Goal: Task Accomplishment & Management: Manage account settings

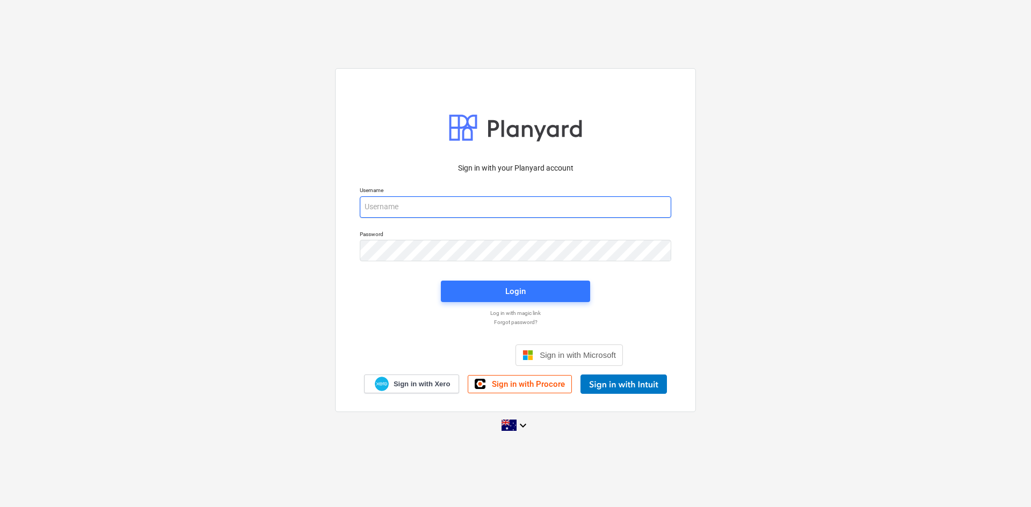
type input "tpawar@keanegroup.com.au"
click at [526, 278] on div "Login" at bounding box center [515, 291] width 162 height 34
click at [516, 286] on div "Login" at bounding box center [515, 292] width 20 height 14
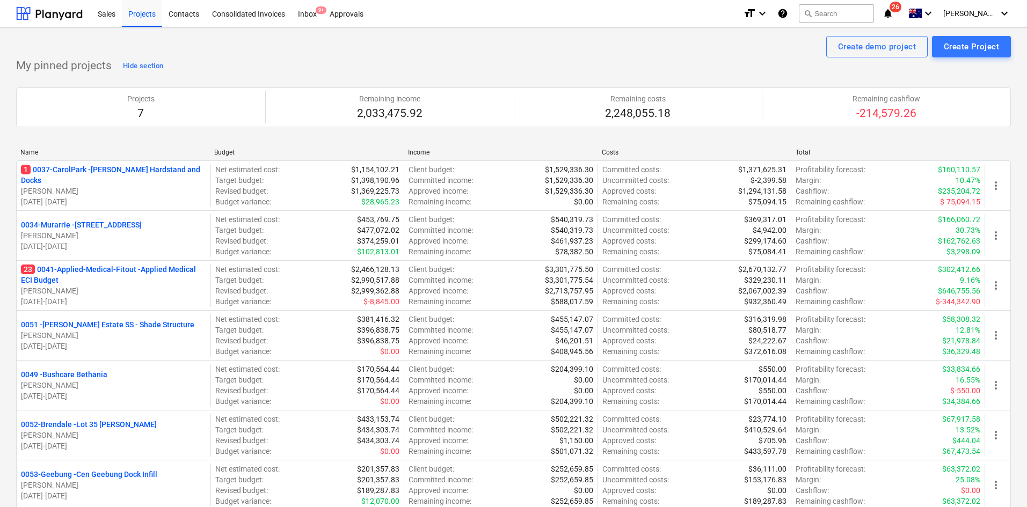
click at [894, 13] on icon "notifications" at bounding box center [888, 13] width 11 height 13
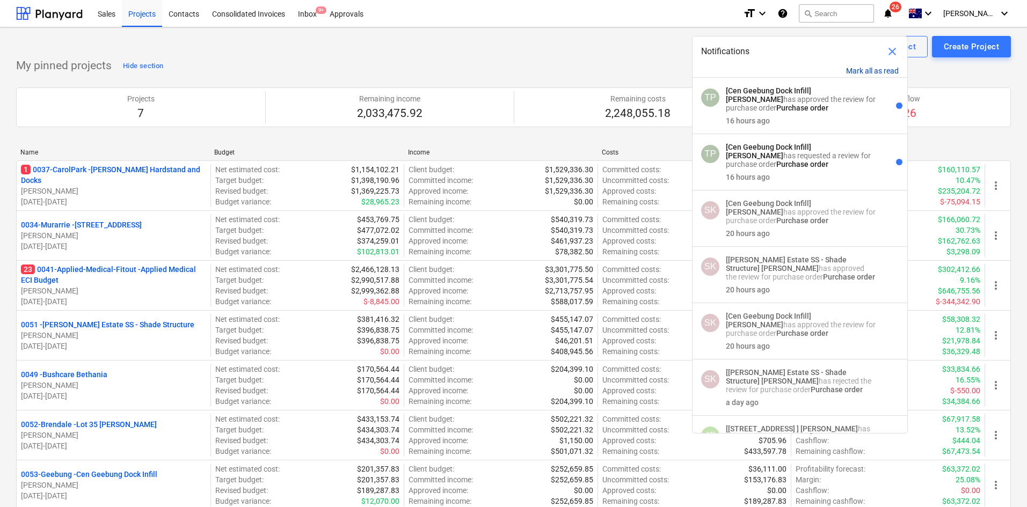
click at [891, 71] on button "Mark all as read" at bounding box center [872, 71] width 53 height 9
click at [891, 49] on span "close" at bounding box center [892, 51] width 13 height 13
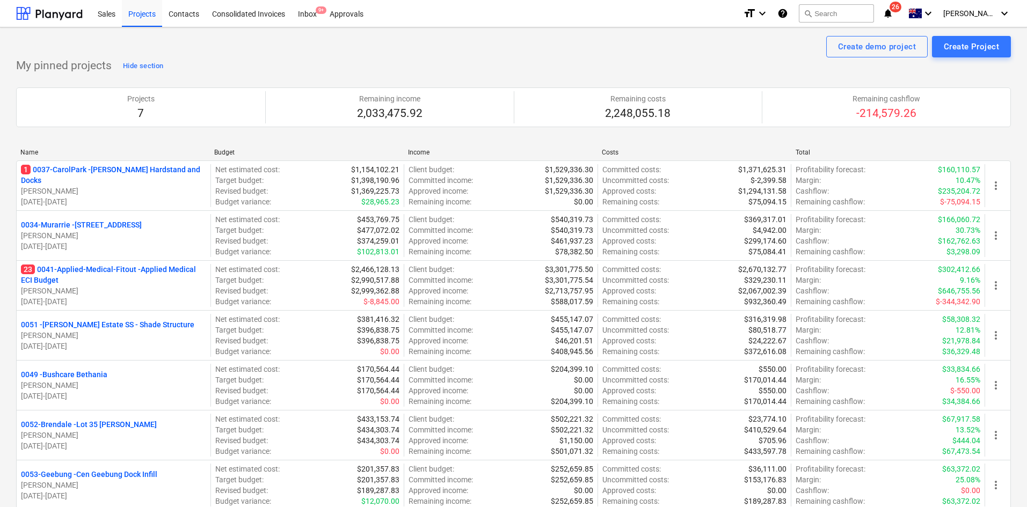
click at [490, 41] on div "Create demo project Create Project" at bounding box center [513, 46] width 995 height 21
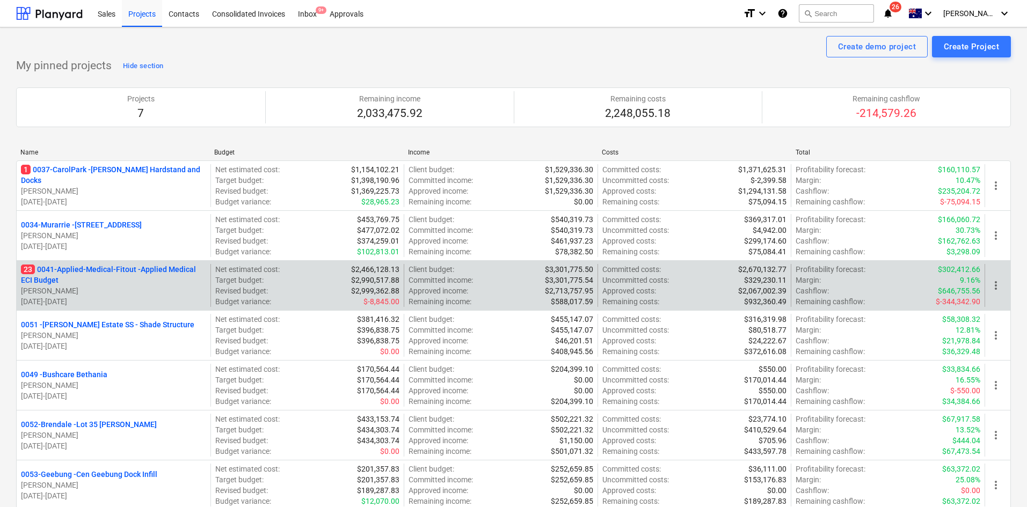
click at [69, 270] on p "23 0041-Applied-Medical-Fitout - Applied Medical ECI Budget" at bounding box center [113, 274] width 185 height 21
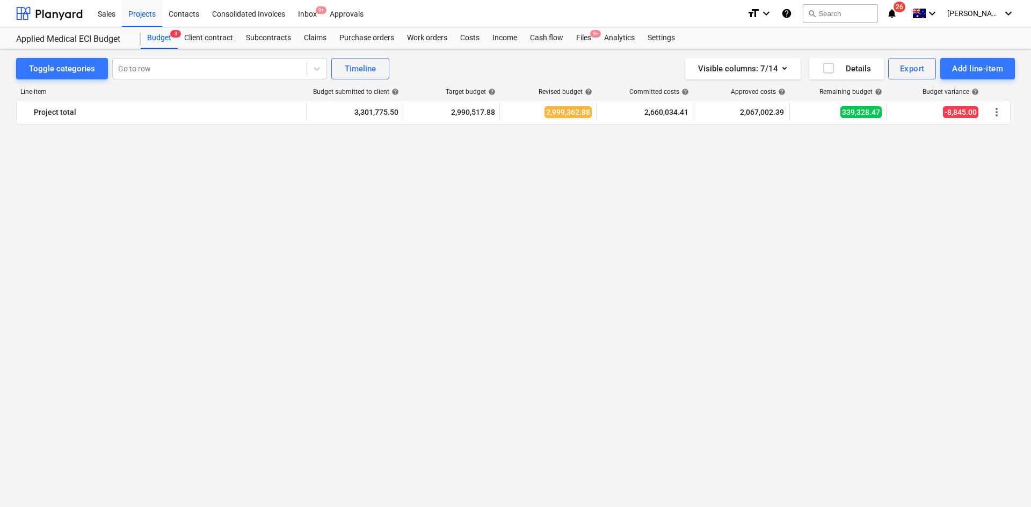
scroll to position [1826, 0]
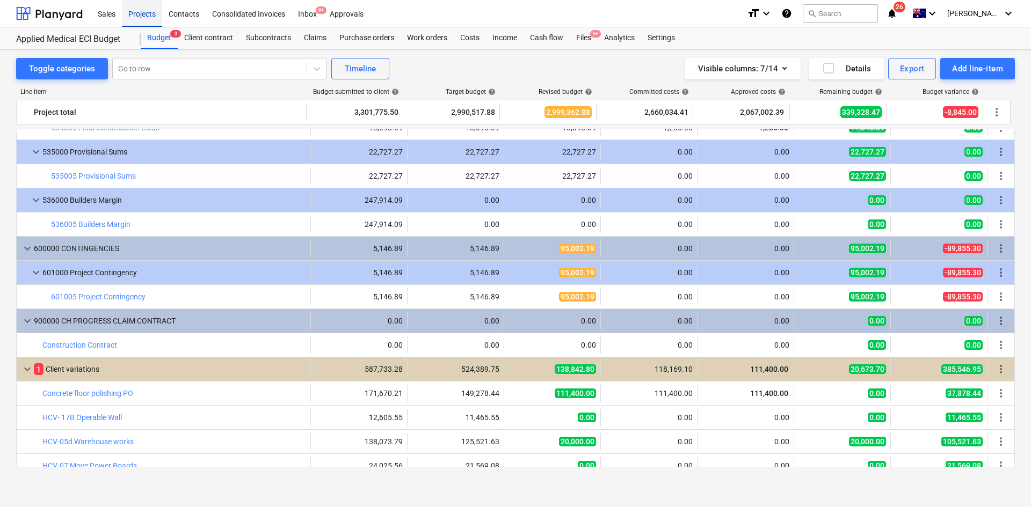
click at [152, 19] on div "Projects" at bounding box center [142, 12] width 40 height 27
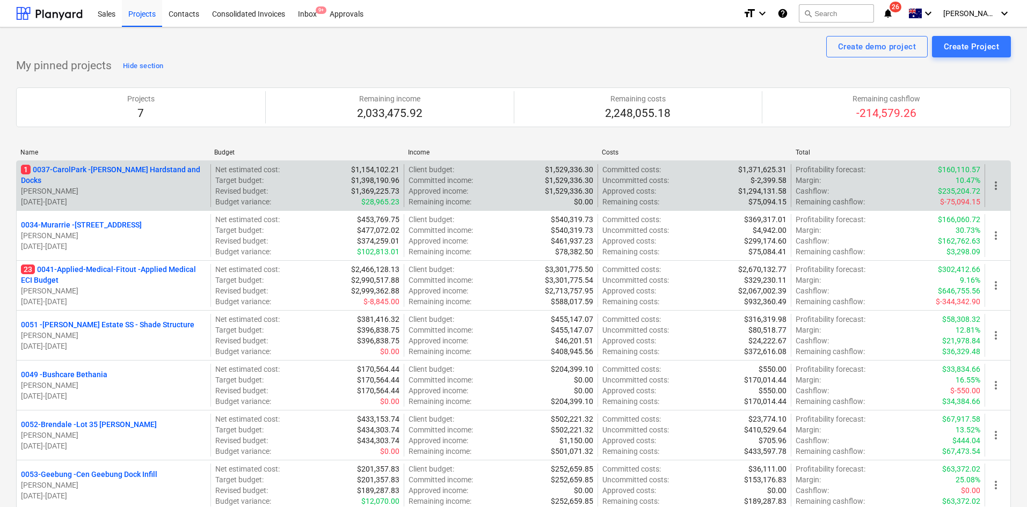
click at [154, 172] on p "1 0037-CarolPark - Carole Park Hardstand and Docks" at bounding box center [113, 174] width 185 height 21
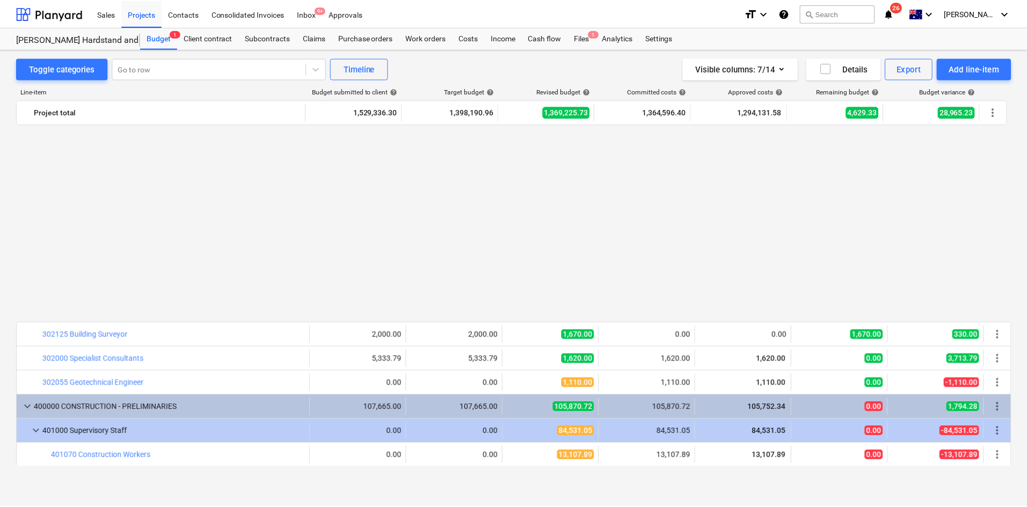
scroll to position [677, 0]
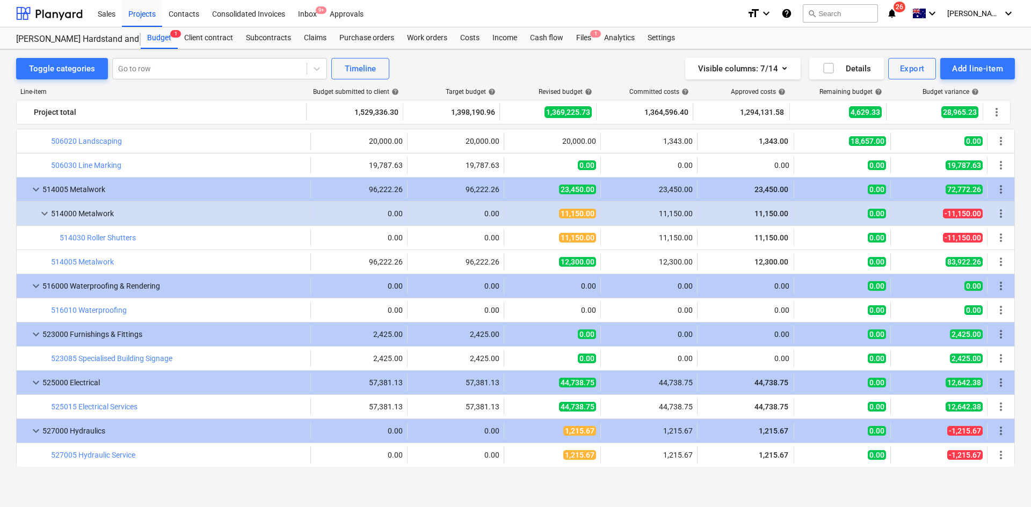
click at [577, 49] on div "Toggle categories Go to row Timeline Visible columns : 7/14 Details Export Add …" at bounding box center [515, 268] width 1031 height 439
click at [580, 44] on div "Files 1" at bounding box center [584, 37] width 28 height 21
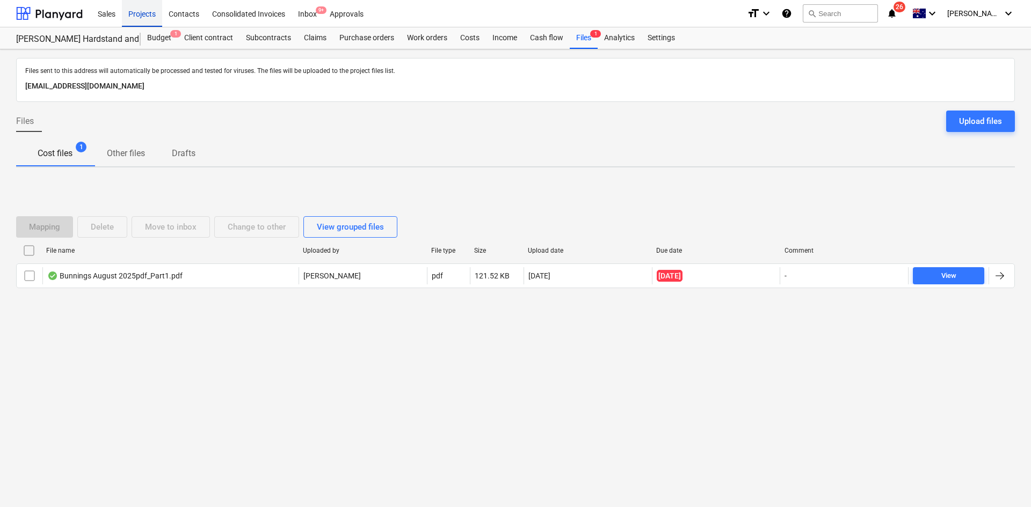
click at [155, 11] on div "Projects" at bounding box center [142, 12] width 40 height 27
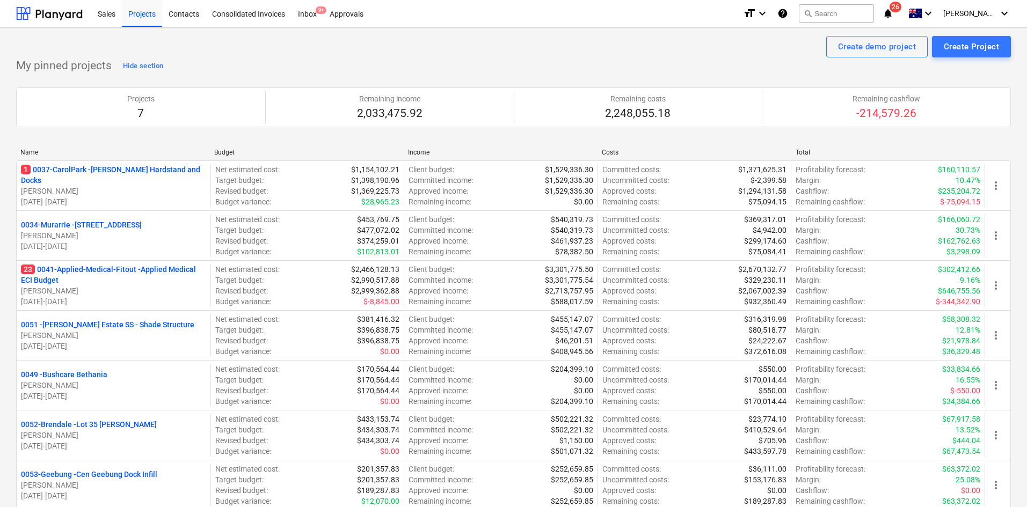
click at [245, 71] on div "My pinned projects Hide section Projects 7 Remaining income 2,033,475.92 Remain…" at bounding box center [513, 290] width 995 height 466
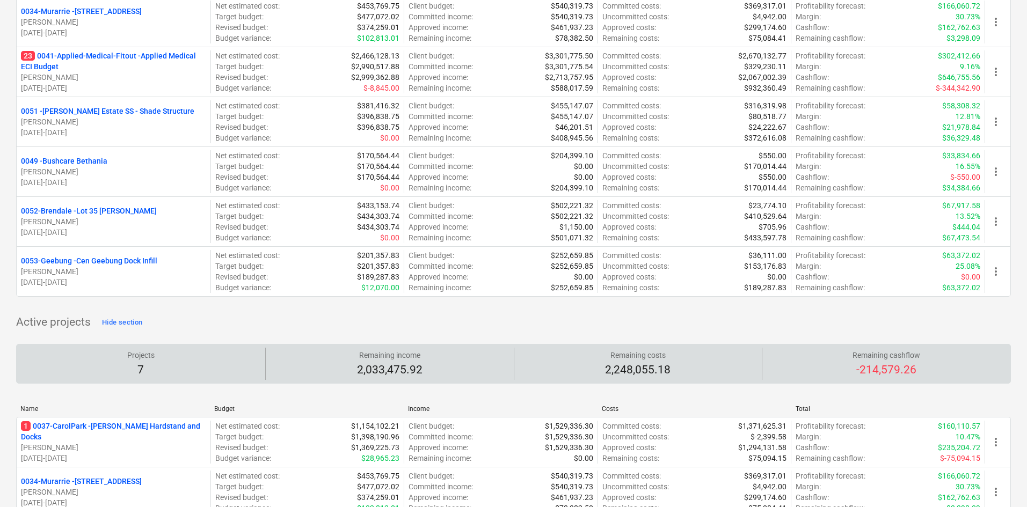
scroll to position [215, 0]
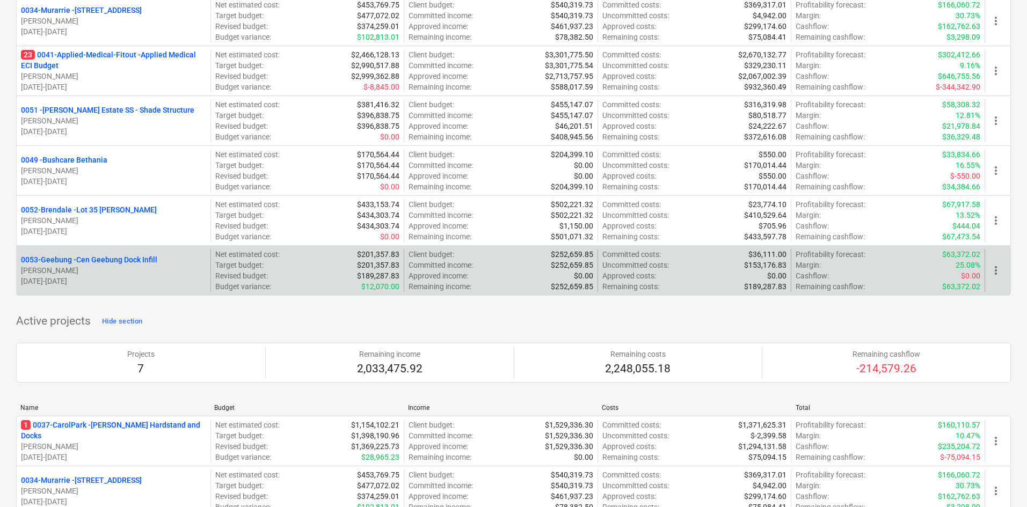
click at [120, 261] on p "0053-Geebung - Cen Geebung Dock Infill" at bounding box center [89, 260] width 136 height 11
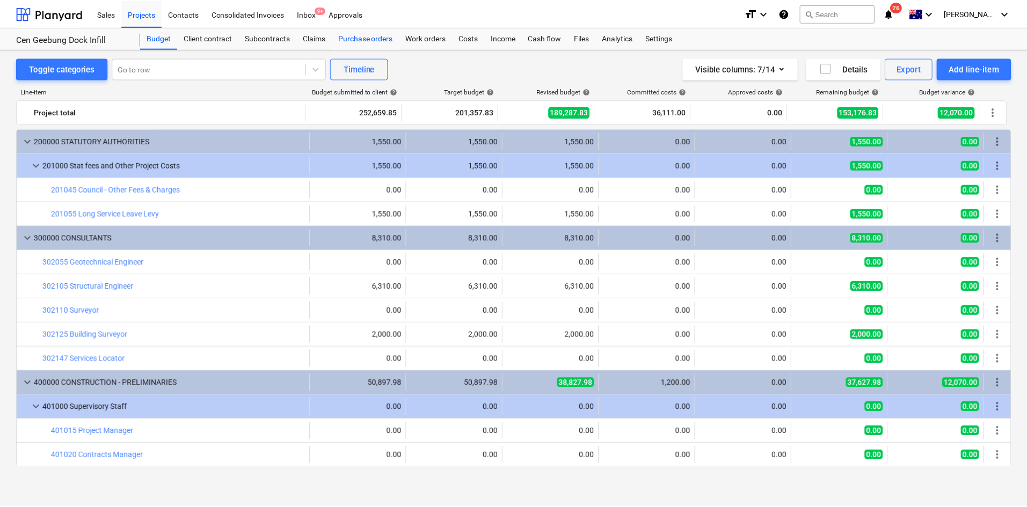
scroll to position [215, 0]
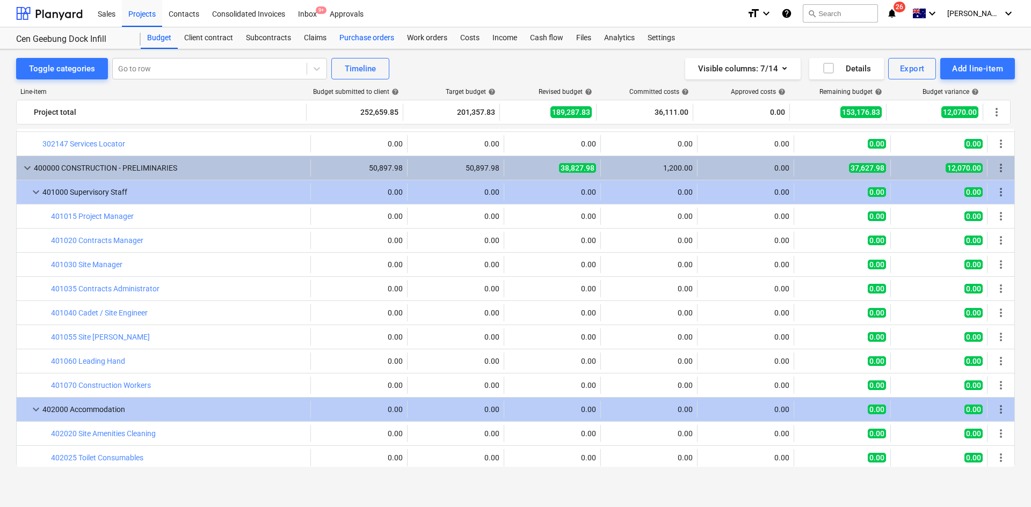
click at [380, 36] on div "Purchase orders" at bounding box center [367, 37] width 68 height 21
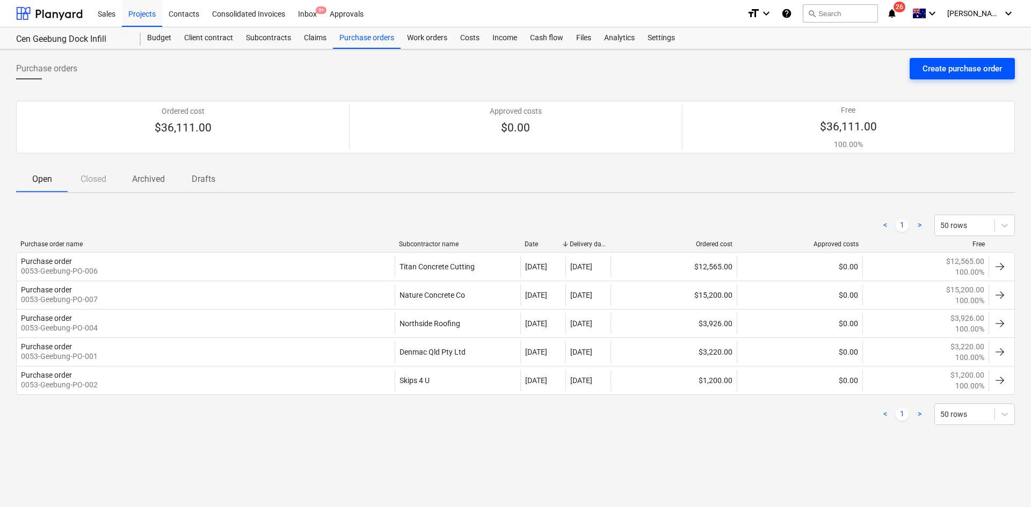
click at [973, 63] on div "Create purchase order" at bounding box center [962, 69] width 79 height 14
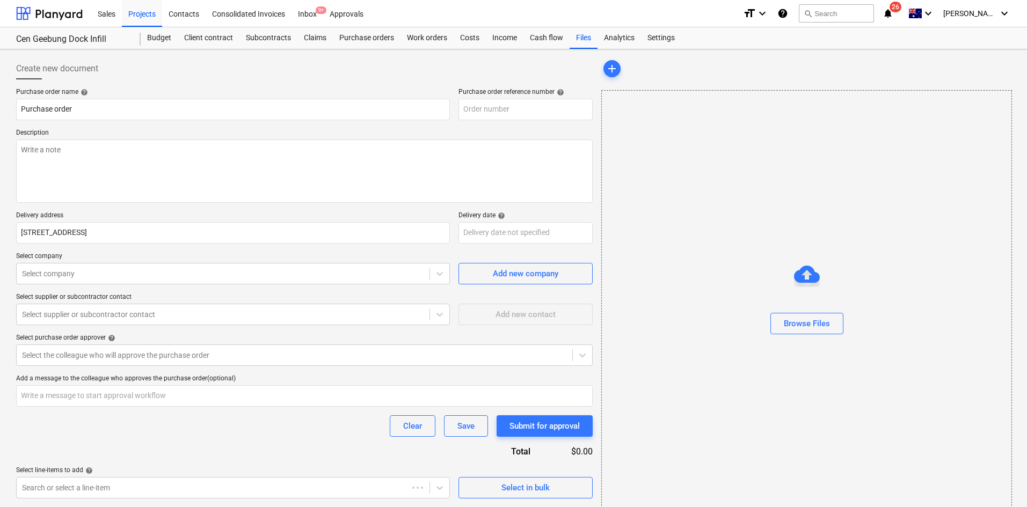
type textarea "x"
type input "0053-Geebung-PO-009"
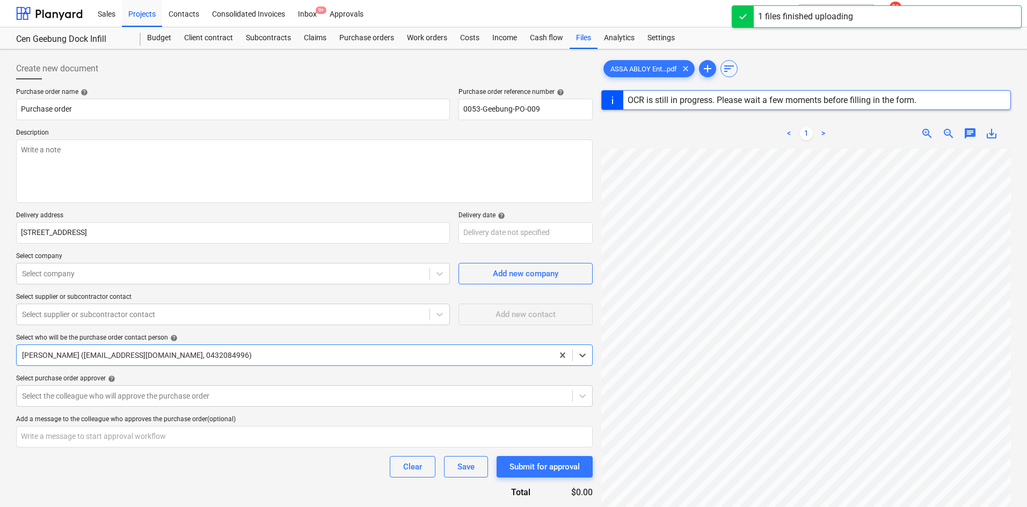
click at [947, 131] on span "zoom_out" at bounding box center [948, 133] width 13 height 13
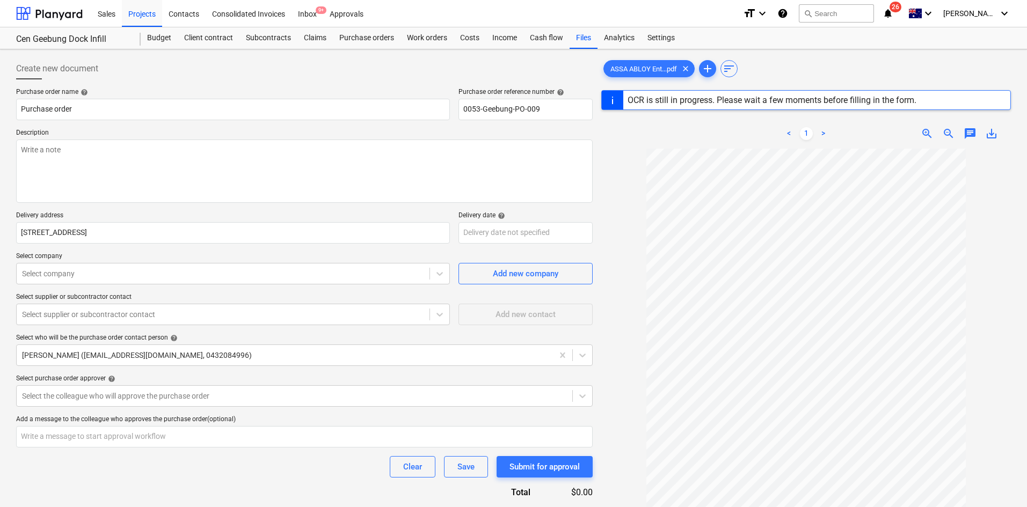
click at [926, 132] on span "zoom_in" at bounding box center [927, 133] width 13 height 13
type textarea "x"
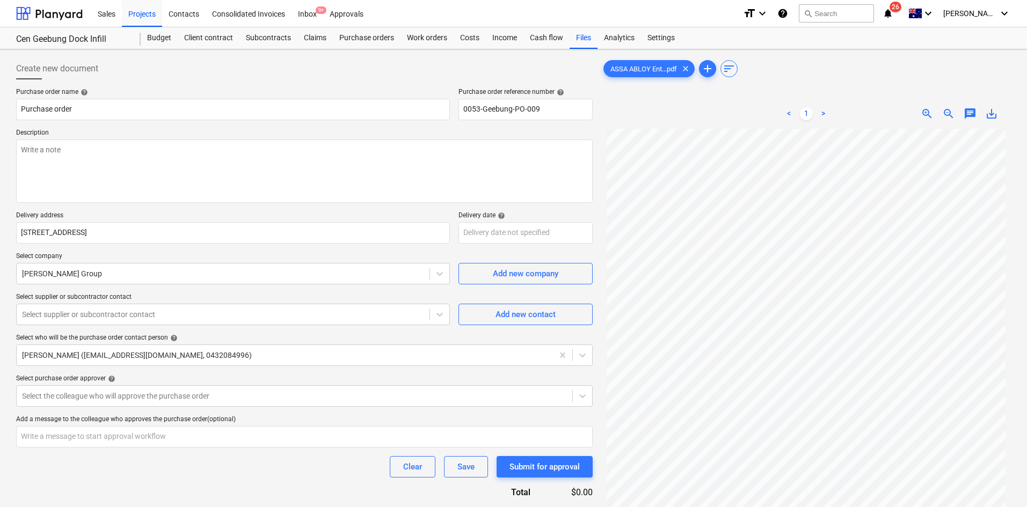
click at [949, 108] on span "zoom_out" at bounding box center [948, 113] width 13 height 13
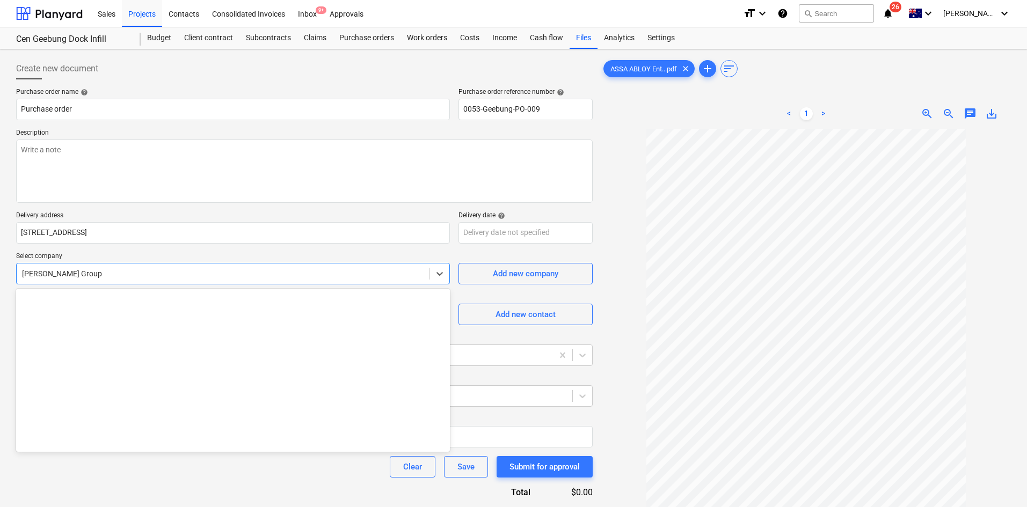
click at [118, 269] on div at bounding box center [223, 274] width 402 height 11
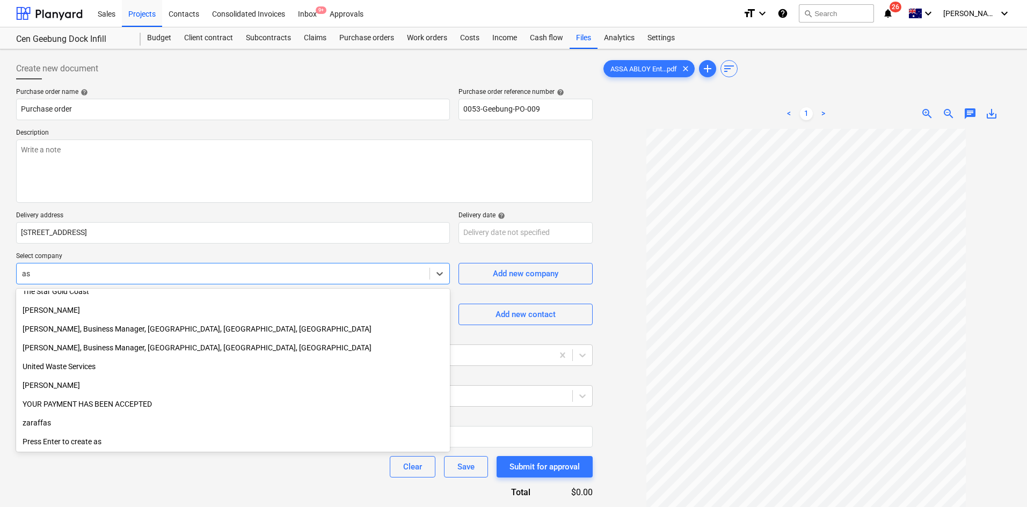
scroll to position [1380, 0]
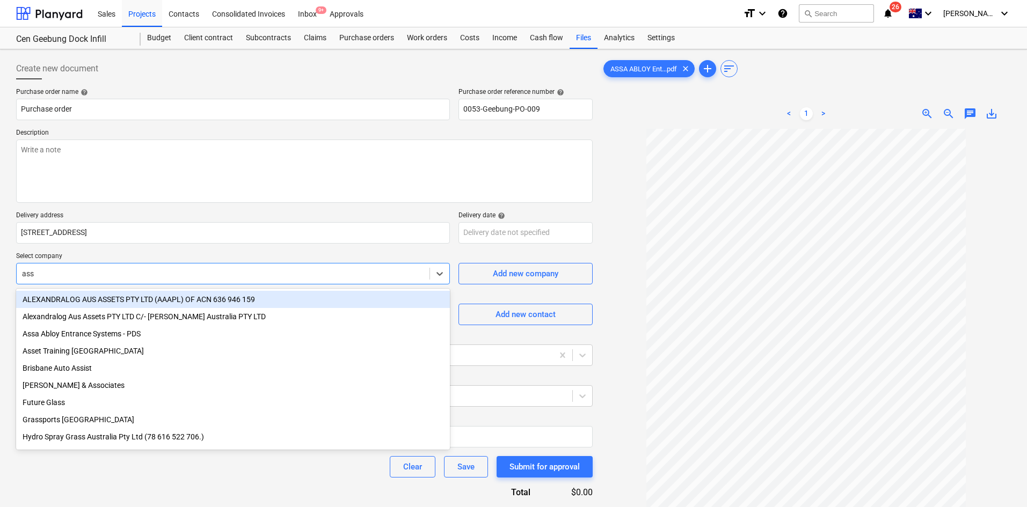
type input "assa"
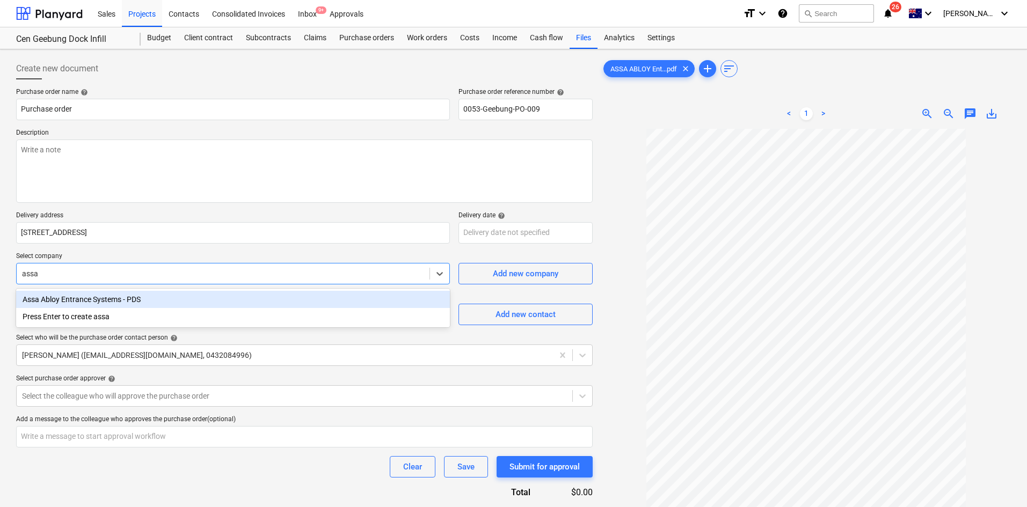
type textarea "x"
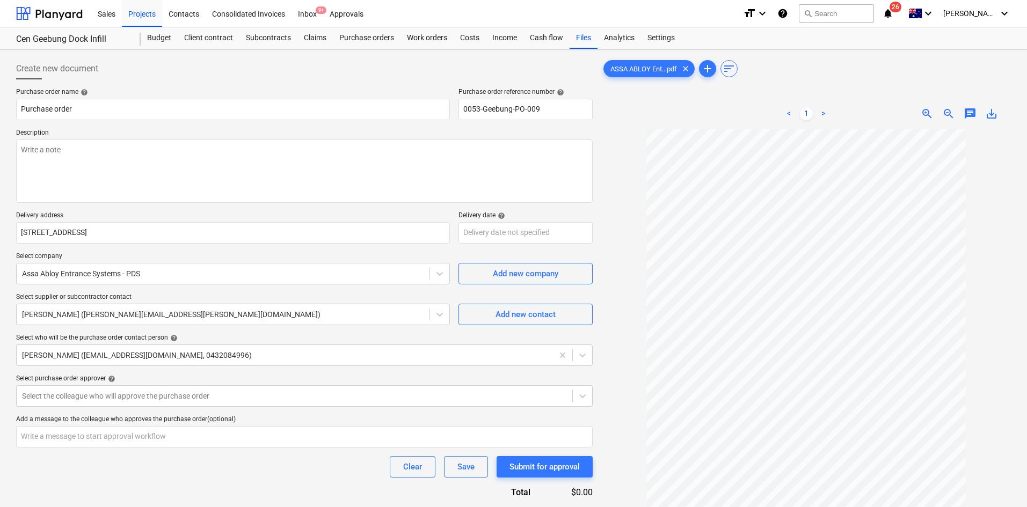
click at [217, 213] on p "Delivery address" at bounding box center [233, 217] width 434 height 11
click at [194, 395] on body "Sales Projects Contacts Consolidated Invoices Inbox 9+ Approvals format_size ke…" at bounding box center [513, 253] width 1027 height 507
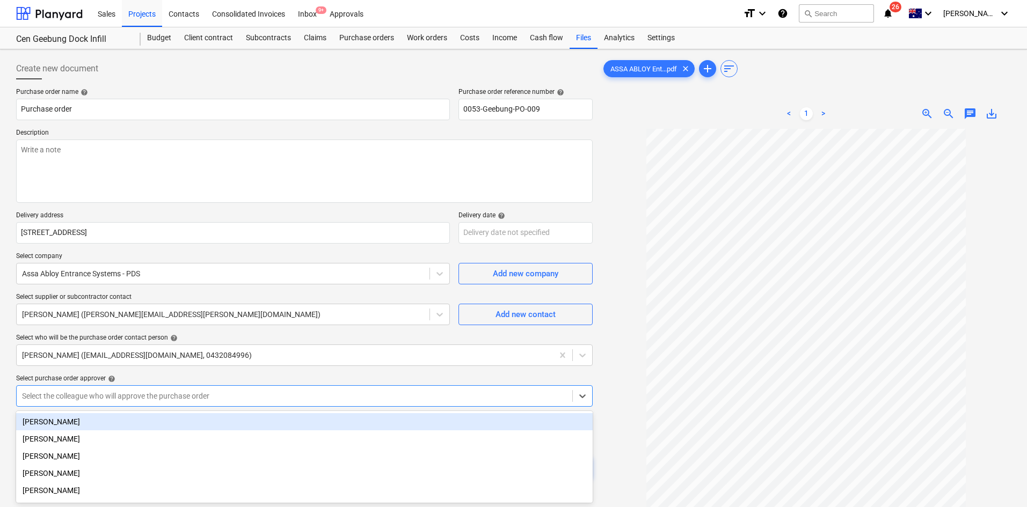
scroll to position [37, 0]
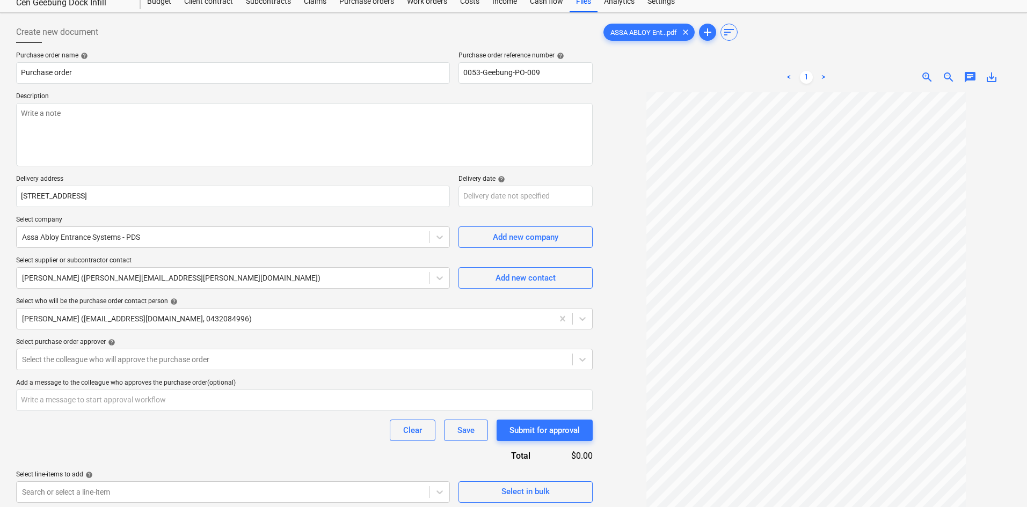
click at [601, 303] on div "ASSA ABLOY Ent...pdf clear add sort < 1 > zoom_in zoom_out chat 0 save_alt" at bounding box center [806, 295] width 418 height 557
click at [144, 363] on div at bounding box center [294, 359] width 545 height 11
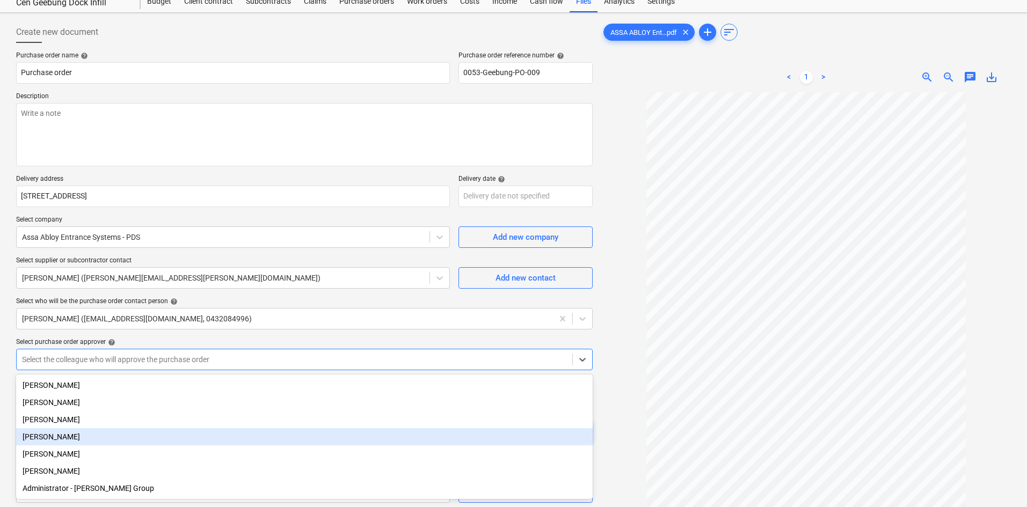
drag, startPoint x: 71, startPoint y: 439, endPoint x: 183, endPoint y: 385, distance: 124.7
click at [71, 439] on div "Sean Keane" at bounding box center [304, 437] width 577 height 17
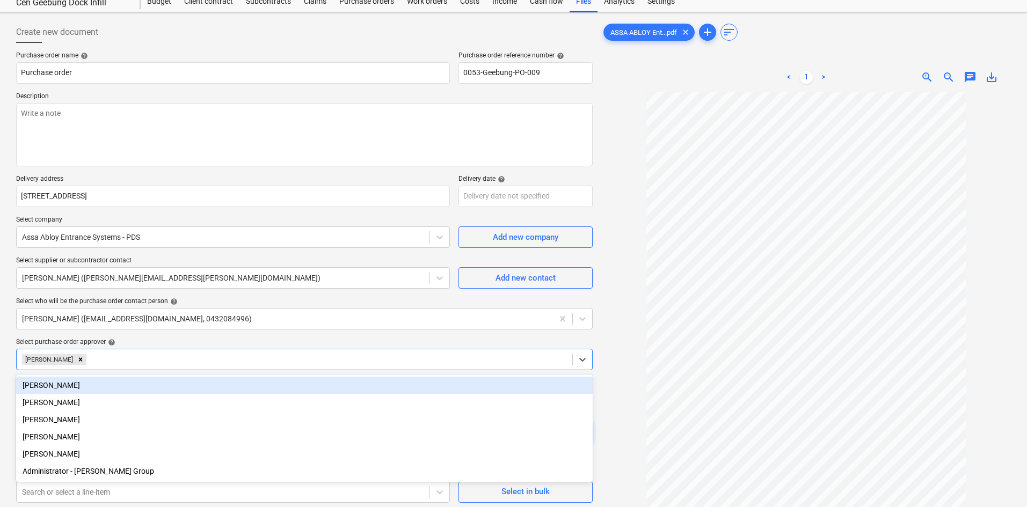
click at [193, 339] on div "Select purchase order approver help" at bounding box center [304, 342] width 577 height 9
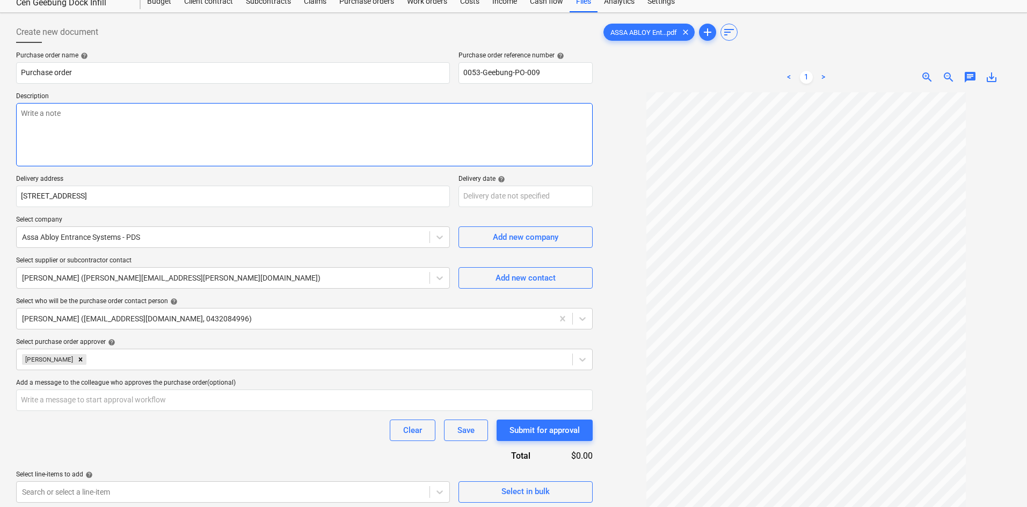
click at [262, 144] on textarea at bounding box center [304, 134] width 577 height 63
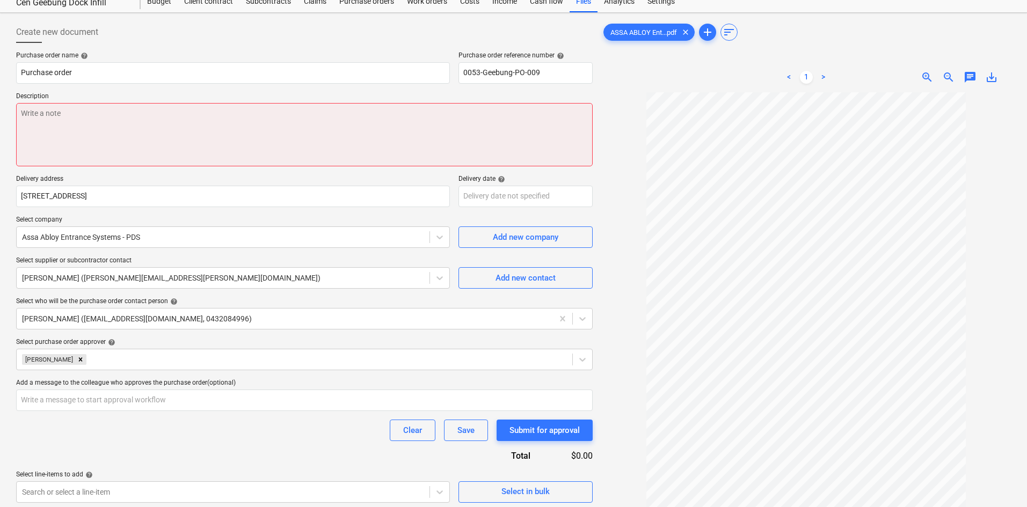
click at [131, 128] on textarea at bounding box center [304, 134] width 577 height 63
type textarea "x"
paste textarea "Site contact : Chris - 0404 922 185"
type textarea "Site contact : Chris - 0404 922 185"
type textarea "x"
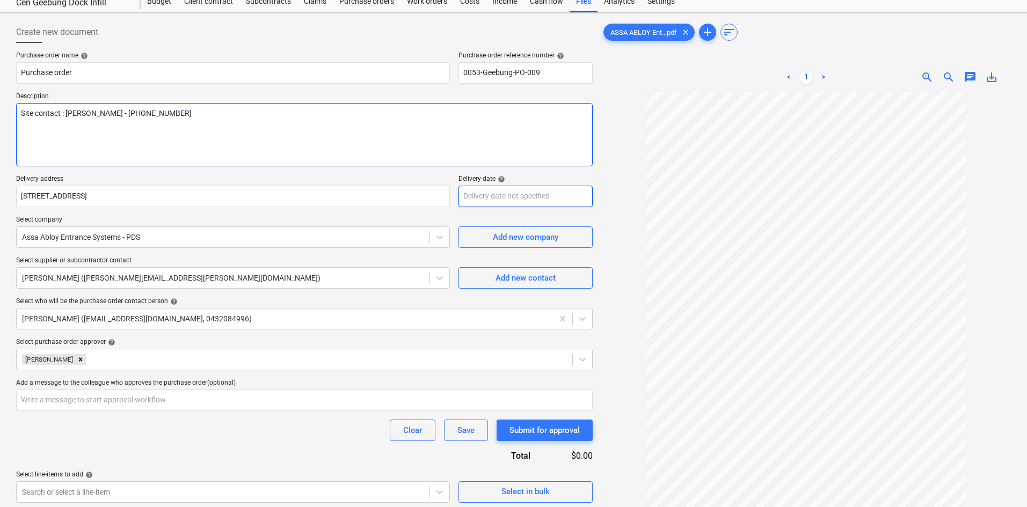
type textarea "Site contact : Chris - 0404 922 185"
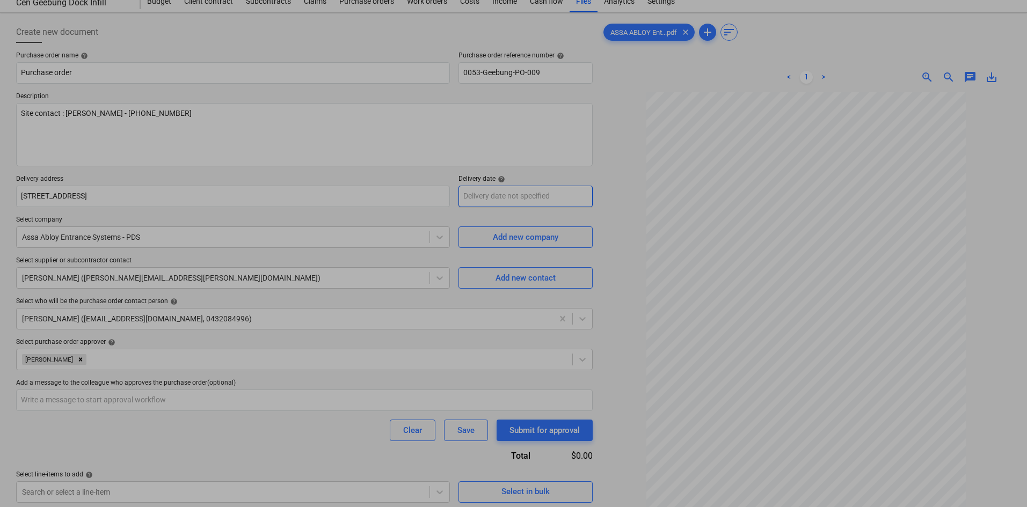
click at [503, 188] on body "Sales Projects Contacts Consolidated Invoices Inbox 9+ Approvals format_size ke…" at bounding box center [513, 216] width 1027 height 507
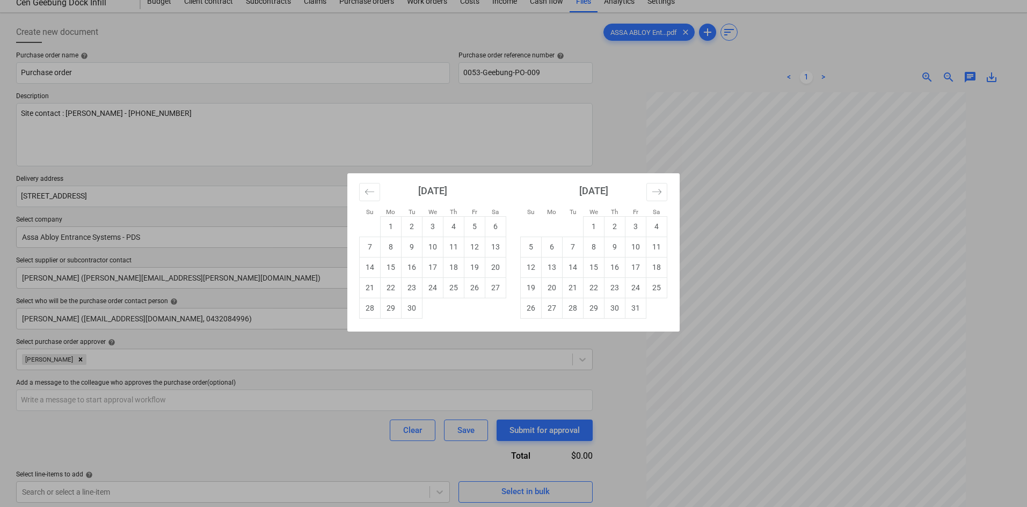
click at [618, 142] on div "Su Mo Tu We Th Fr Sa Su Mo Tu We Th Fr Sa August 2025 1 2 3 4 5 6 7 8 9 10 11 1…" at bounding box center [513, 253] width 1027 height 507
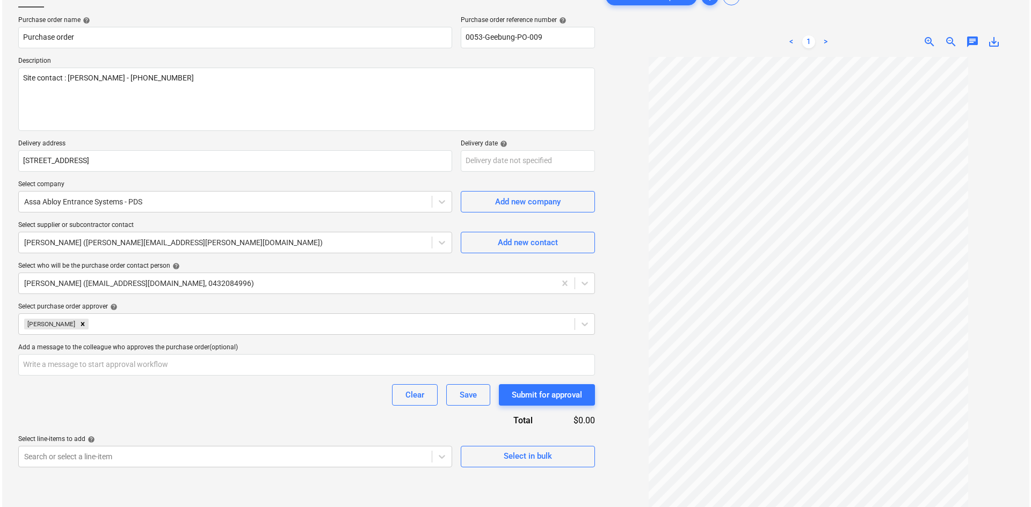
scroll to position [107, 0]
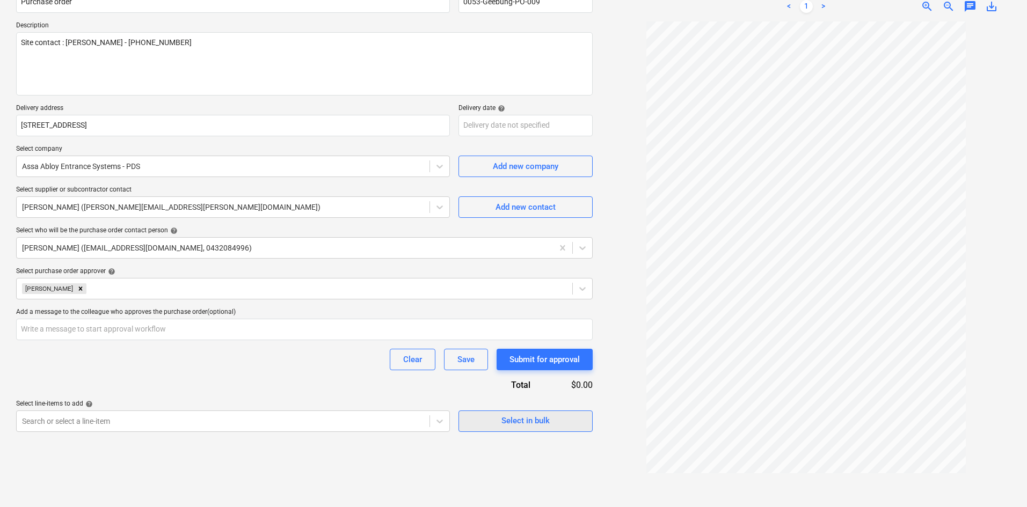
click at [530, 420] on div "Select in bulk" at bounding box center [526, 421] width 48 height 14
type textarea "x"
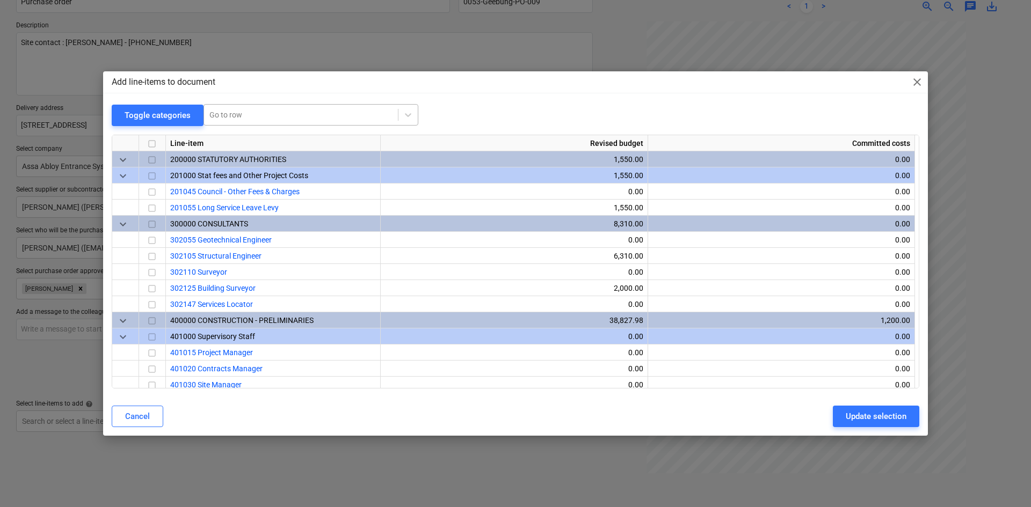
click at [335, 113] on div at bounding box center [300, 115] width 183 height 11
type input "d"
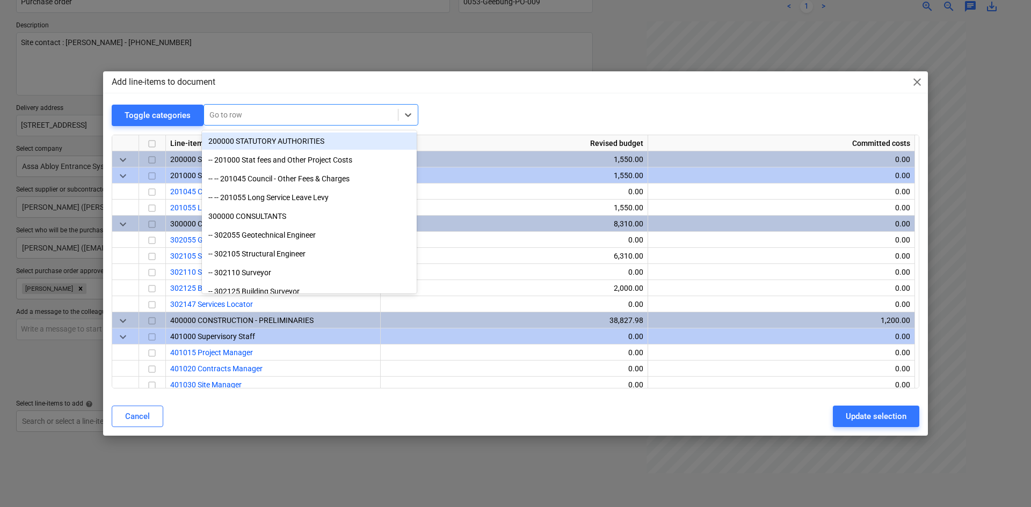
click at [423, 106] on div "Toggle categories All selected options have been cleared. option 200000 STATUTO…" at bounding box center [516, 115] width 808 height 22
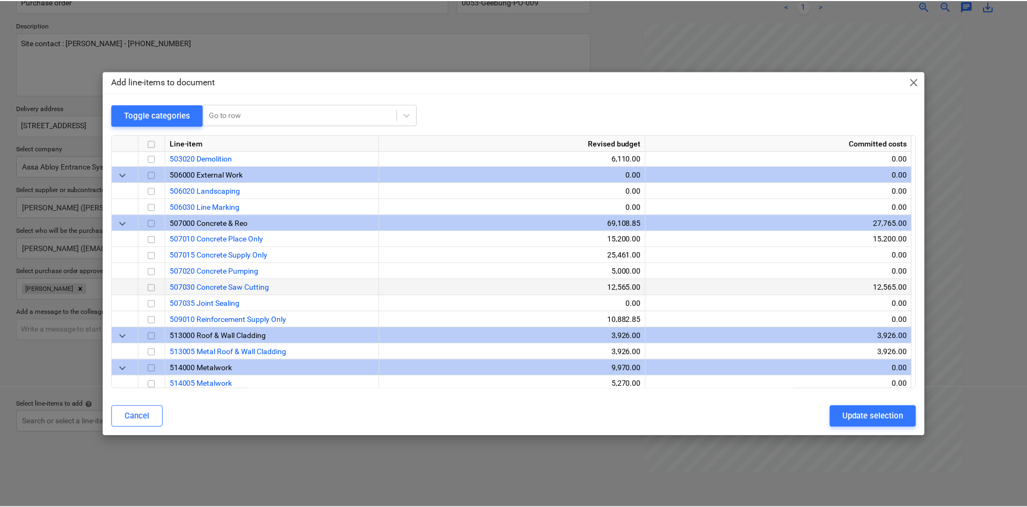
scroll to position [698, 0]
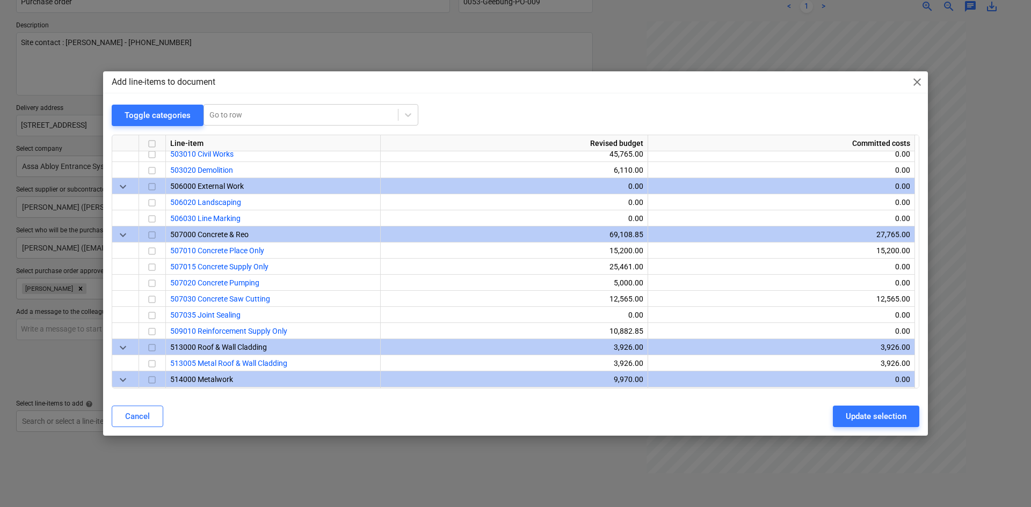
click at [921, 86] on span "close" at bounding box center [917, 82] width 13 height 13
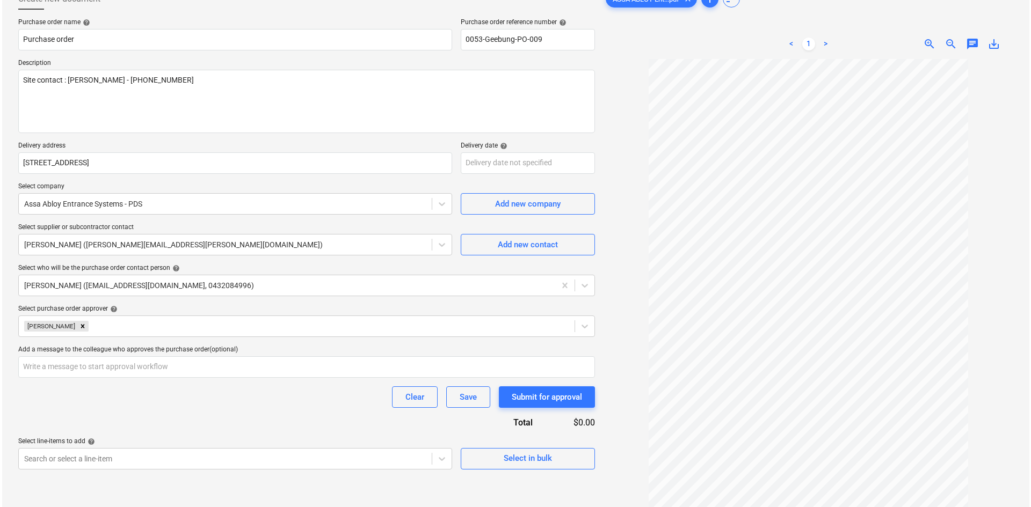
scroll to position [107, 0]
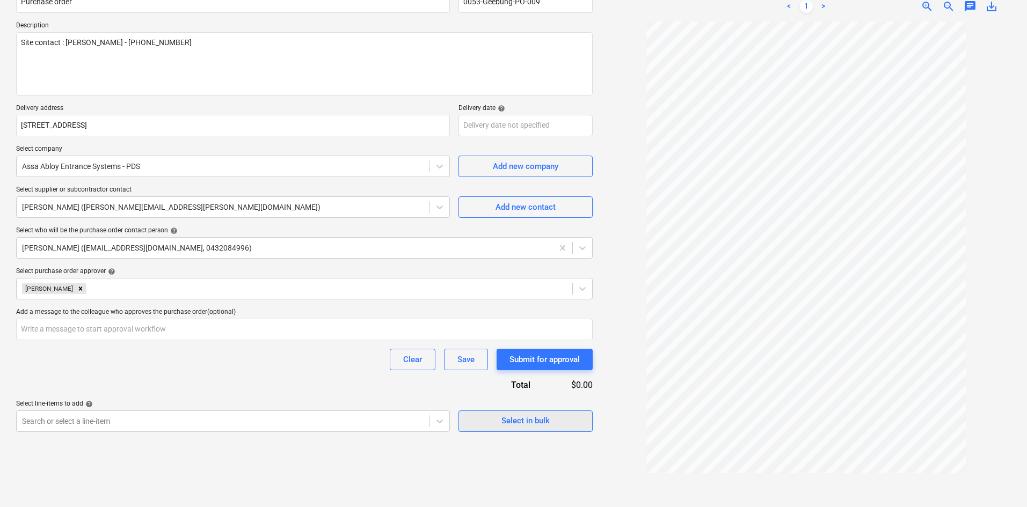
click at [511, 420] on div "Select in bulk" at bounding box center [526, 421] width 48 height 14
type textarea "x"
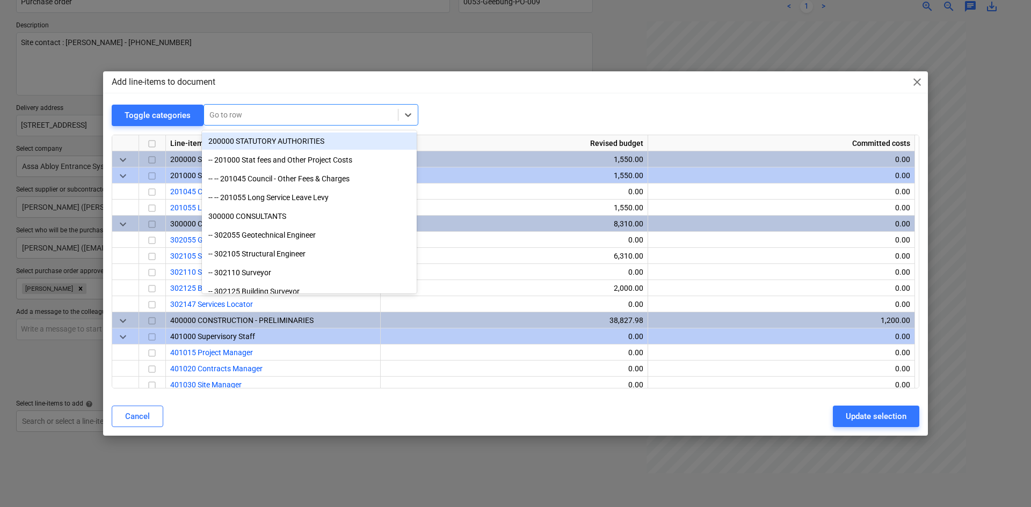
click at [293, 111] on div at bounding box center [300, 115] width 183 height 11
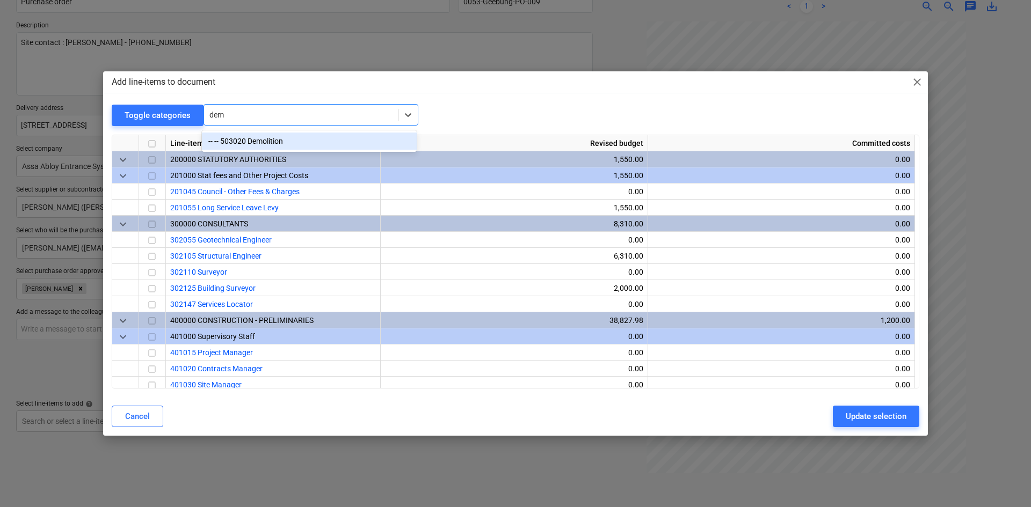
type input "demo"
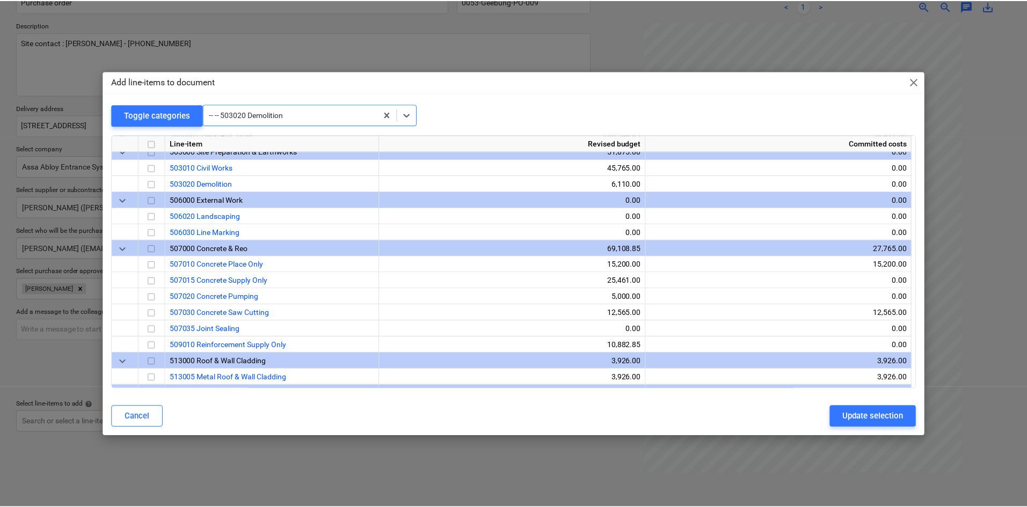
scroll to position [709, 0]
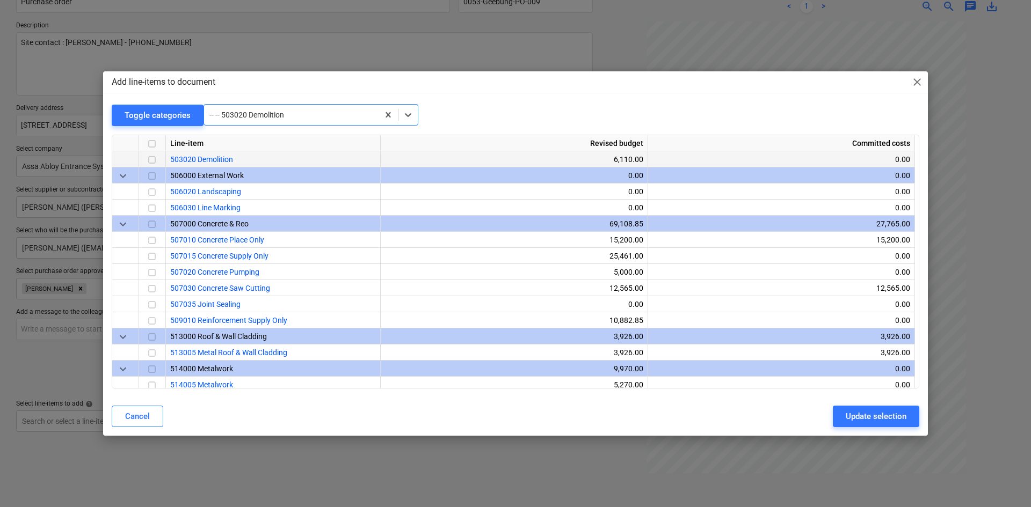
click at [144, 159] on div at bounding box center [152, 159] width 27 height 16
click at [153, 159] on input "checkbox" at bounding box center [152, 160] width 13 height 13
click at [879, 420] on div "Update selection" at bounding box center [876, 417] width 61 height 14
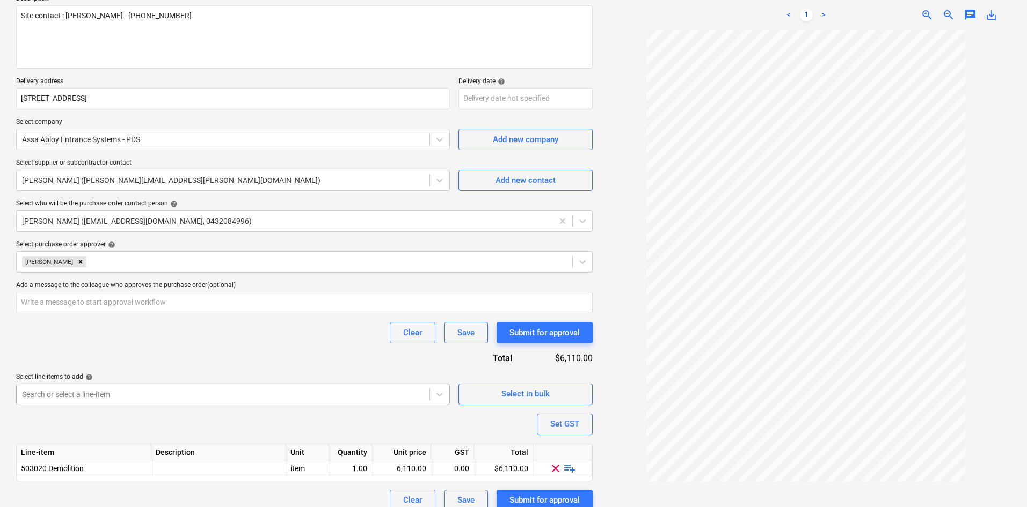
scroll to position [147, 0]
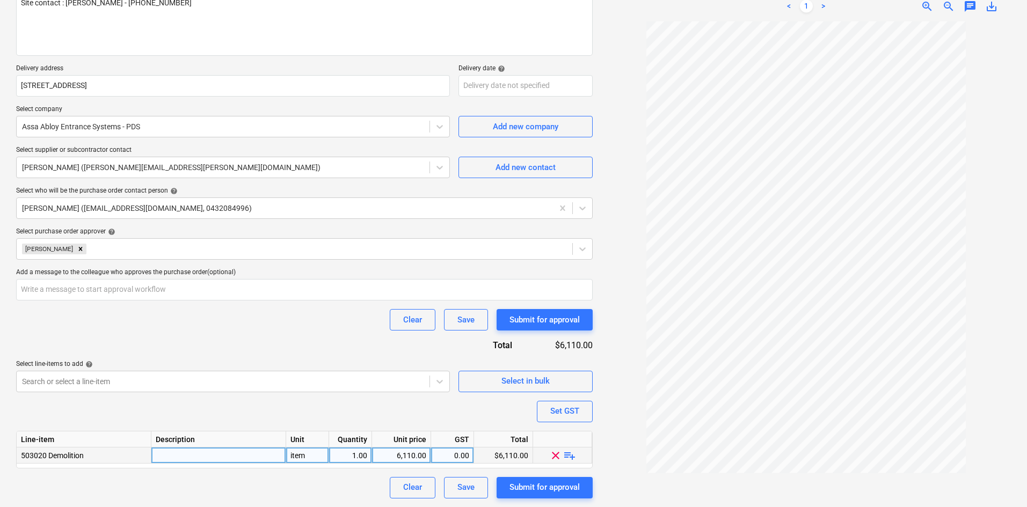
click at [207, 460] on div at bounding box center [218, 456] width 135 height 16
click at [572, 455] on span "playlist_add" at bounding box center [569, 455] width 13 height 13
type textarea "x"
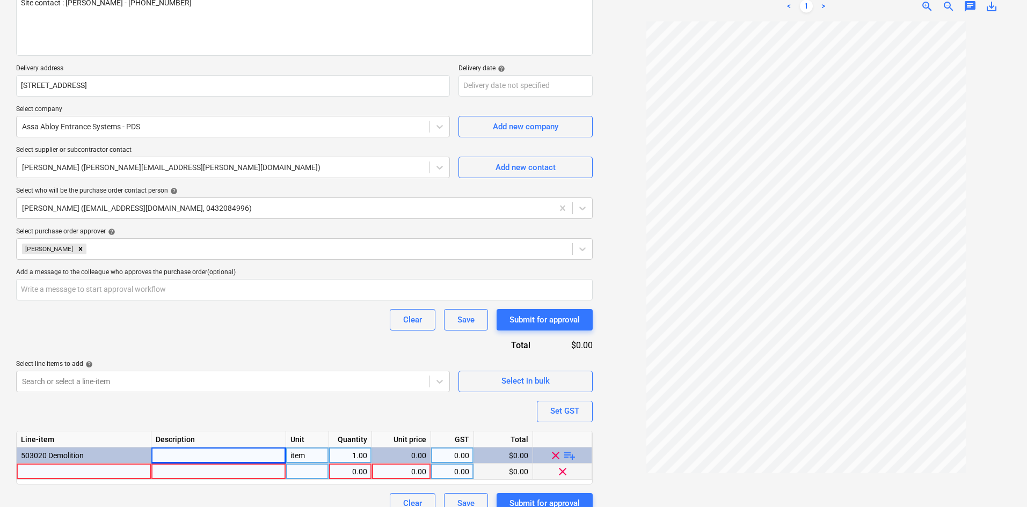
click at [198, 477] on div at bounding box center [218, 472] width 135 height 16
type input "Allowance for lifting machine"
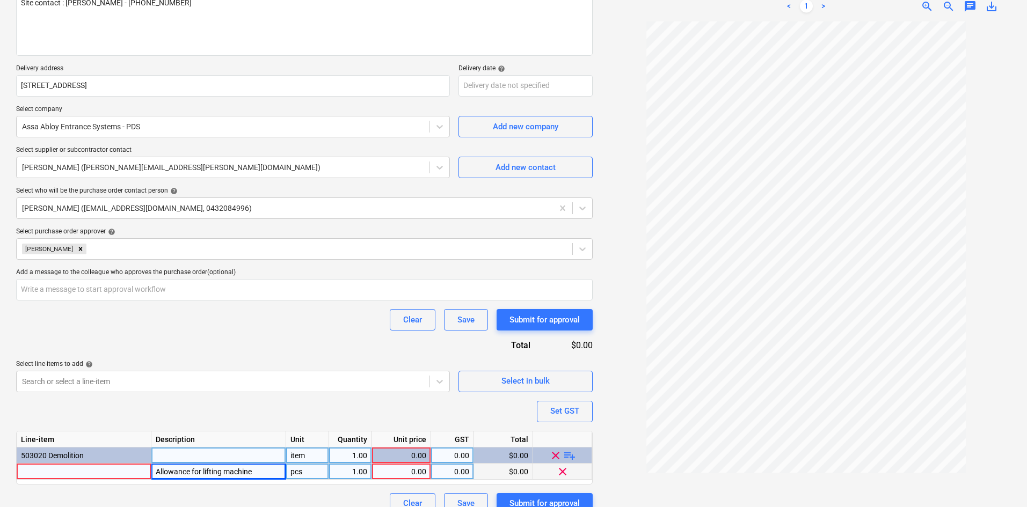
click at [78, 468] on div at bounding box center [84, 472] width 135 height 16
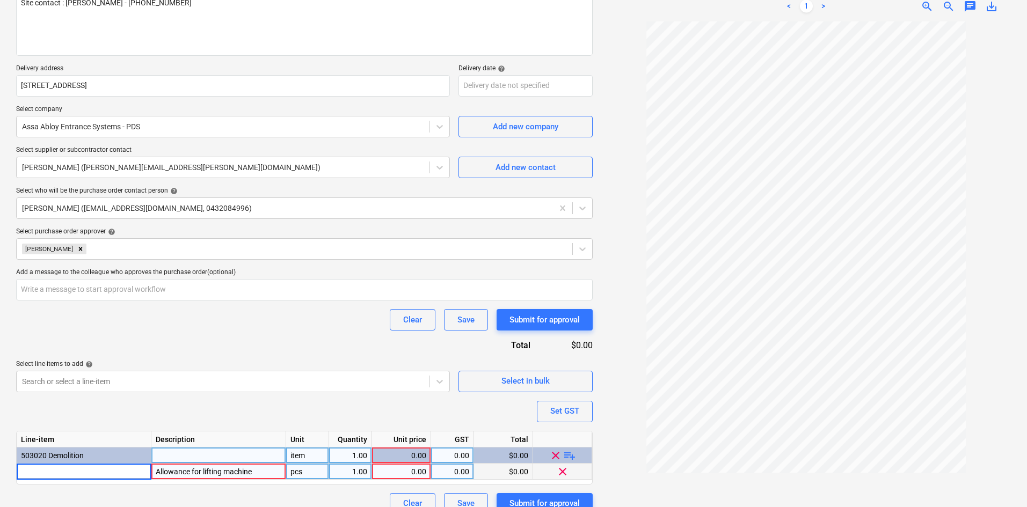
click at [308, 456] on div "item" at bounding box center [307, 456] width 43 height 16
click at [309, 472] on div "pcs" at bounding box center [307, 472] width 43 height 16
type textarea "x"
click at [320, 409] on div "Purchase order name help Purchase order Purchase order reference number help 00…" at bounding box center [304, 228] width 577 height 574
click at [554, 412] on div "Set GST" at bounding box center [564, 411] width 29 height 14
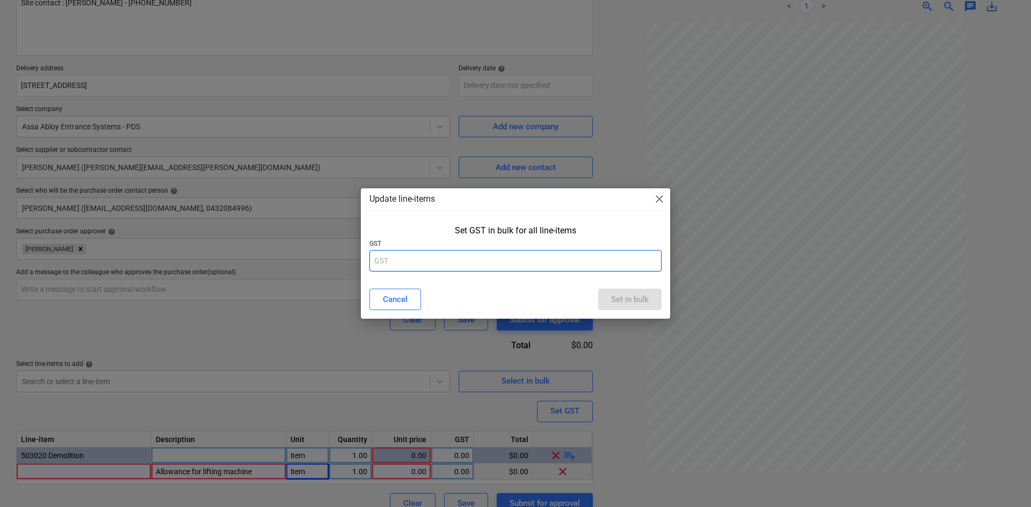
click at [527, 262] on input "text" at bounding box center [515, 260] width 292 height 21
type input "10"
click at [628, 291] on button "Set in bulk" at bounding box center [629, 299] width 63 height 21
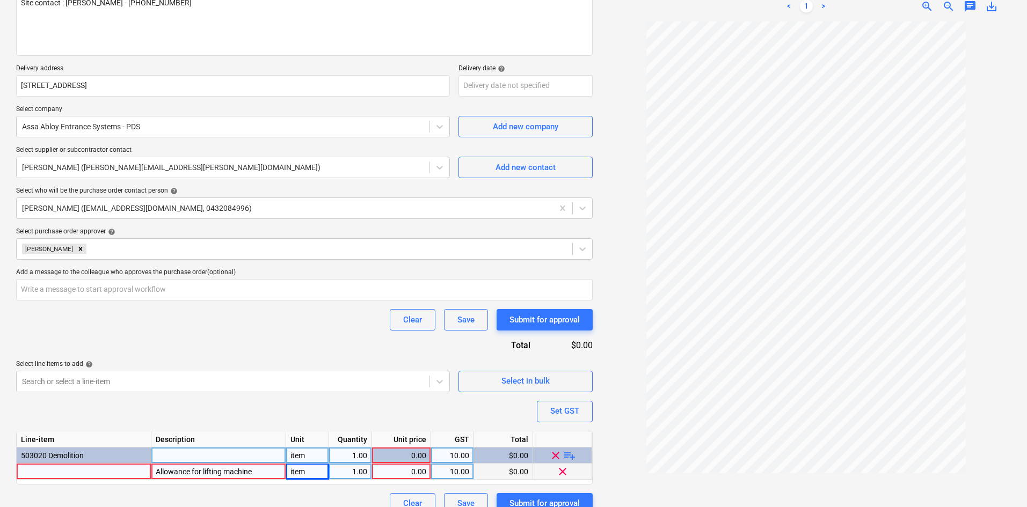
click at [397, 473] on div "0.00" at bounding box center [401, 472] width 50 height 16
click at [409, 469] on input at bounding box center [401, 472] width 59 height 16
click at [570, 453] on span "playlist_add" at bounding box center [569, 455] width 13 height 13
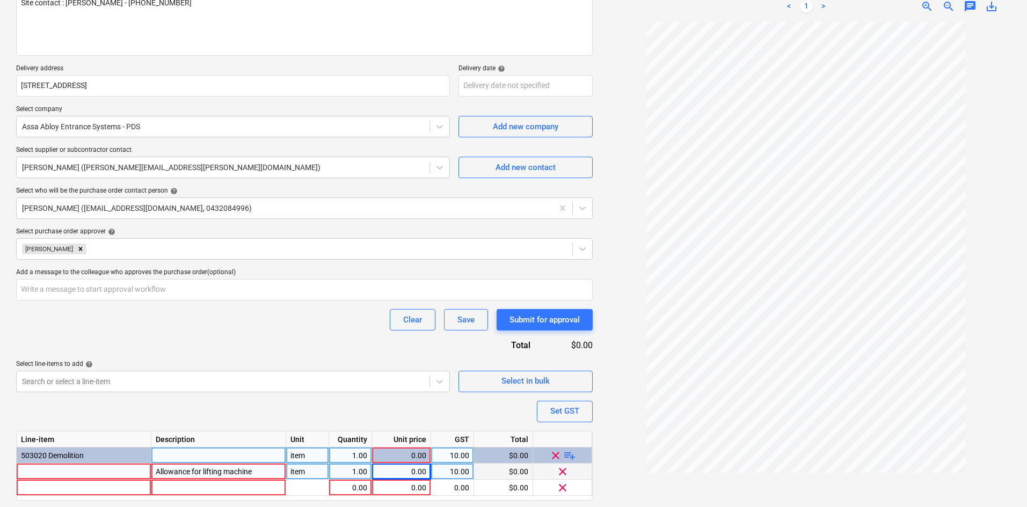
click at [314, 472] on div "item" at bounding box center [307, 472] width 43 height 16
click at [305, 484] on div at bounding box center [307, 488] width 43 height 16
click at [316, 417] on div "Purchase order name help Purchase order Purchase order reference number help 00…" at bounding box center [304, 236] width 577 height 590
click at [63, 470] on div at bounding box center [84, 472] width 135 height 16
type textarea "x"
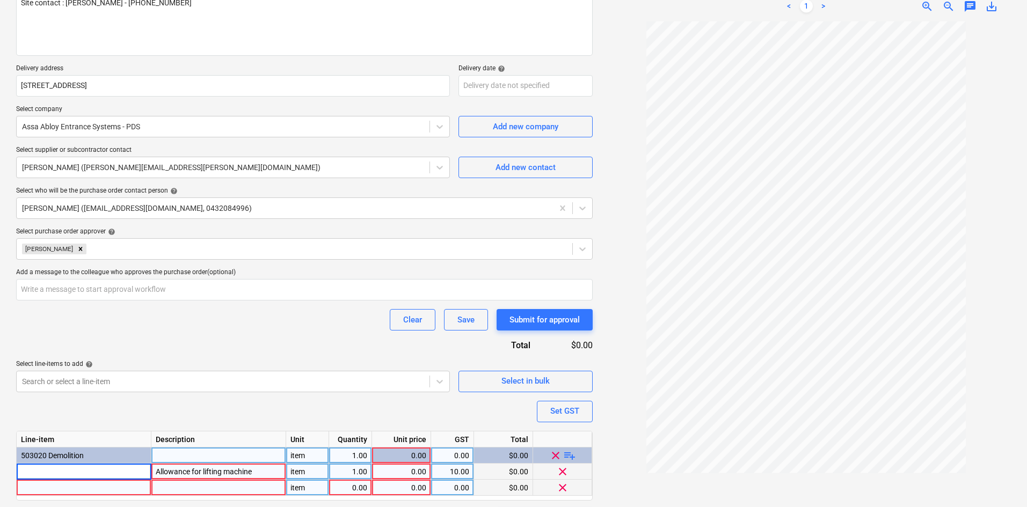
type input "Labour BH"
type textarea "x"
drag, startPoint x: 256, startPoint y: 473, endPoint x: 139, endPoint y: 471, distance: 116.5
click at [0, 0] on div "Labour BH Allowance for lifting machine item 1.00 0.00 10.00 $0.00 clear" at bounding box center [0, 0] width 0 height 0
click at [255, 469] on div "Allowance for lifting machine" at bounding box center [218, 472] width 135 height 16
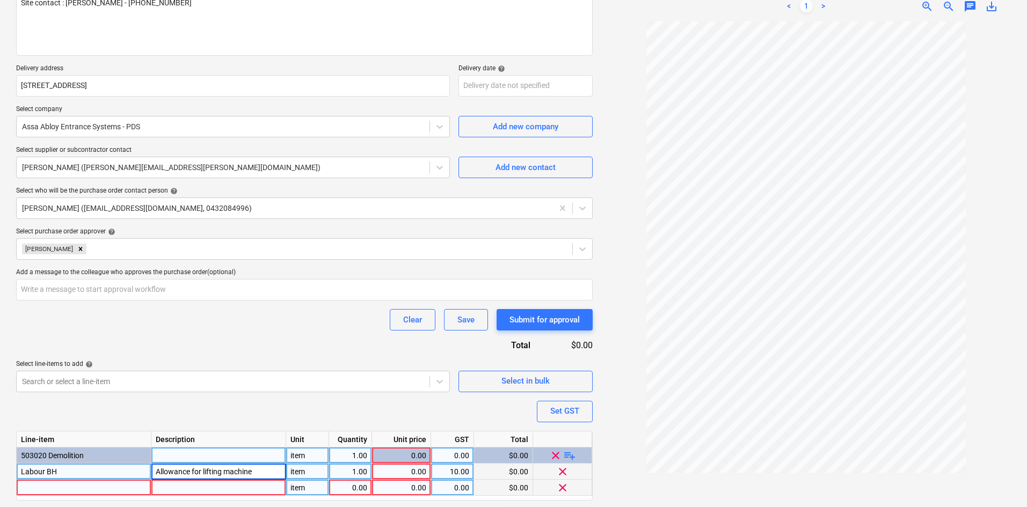
click at [255, 469] on input "Allowance for lifting machine" at bounding box center [218, 472] width 134 height 16
click at [28, 490] on div at bounding box center [84, 488] width 135 height 16
type textarea "x"
type input "Hire"
click at [193, 483] on div "Line-item Description Unit Quantity Unit price GST Total 503020 Demolition item…" at bounding box center [304, 466] width 577 height 70
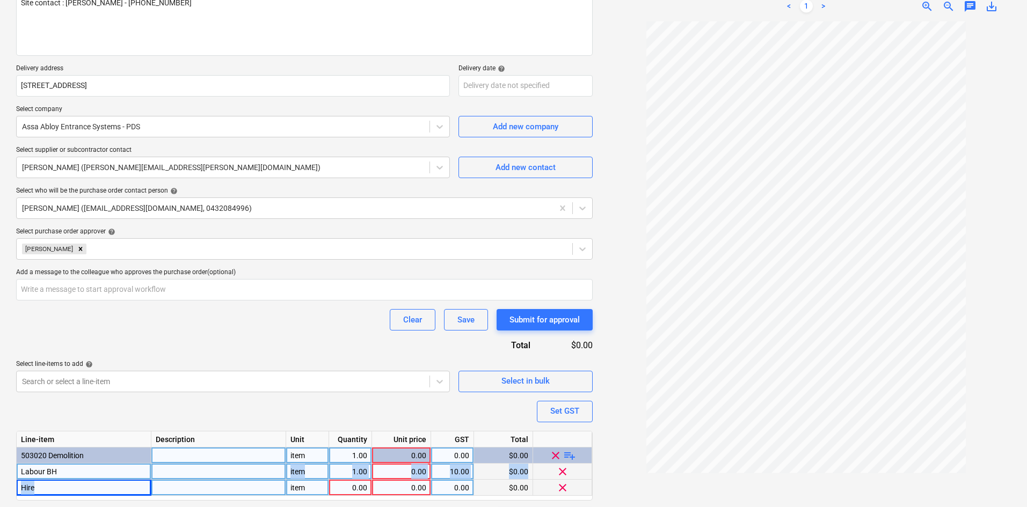
click at [188, 487] on div at bounding box center [218, 488] width 135 height 16
type textarea "x"
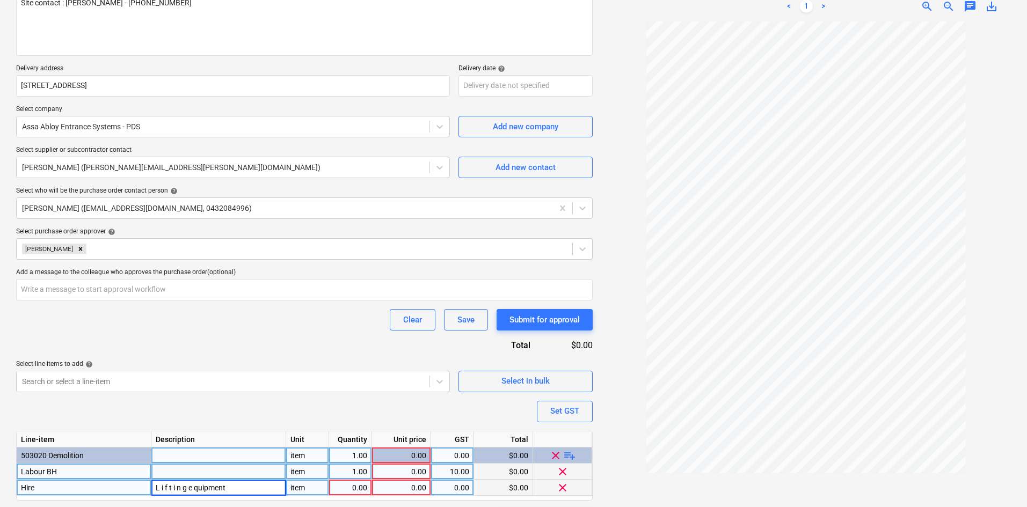
drag, startPoint x: 235, startPoint y: 489, endPoint x: 128, endPoint y: 482, distance: 107.6
click at [0, 0] on div "Hire L i f t i n g e quipment item 0.00 0.00 0.00 $0.00 clear" at bounding box center [0, 0] width 0 height 0
type input "Lifting equipment"
drag, startPoint x: 477, startPoint y: 480, endPoint x: 445, endPoint y: 489, distance: 33.9
click at [0, 0] on div "Hire Lifting equipment item 0.00 0.00 0.00 $0.00 clear" at bounding box center [0, 0] width 0 height 0
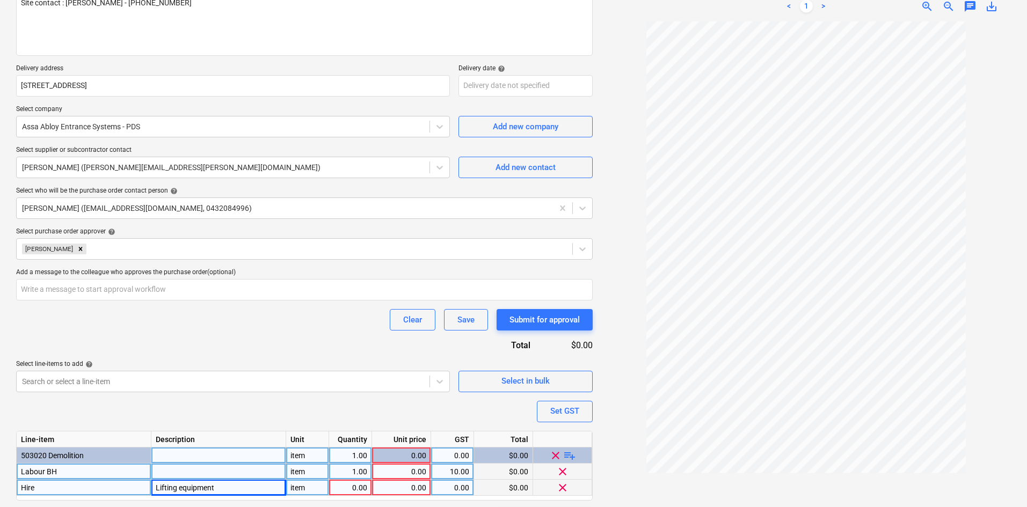
click at [444, 489] on div "0.00" at bounding box center [453, 488] width 34 height 16
type textarea "x"
type input "10"
click at [357, 488] on div "0.00" at bounding box center [350, 488] width 34 height 16
type textarea "x"
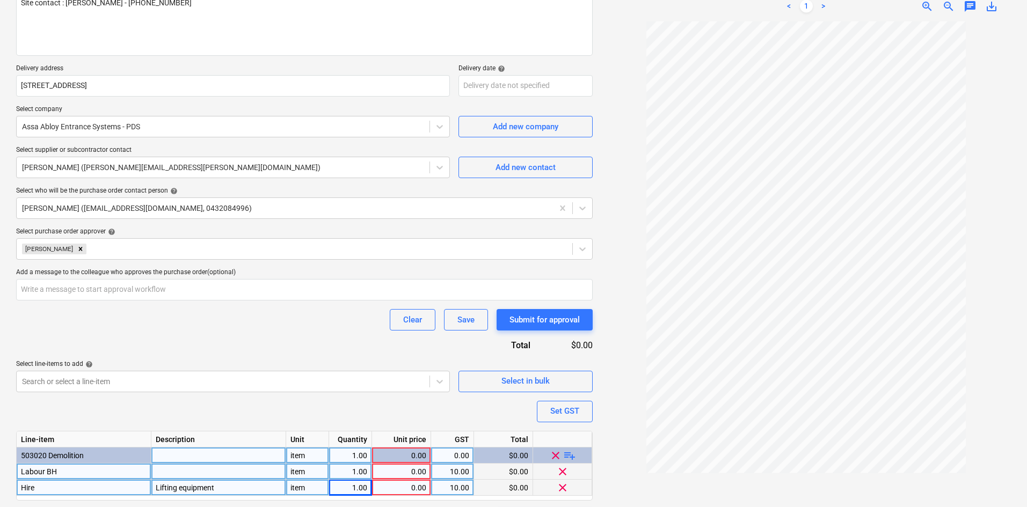
click at [390, 468] on div "0.00" at bounding box center [401, 472] width 50 height 16
type input "4960"
type textarea "x"
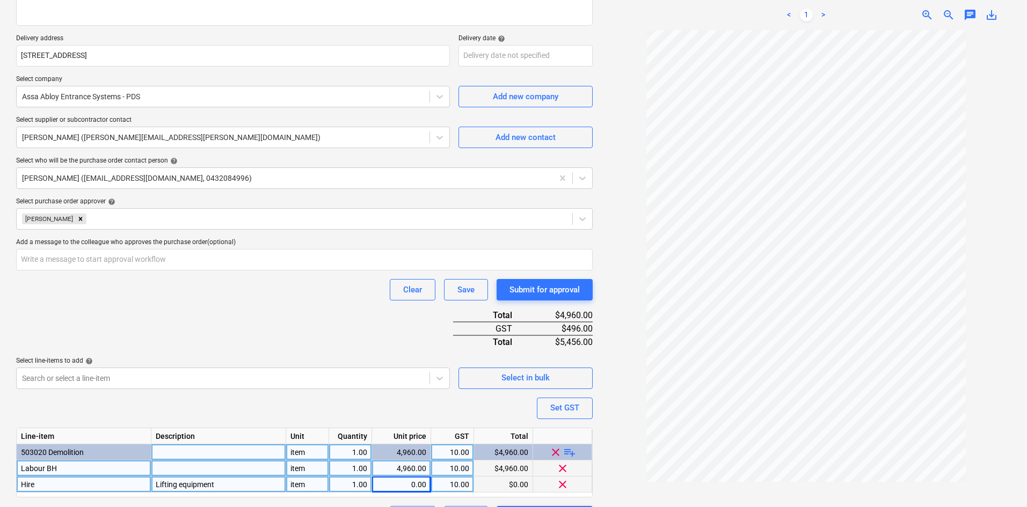
scroll to position [206, 0]
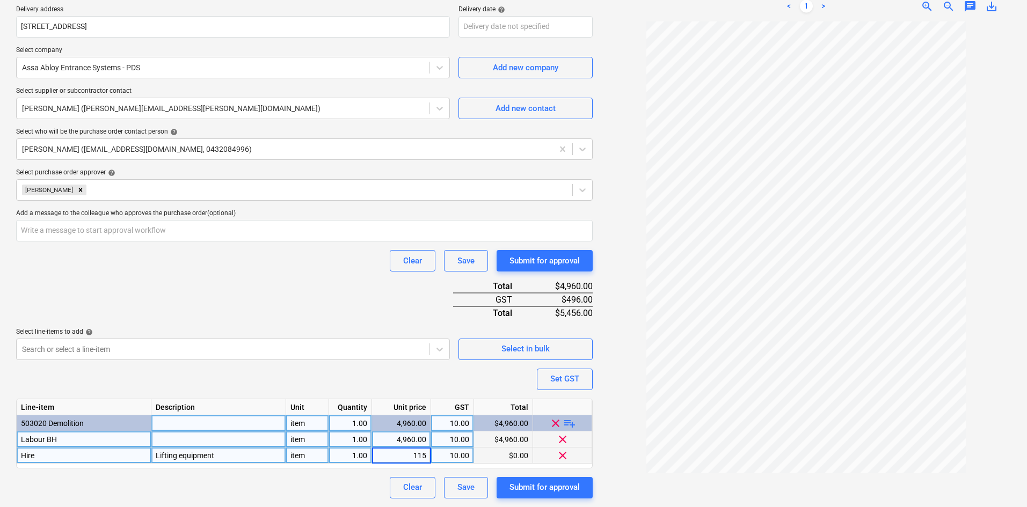
type input "1150"
click at [294, 278] on div "Purchase order name help Purchase order Purchase order reference number help 00…" at bounding box center [304, 190] width 577 height 617
click at [256, 292] on div "Purchase order name help Purchase order Purchase order reference number help 00…" at bounding box center [304, 190] width 577 height 617
drag, startPoint x: 332, startPoint y: 301, endPoint x: 325, endPoint y: 301, distance: 6.5
click at [332, 301] on div "Purchase order name help Purchase order Purchase order reference number help 00…" at bounding box center [304, 190] width 577 height 617
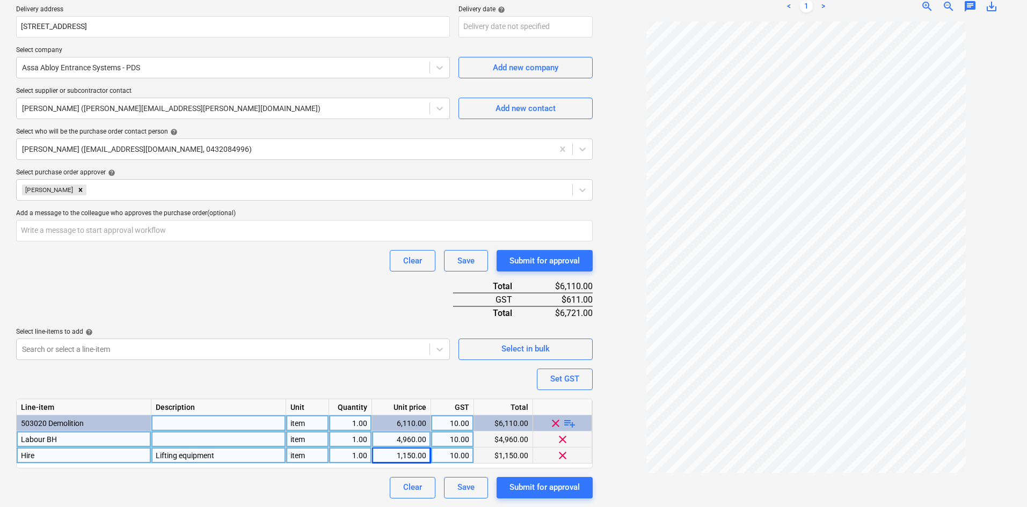
click at [192, 261] on div "Clear Save Submit for approval" at bounding box center [304, 260] width 577 height 21
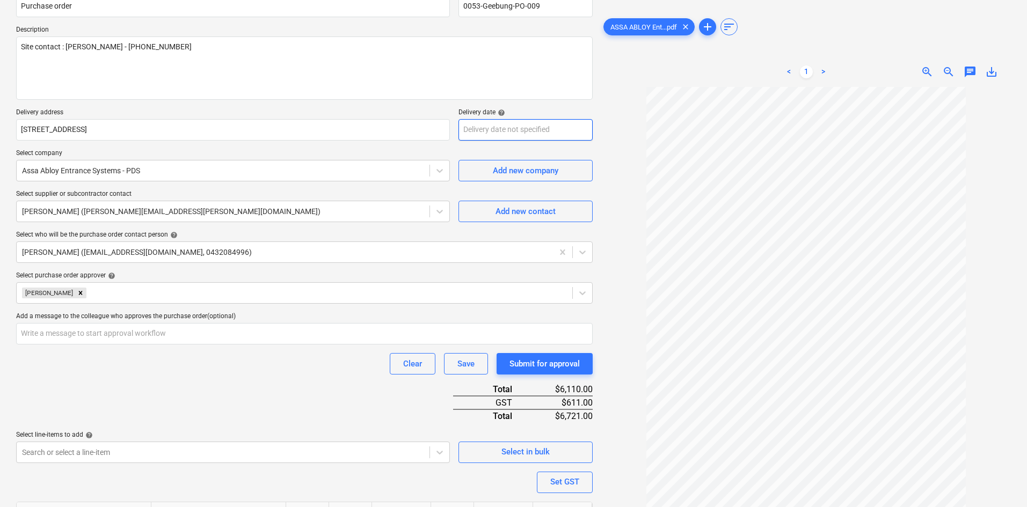
scroll to position [99, 0]
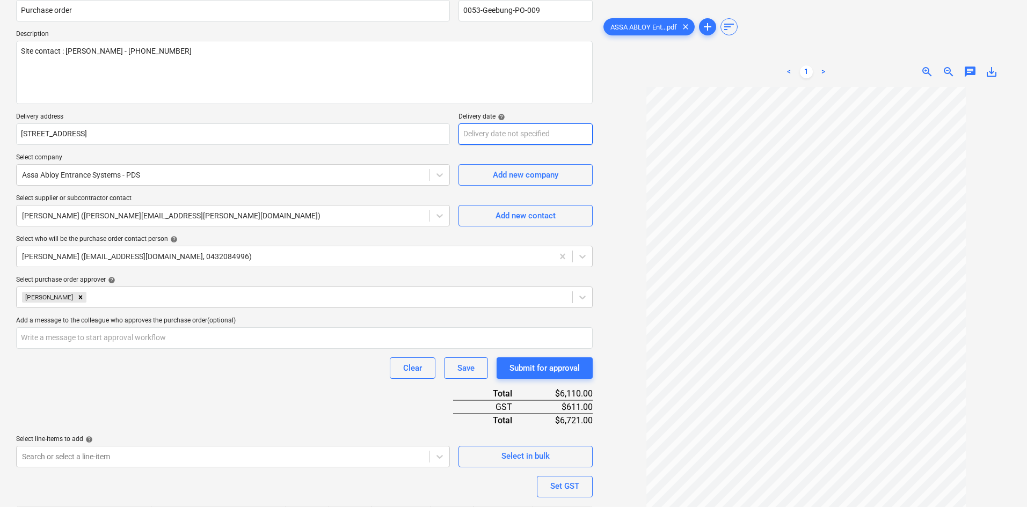
click at [493, 136] on body "Sales Projects Contacts Consolidated Invoices Inbox 9+ Approvals format_size ke…" at bounding box center [513, 154] width 1027 height 507
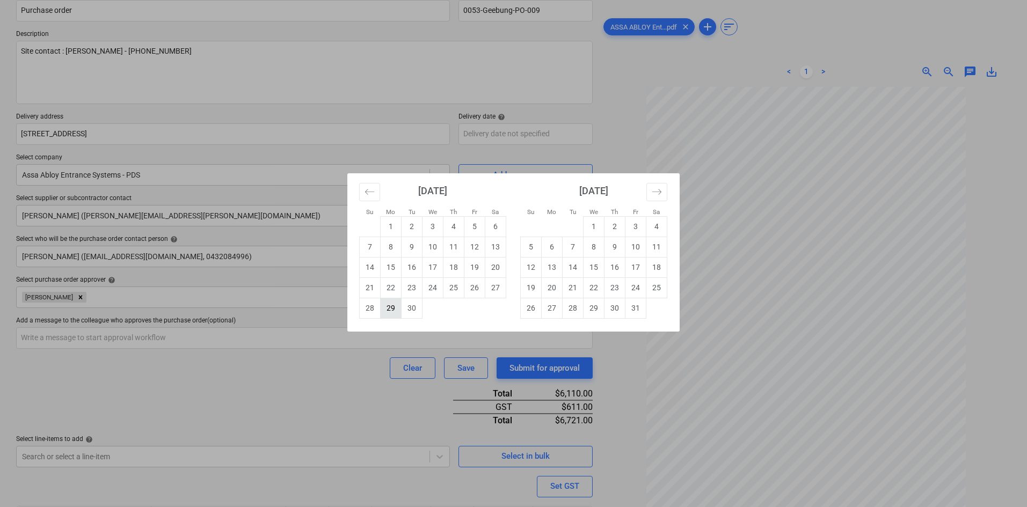
click at [389, 304] on td "29" at bounding box center [391, 308] width 21 height 20
type textarea "x"
type input "29 Sep 2025"
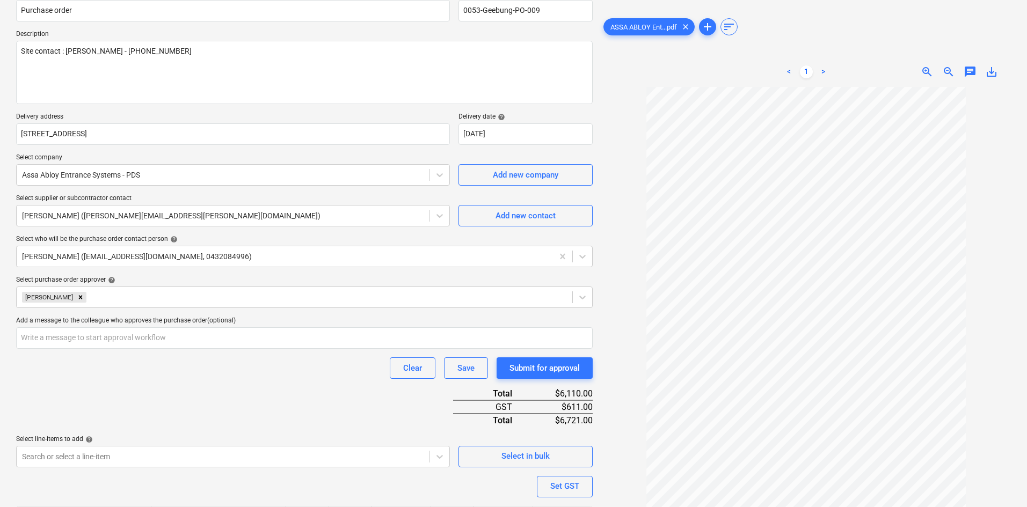
click at [340, 394] on div "Purchase order name help Purchase order Purchase order reference number help 00…" at bounding box center [304, 297] width 577 height 617
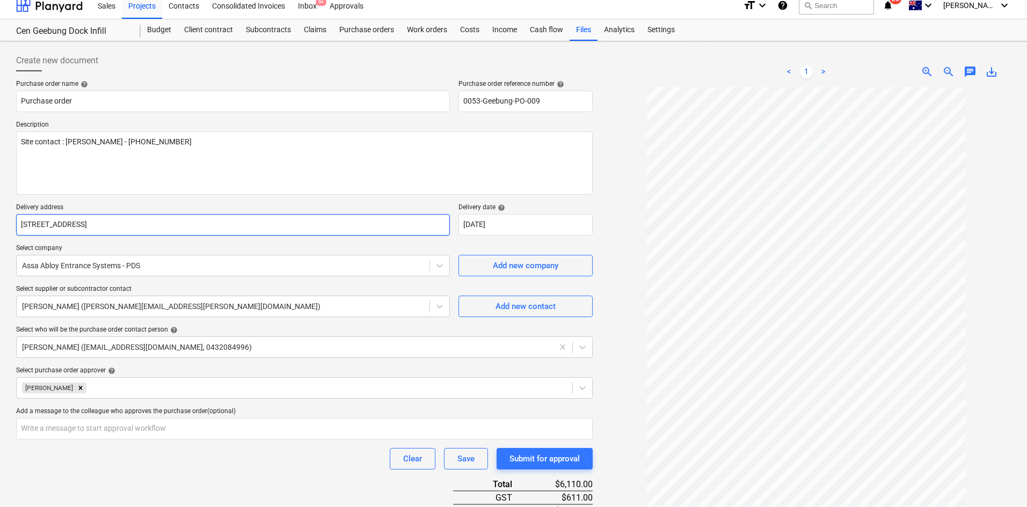
scroll to position [0, 0]
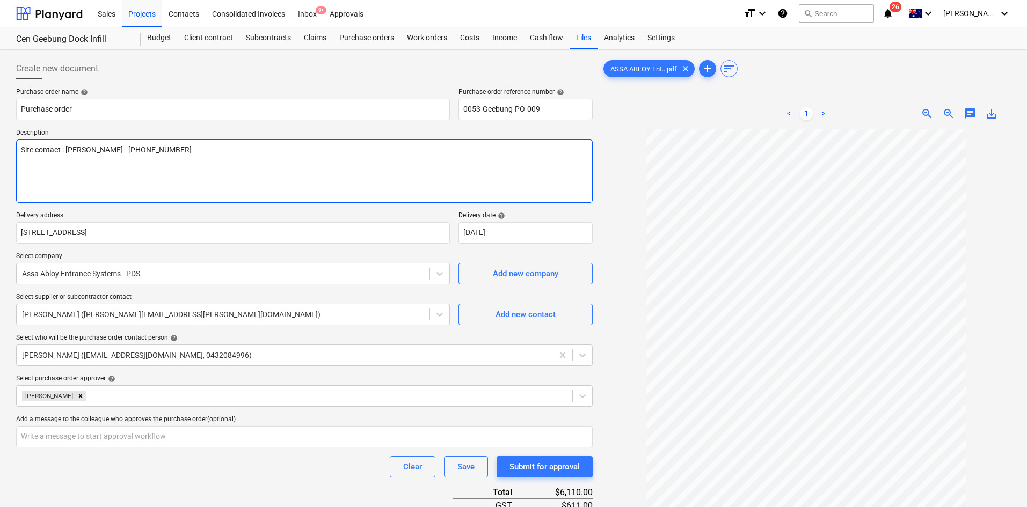
click at [179, 146] on textarea "Site contact : Chris - 0404 922 185" at bounding box center [304, 171] width 577 height 63
click at [75, 173] on textarea "Site contact : Chris - 0404 922 185" at bounding box center [304, 171] width 577 height 63
click at [154, 163] on textarea "Site contact : Chris - 0404 922 185" at bounding box center [304, 171] width 577 height 63
click at [23, 148] on textarea "Site contact : Chris - 0404 922 185" at bounding box center [304, 171] width 577 height 63
type textarea "x"
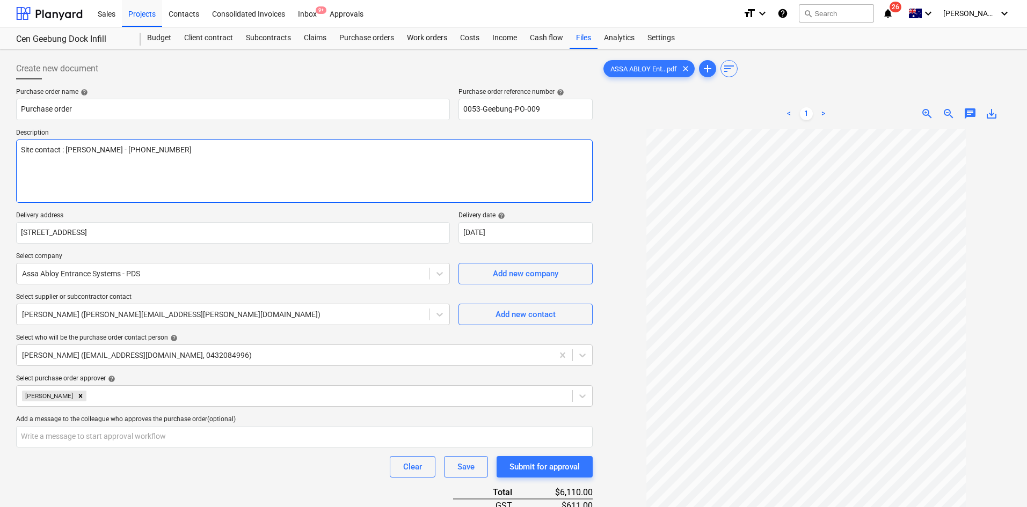
type textarea "Site contact : Chris - 0404 922 185"
type textarea "x"
type textarea "Site contact : Chris - 0404 922 185"
type textarea "x"
type textarea "A Site contact : Chris - 0404 922 185"
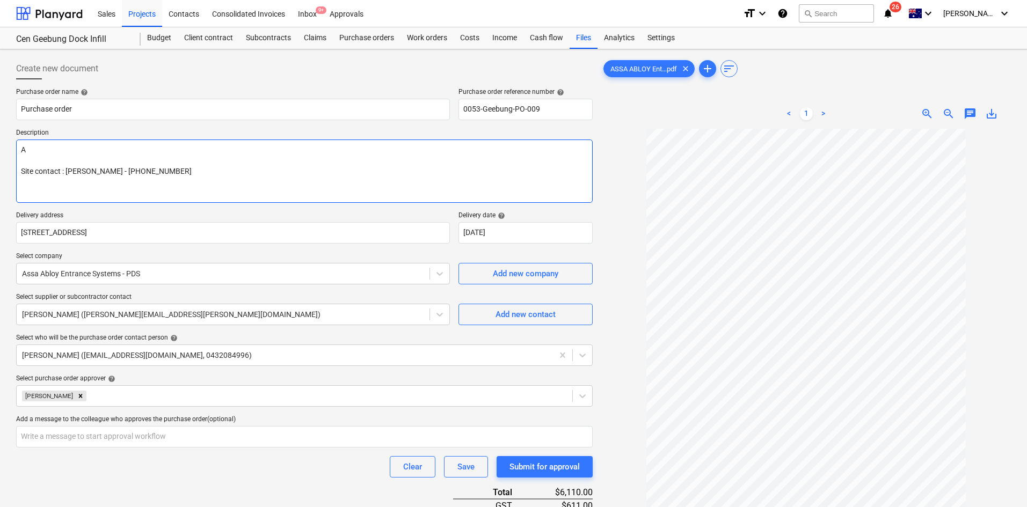
type textarea "x"
type textarea "As Site contact : Chris - 0404 922 185"
type textarea "x"
type textarea "As Site contact : Chris - 0404 922 185"
type textarea "x"
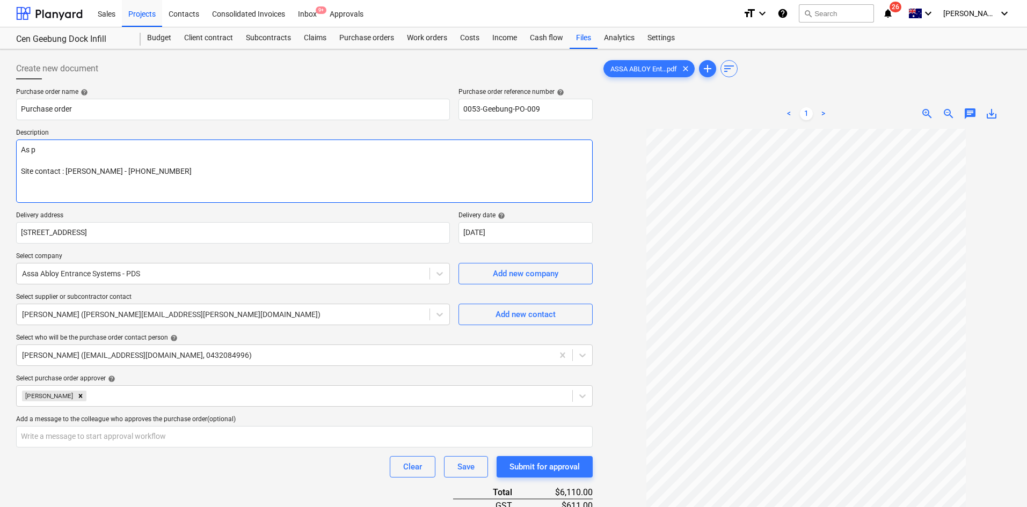
type textarea "As pe Site contact : Chris - 0404 922 185"
type textarea "x"
type textarea "As per Site contact : Chris - 0404 922 185"
type textarea "x"
type textarea "As per Site contact : Chris - 0404 922 185"
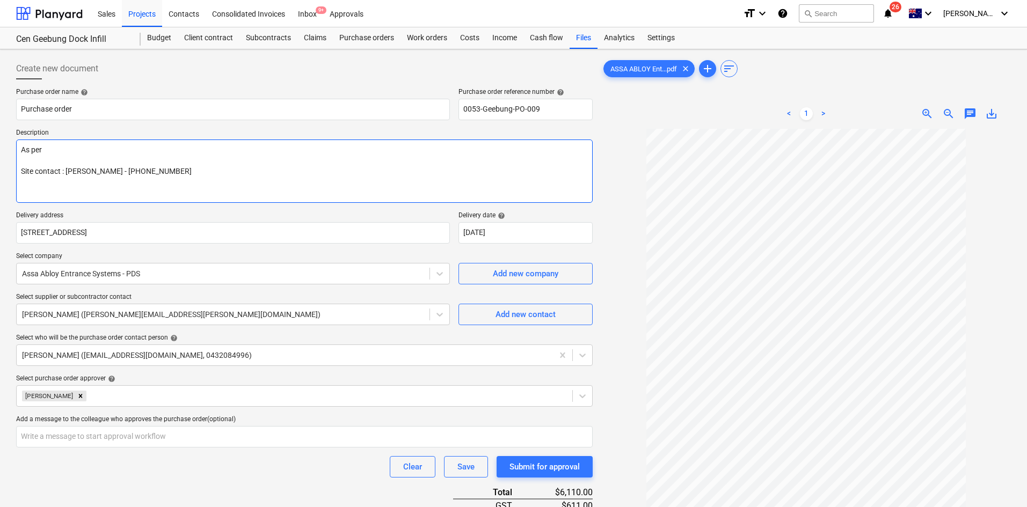
type textarea "x"
type textarea "As per q Site contact : Chris - 0404 922 185"
type textarea "x"
type textarea "As per qu Site contact : Chris - 0404 922 185"
type textarea "x"
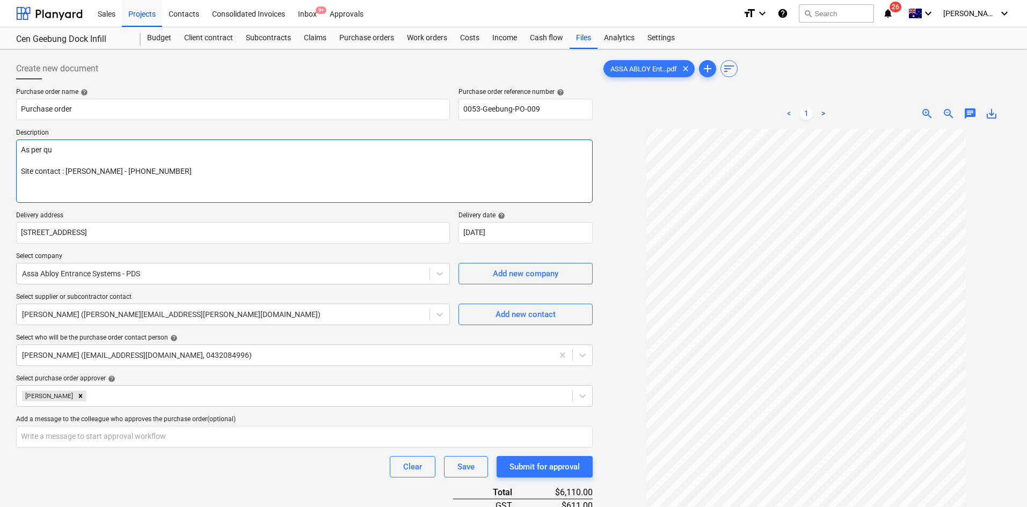
type textarea "As per quo Site contact : Chris - 0404 922 185"
type textarea "x"
type textarea "As per quot Site contact : Chris - 0404 922 185"
type textarea "x"
type textarea "As per quote Site contact : Chris - 0404 922 185"
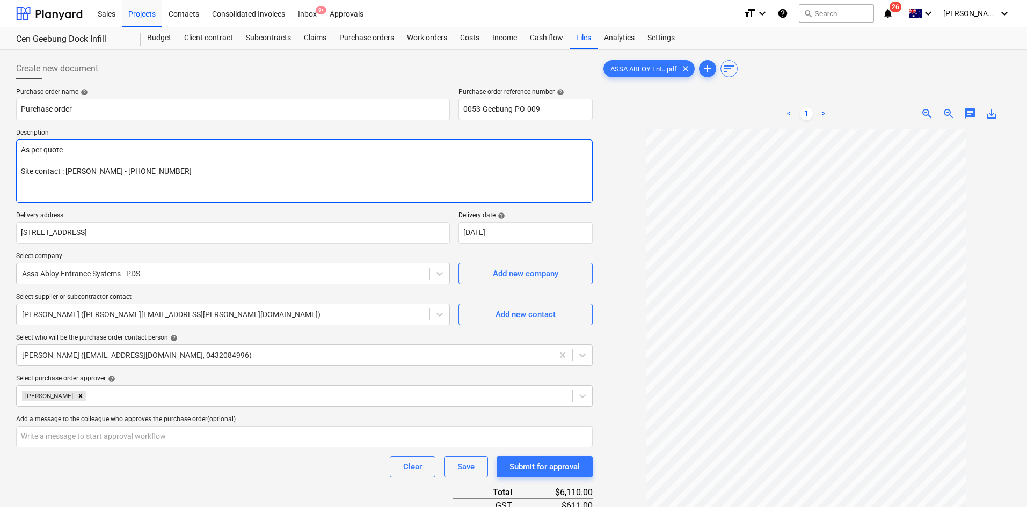
type textarea "x"
type textarea "As per quote - Site contact : Chris - 0404 922 185"
type textarea "x"
type textarea "As per quote - Site contact : Chris - 0404 922 185"
click at [167, 162] on textarea "As per quote - Site contact : Chris - 0404 922 185" at bounding box center [304, 171] width 577 height 63
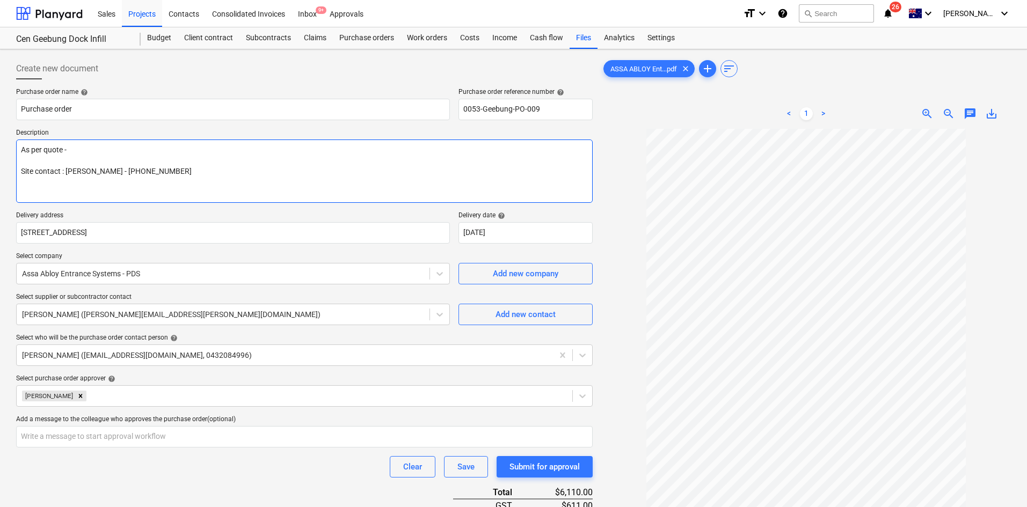
click at [107, 148] on textarea "As per quote - Site contact : Chris - 0404 922 185" at bounding box center [304, 171] width 577 height 63
paste textarea "18592SM"
type textarea "x"
type textarea "As per quote - 18592SM Site contact : Chris - 0404 922 185"
type textarea "x"
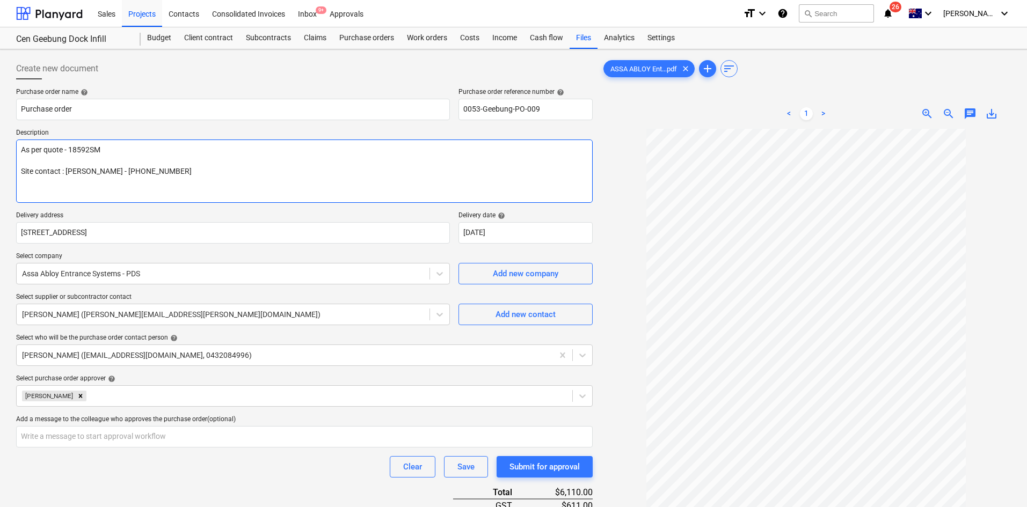
type textarea "As per quote - 18592SM Site contact : Chris - 0404 922 185"
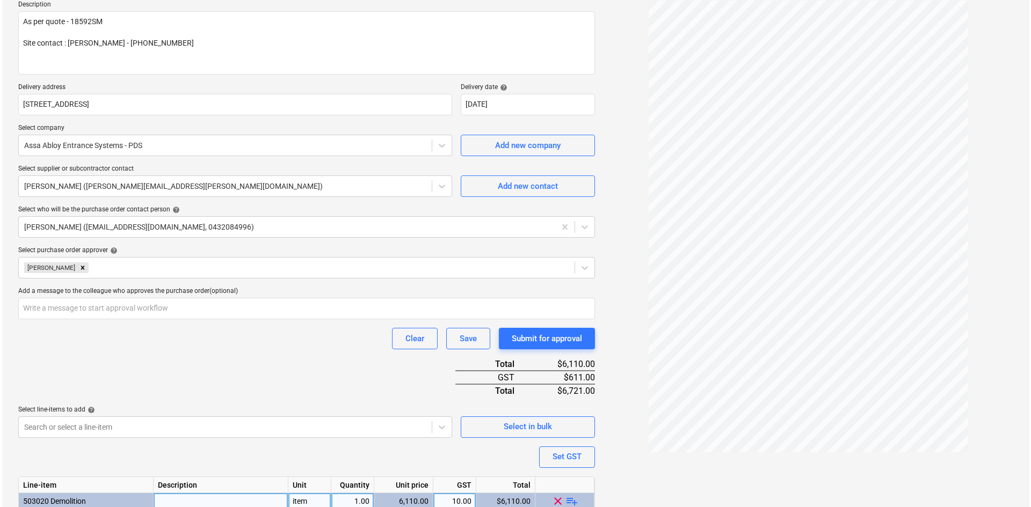
scroll to position [206, 0]
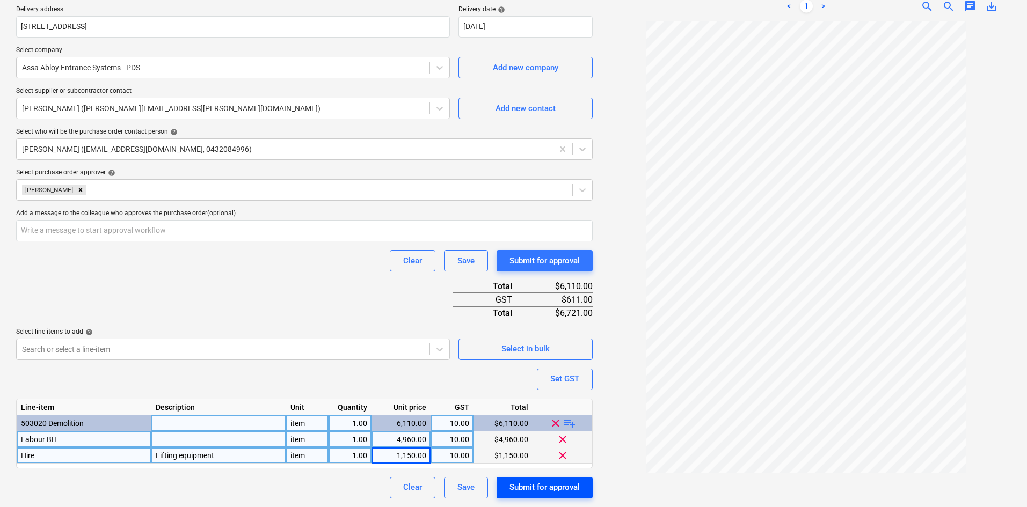
click at [529, 486] on div "Submit for approval" at bounding box center [545, 488] width 70 height 14
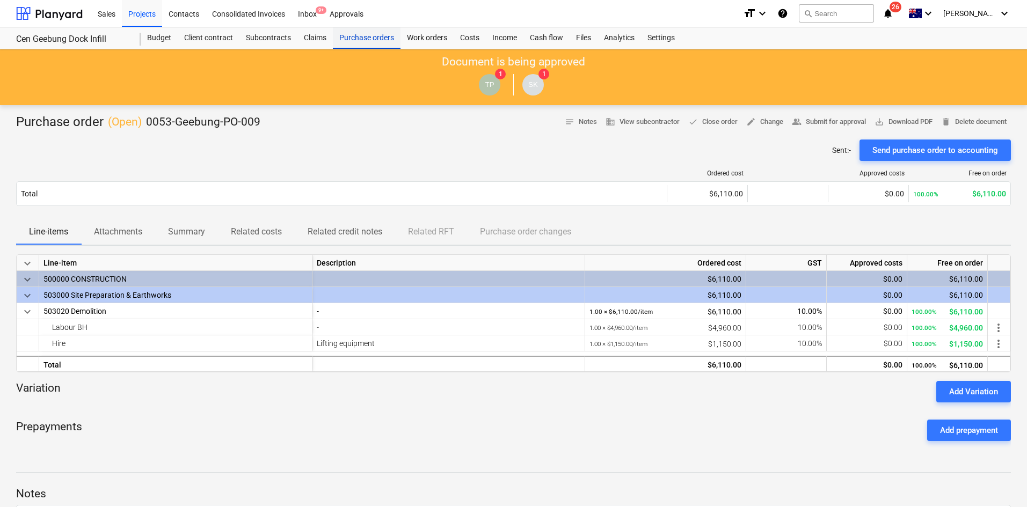
click at [373, 29] on div "Purchase orders" at bounding box center [367, 37] width 68 height 21
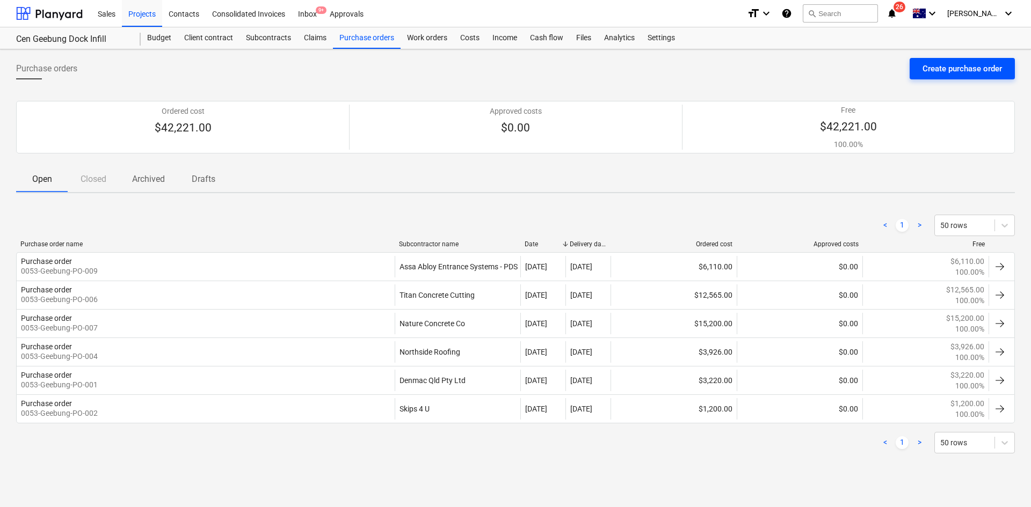
click at [962, 66] on div "Create purchase order" at bounding box center [962, 69] width 79 height 14
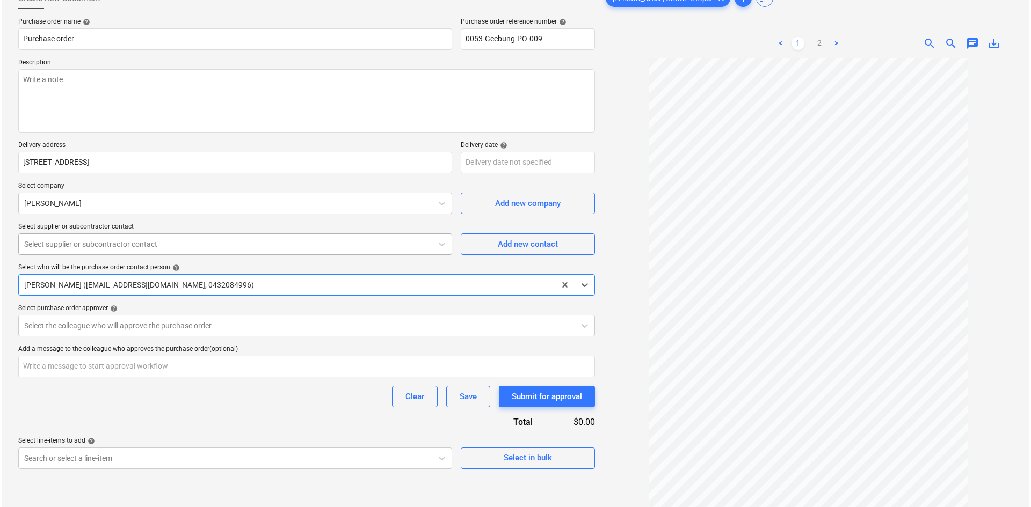
scroll to position [107, 0]
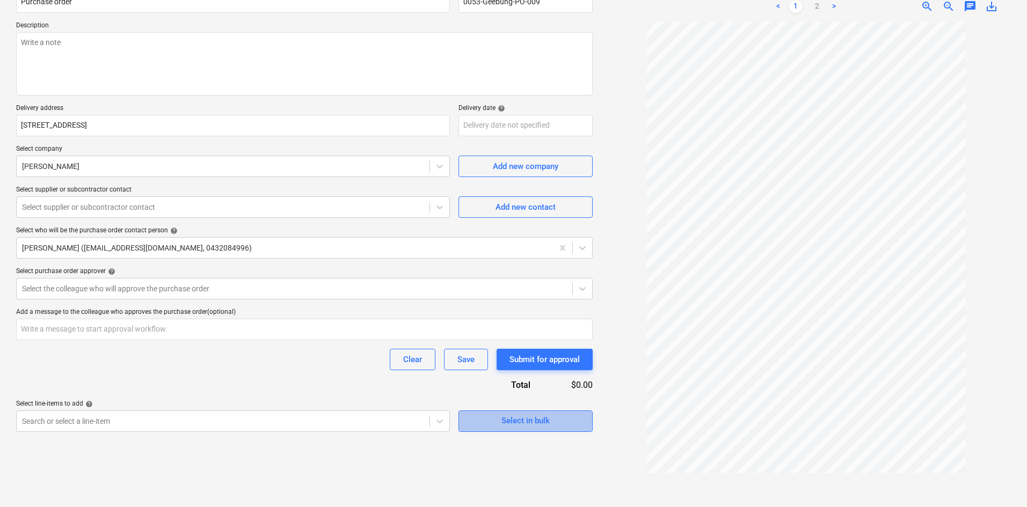
click at [529, 412] on button "Select in bulk" at bounding box center [526, 421] width 134 height 21
type textarea "x"
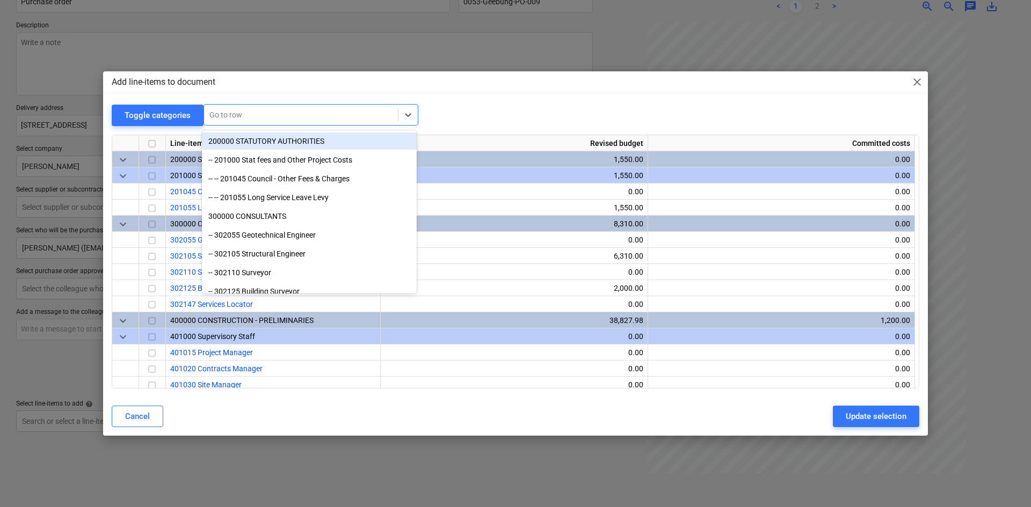
click at [285, 115] on div at bounding box center [300, 115] width 183 height 11
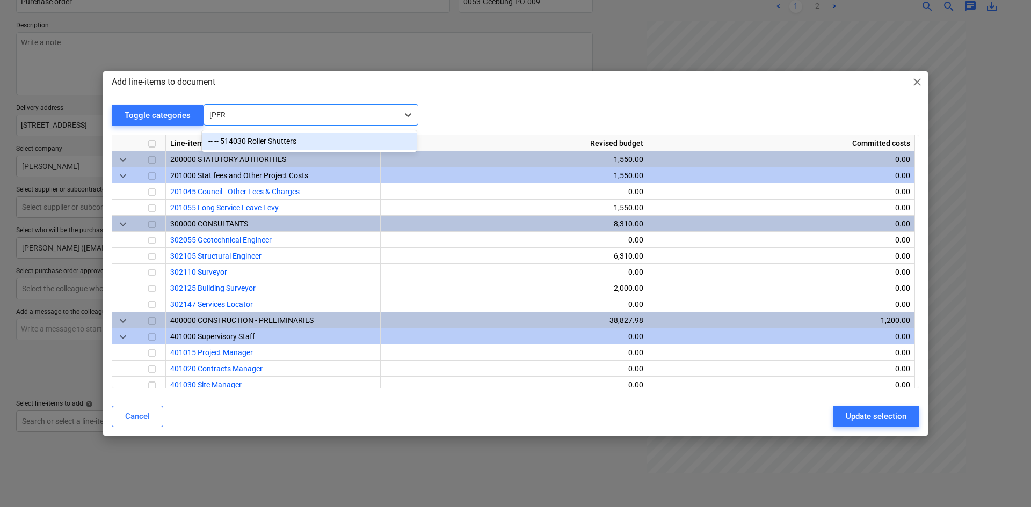
type input "roller"
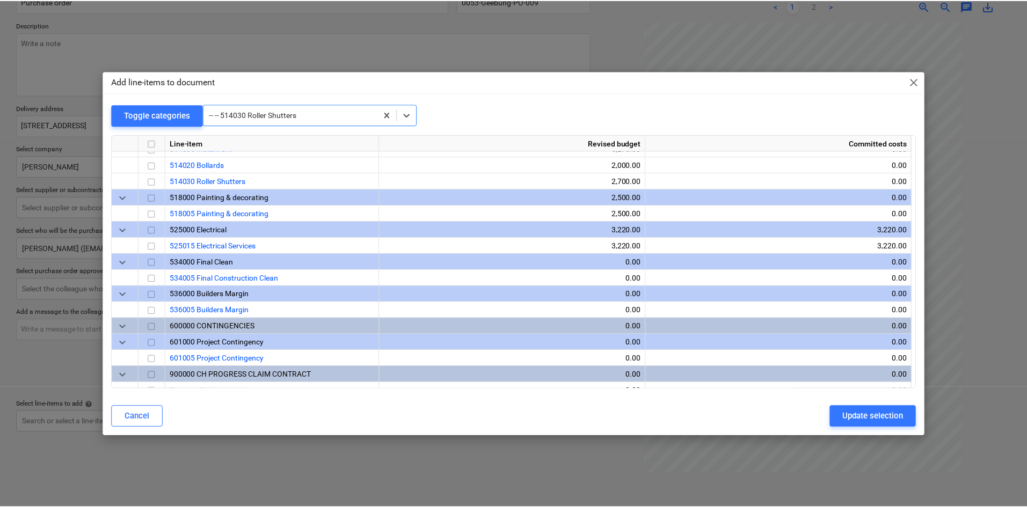
scroll to position [955, 0]
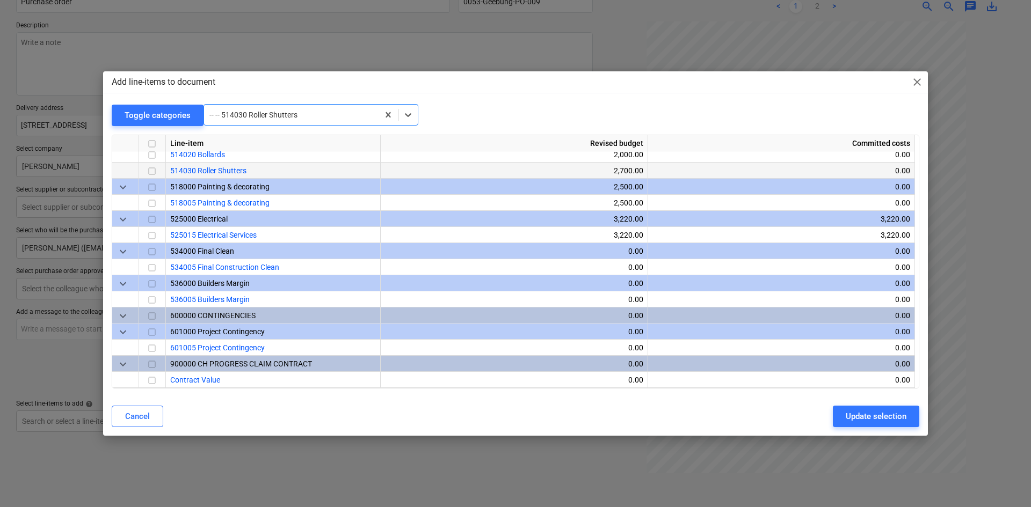
click at [156, 169] on input "checkbox" at bounding box center [152, 171] width 13 height 13
click at [859, 408] on button "Update selection" at bounding box center [876, 416] width 86 height 21
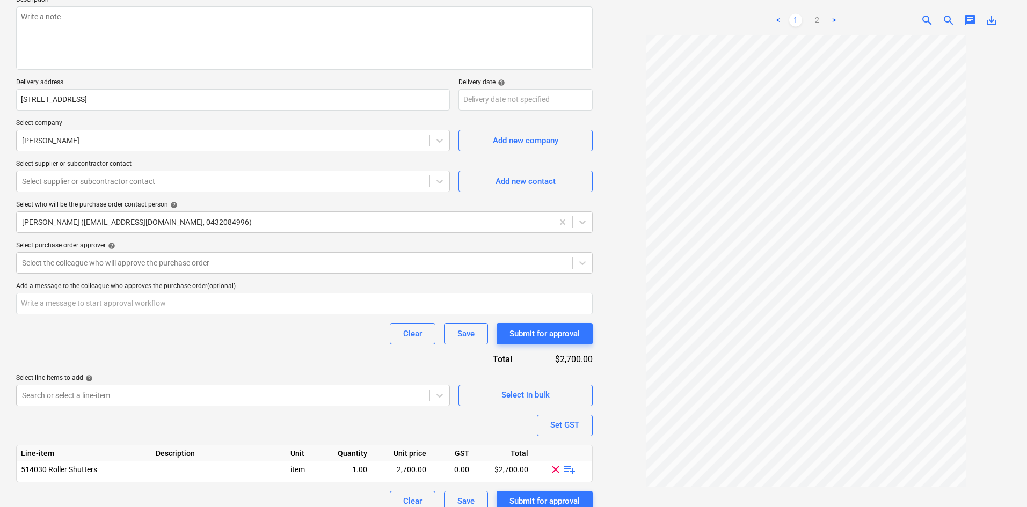
scroll to position [147, 0]
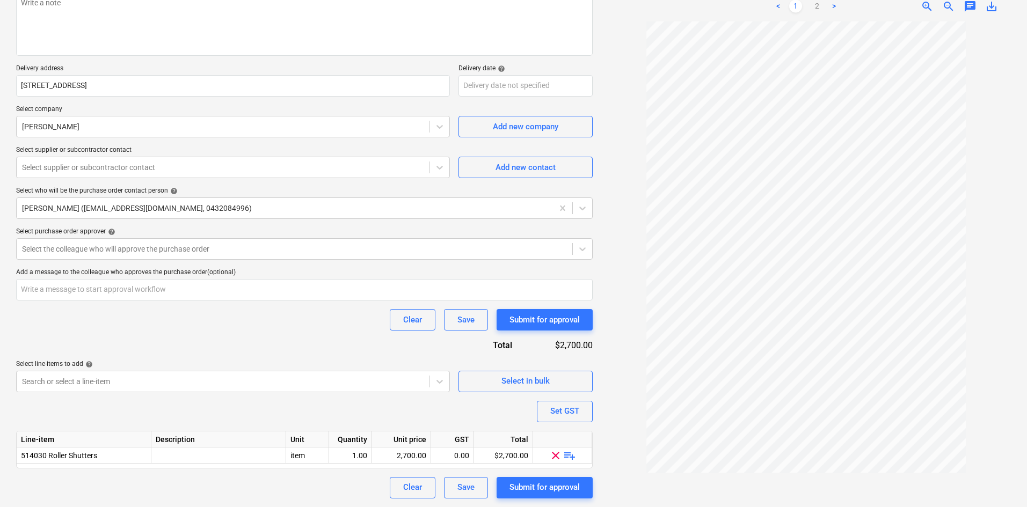
drag, startPoint x: 570, startPoint y: 453, endPoint x: 350, endPoint y: 427, distance: 221.7
click at [570, 453] on span "playlist_add" at bounding box center [569, 455] width 13 height 13
type textarea "x"
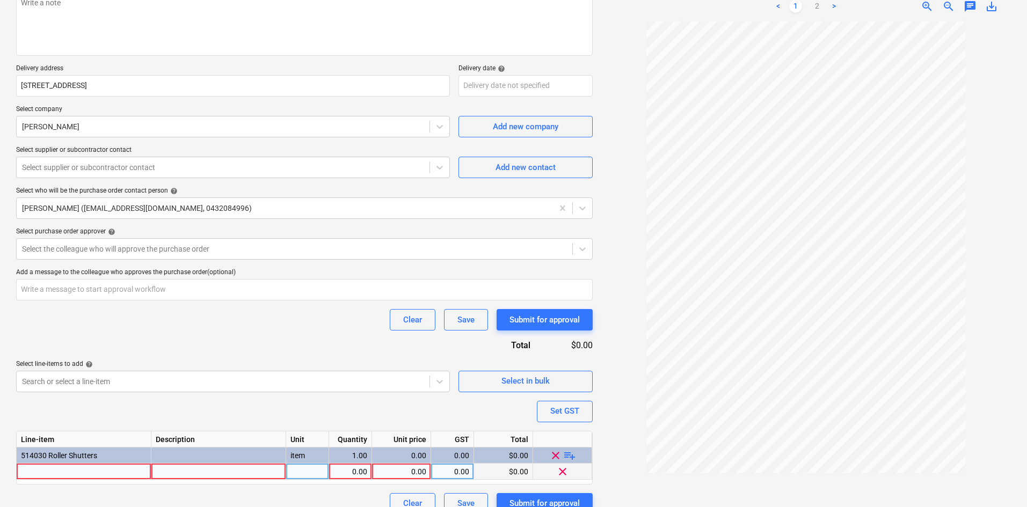
click at [105, 473] on div at bounding box center [84, 472] width 135 height 16
type input "Remove and reinstall roller door"
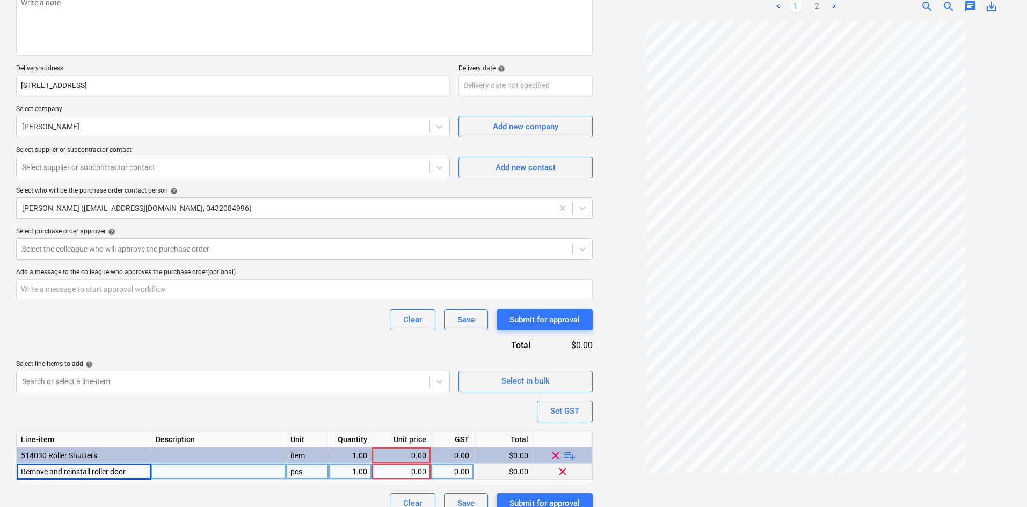
click at [340, 304] on div "Purchase order name help Purchase order Purchase order reference number help 00…" at bounding box center [304, 228] width 577 height 574
click at [312, 340] on div "Purchase order name help Purchase order Purchase order reference number help 00…" at bounding box center [304, 228] width 577 height 574
type textarea "x"
click at [313, 332] on div "Purchase order name help Purchase order Purchase order reference number help 00…" at bounding box center [304, 228] width 577 height 574
click at [310, 344] on div "Purchase order name help Purchase order Purchase order reference number help 00…" at bounding box center [304, 228] width 577 height 574
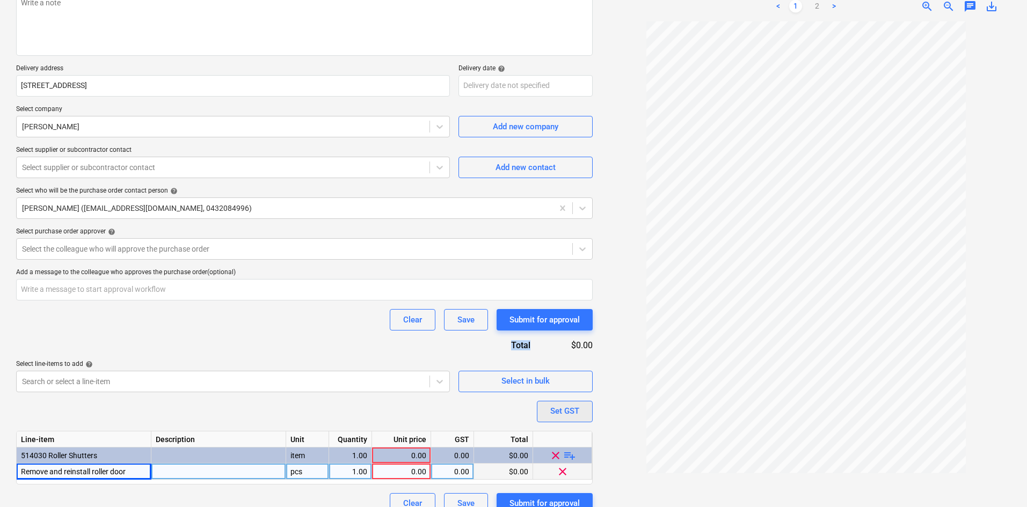
click at [560, 416] on div "Set GST" at bounding box center [564, 411] width 29 height 14
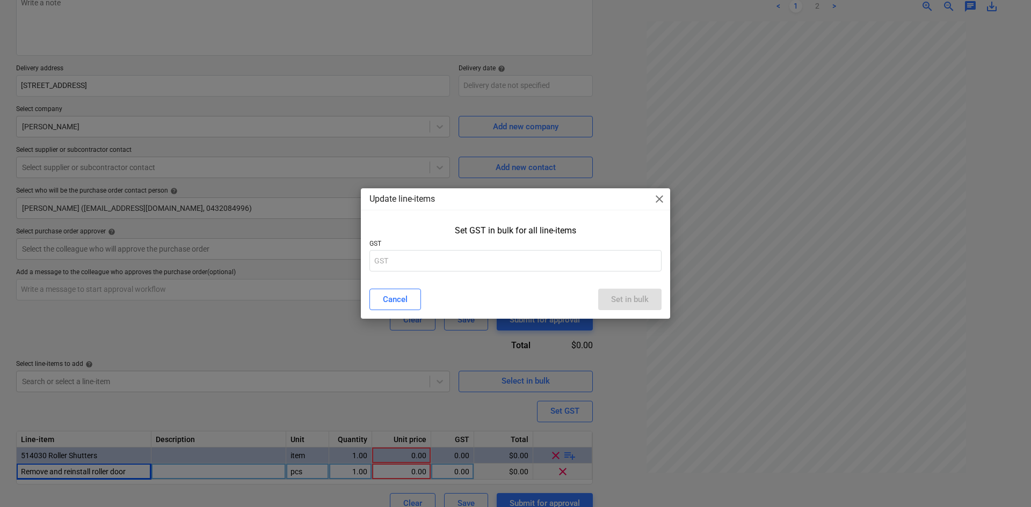
click at [495, 277] on div "Set GST in bulk for all line-items GST" at bounding box center [515, 251] width 309 height 60
click at [494, 263] on input "text" at bounding box center [515, 260] width 292 height 21
type input "10"
click at [647, 303] on div "Set in bulk" at bounding box center [630, 300] width 38 height 14
type textarea "x"
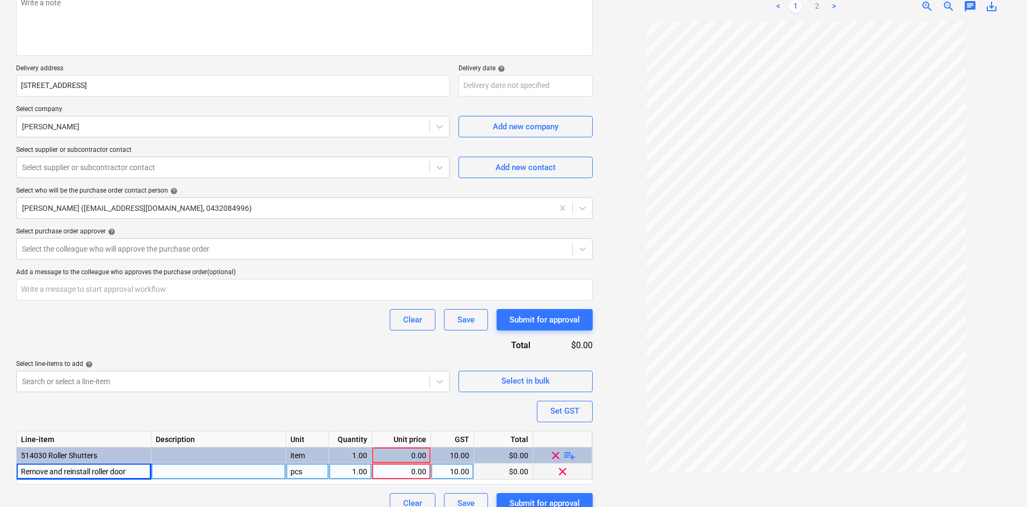
click at [405, 469] on div "0.00" at bounding box center [401, 472] width 50 height 16
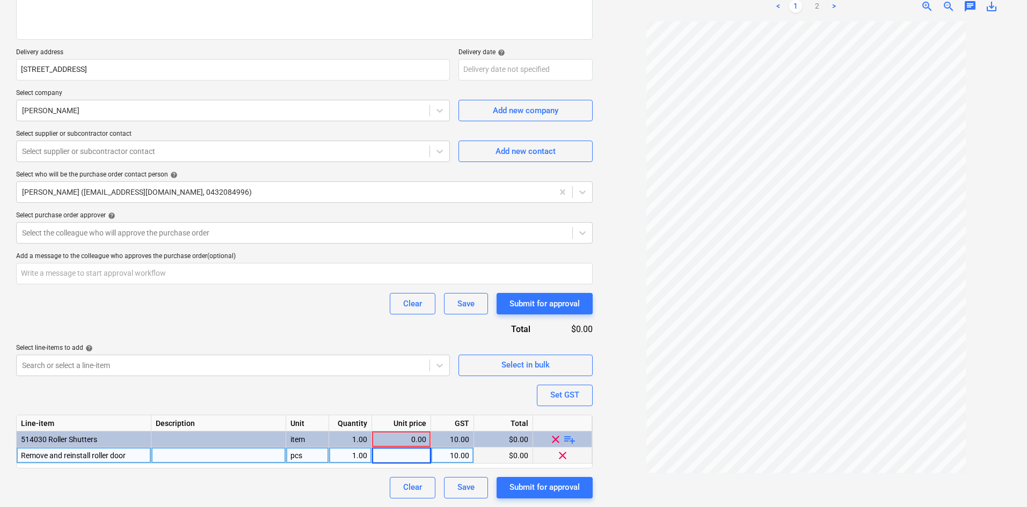
click at [305, 452] on div "pcs" at bounding box center [307, 456] width 43 height 16
type input "item"
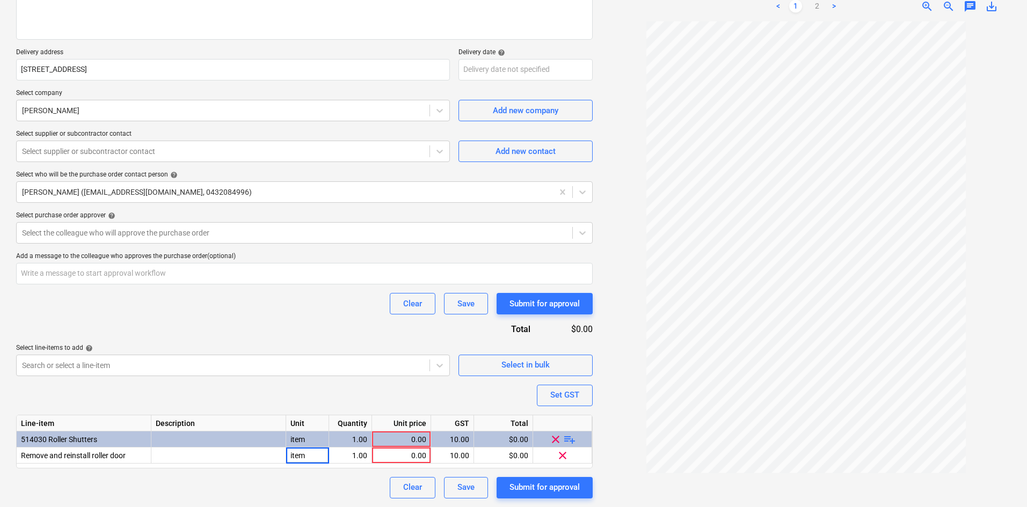
type textarea "x"
click at [274, 322] on div "Purchase order name help Purchase order Purchase order reference number help 00…" at bounding box center [304, 212] width 577 height 574
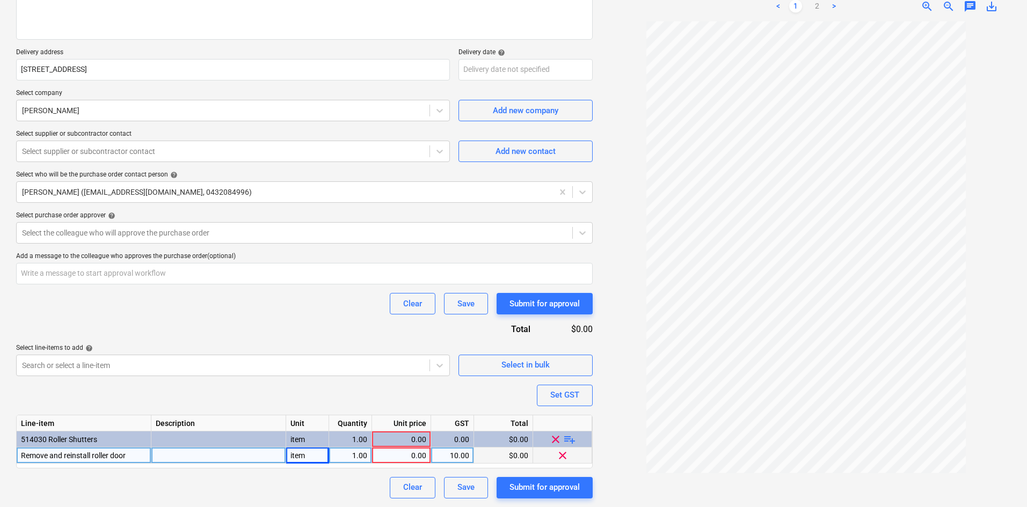
click at [408, 452] on div "0.00" at bounding box center [401, 456] width 50 height 16
click at [480, 403] on div "Purchase order name help Purchase order Purchase order reference number help 00…" at bounding box center [304, 212] width 577 height 574
click at [556, 392] on div "Set GST" at bounding box center [564, 395] width 29 height 14
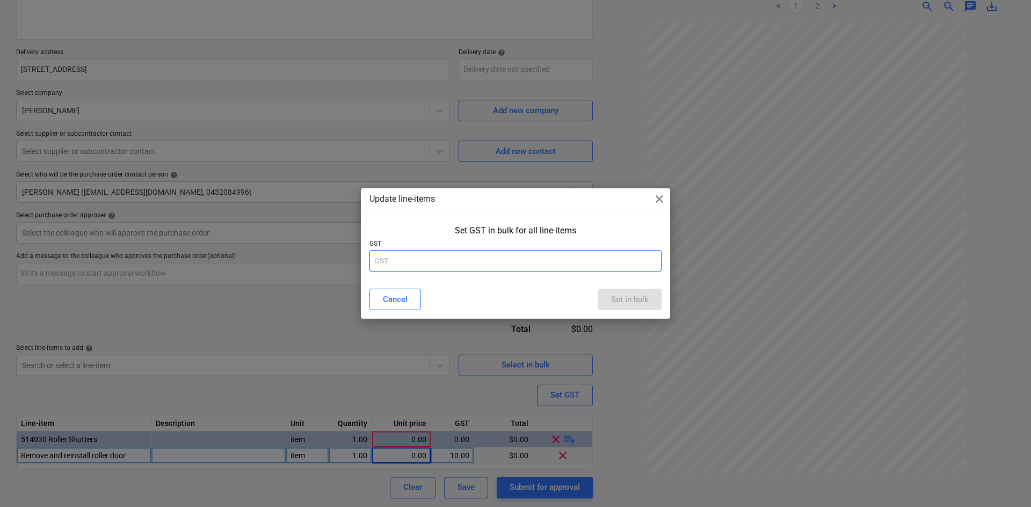
click at [520, 261] on input "text" at bounding box center [515, 260] width 292 height 21
type input "10"
click at [612, 303] on div "Set in bulk" at bounding box center [630, 300] width 38 height 14
type textarea "x"
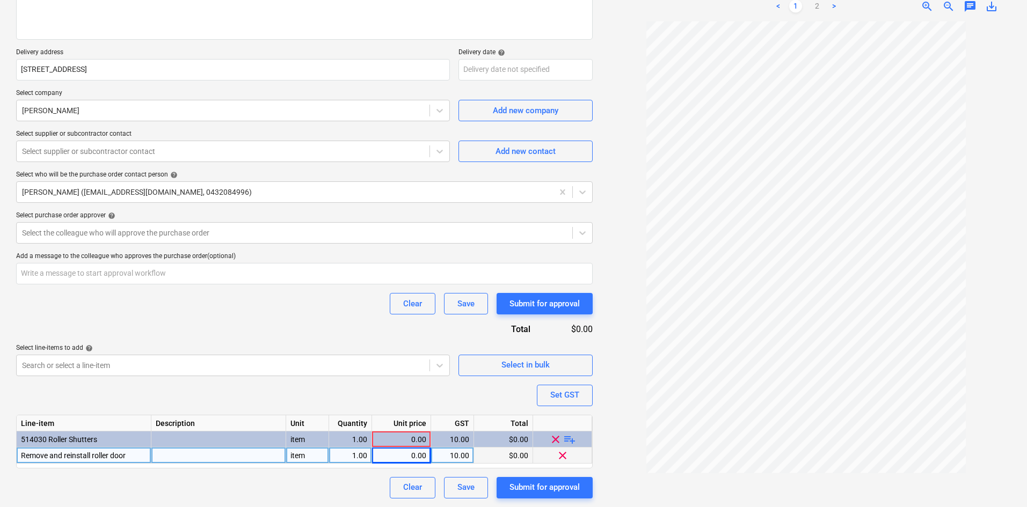
click at [316, 313] on div "Clear Save Submit for approval" at bounding box center [304, 303] width 577 height 21
click at [393, 457] on div "0.00" at bounding box center [401, 456] width 50 height 16
type input "2700"
click at [174, 455] on div "Line-item Description Unit Quantity Unit price GST Total 514030 Roller Shutters…" at bounding box center [304, 442] width 577 height 54
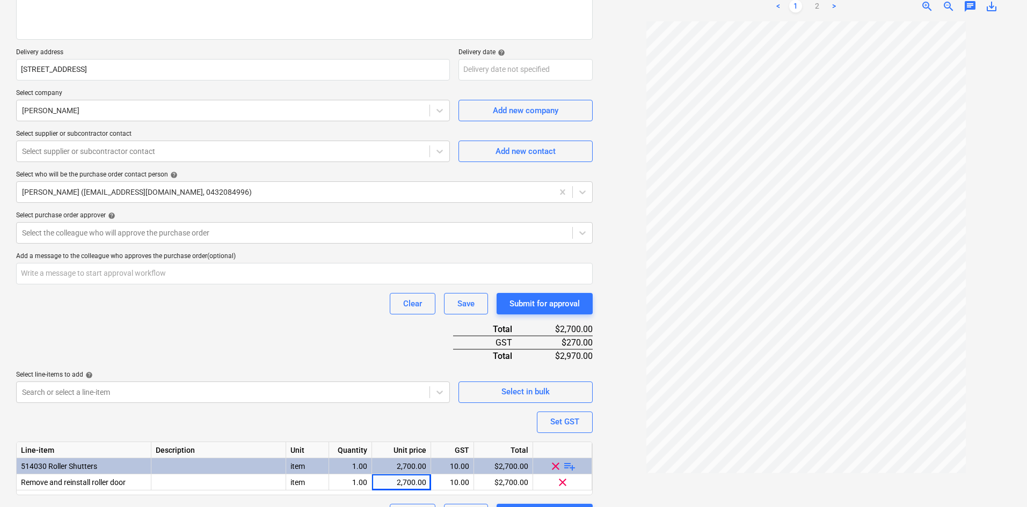
click at [224, 294] on div "Clear Save Submit for approval" at bounding box center [304, 303] width 577 height 21
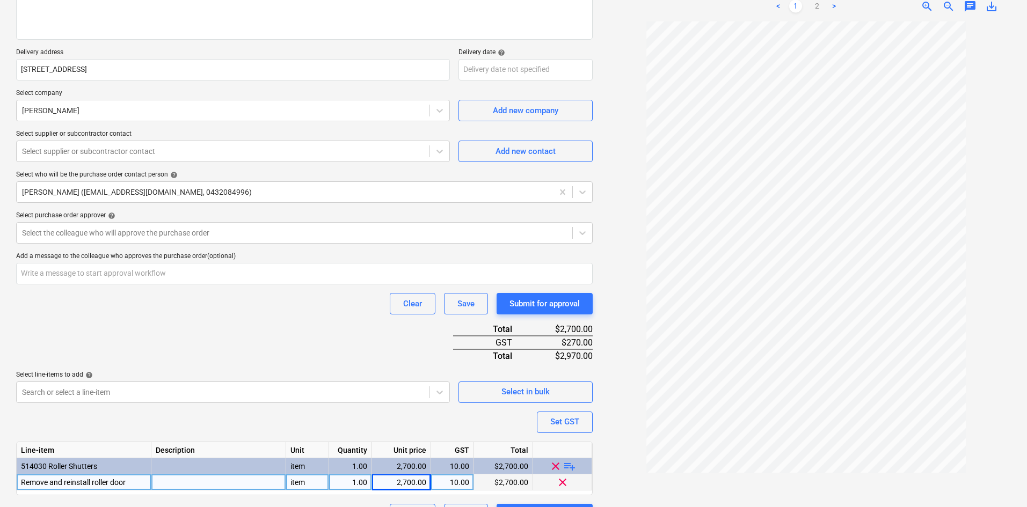
click at [71, 482] on span "Remove and reinstall roller door" at bounding box center [73, 482] width 105 height 9
click at [192, 321] on div "Purchase order name help Purchase order Purchase order reference number help 00…" at bounding box center [304, 225] width 577 height 601
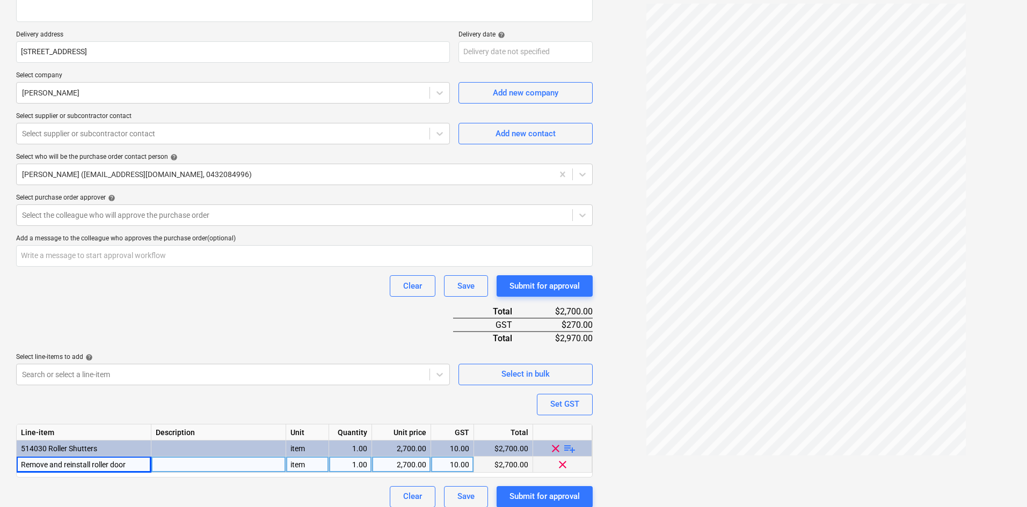
scroll to position [190, 0]
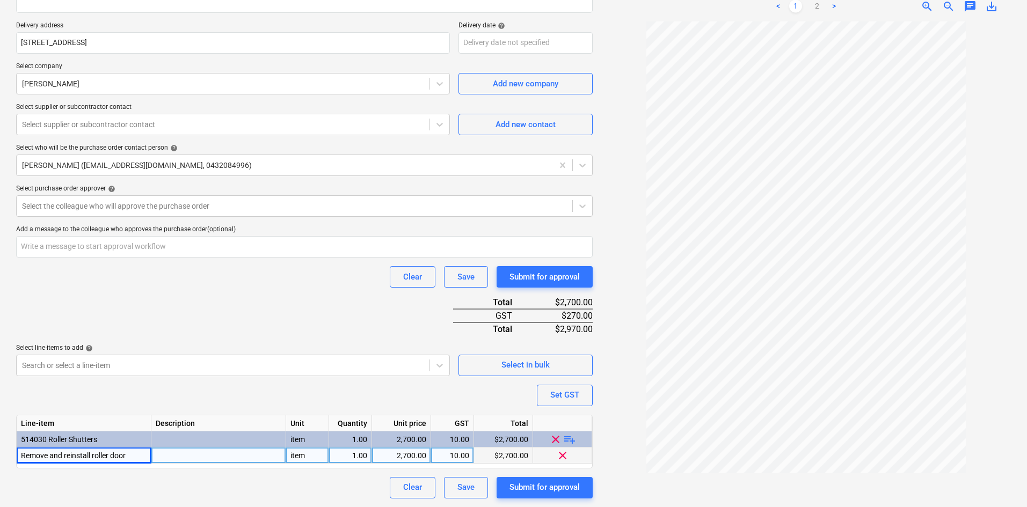
click at [163, 454] on div at bounding box center [218, 456] width 135 height 16
type textarea "x"
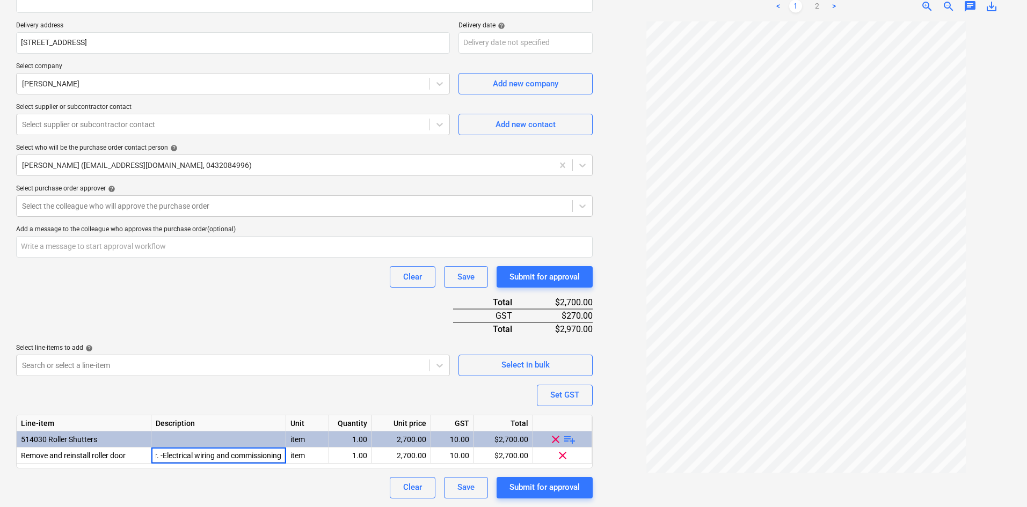
scroll to position [0, 152]
type input "- Remove exisiting door. - Reinstall same door. -Electrical wiring and commissi…"
type textarea "x"
click at [292, 338] on div "Purchase order name help Purchase order Purchase order reference number help 00…" at bounding box center [304, 198] width 577 height 601
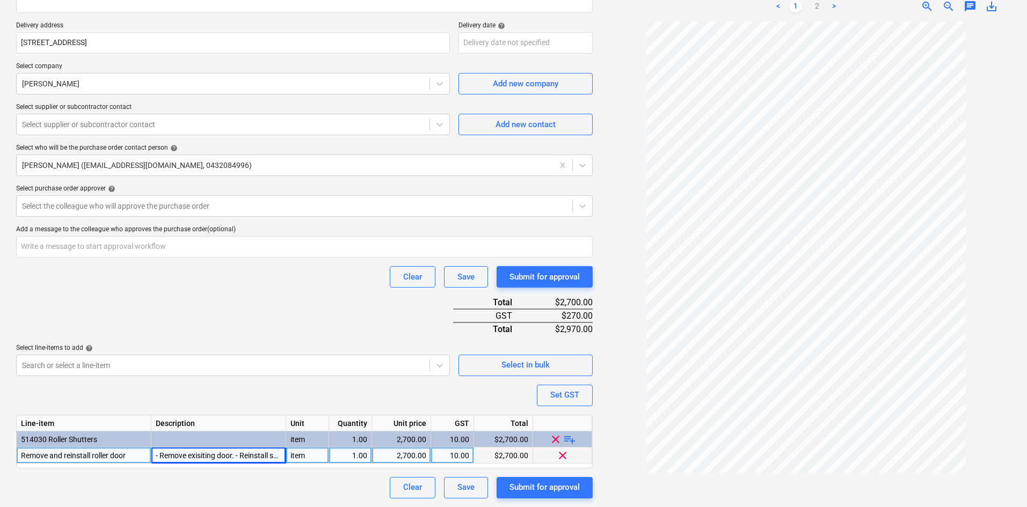
click at [245, 458] on div "- Remove exisiting door. - Reinstall same door. -Electrical wiring and commissi…" at bounding box center [218, 456] width 135 height 16
type input "- Remove exisiting door. - Reinstall same door. -Electrical wiring and commissi…"
click at [282, 316] on div "Purchase order name help Purchase order Purchase order reference number help 00…" at bounding box center [304, 198] width 577 height 601
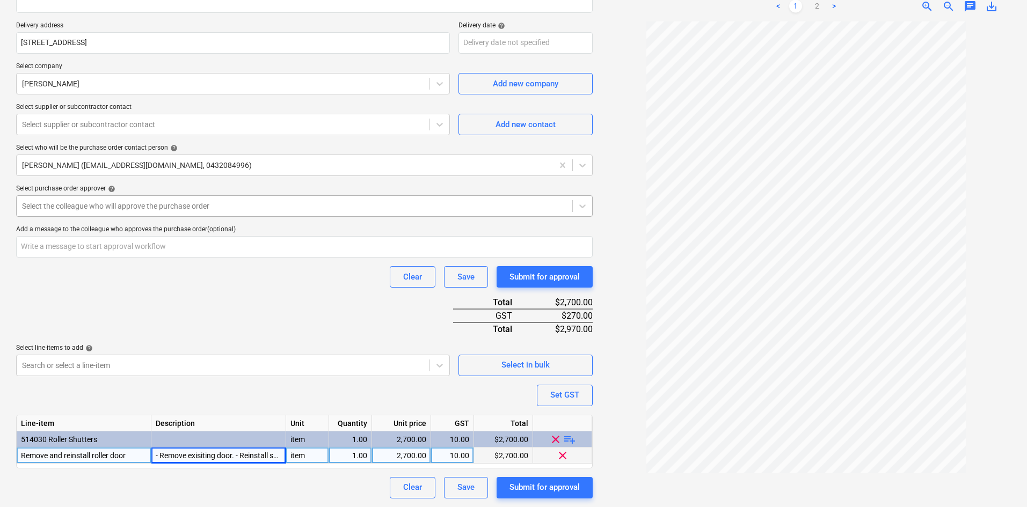
click at [168, 209] on div at bounding box center [294, 206] width 545 height 11
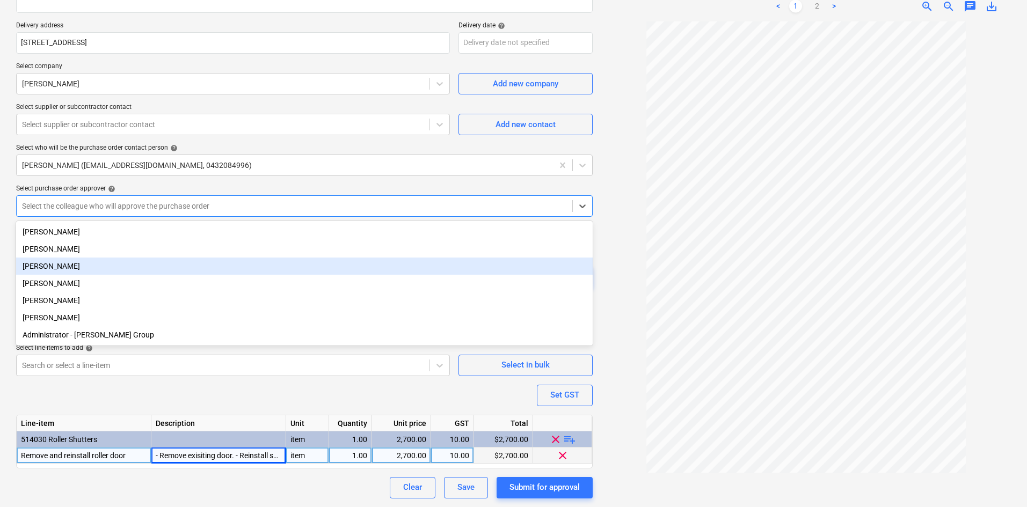
click at [68, 265] on div "Sean Keane" at bounding box center [304, 266] width 577 height 17
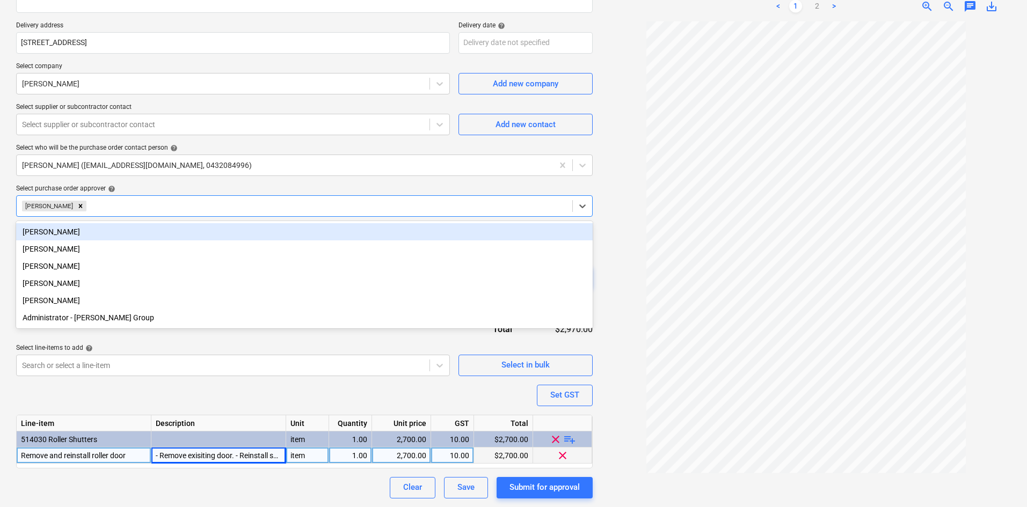
click at [144, 189] on div "Select purchase order approver help" at bounding box center [304, 189] width 577 height 9
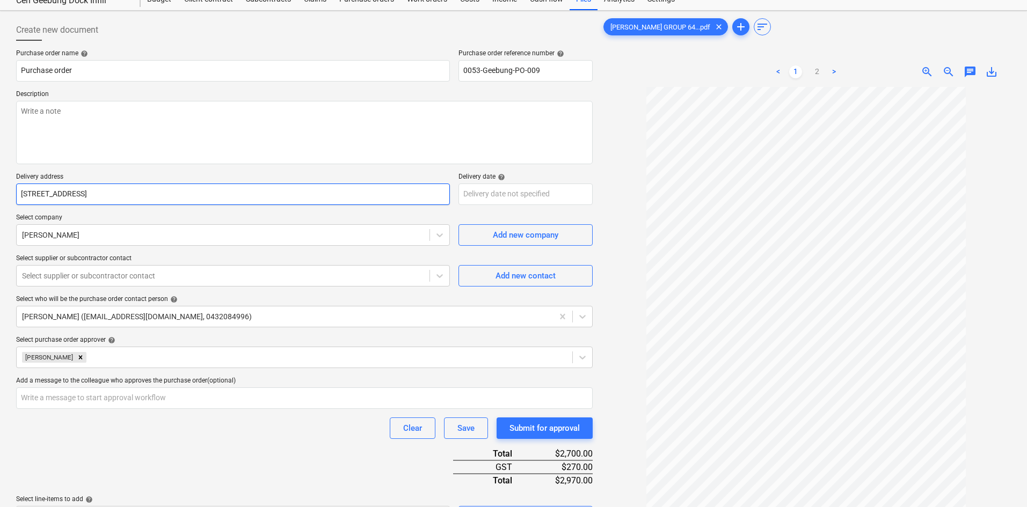
scroll to position [0, 0]
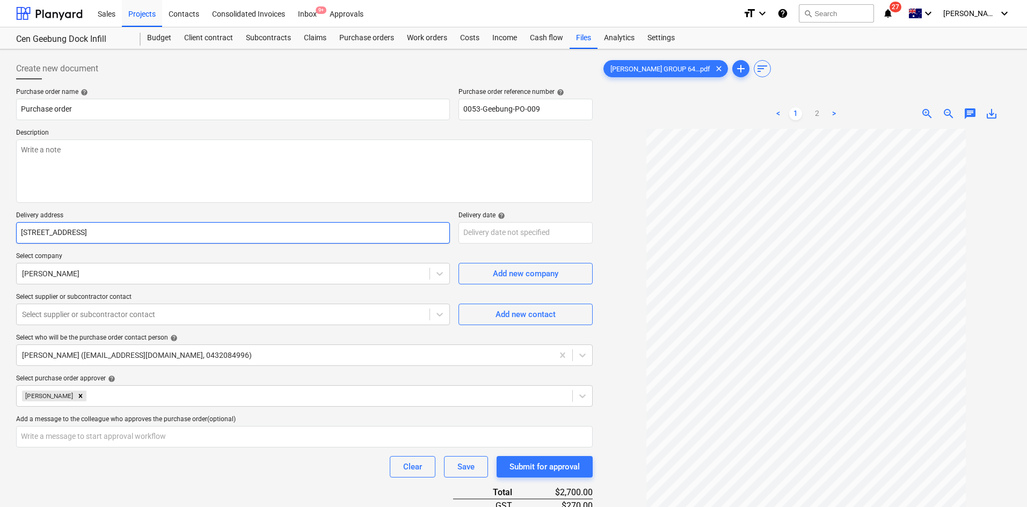
click at [135, 241] on input "64 Brickyard Road, Geebung, QLD, AU, 4034" at bounding box center [233, 232] width 434 height 21
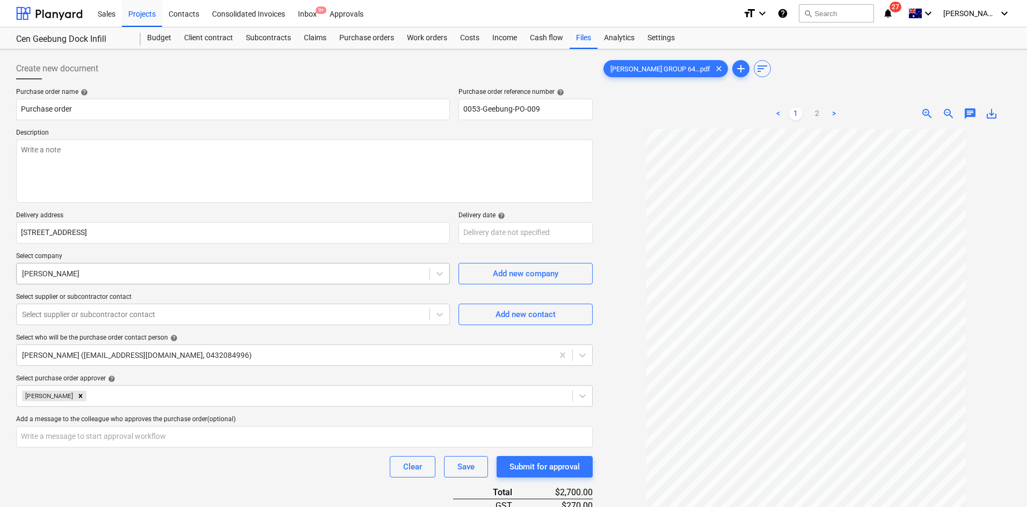
type textarea "x"
click at [222, 273] on div at bounding box center [223, 274] width 402 height 11
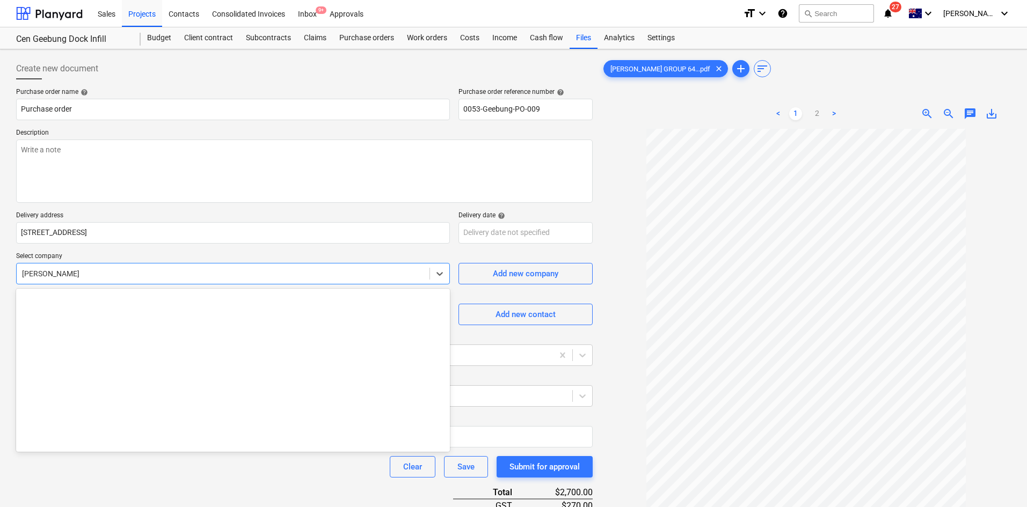
scroll to position [2782, 0]
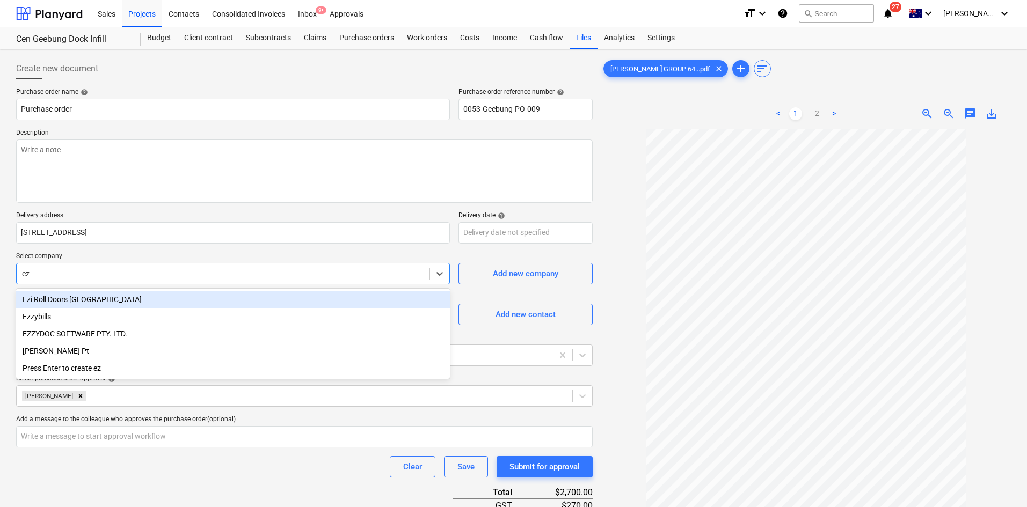
type input "ezi"
type textarea "x"
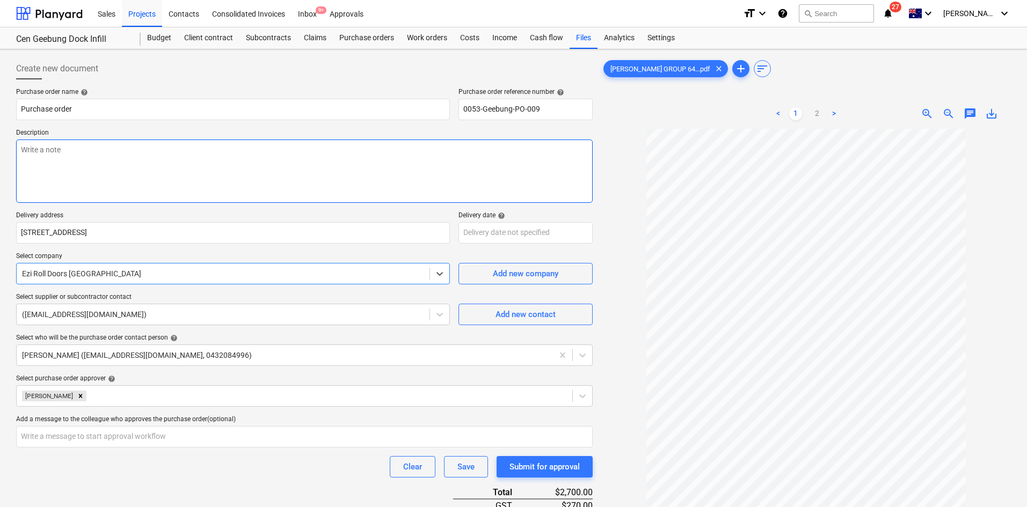
click at [162, 185] on textarea at bounding box center [304, 171] width 577 height 63
click at [118, 158] on textarea at bounding box center [304, 171] width 577 height 63
type textarea "x"
type textarea "As"
type textarea "x"
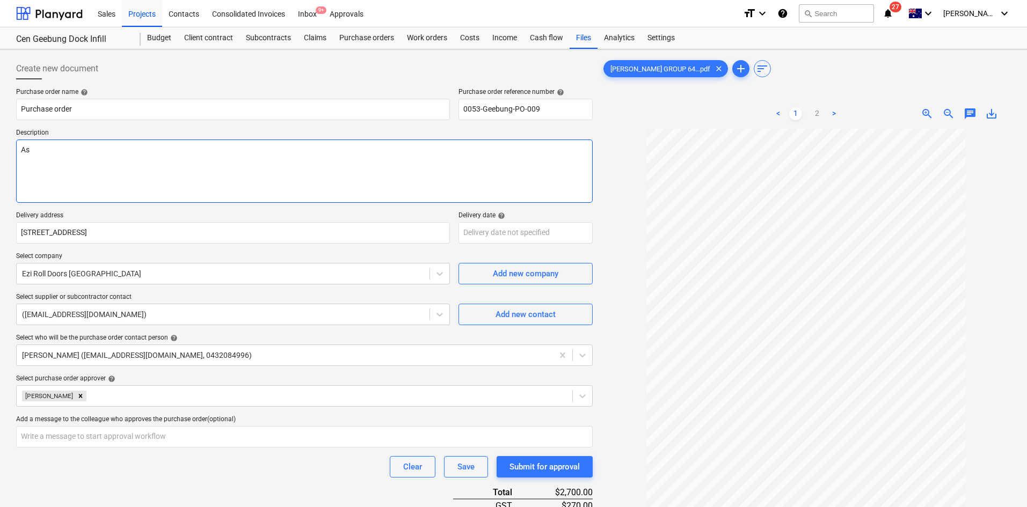
type textarea "As"
type textarea "x"
type textarea "As p"
type textarea "x"
type textarea "As pe"
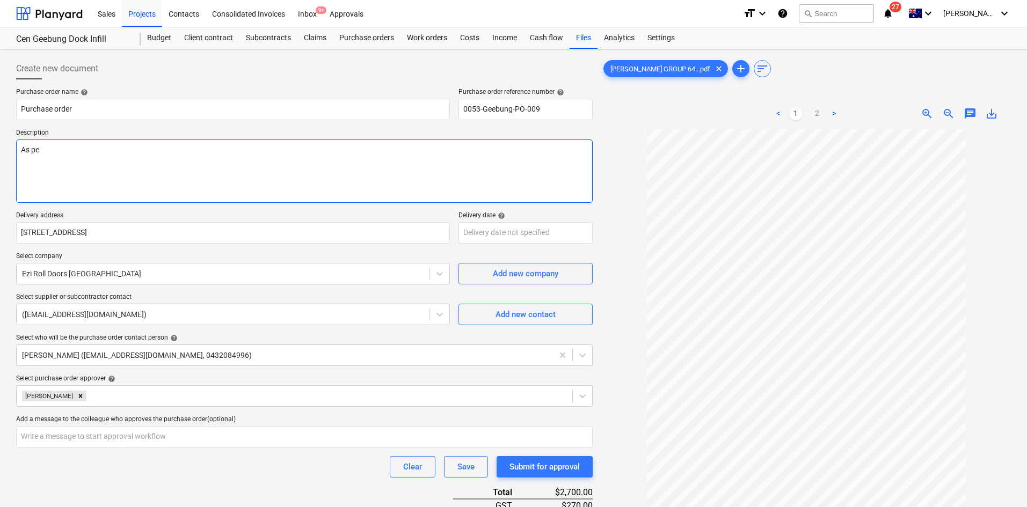
type textarea "x"
type textarea "As per"
type textarea "x"
type textarea "As per"
type textarea "x"
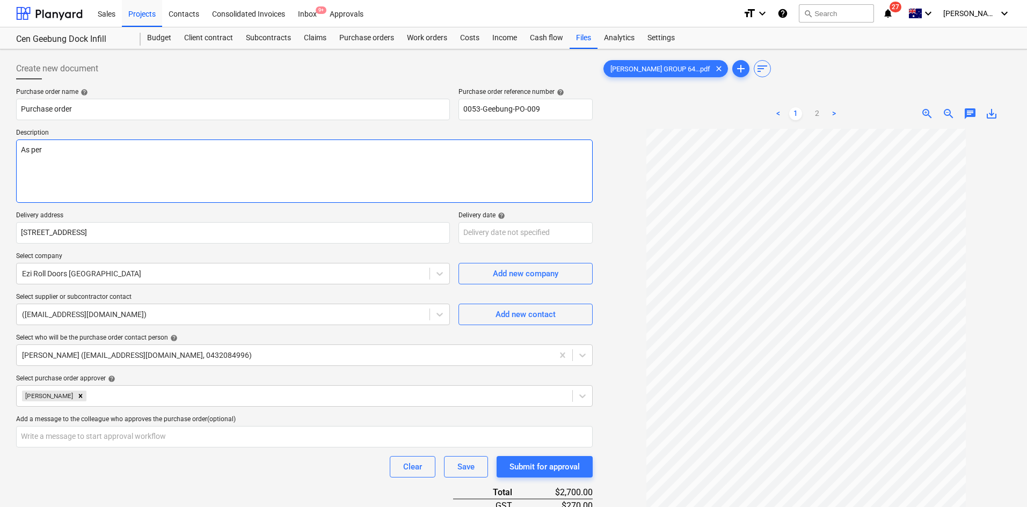
type textarea "As per q"
type textarea "x"
type textarea "As per qu"
type textarea "x"
type textarea "As per quo"
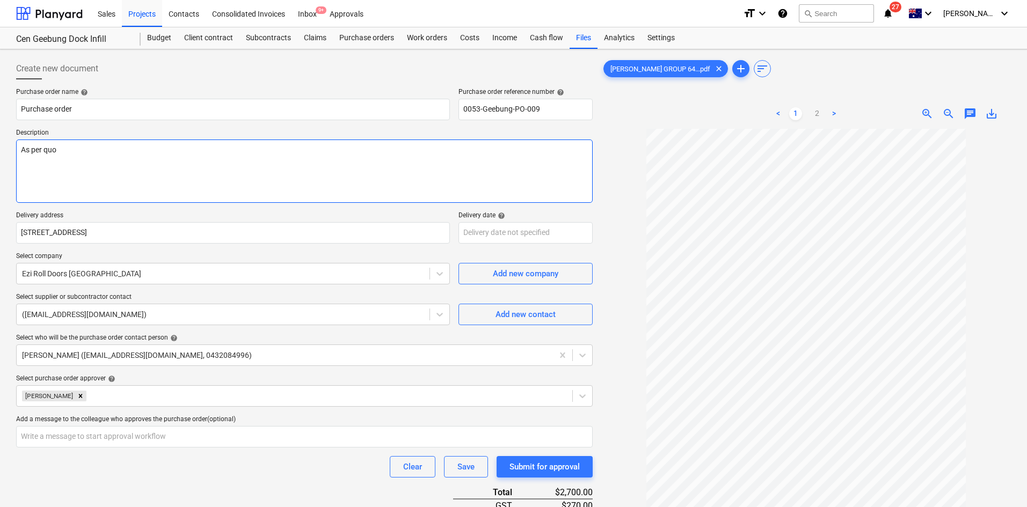
type textarea "x"
type textarea "As per quot"
type textarea "x"
type textarea "As per quote"
type textarea "x"
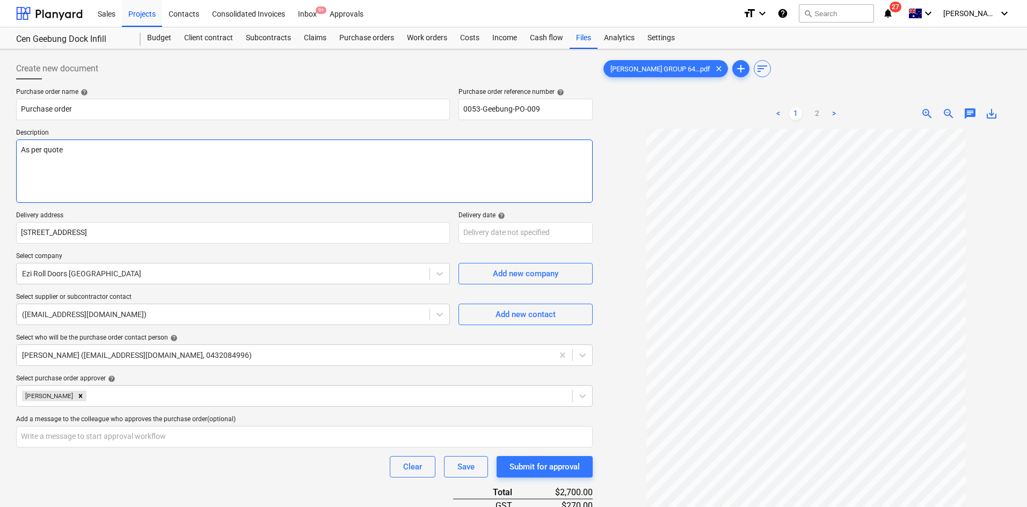
type textarea "As per quote"
type textarea "x"
type textarea "As per quote -"
type textarea "x"
type textarea "As per quote -"
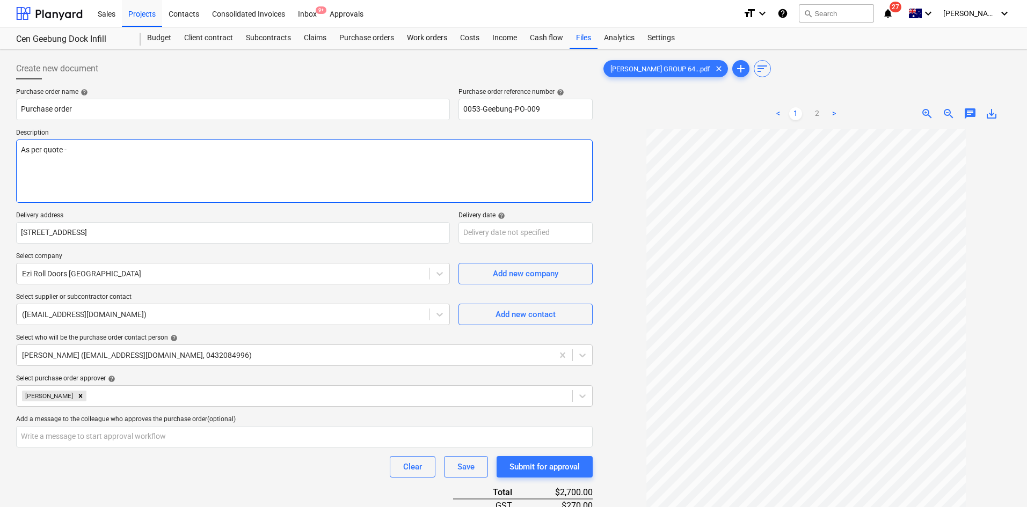
click at [111, 149] on textarea "As per quote -" at bounding box center [304, 171] width 577 height 63
paste textarea "410000064529"
type textarea "x"
type textarea "As per quote - 410000064529"
type textarea "x"
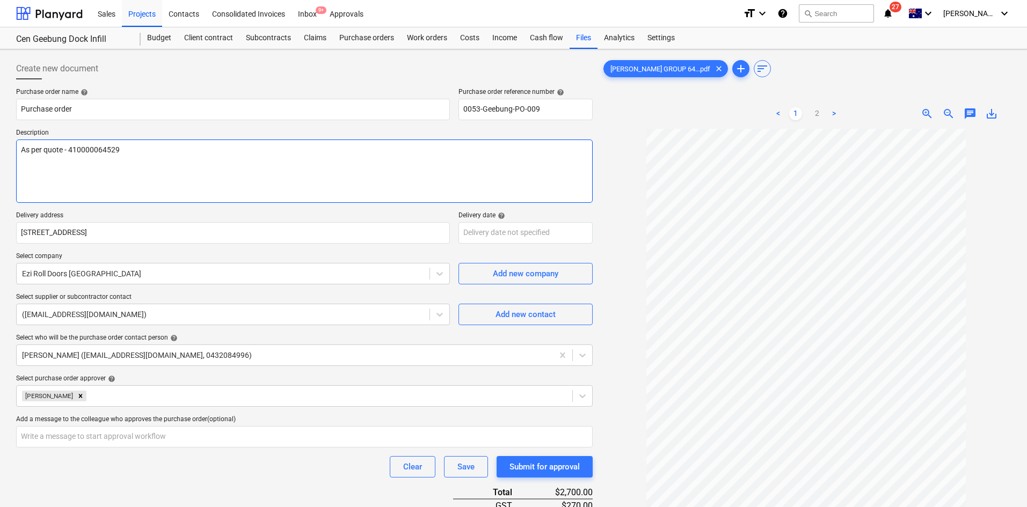
type textarea "As per quote - 410000064529"
type textarea "x"
type textarea "As per quote - 410000064529"
click at [146, 173] on textarea "As per quote - 410000064529" at bounding box center [304, 171] width 577 height 63
paste textarea "Site contact : Chris - 0404 922 185"
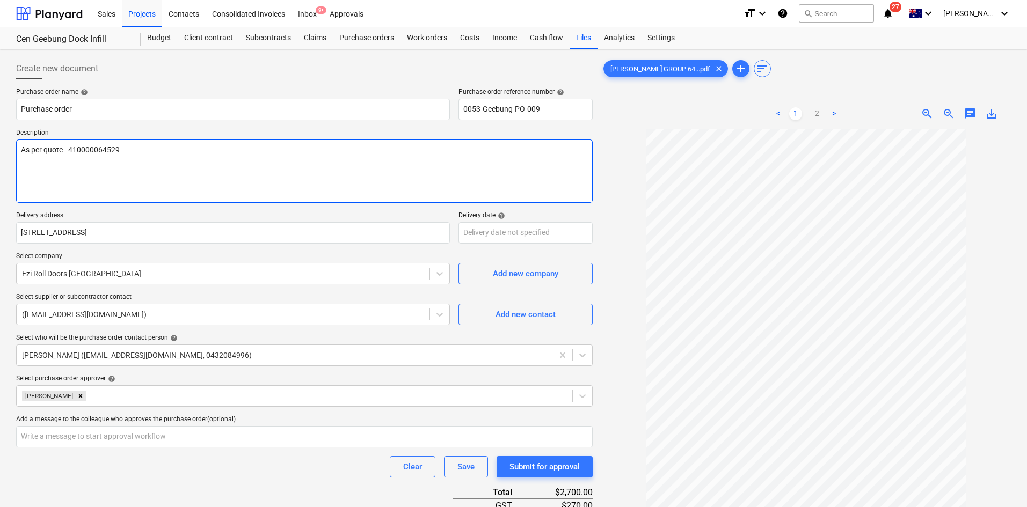
type textarea "x"
type textarea "As per quote - 410000064529 Site contact : Chris - 0404 922 185"
click at [354, 179] on textarea "As per quote - 410000064529 Site contact : Chris - 0404 922 185" at bounding box center [304, 171] width 577 height 63
type textarea "x"
type textarea "As per quote - 410000064529 Site contact : Chris - 0404 922 185"
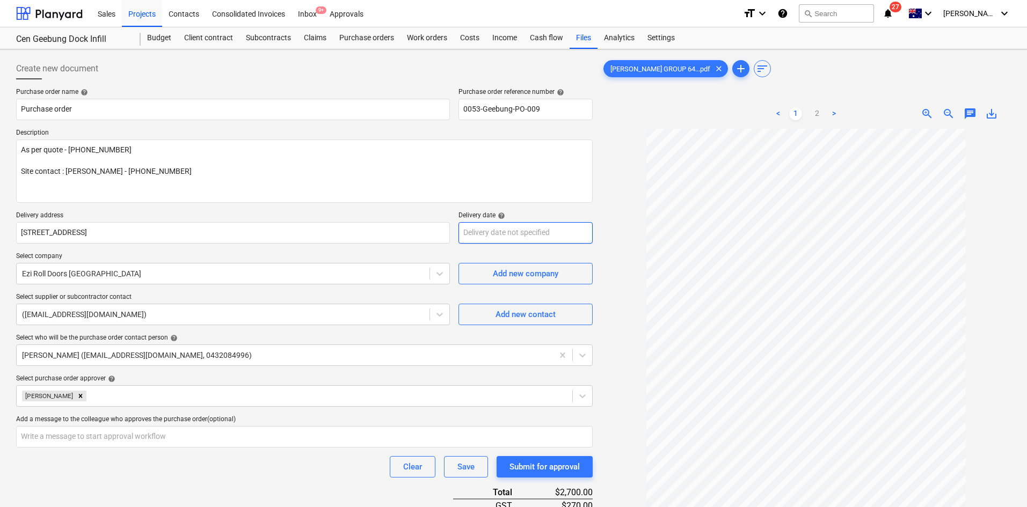
click at [500, 235] on body "Sales Projects Contacts Consolidated Invoices Inbox 9+ Approvals format_size ke…" at bounding box center [513, 253] width 1027 height 507
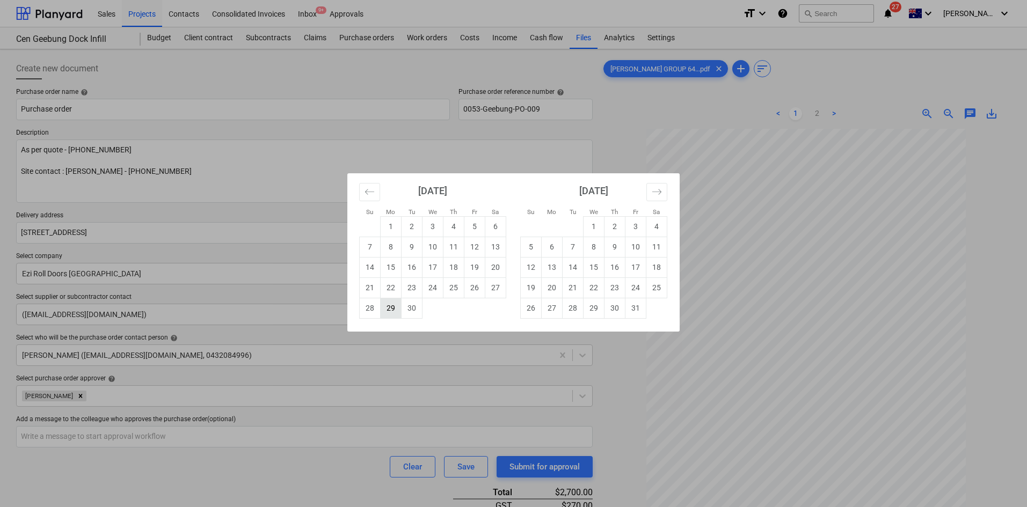
click at [383, 305] on td "29" at bounding box center [391, 308] width 21 height 20
type textarea "x"
type input "29 Sep 2025"
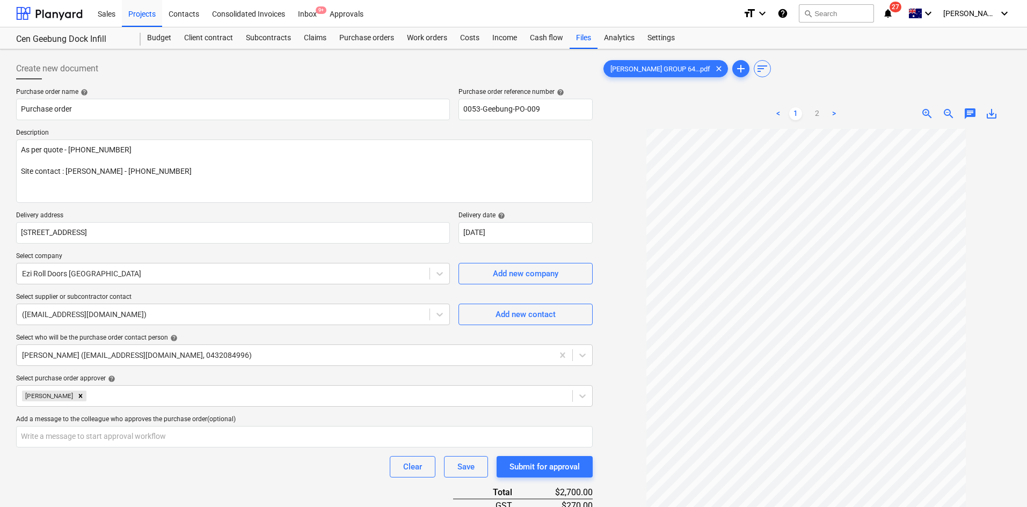
click at [378, 206] on div "Purchase order name help Purchase order Purchase order reference number help 00…" at bounding box center [304, 388] width 577 height 601
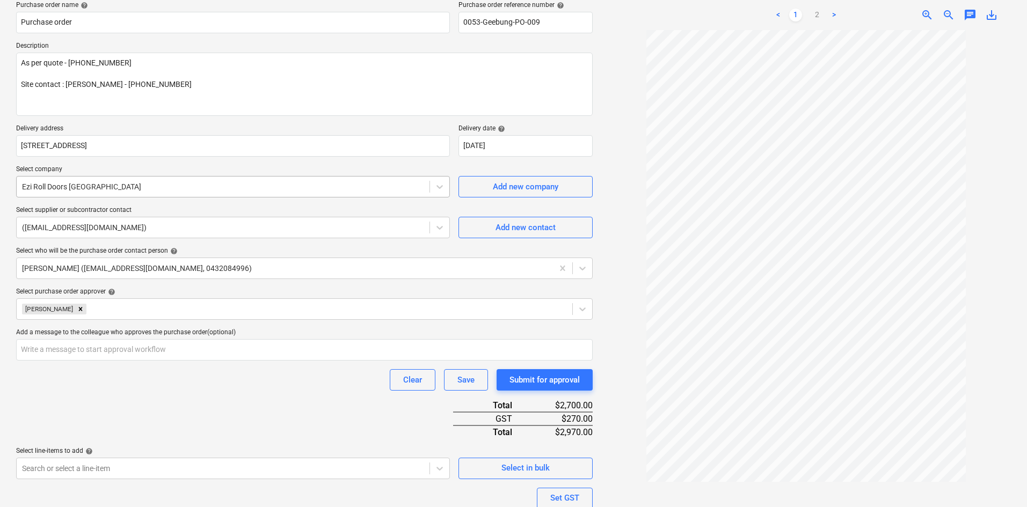
scroll to position [190, 0]
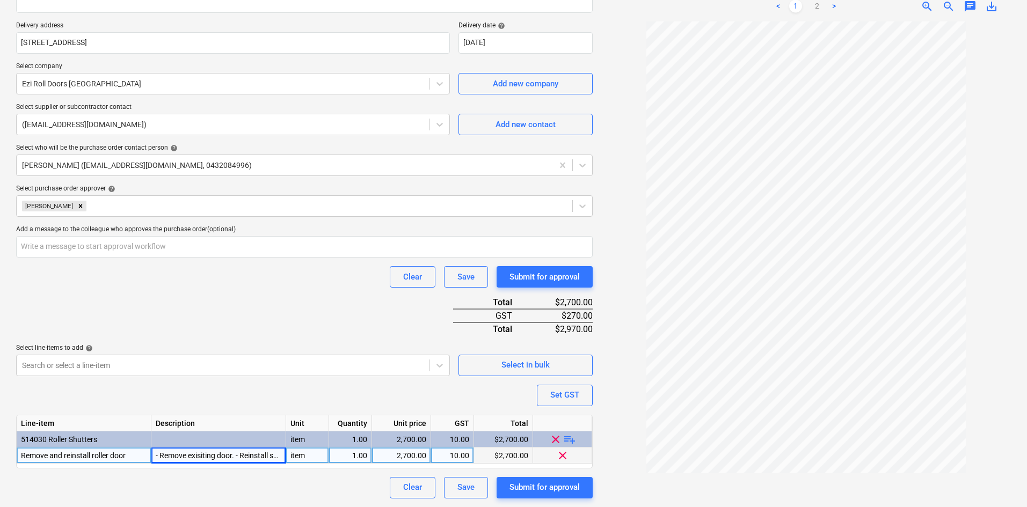
click at [265, 325] on div "Purchase order name help Purchase order Purchase order reference number help 00…" at bounding box center [304, 198] width 577 height 601
click at [819, 8] on link "2" at bounding box center [817, 6] width 13 height 13
click at [795, 6] on link "1" at bounding box center [795, 6] width 13 height 13
click at [545, 489] on div "Submit for approval" at bounding box center [545, 488] width 70 height 14
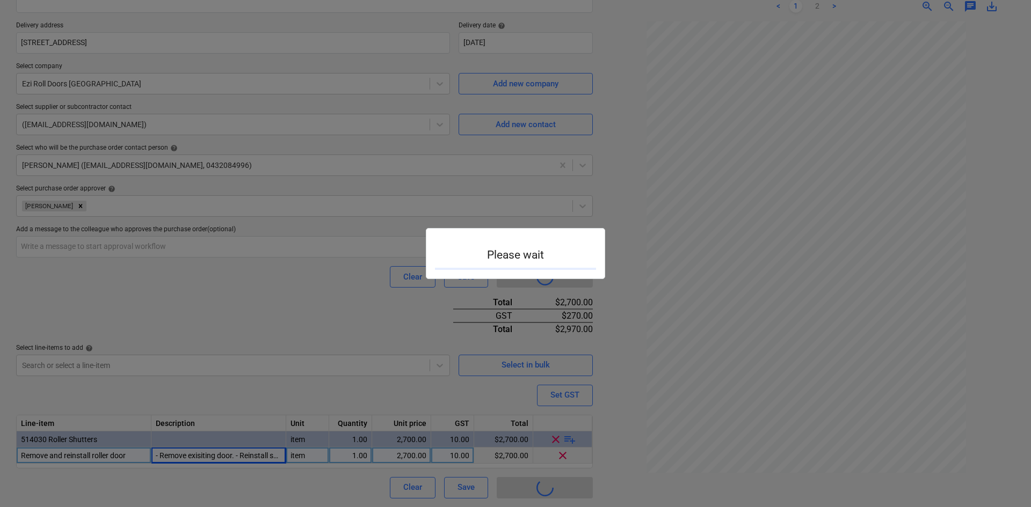
type textarea "x"
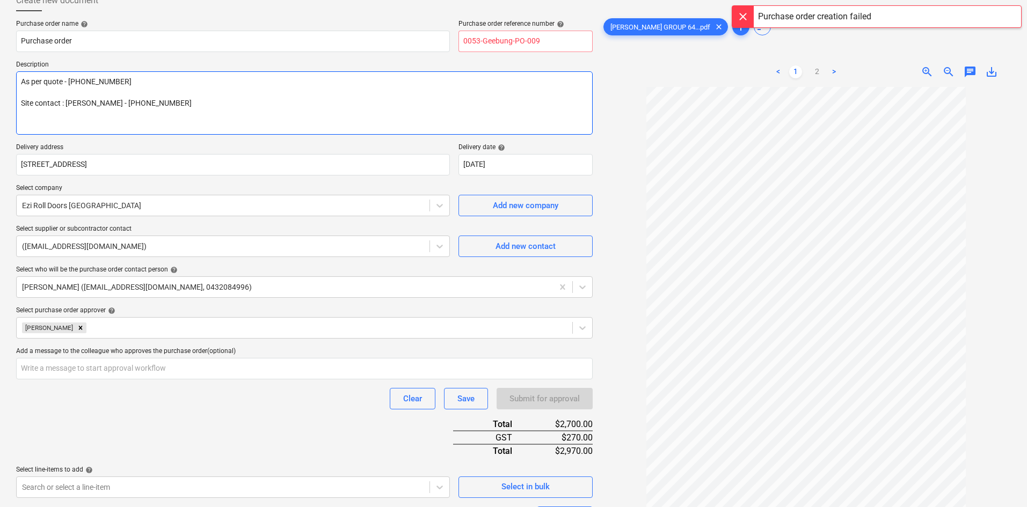
scroll to position [0, 0]
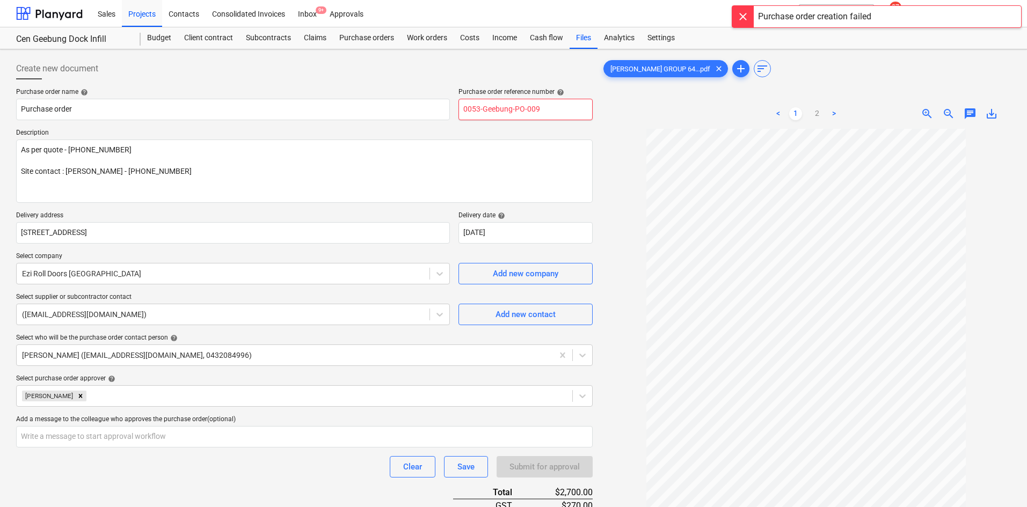
click at [544, 111] on input "0053-Geebung-PO-009" at bounding box center [526, 109] width 134 height 21
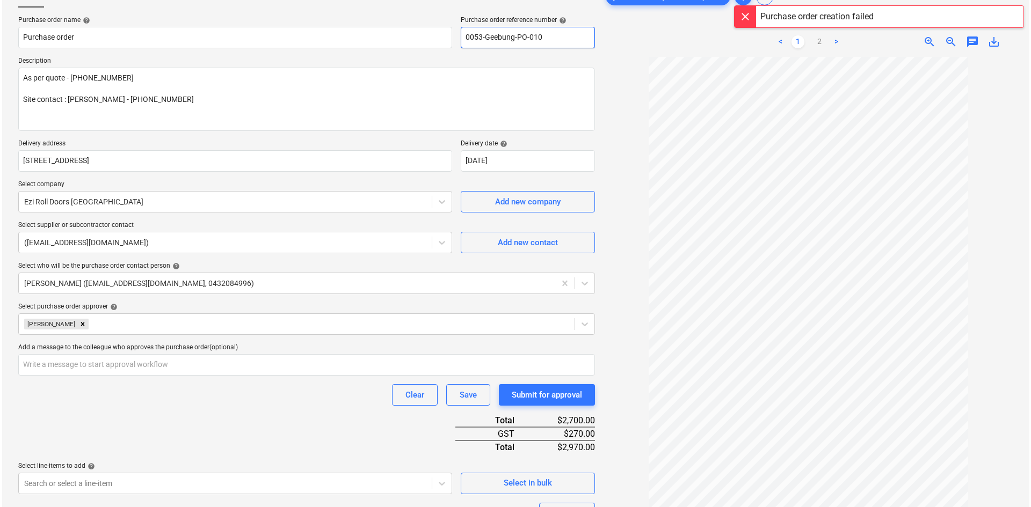
scroll to position [107, 0]
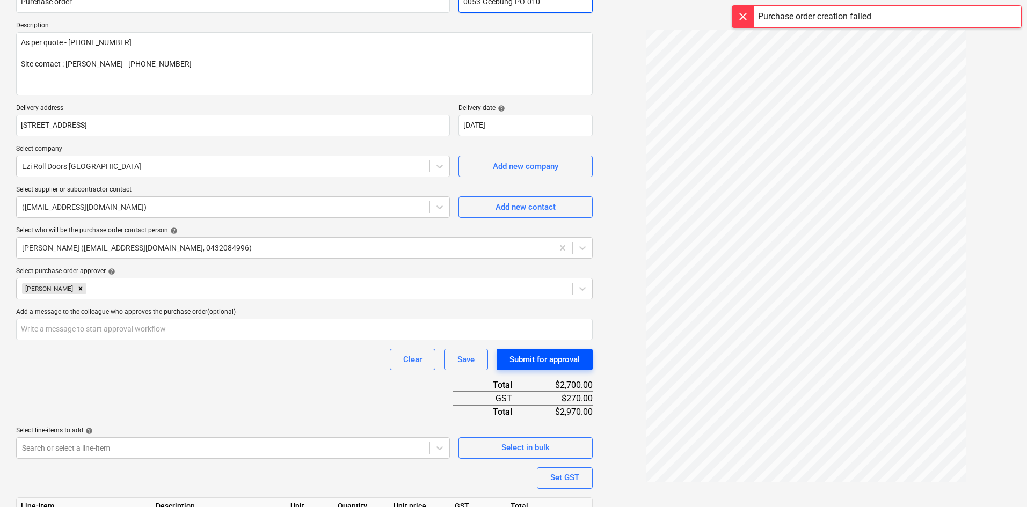
type input "0053-Geebung-PO-010"
click at [537, 358] on div "Submit for approval" at bounding box center [545, 360] width 70 height 14
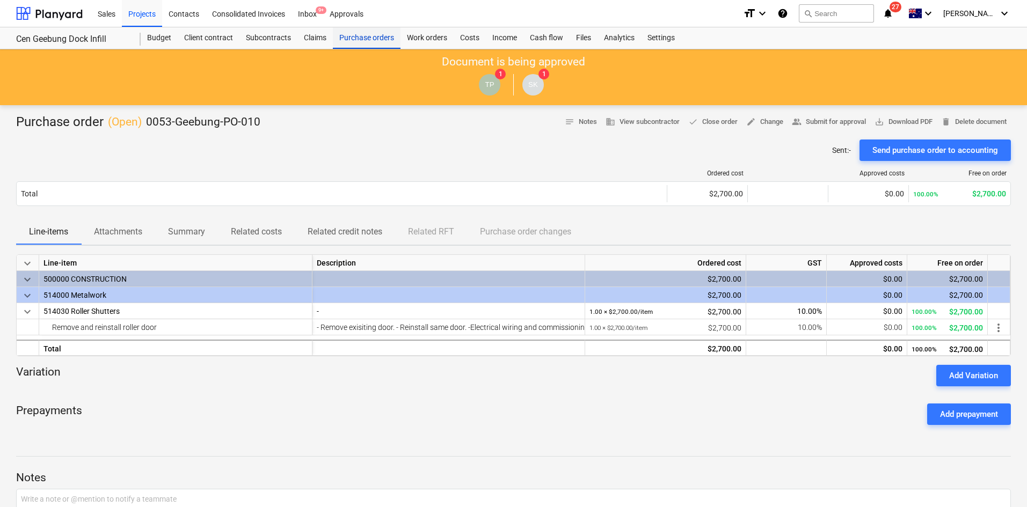
click at [363, 43] on div "Purchase orders" at bounding box center [367, 37] width 68 height 21
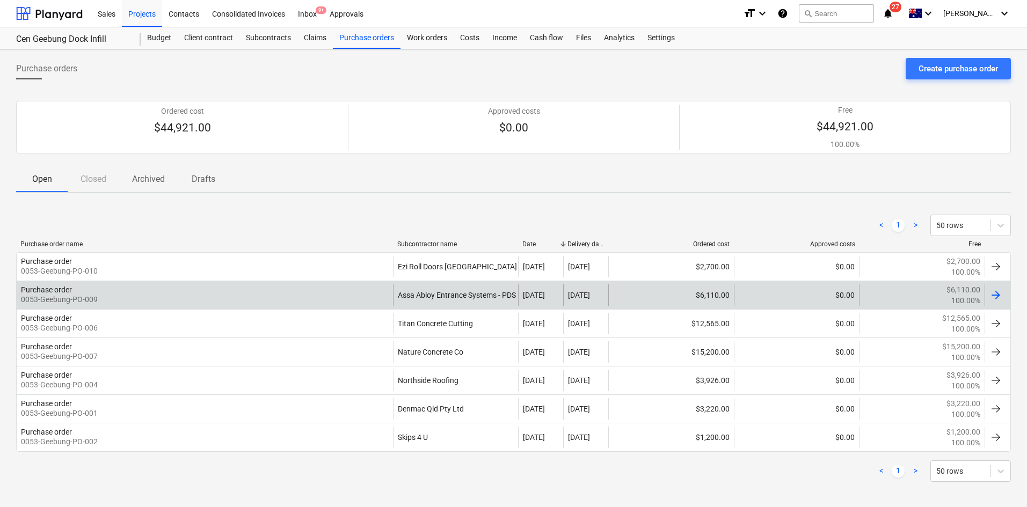
click at [282, 287] on div "Purchase order 0053-Geebung-PO-009" at bounding box center [205, 295] width 376 height 21
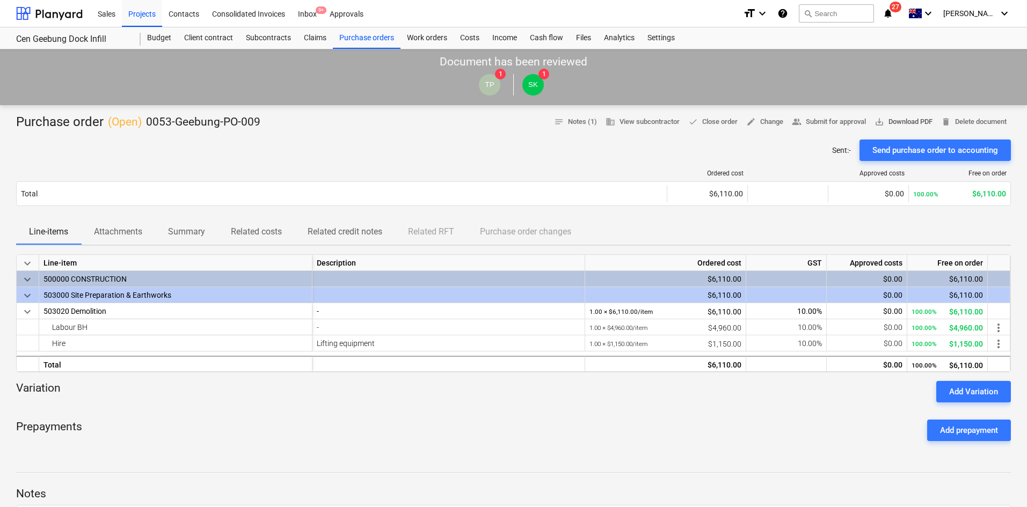
click at [903, 118] on span "save_alt Download PDF" at bounding box center [904, 122] width 58 height 12
click at [346, 43] on div "Purchase orders" at bounding box center [367, 37] width 68 height 21
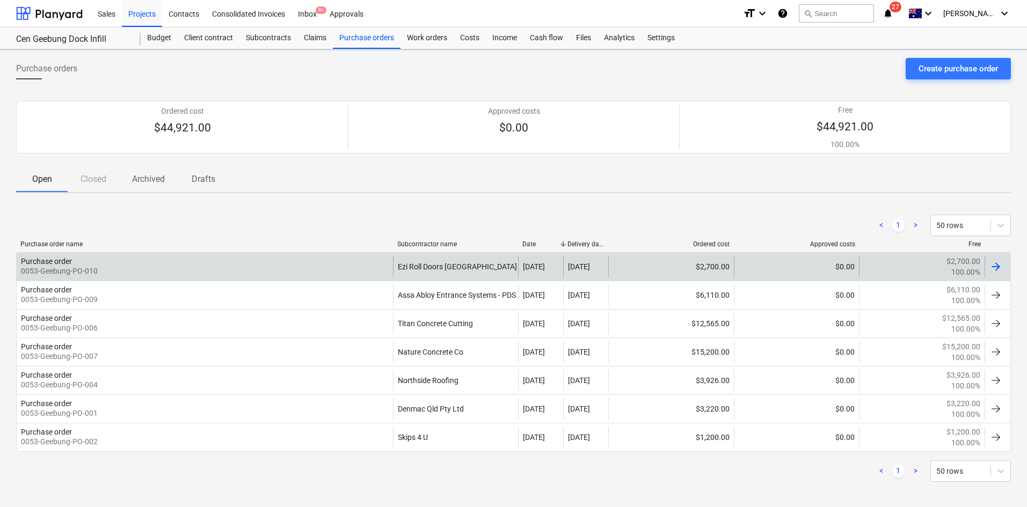
click at [224, 263] on div "Purchase order 0053-Geebung-PO-010" at bounding box center [205, 266] width 376 height 21
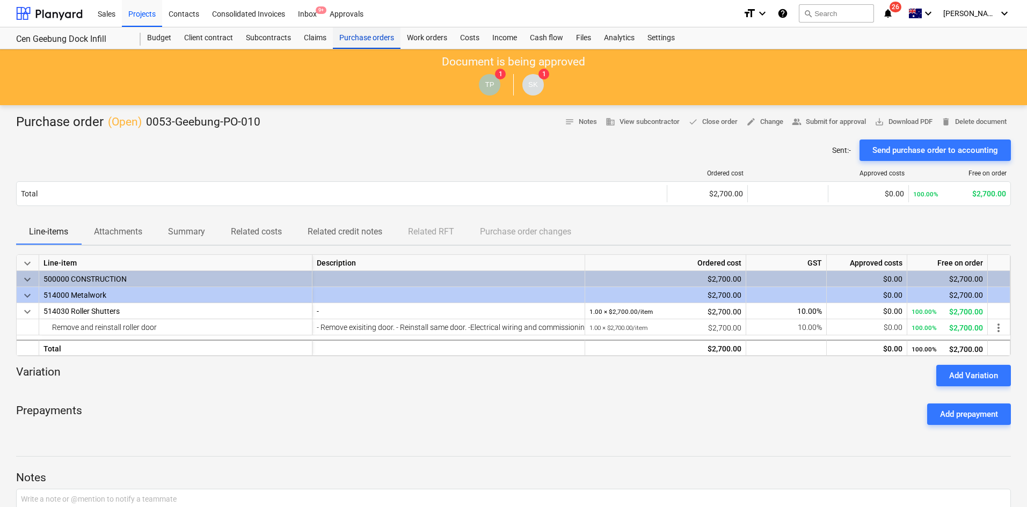
click at [370, 41] on div "Purchase orders" at bounding box center [367, 37] width 68 height 21
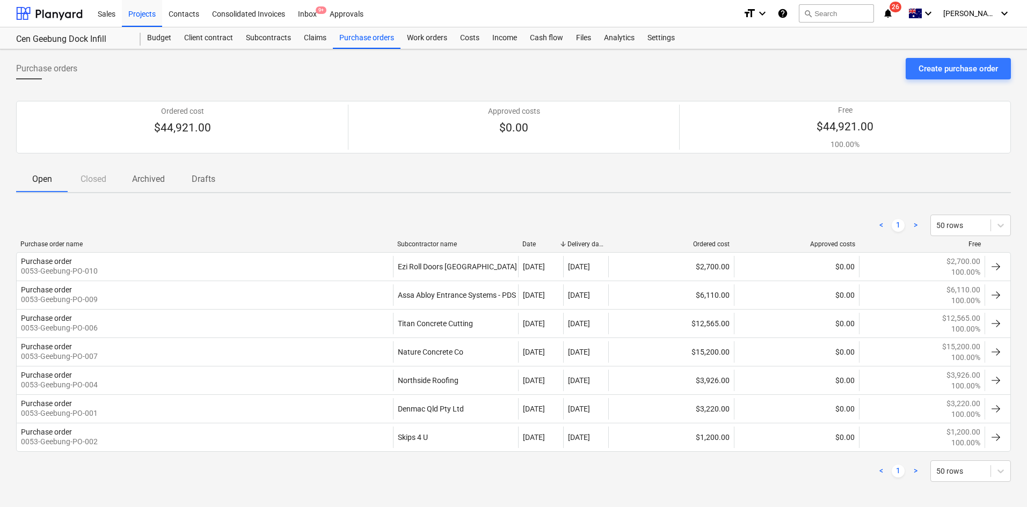
click at [894, 9] on icon "notifications" at bounding box center [888, 13] width 11 height 13
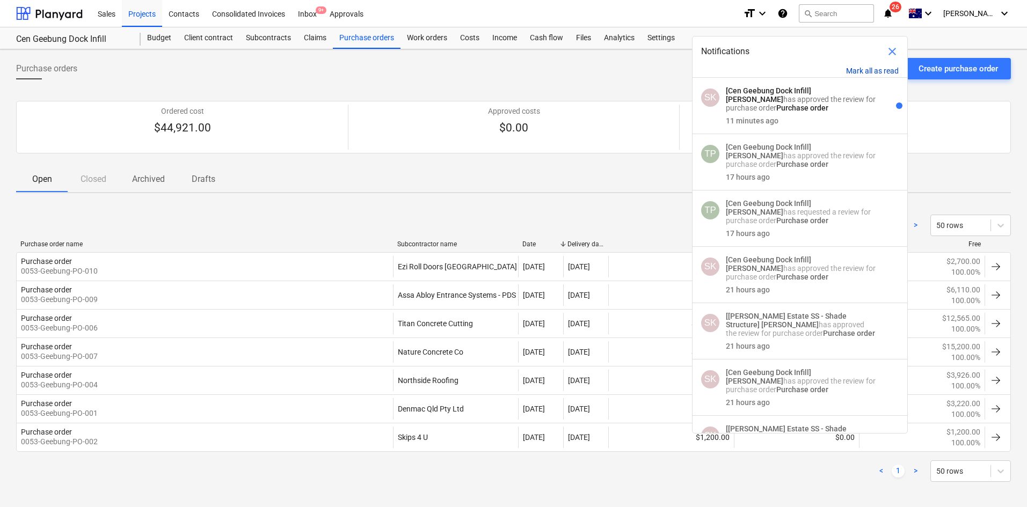
click at [871, 71] on button "Mark all as read" at bounding box center [872, 71] width 53 height 9
click at [871, 70] on button "Mark all as read" at bounding box center [872, 71] width 53 height 9
click at [890, 52] on span "close" at bounding box center [892, 51] width 13 height 13
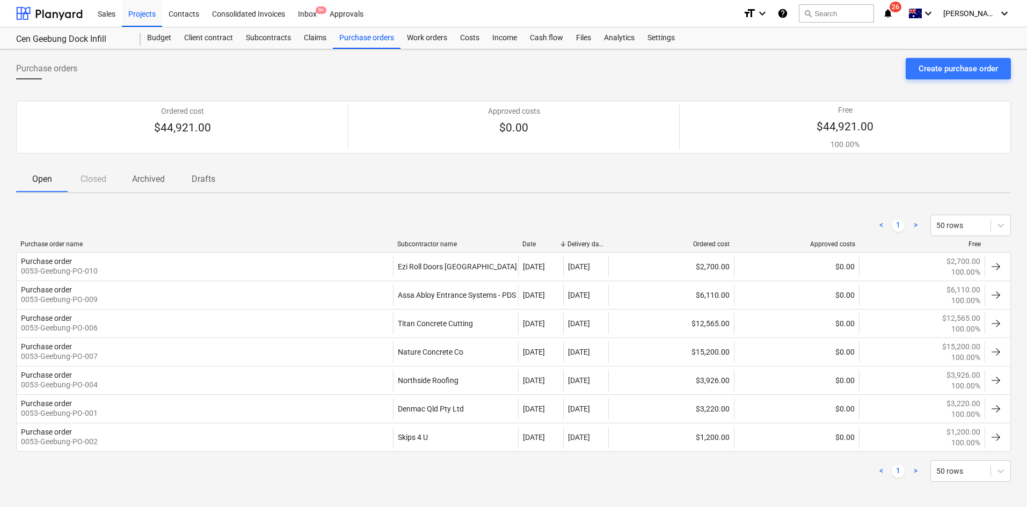
click at [658, 62] on div "Purchase orders Create purchase order" at bounding box center [513, 73] width 995 height 30
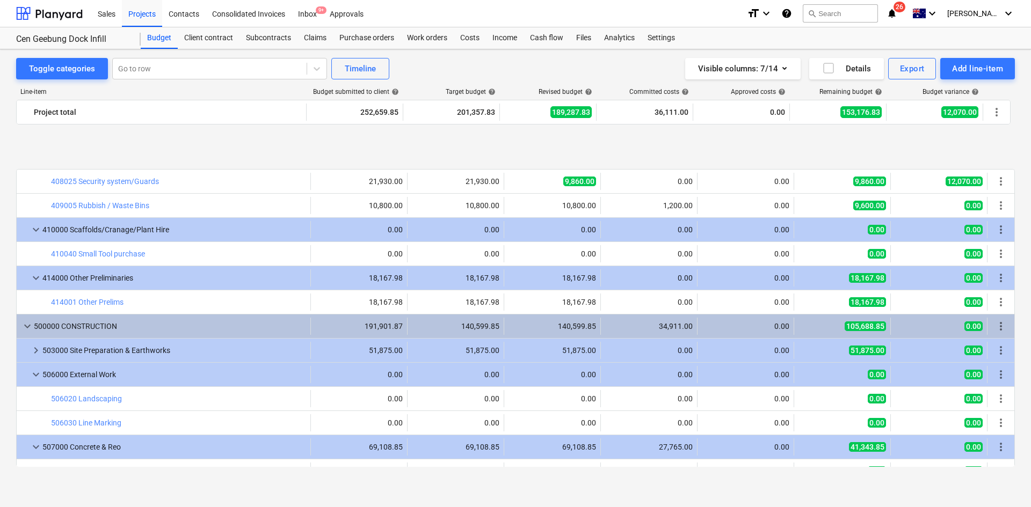
scroll to position [913, 0]
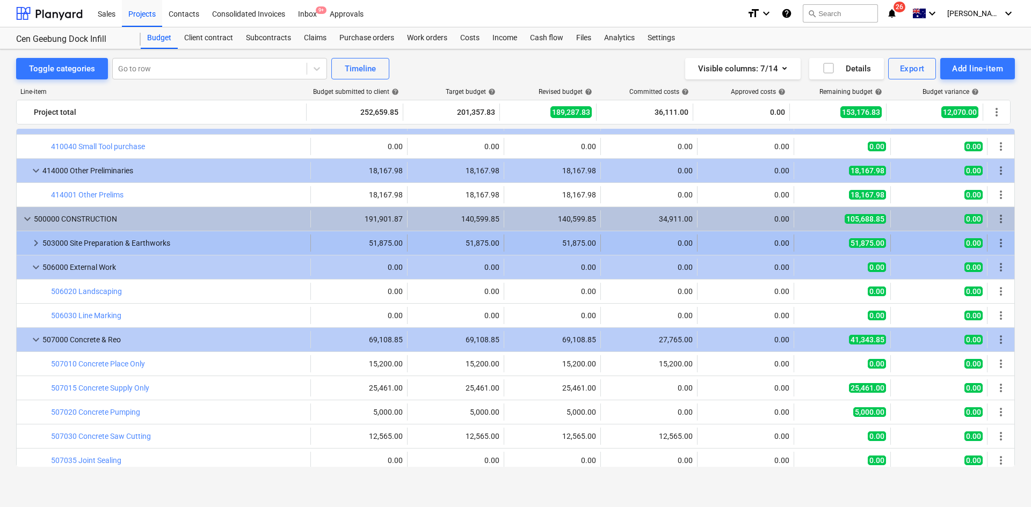
click at [37, 238] on span "keyboard_arrow_right" at bounding box center [36, 243] width 13 height 13
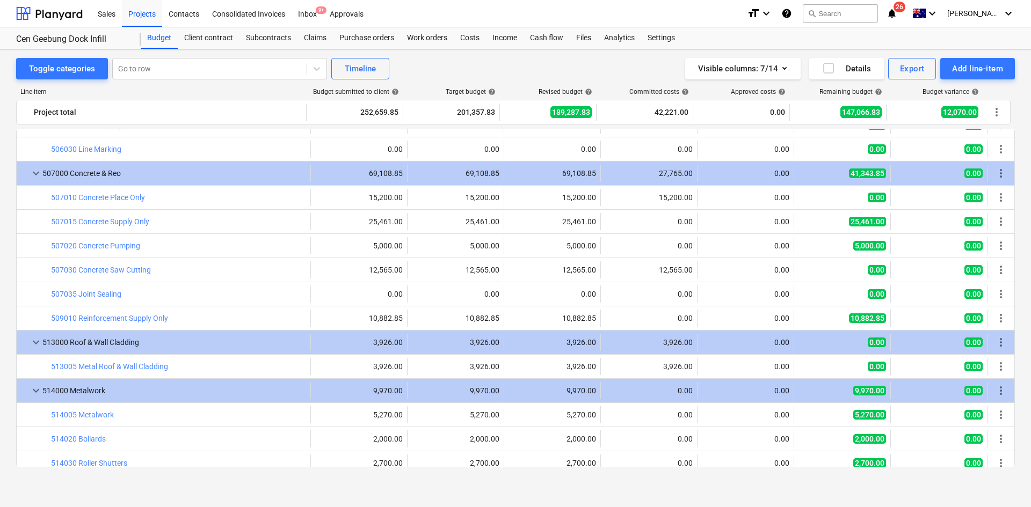
scroll to position [1235, 0]
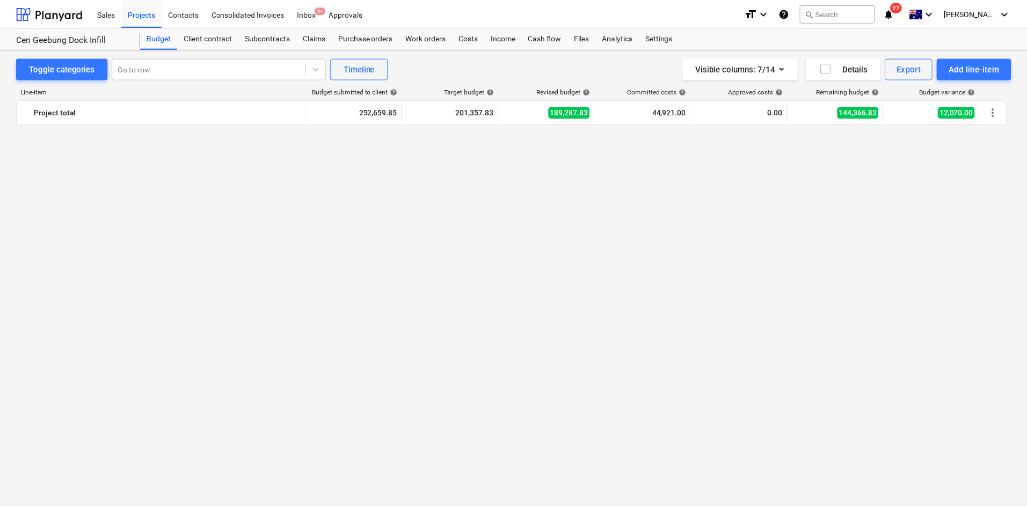
scroll to position [1235, 0]
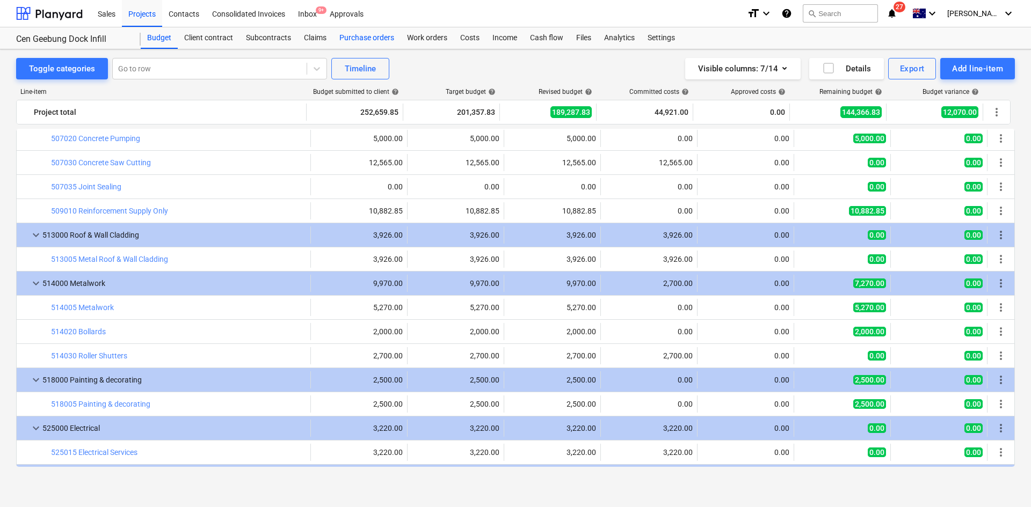
click at [368, 42] on div "Purchase orders" at bounding box center [367, 37] width 68 height 21
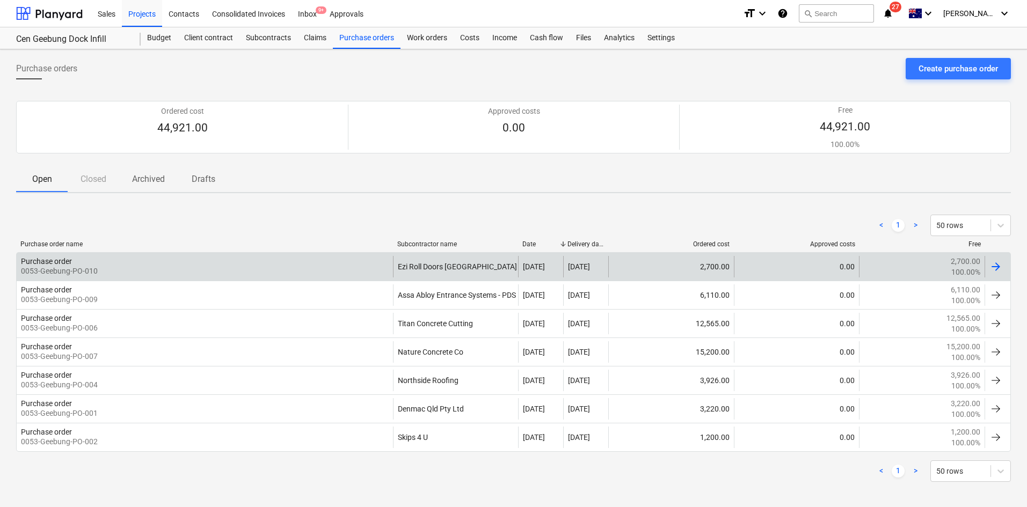
click at [323, 265] on div "Purchase order 0053-Geebung-PO-010" at bounding box center [205, 266] width 376 height 21
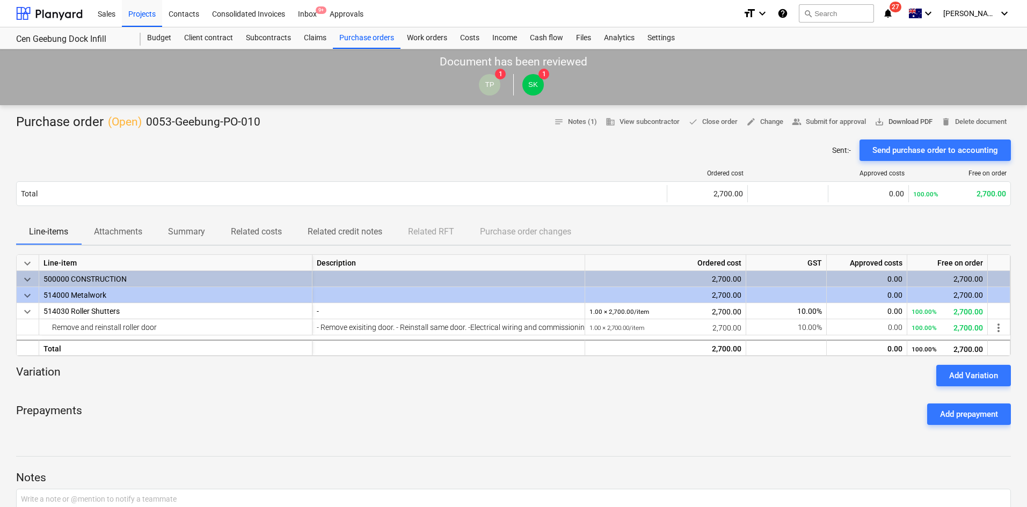
click at [910, 122] on span "save_alt Download PDF" at bounding box center [904, 122] width 58 height 12
click at [894, 16] on icon "notifications" at bounding box center [888, 13] width 11 height 13
click at [146, 18] on div "Projects" at bounding box center [142, 12] width 40 height 27
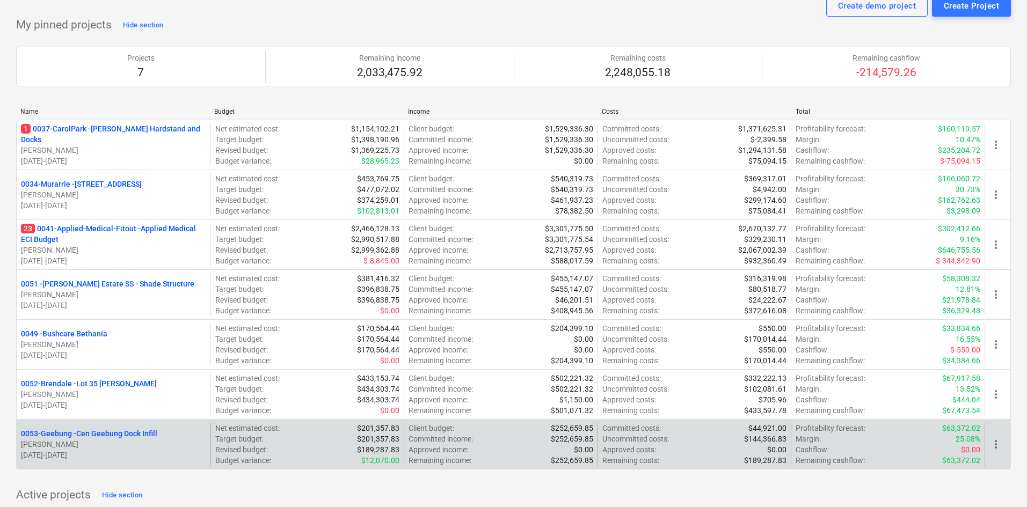
scroll to position [107, 0]
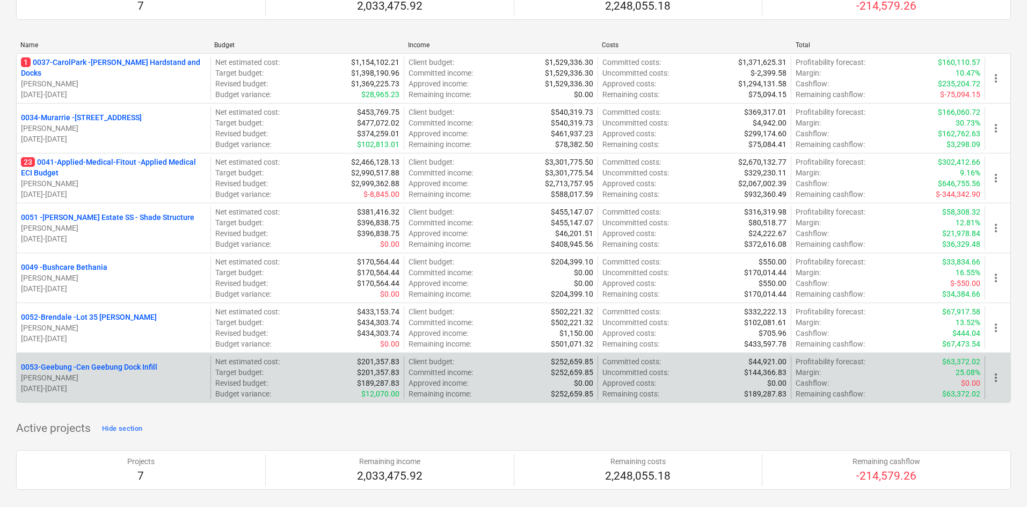
click at [126, 369] on p "0053-Geebung - Cen Geebung Dock Infill" at bounding box center [89, 367] width 136 height 11
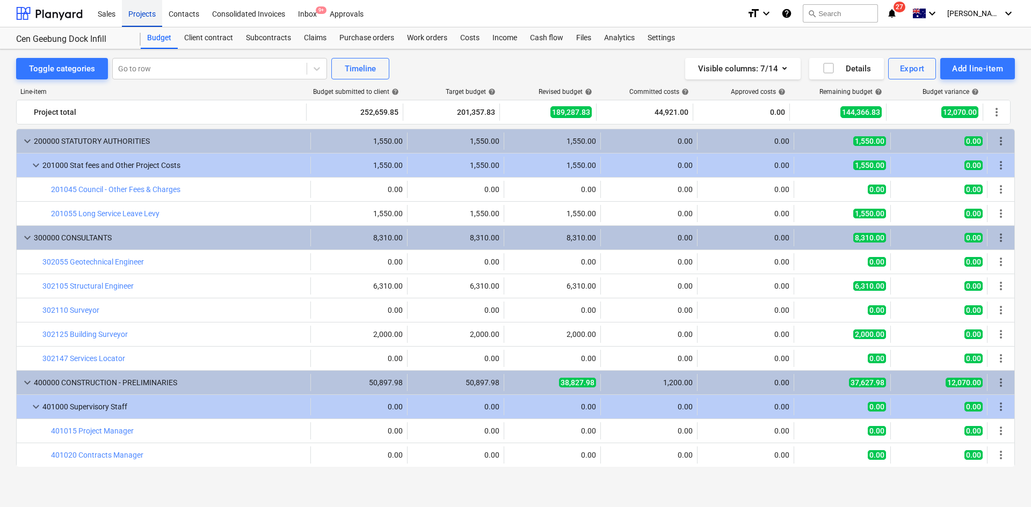
click at [142, 9] on div "Projects" at bounding box center [142, 12] width 40 height 27
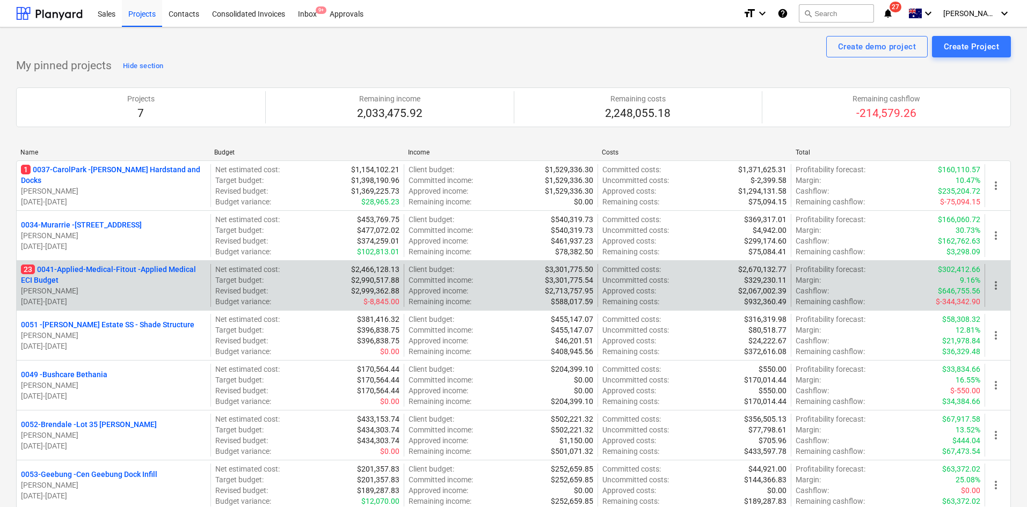
click at [102, 272] on p "23 0041-Applied-Medical-Fitout - Applied Medical ECI Budget" at bounding box center [113, 274] width 185 height 21
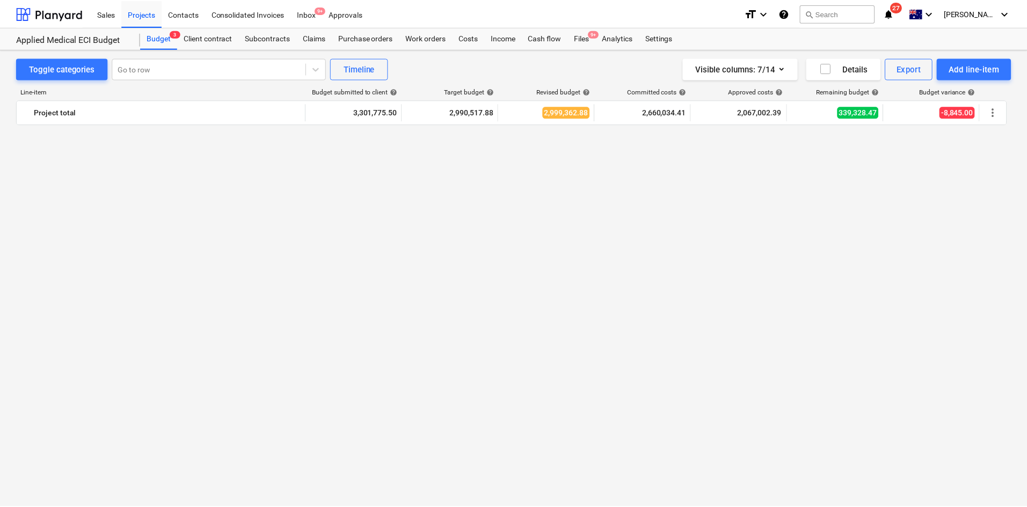
scroll to position [1826, 0]
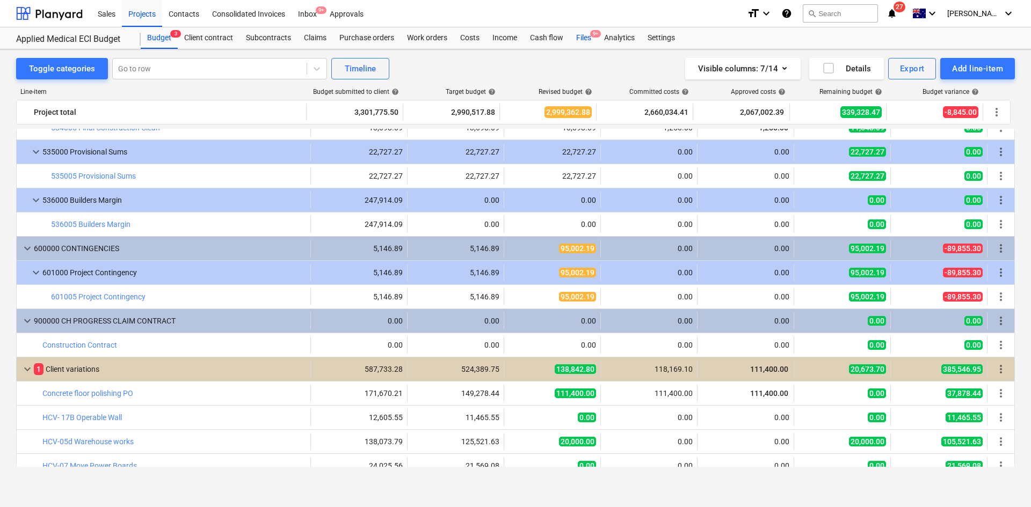
click at [586, 39] on div "Files 9+" at bounding box center [584, 37] width 28 height 21
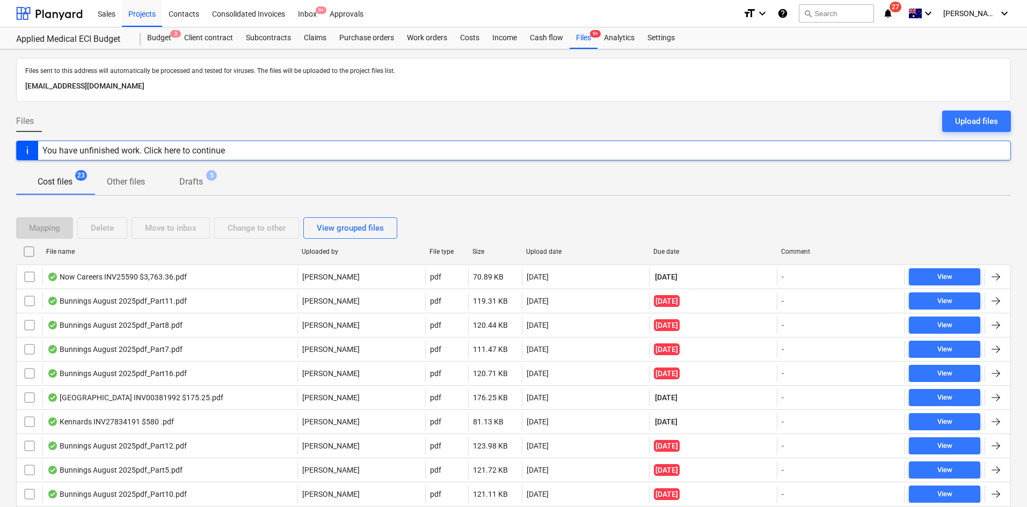
click at [669, 248] on div "Due date" at bounding box center [713, 252] width 119 height 8
checkbox input "false"
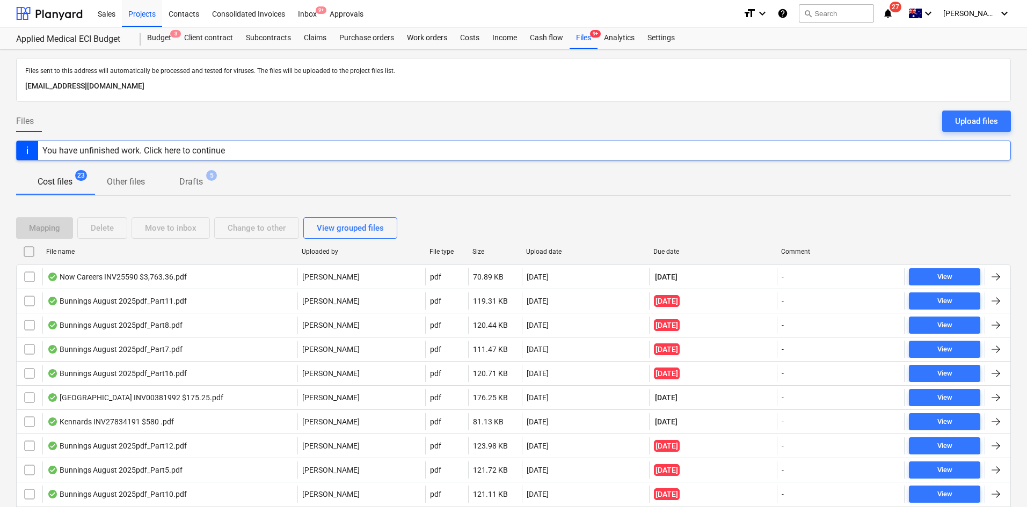
checkbox input "false"
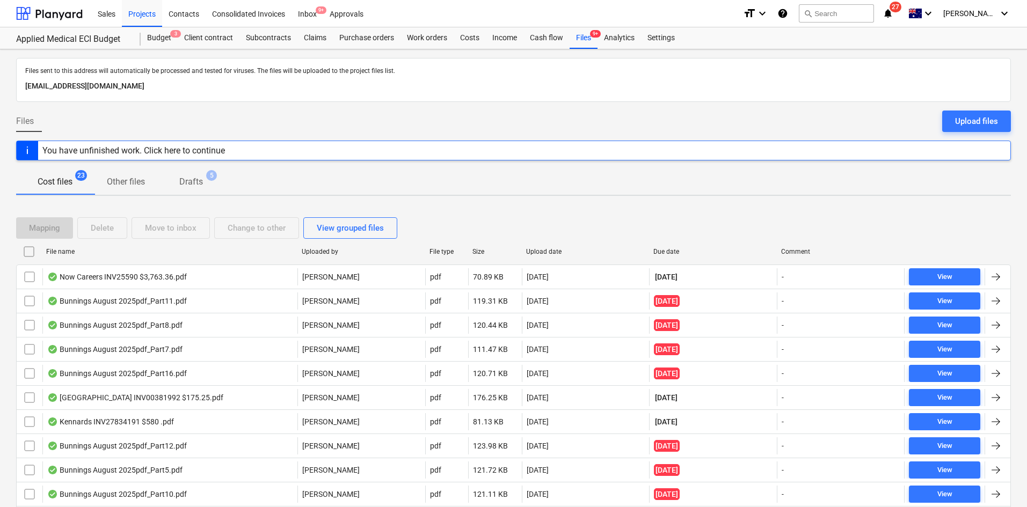
checkbox input "false"
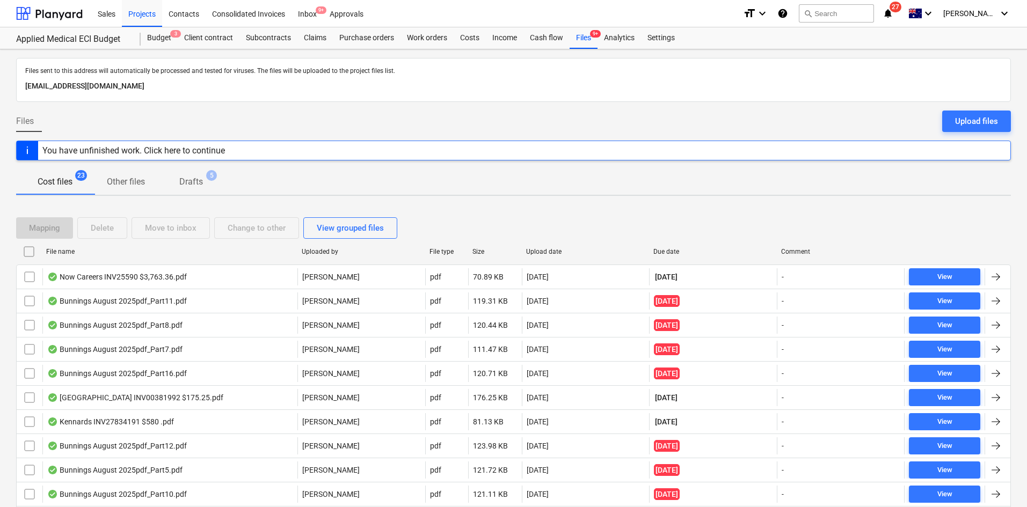
checkbox input "false"
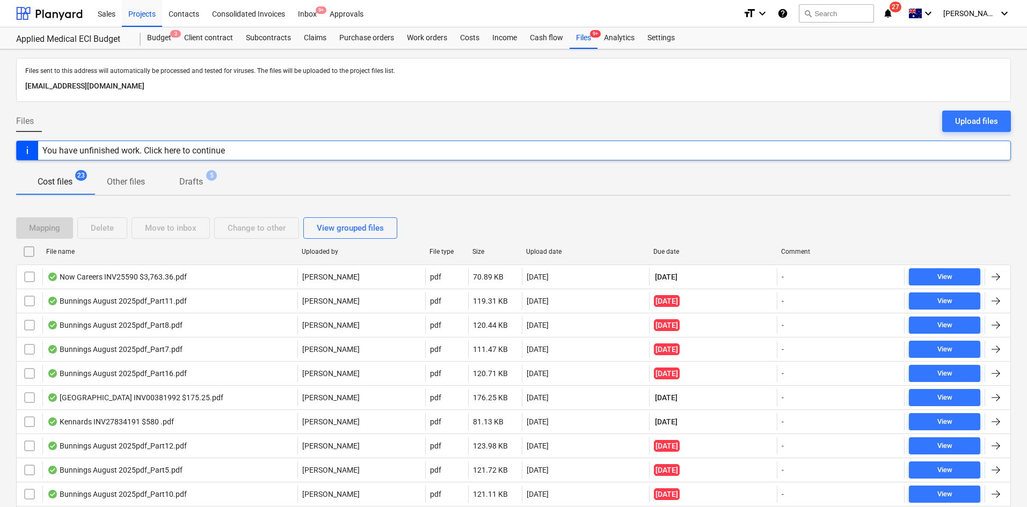
checkbox input "false"
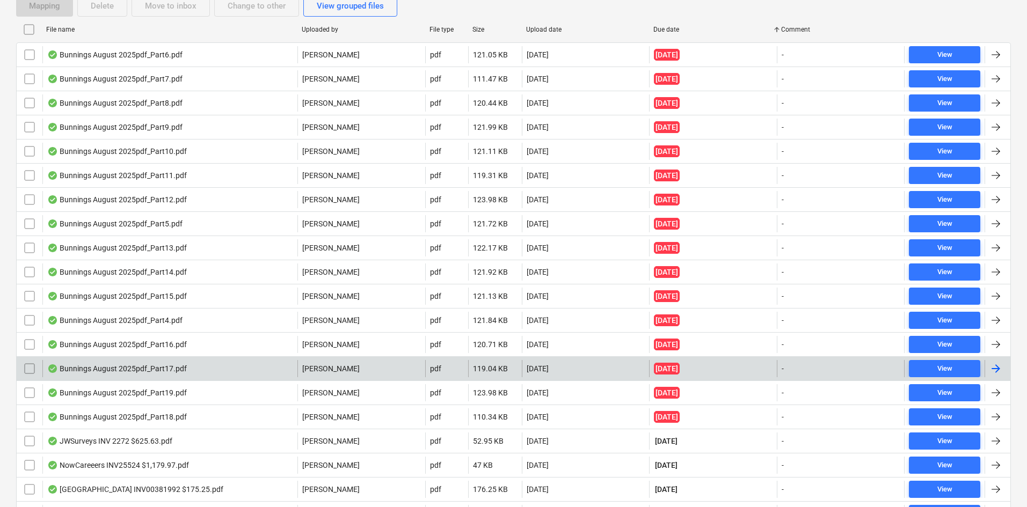
scroll to position [352, 0]
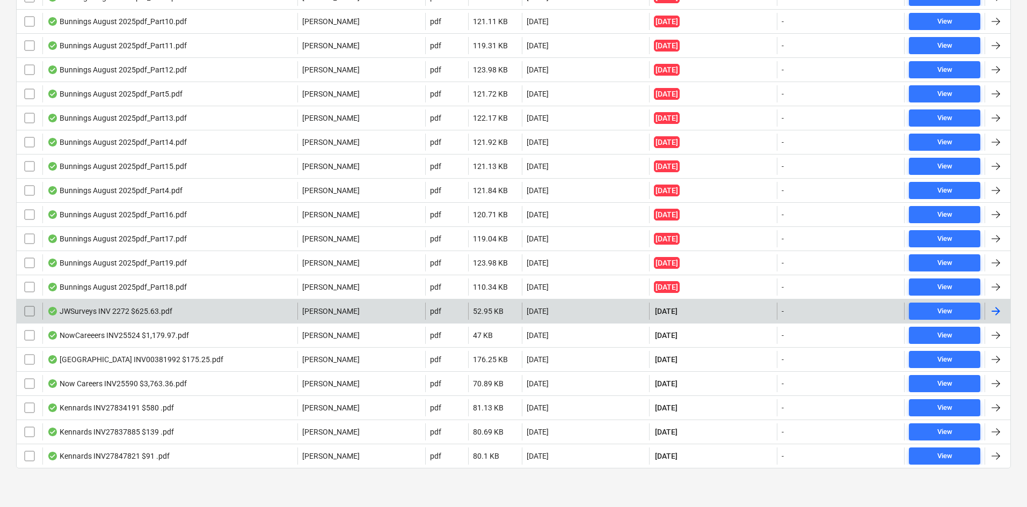
click at [31, 309] on input "checkbox" at bounding box center [29, 311] width 17 height 17
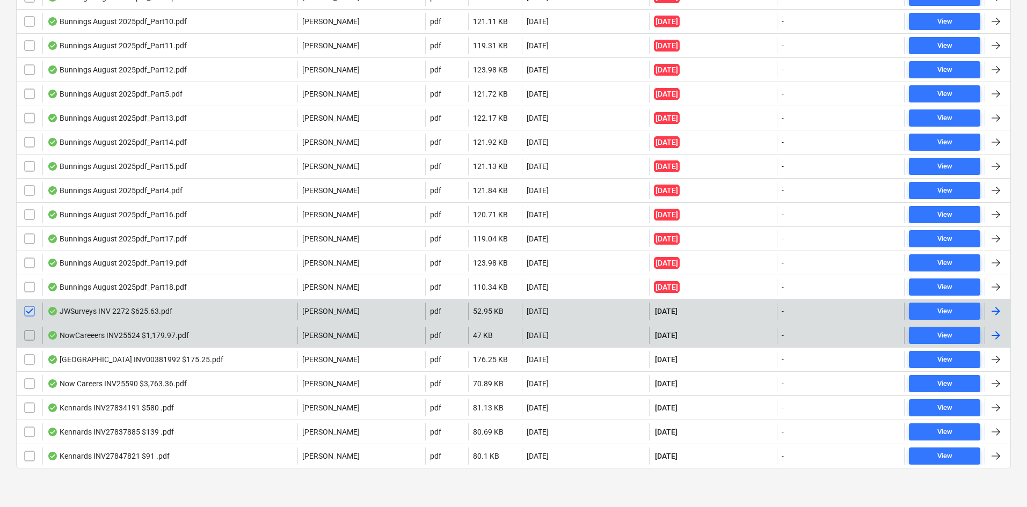
click at [28, 340] on input "checkbox" at bounding box center [29, 335] width 17 height 17
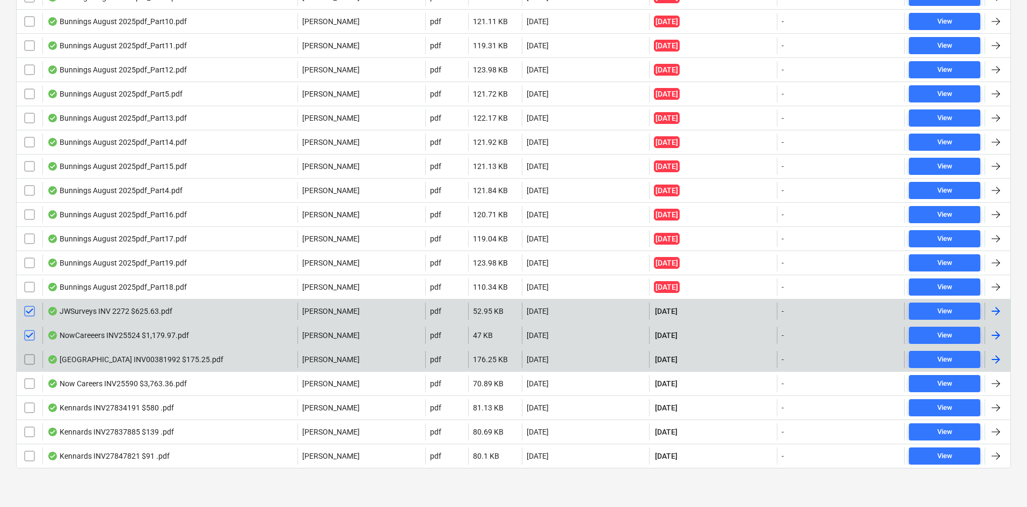
click at [31, 356] on input "checkbox" at bounding box center [29, 359] width 17 height 17
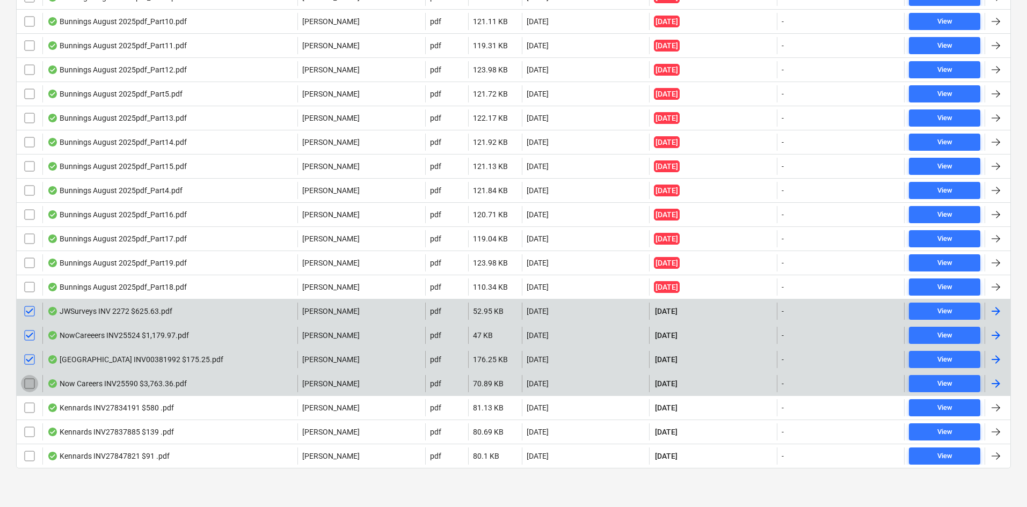
click at [28, 388] on input "checkbox" at bounding box center [29, 383] width 17 height 17
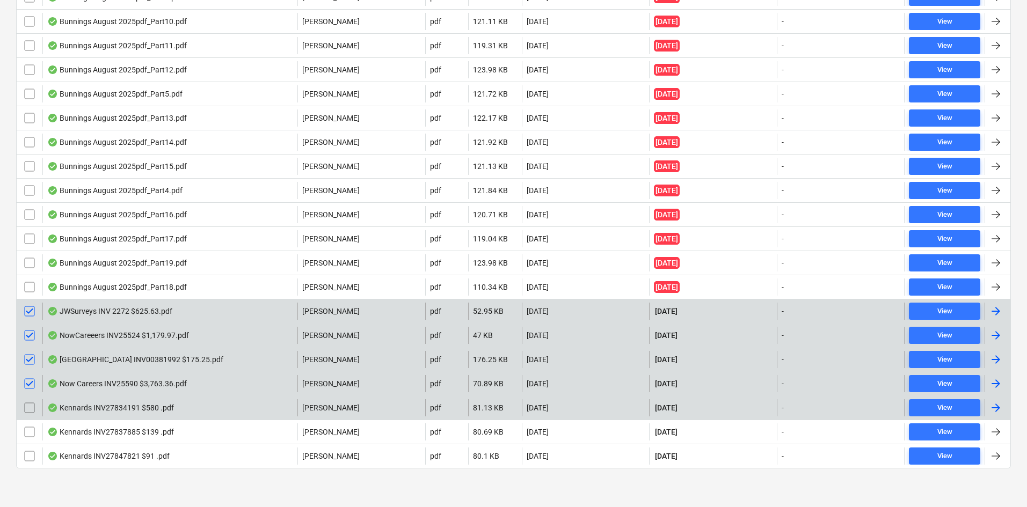
click at [30, 409] on input "checkbox" at bounding box center [29, 408] width 17 height 17
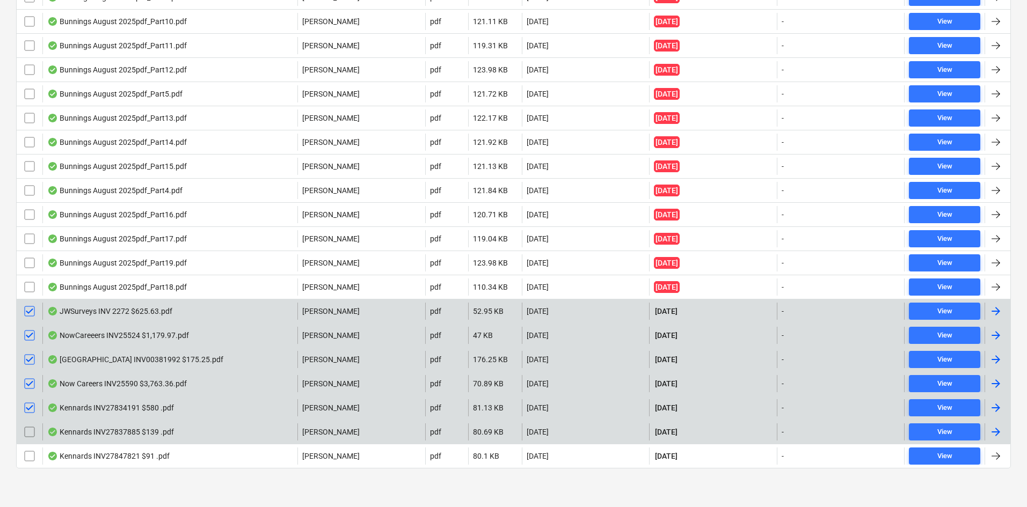
click at [33, 435] on input "checkbox" at bounding box center [29, 432] width 17 height 17
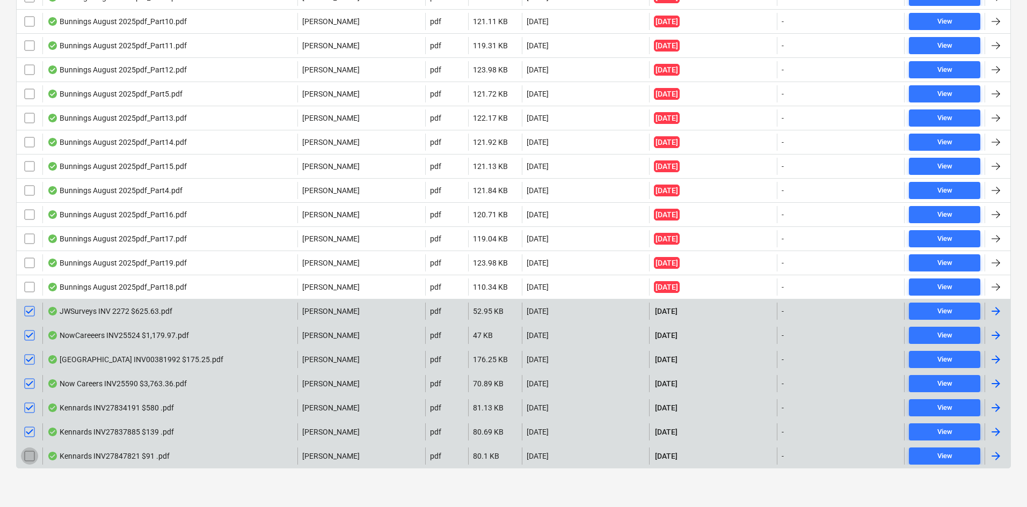
click at [28, 458] on input "checkbox" at bounding box center [29, 456] width 17 height 17
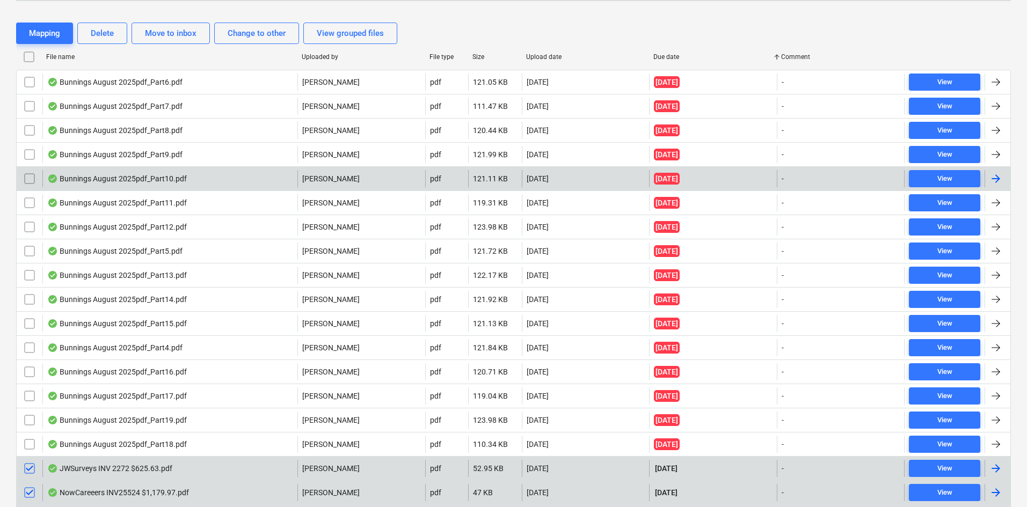
scroll to position [30, 0]
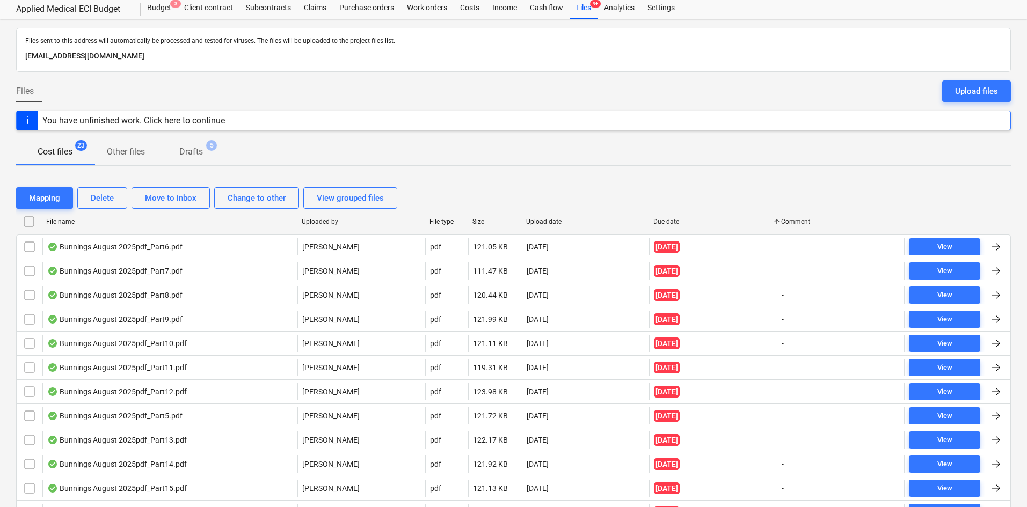
click at [29, 224] on input "checkbox" at bounding box center [28, 221] width 17 height 17
click at [31, 222] on input "checkbox" at bounding box center [28, 221] width 17 height 17
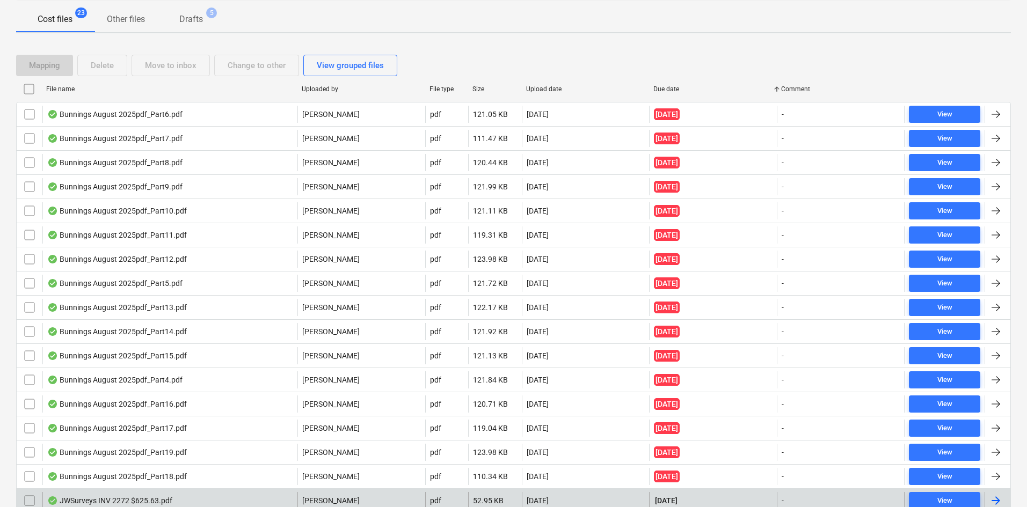
scroll to position [0, 0]
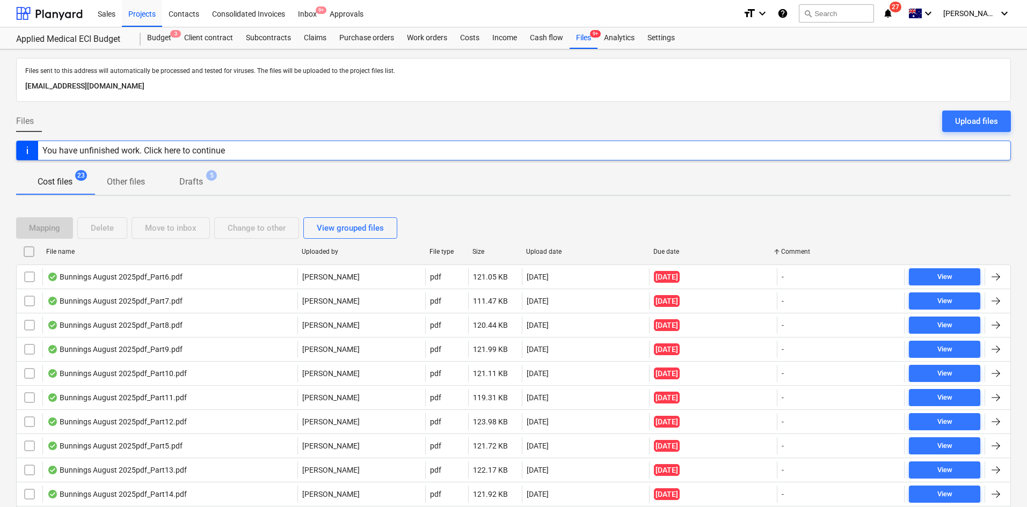
click at [249, 120] on div "Files Upload files" at bounding box center [513, 126] width 995 height 30
click at [188, 180] on p "Drafts" at bounding box center [191, 182] width 24 height 13
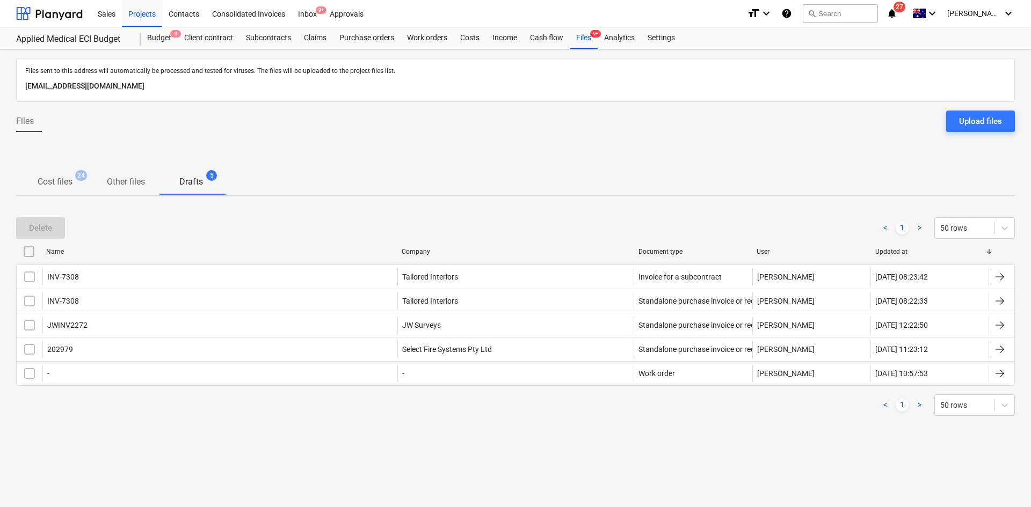
click at [30, 251] on input "checkbox" at bounding box center [28, 251] width 17 height 17
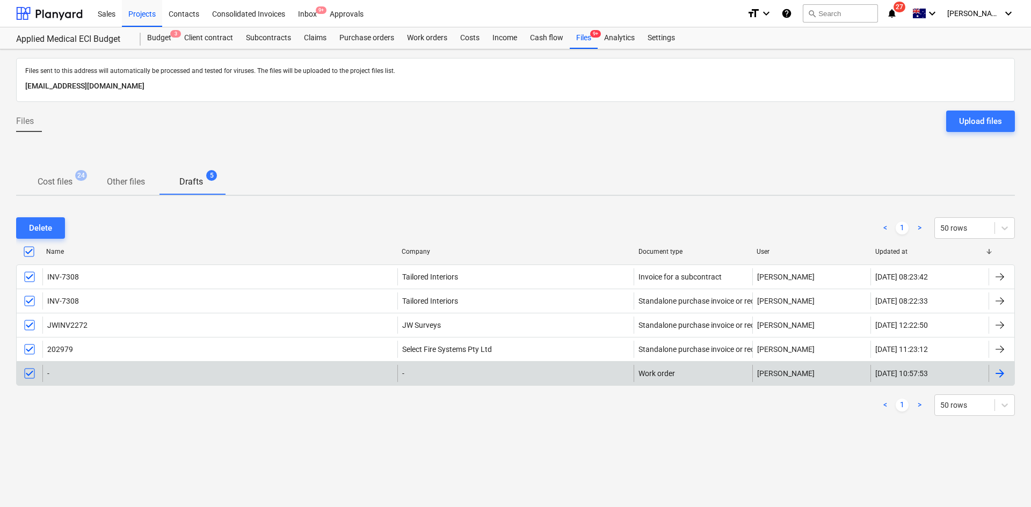
click at [33, 371] on input "checkbox" at bounding box center [29, 373] width 17 height 17
click at [54, 230] on button "Delete" at bounding box center [40, 227] width 49 height 21
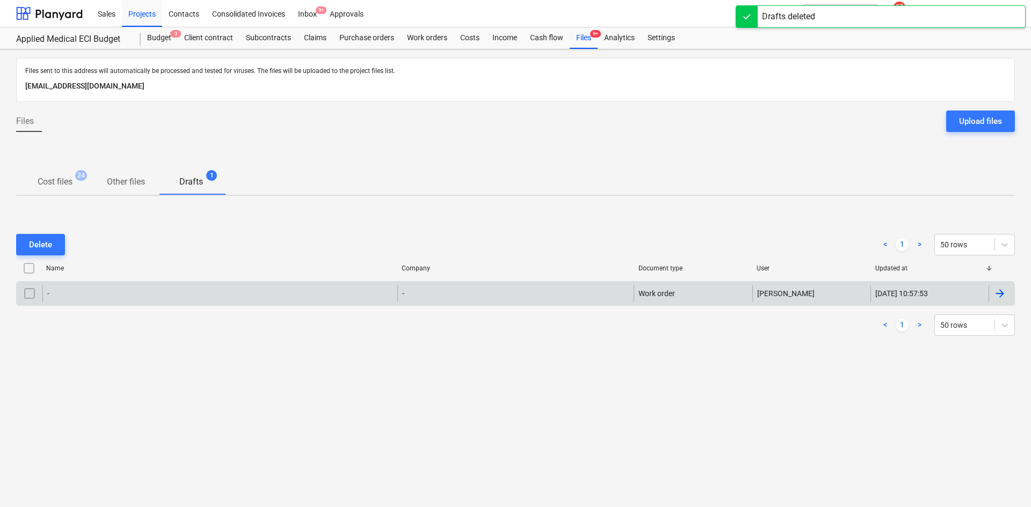
click at [97, 291] on div "-" at bounding box center [219, 293] width 355 height 17
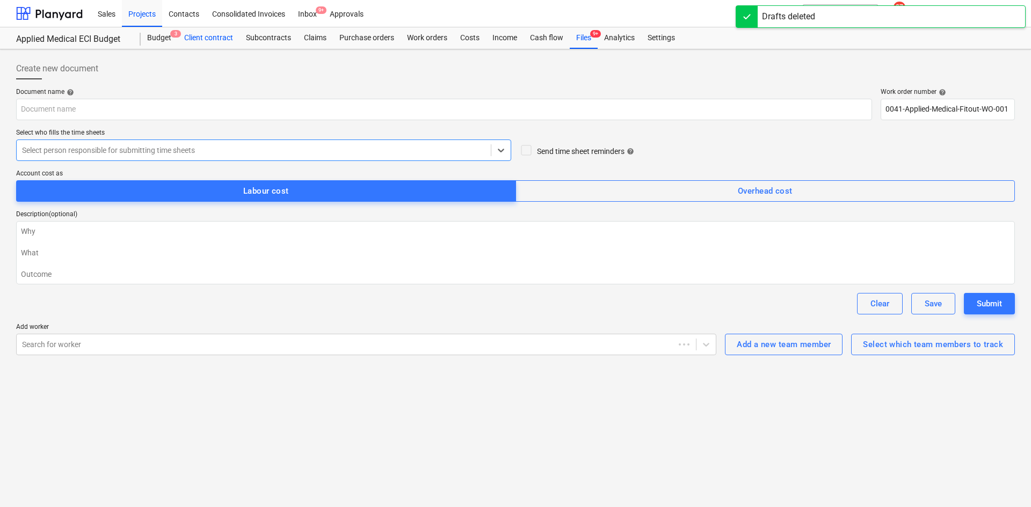
type textarea "x"
click at [579, 32] on div "Files 9+" at bounding box center [584, 37] width 28 height 21
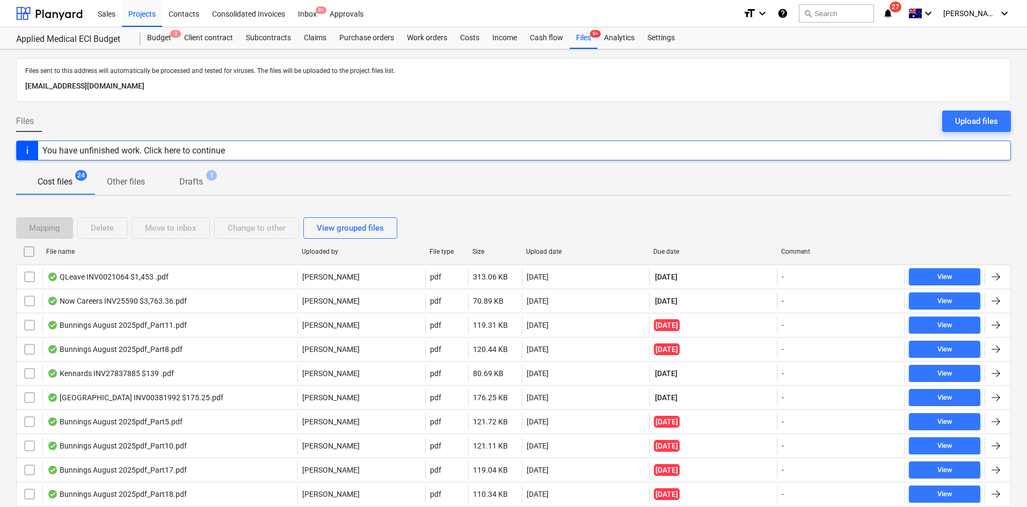
click at [215, 184] on span "Drafts 1" at bounding box center [191, 182] width 67 height 20
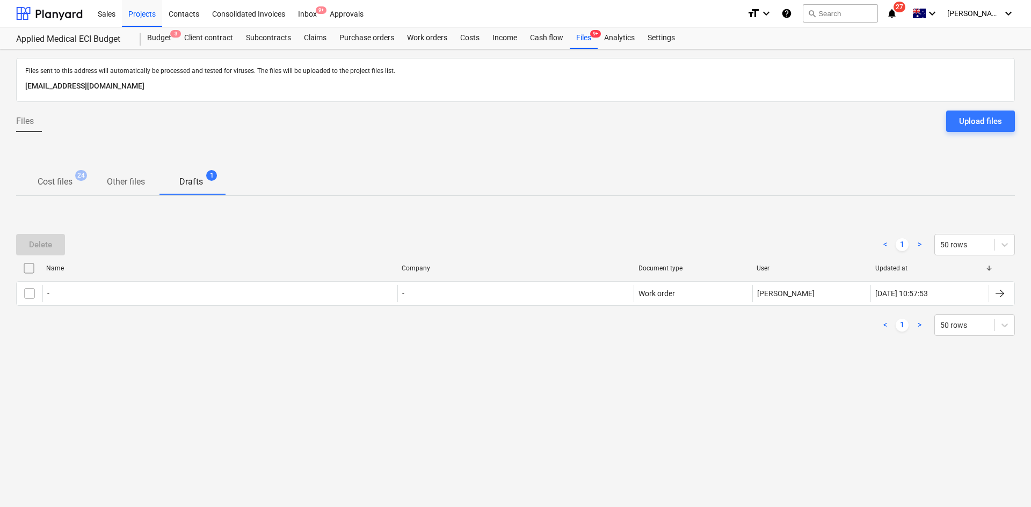
click at [63, 186] on p "Cost files" at bounding box center [55, 182] width 35 height 13
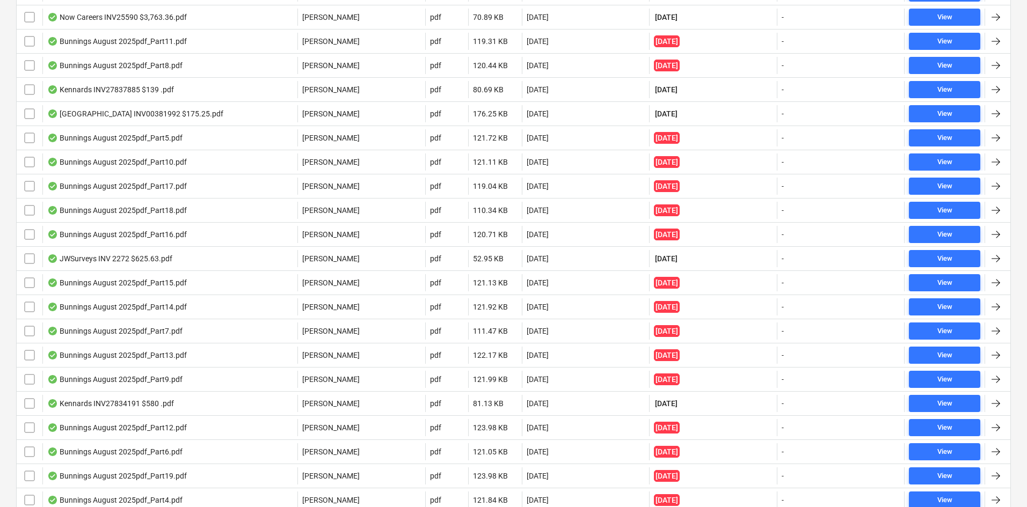
scroll to position [108, 0]
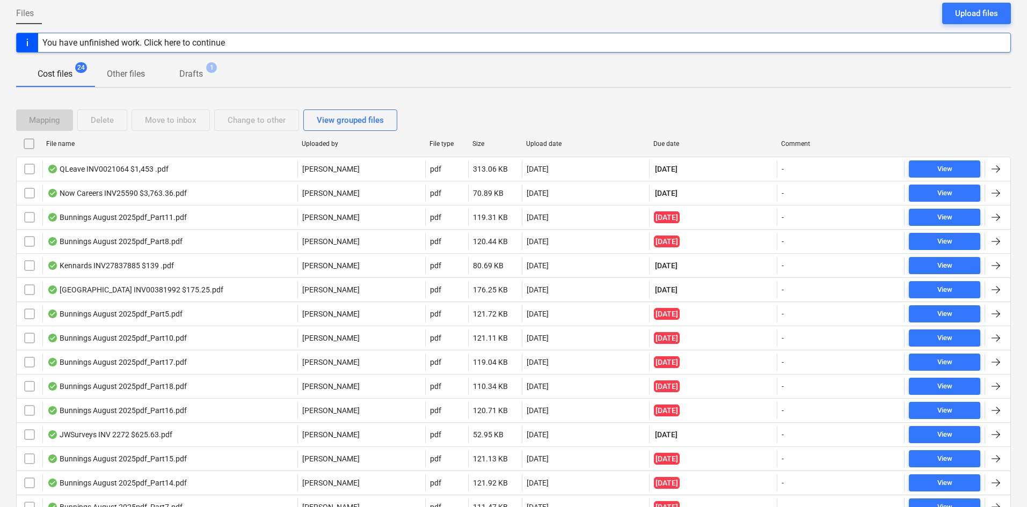
click at [671, 143] on div "Due date" at bounding box center [713, 144] width 119 height 8
checkbox input "false"
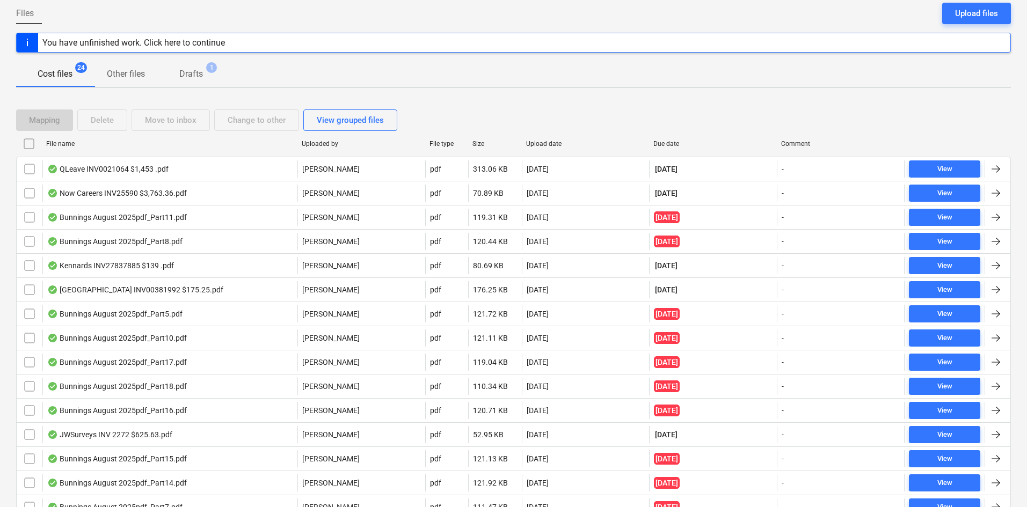
checkbox input "false"
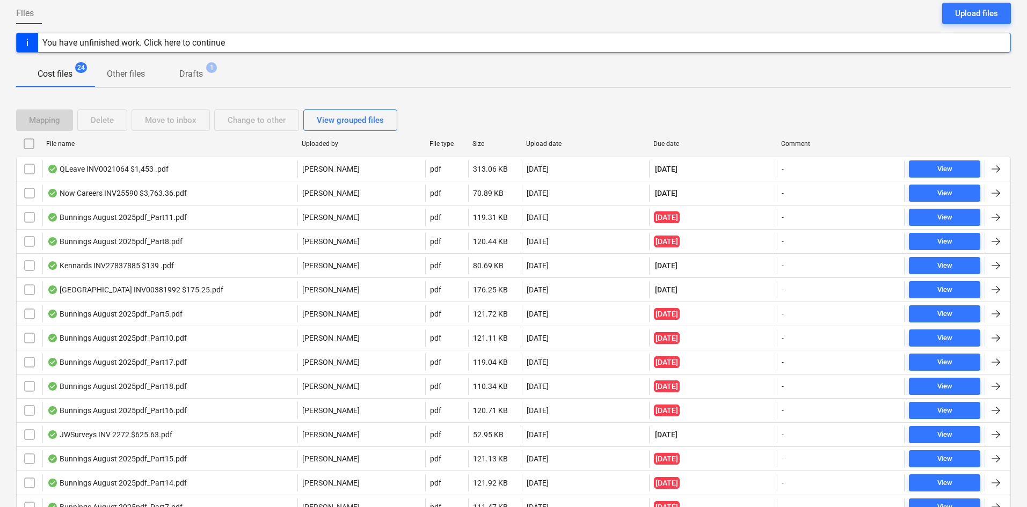
checkbox input "false"
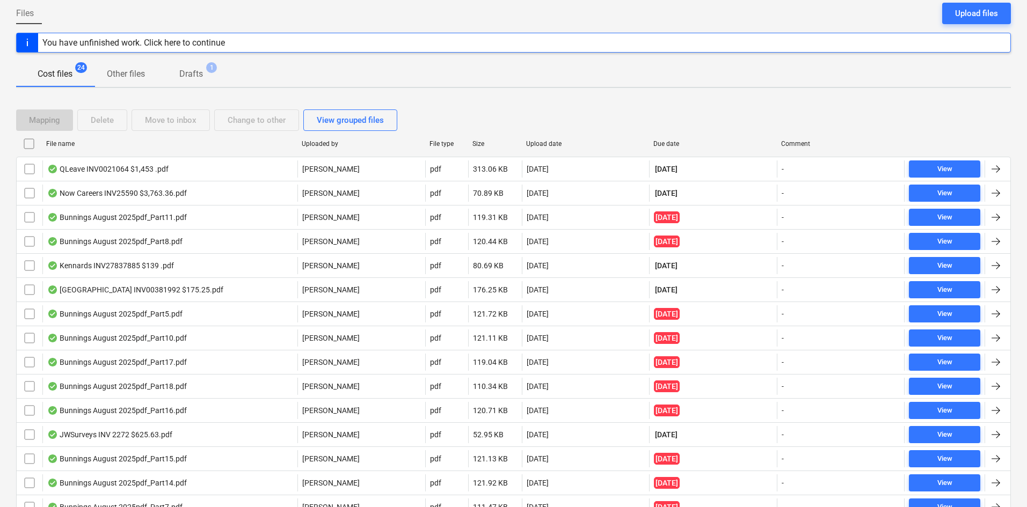
checkbox input "false"
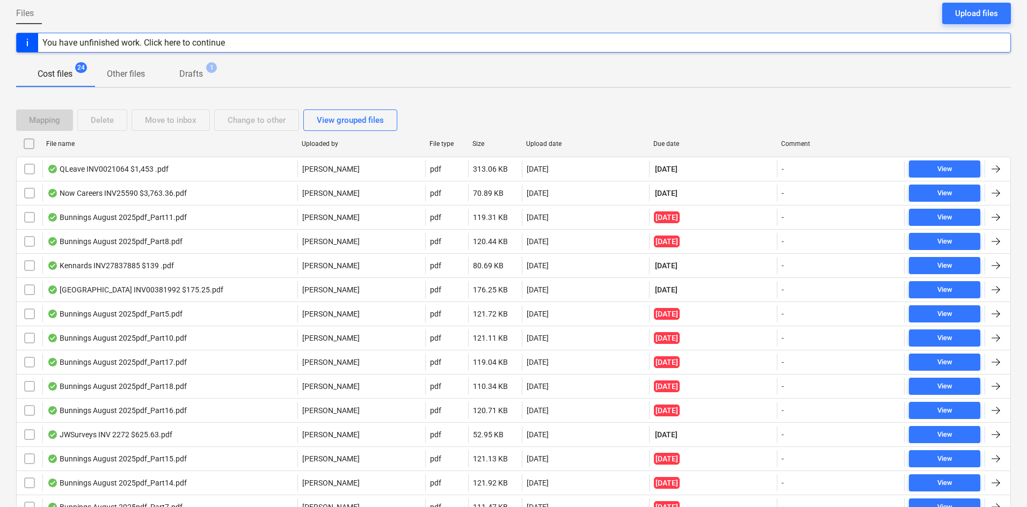
checkbox input "false"
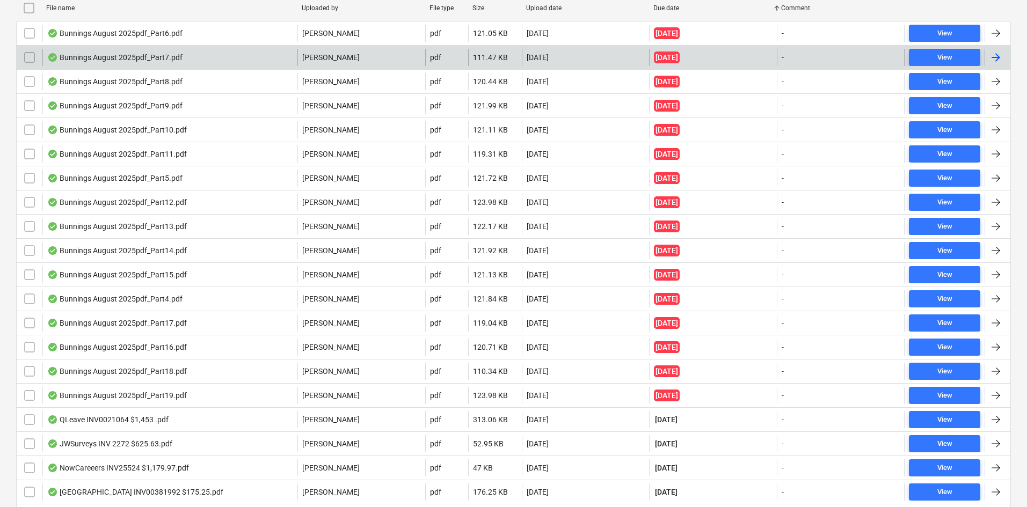
scroll to position [376, 0]
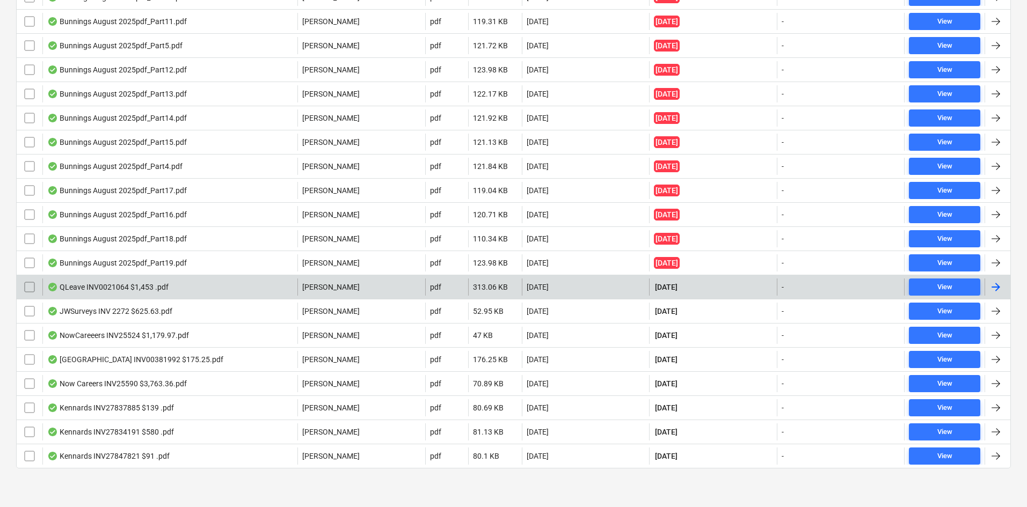
click at [209, 287] on div "QLeave INV0021064 $1,453 .pdf" at bounding box center [169, 287] width 255 height 17
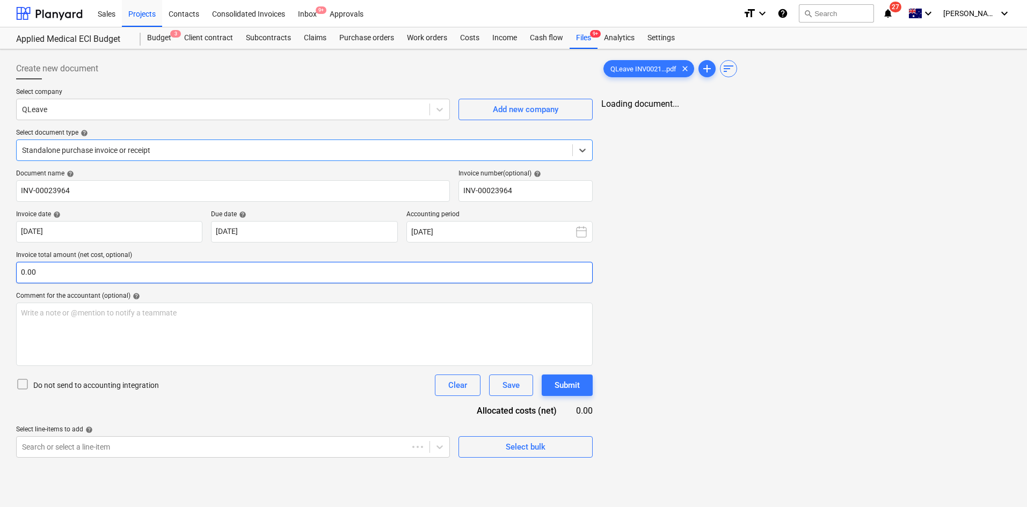
type input "INV-00023964"
type input "15 Sep 2025"
type input "29 Sep 2025"
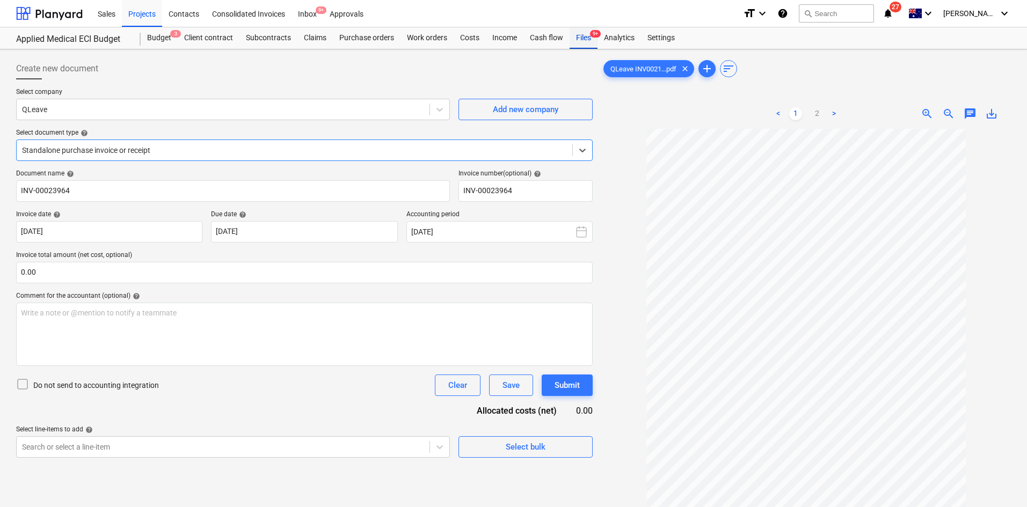
click at [588, 39] on div "Files 9+" at bounding box center [584, 37] width 28 height 21
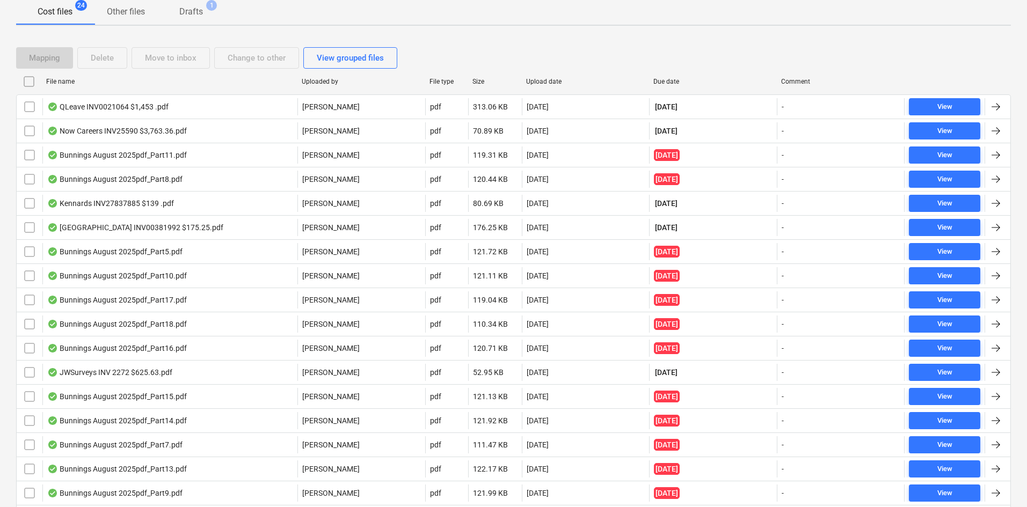
scroll to position [54, 0]
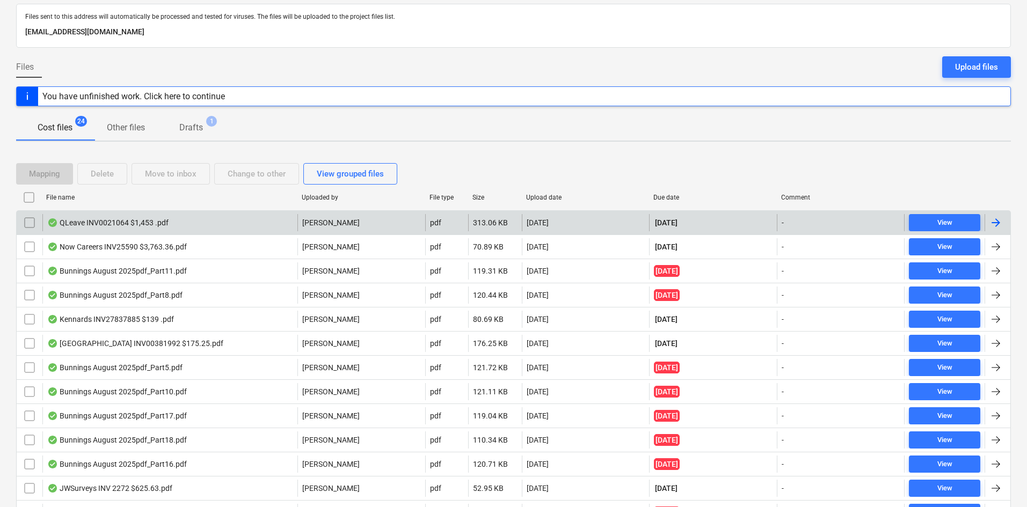
click at [33, 222] on input "checkbox" at bounding box center [29, 222] width 17 height 17
click at [31, 221] on input "checkbox" at bounding box center [29, 222] width 17 height 17
click at [666, 194] on div "Due date" at bounding box center [713, 198] width 119 height 8
checkbox input "false"
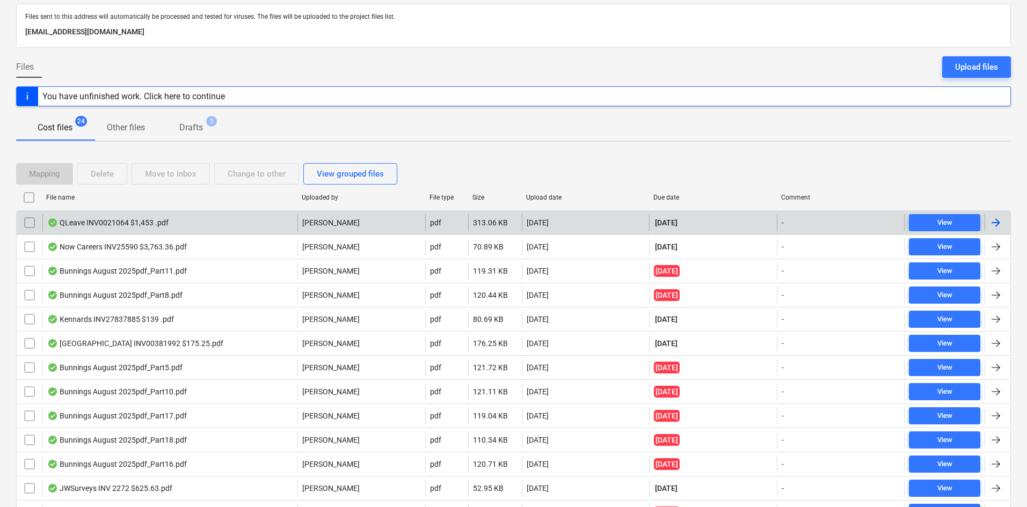
checkbox input "false"
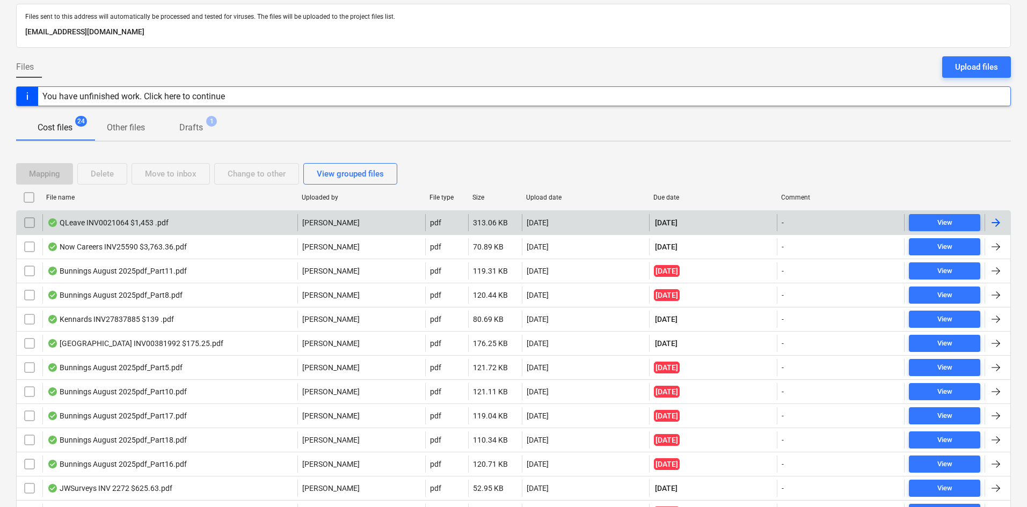
checkbox input "false"
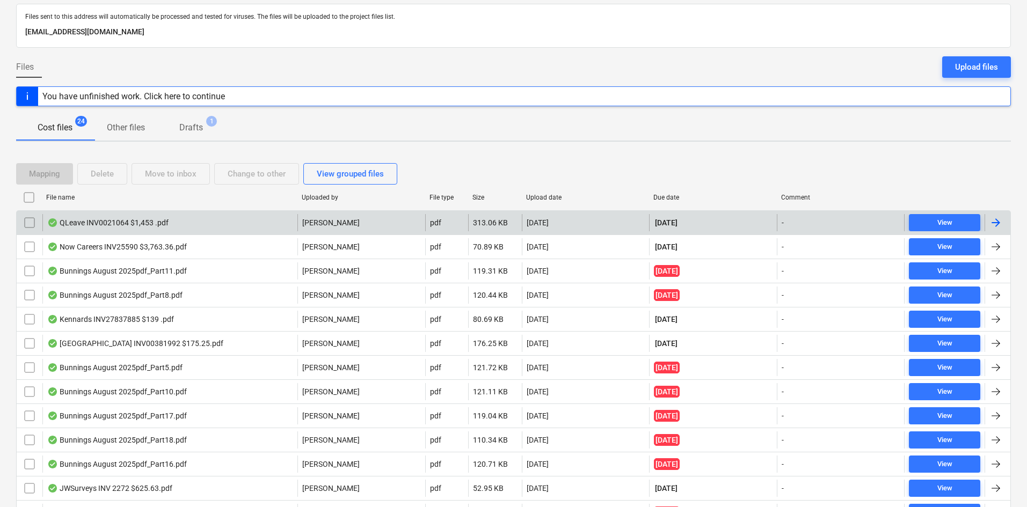
checkbox input "false"
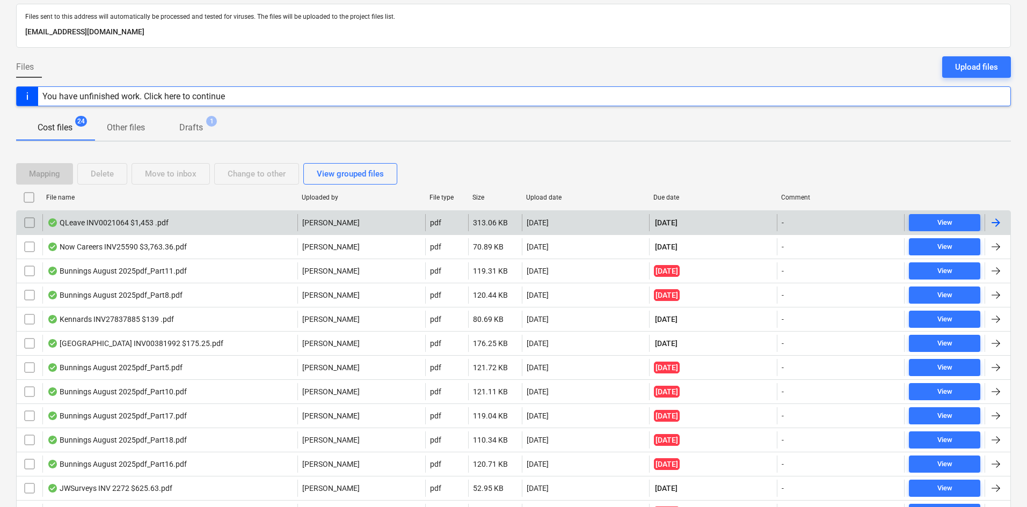
checkbox input "false"
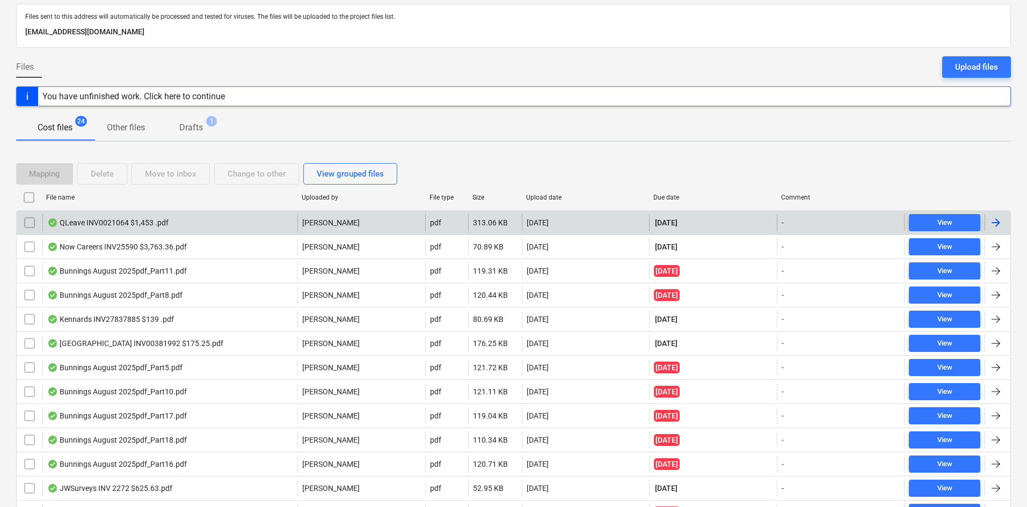
checkbox input "false"
click at [676, 193] on div "Due date" at bounding box center [713, 197] width 128 height 17
checkbox input "false"
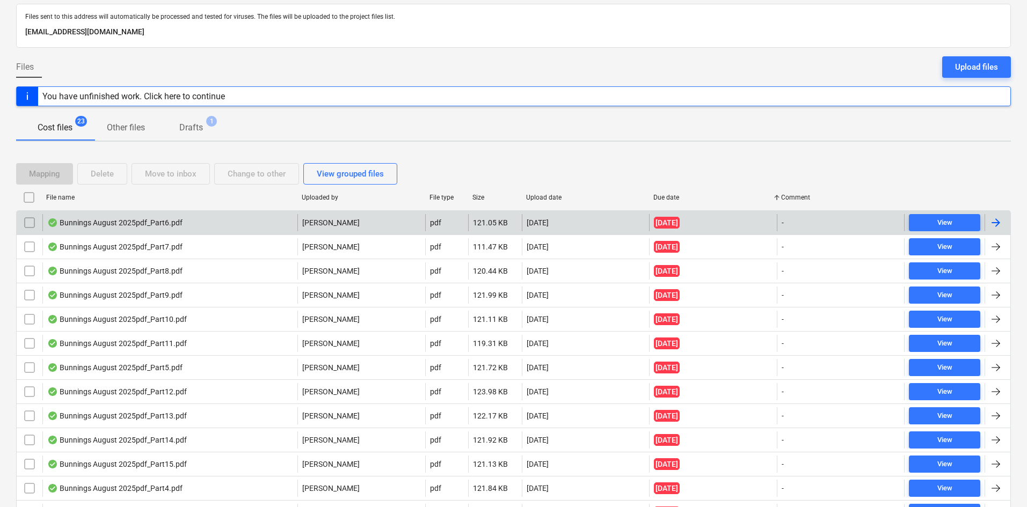
checkbox input "false"
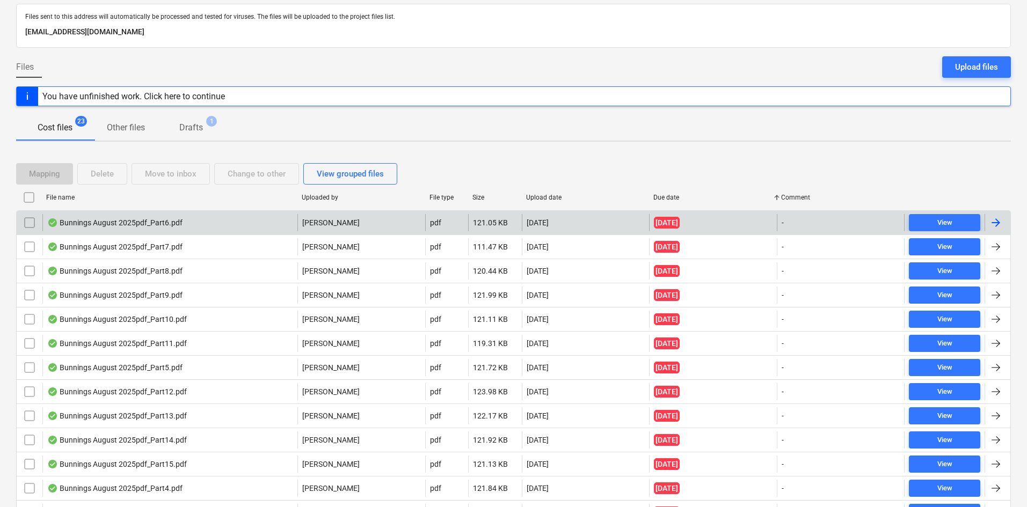
checkbox input "false"
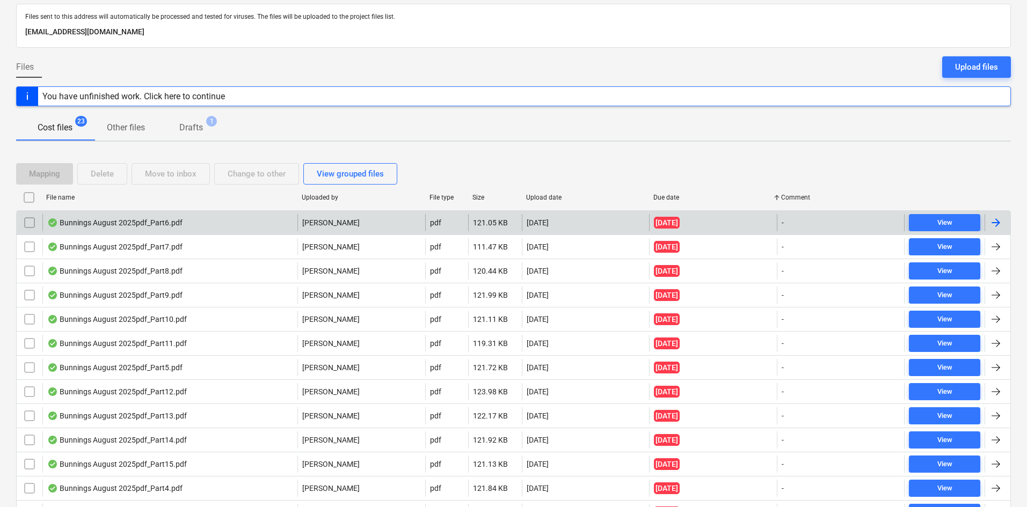
checkbox input "false"
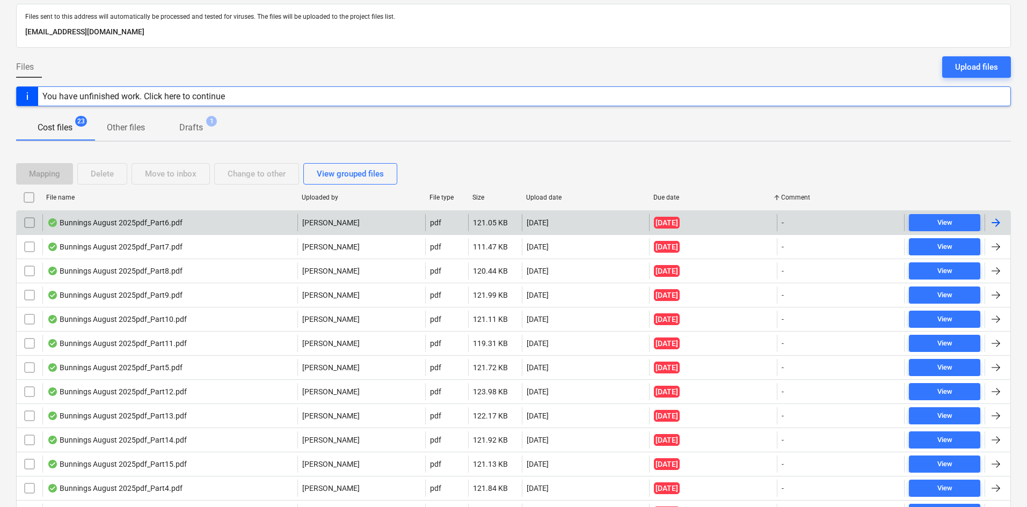
checkbox input "false"
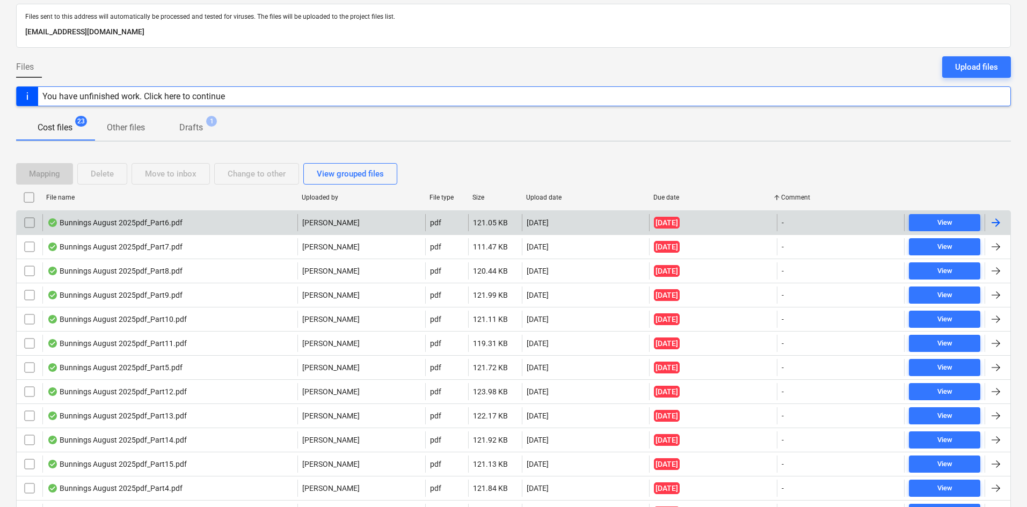
checkbox input "false"
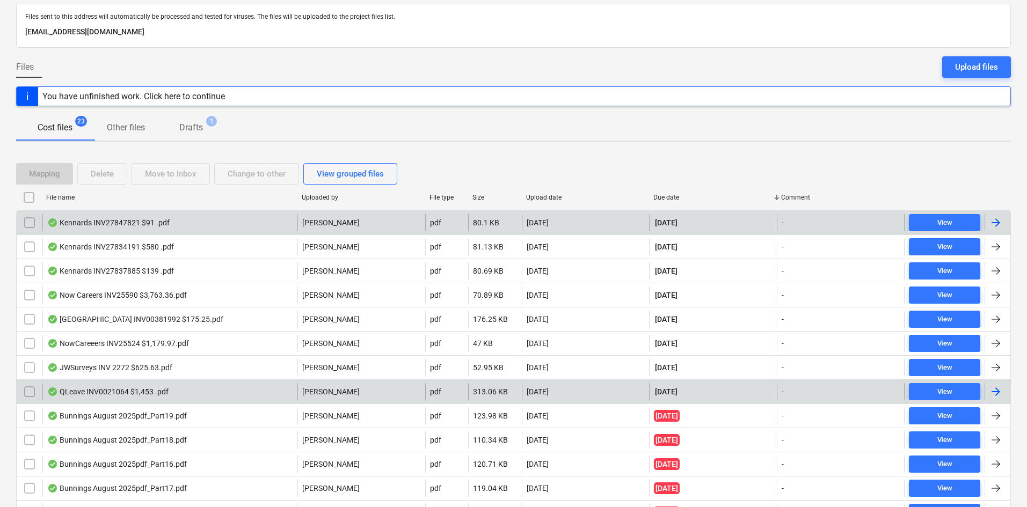
click at [169, 389] on div "QLeave INV0021064 $1,453 .pdf" at bounding box center [169, 391] width 255 height 17
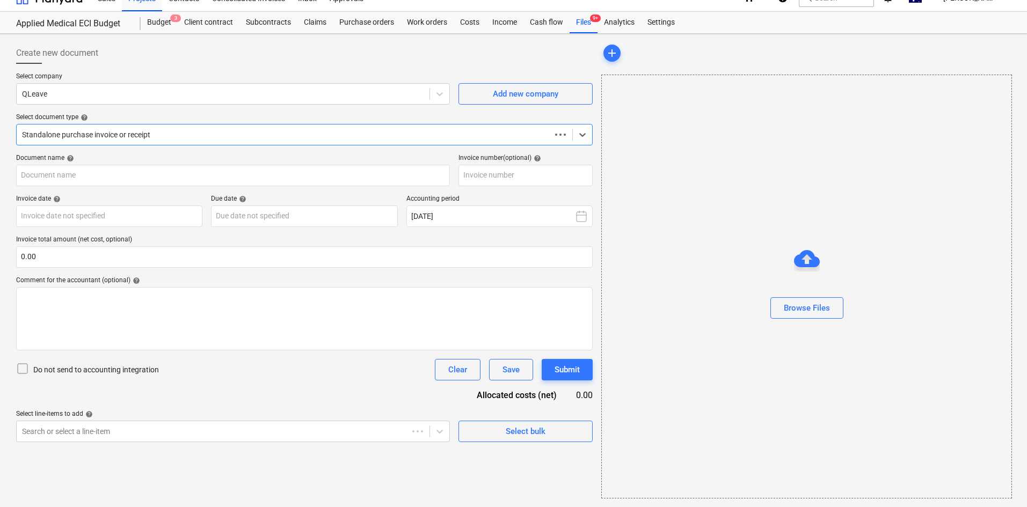
scroll to position [16, 0]
click at [594, 19] on span "9+" at bounding box center [595, 18] width 11 height 8
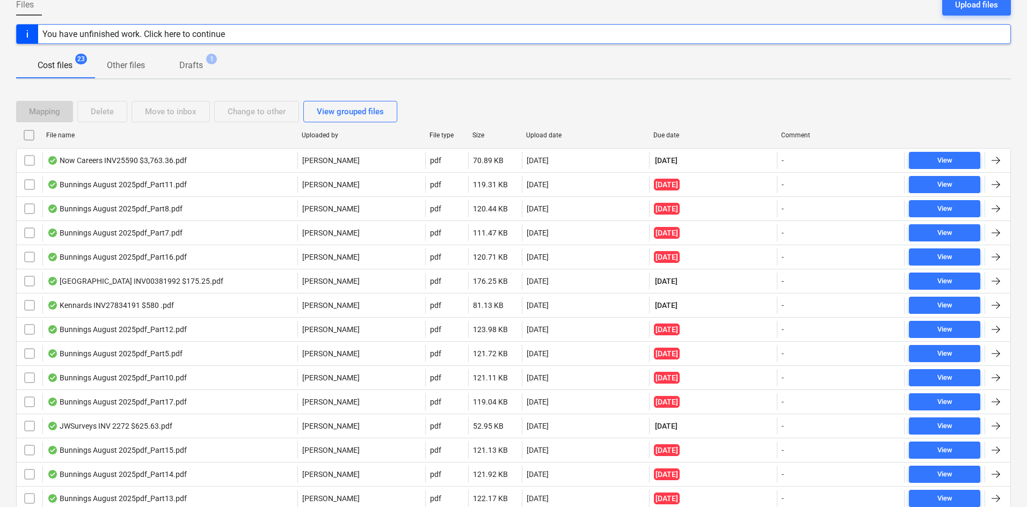
scroll to position [30, 0]
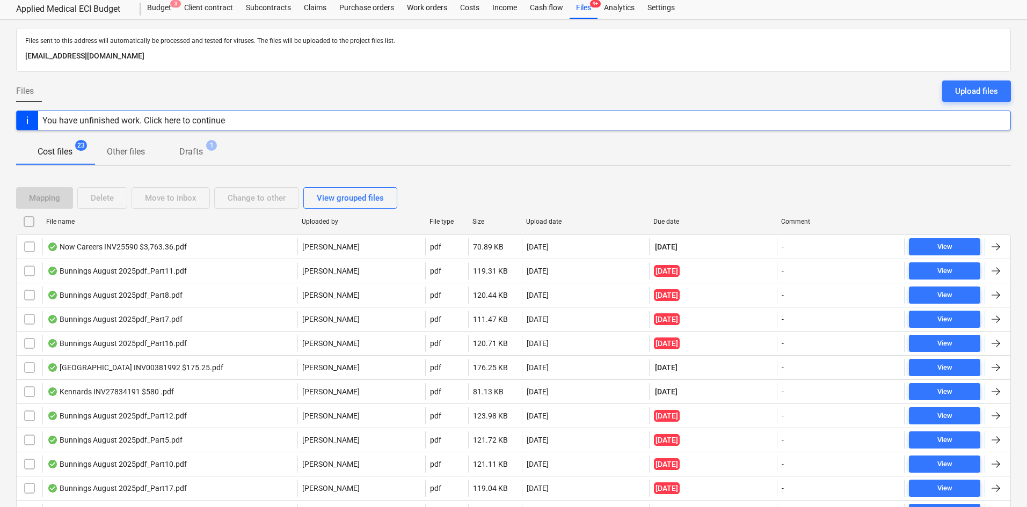
click at [667, 214] on div "Due date" at bounding box center [713, 221] width 128 height 17
checkbox input "false"
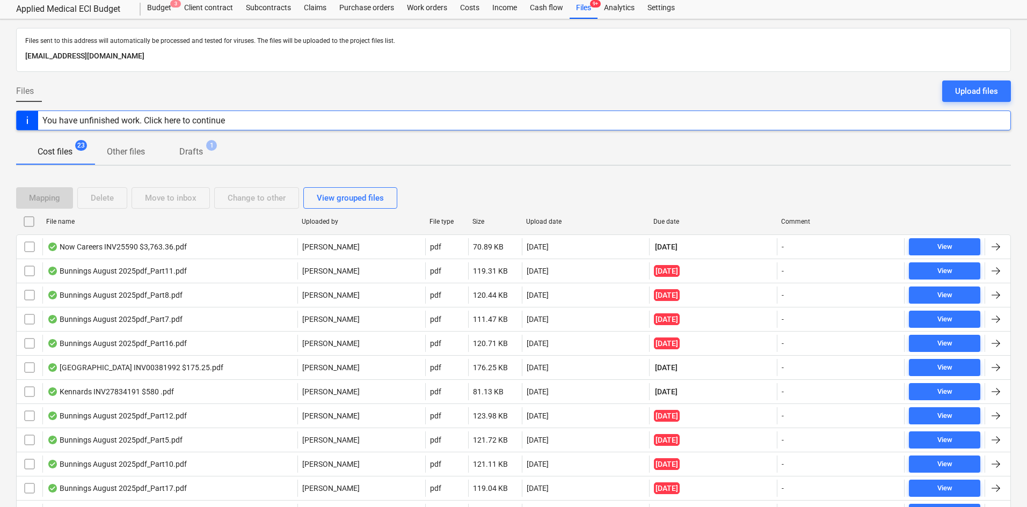
checkbox input "false"
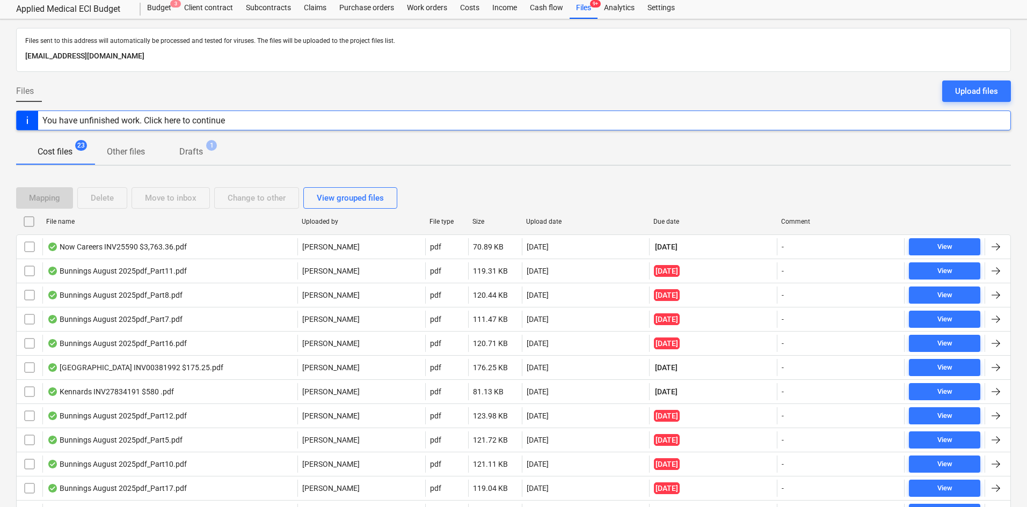
checkbox input "false"
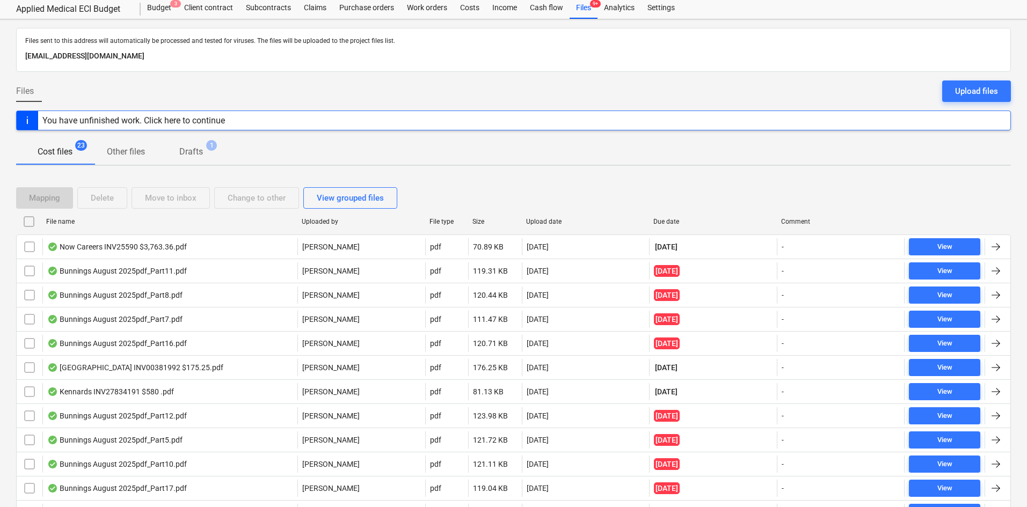
checkbox input "false"
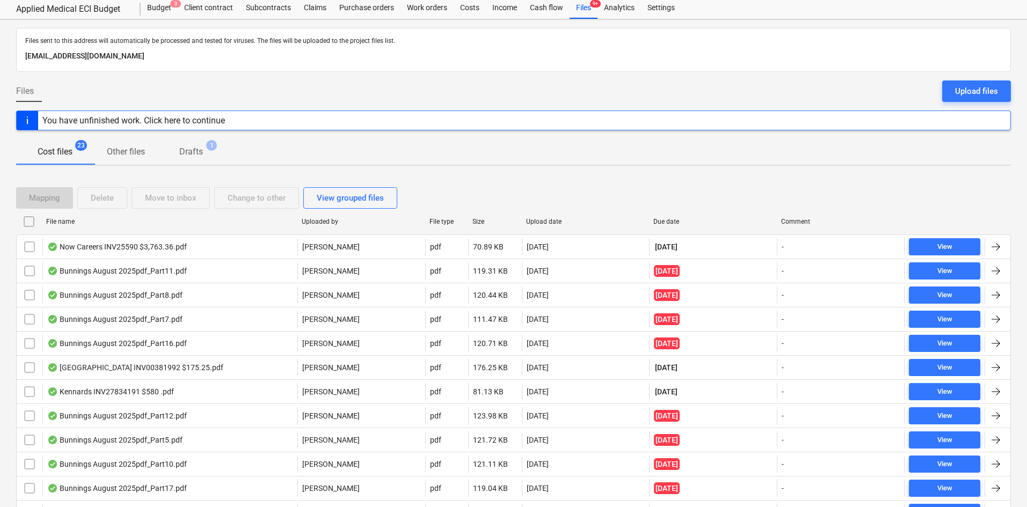
checkbox input "false"
click at [667, 214] on div "Due date" at bounding box center [713, 221] width 128 height 17
checkbox input "false"
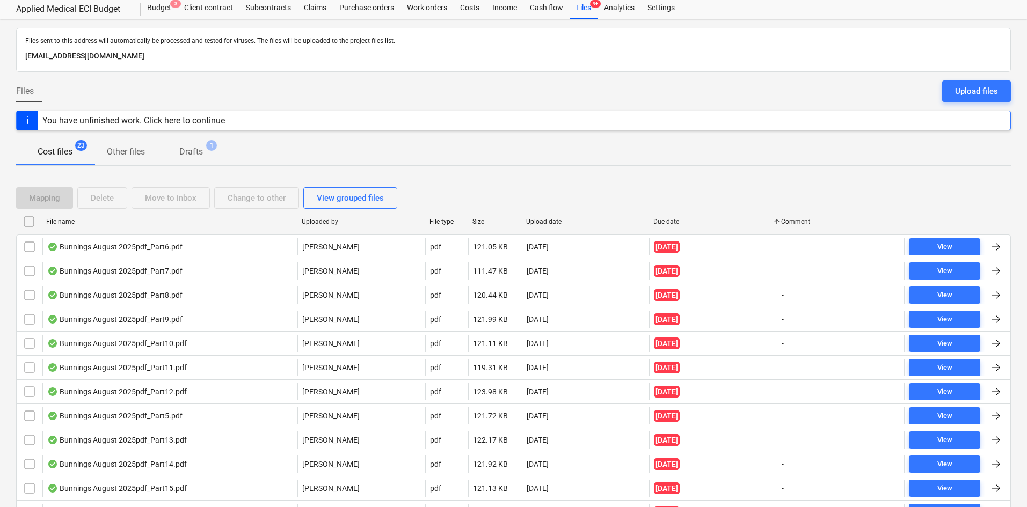
checkbox input "false"
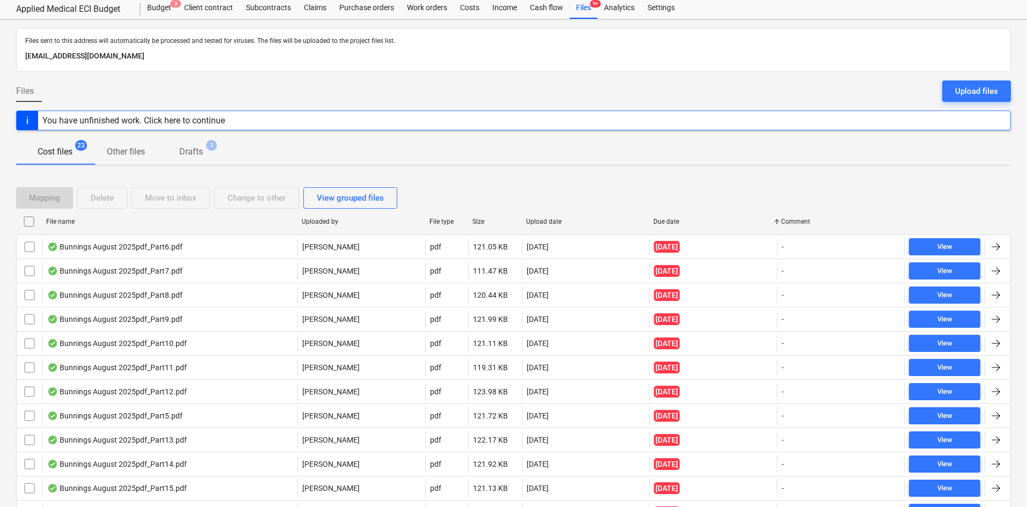
checkbox input "false"
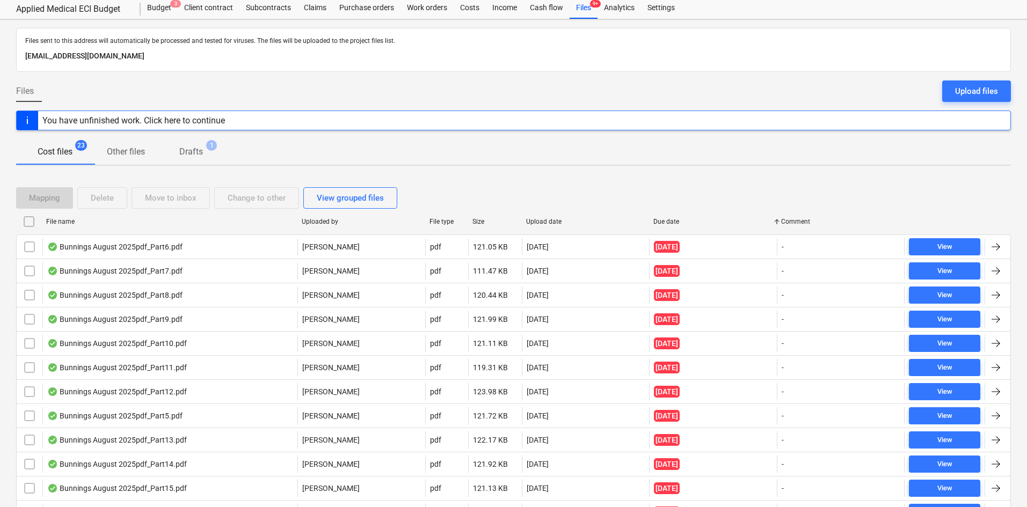
checkbox input "false"
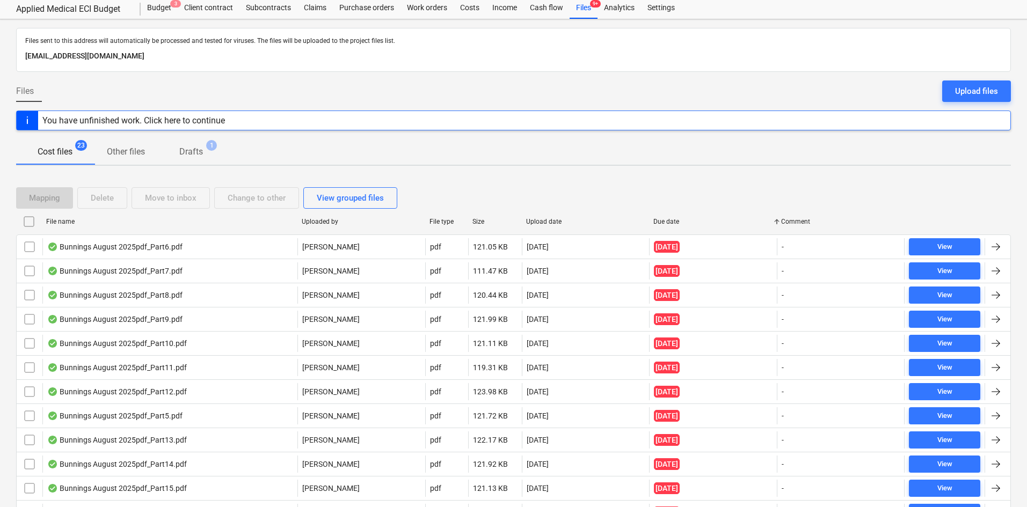
checkbox input "false"
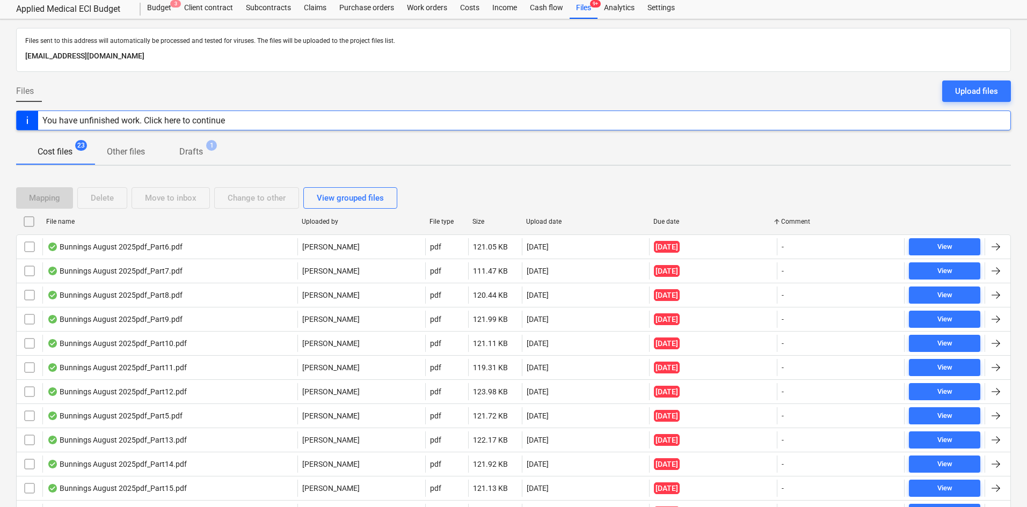
checkbox input "false"
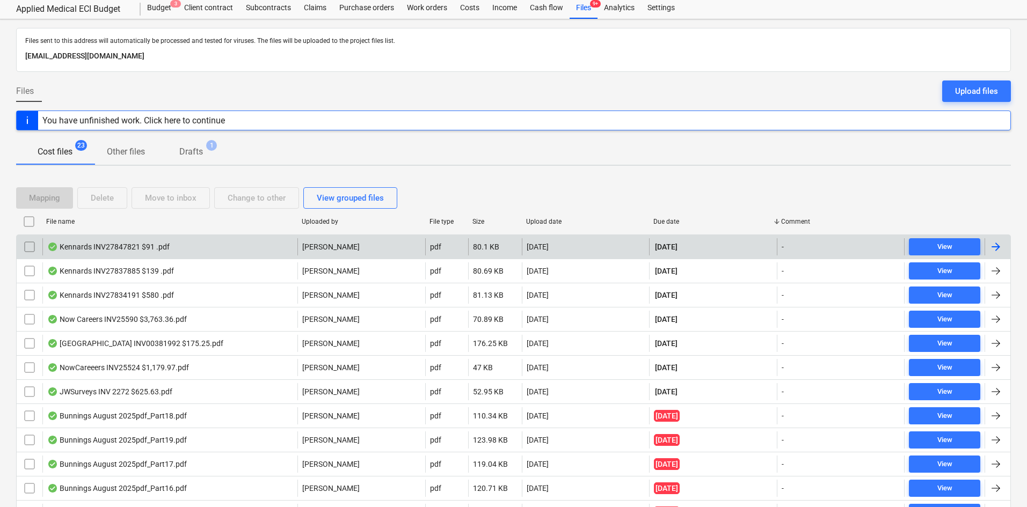
click at [199, 244] on div "Kennards INV27847821 $91 .pdf" at bounding box center [169, 246] width 255 height 17
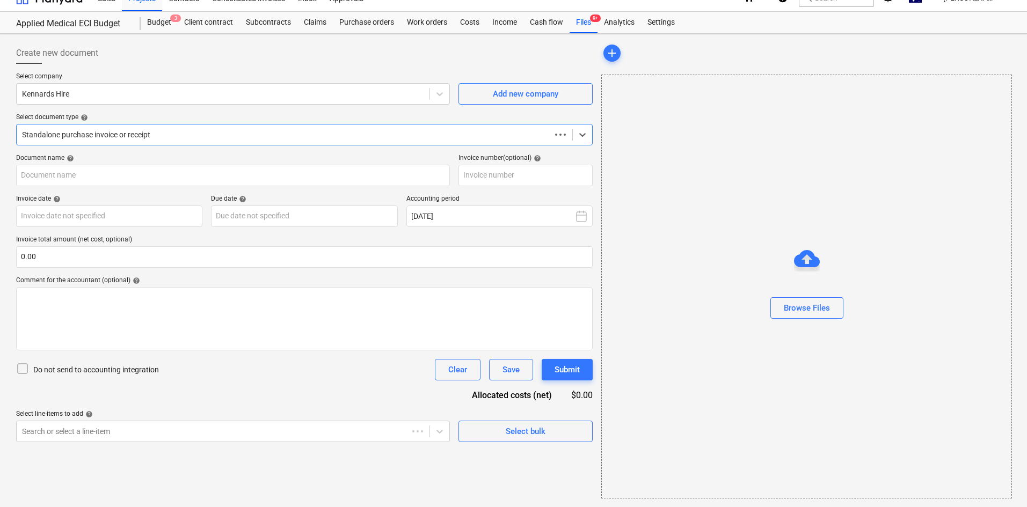
scroll to position [16, 0]
type input "27847821"
type input "05 Sep 2025"
type input "30 Oct 2025"
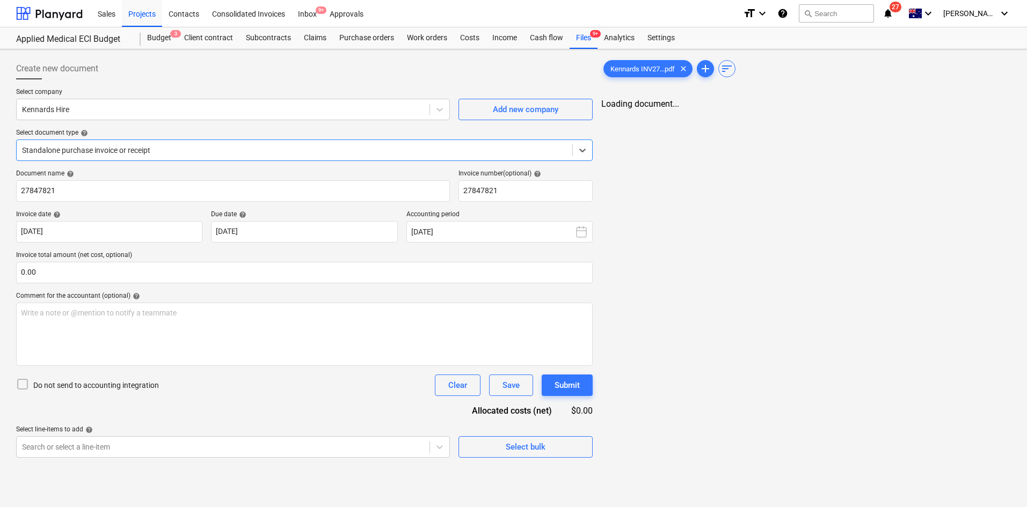
scroll to position [0, 0]
click at [137, 150] on div at bounding box center [294, 150] width 545 height 11
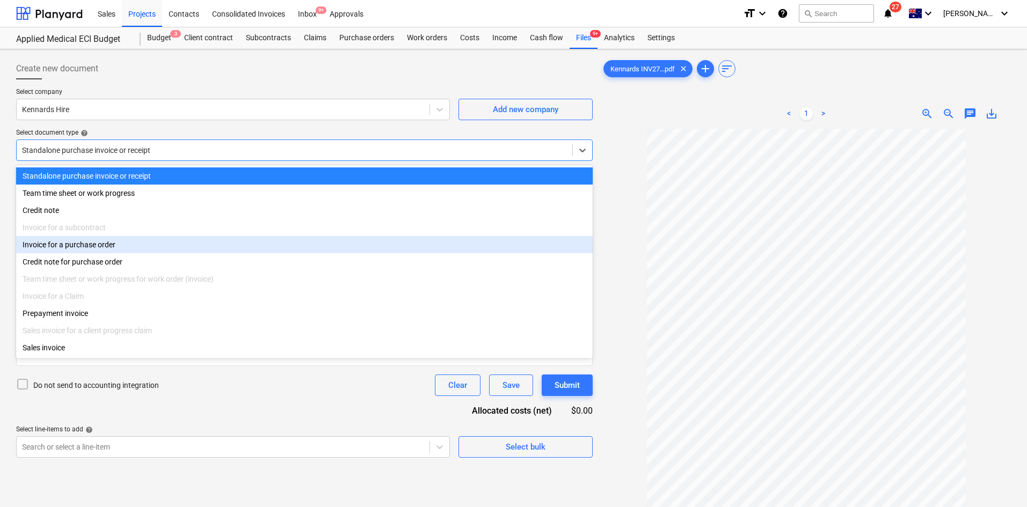
click at [81, 248] on div "Invoice for a purchase order" at bounding box center [304, 244] width 577 height 17
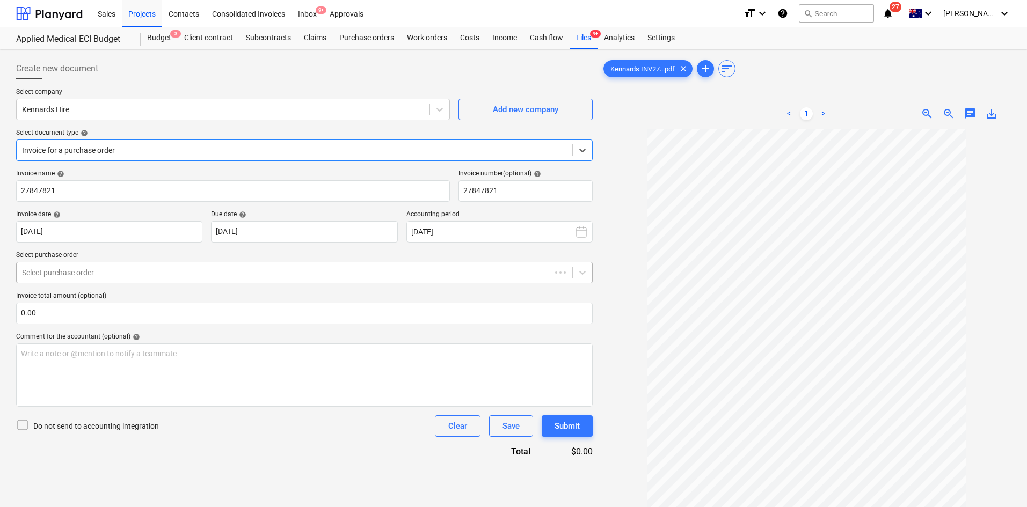
click at [93, 270] on div at bounding box center [284, 272] width 524 height 11
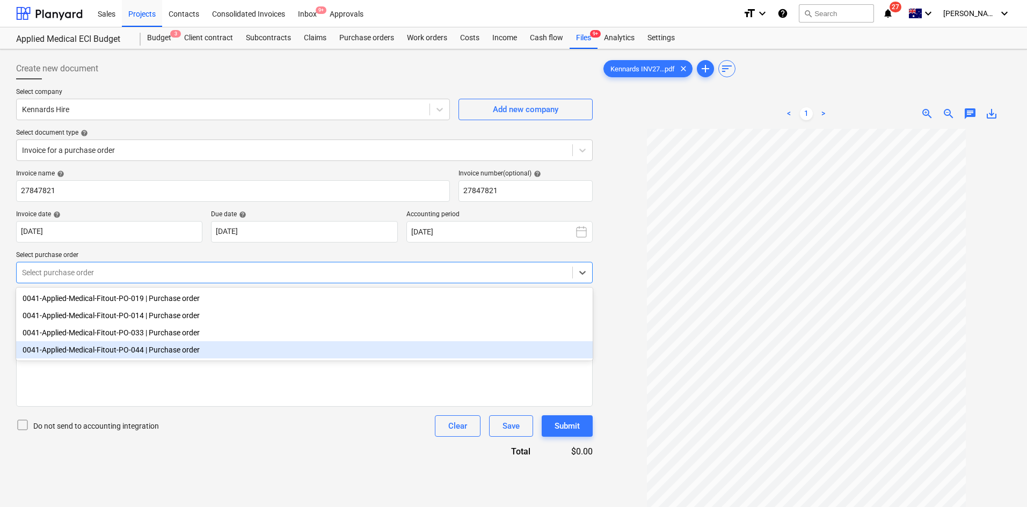
click at [95, 350] on div "0041-Applied-Medical-Fitout-PO-044 | Purchase order" at bounding box center [304, 350] width 577 height 17
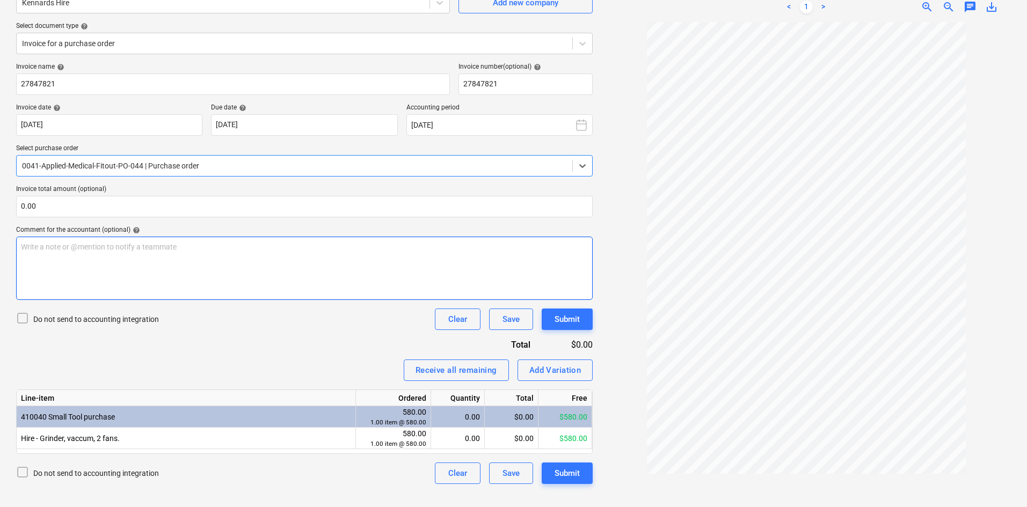
scroll to position [107, 0]
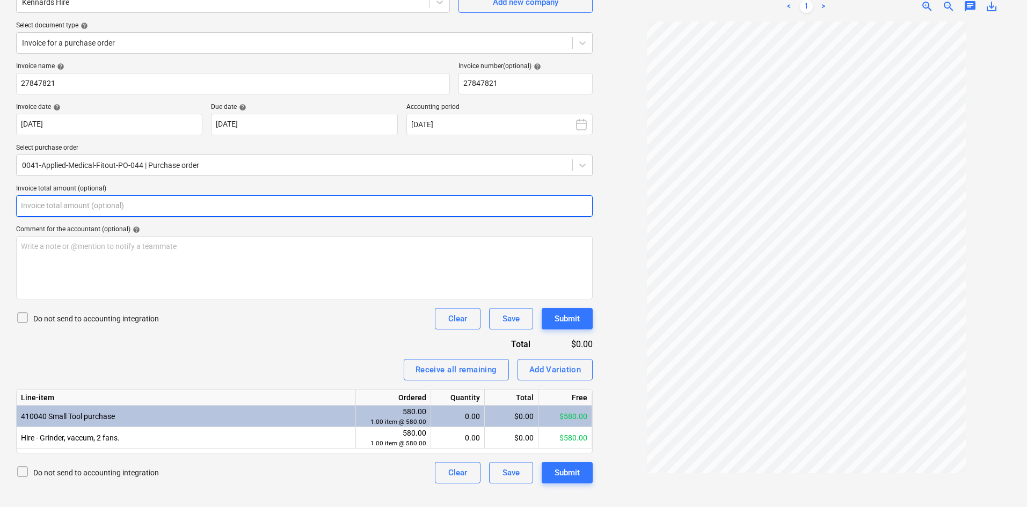
click at [143, 206] on input "text" at bounding box center [304, 205] width 577 height 21
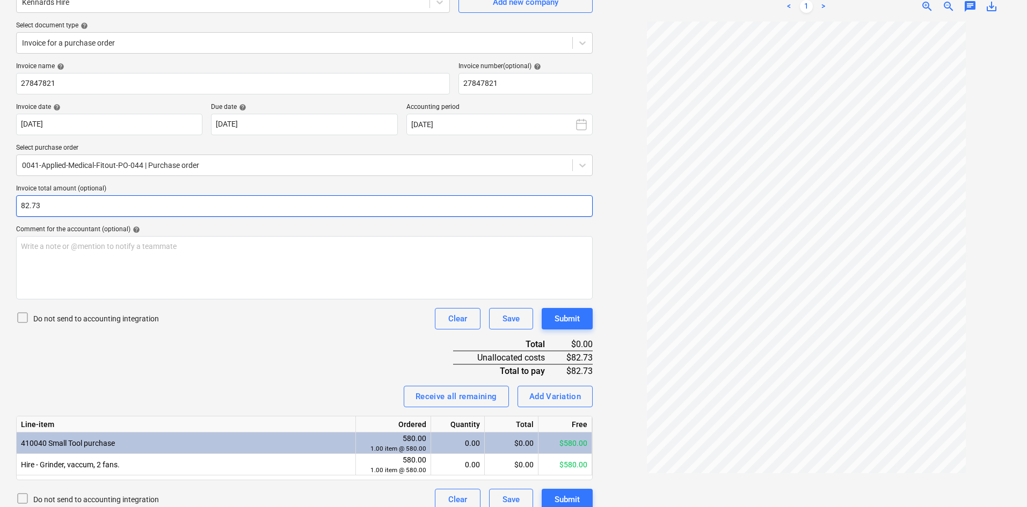
type input "82.73"
click at [301, 341] on div "Invoice name help 27847821 Invoice number (optional) help 27847821 Invoice date…" at bounding box center [304, 286] width 577 height 448
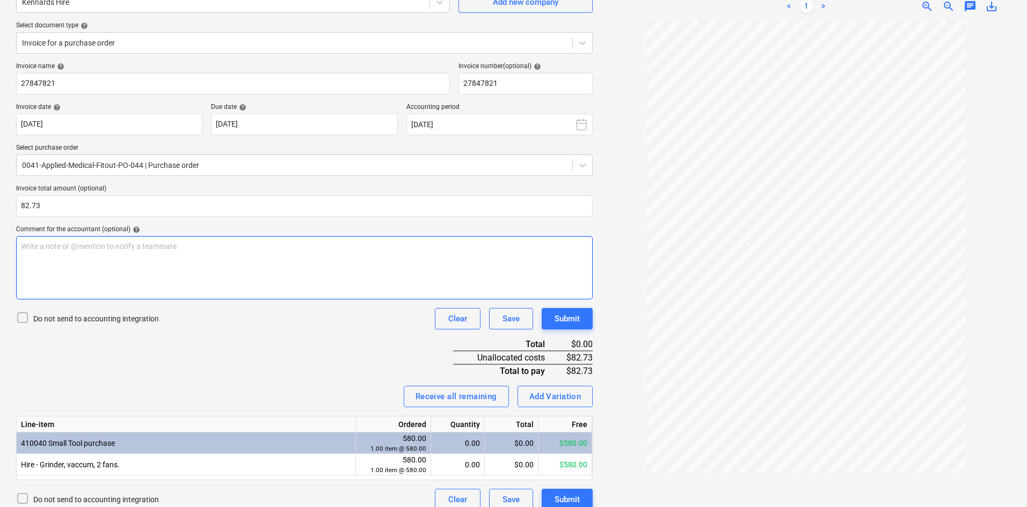
click at [278, 260] on div "Write a note or @mention to notify a teammate ﻿" at bounding box center [304, 267] width 577 height 63
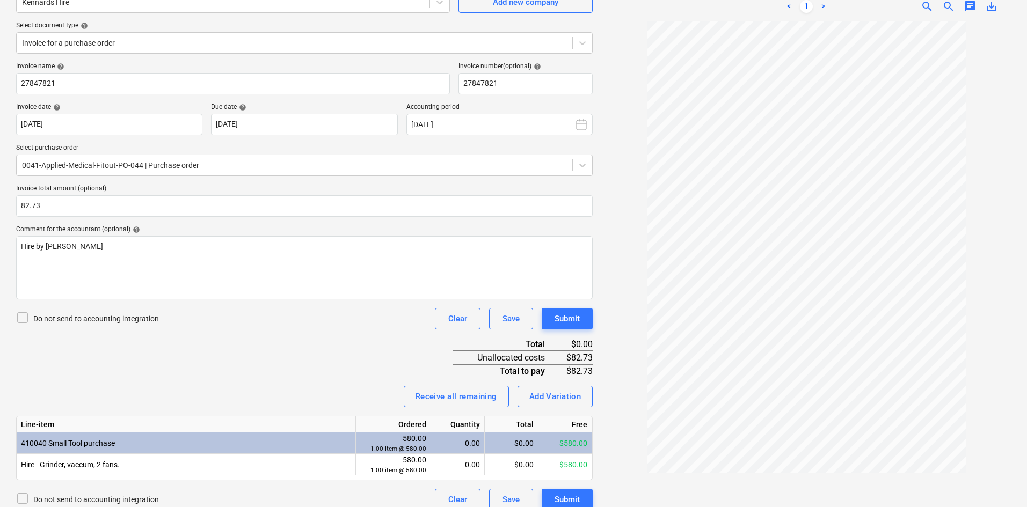
click at [921, 3] on span "zoom_in" at bounding box center [927, 6] width 13 height 13
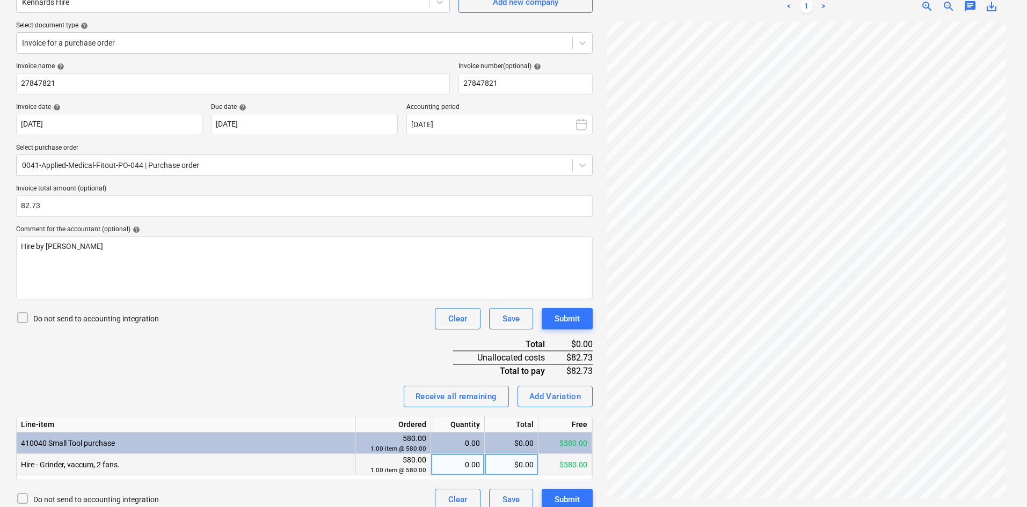
click at [506, 467] on div "$0.00" at bounding box center [512, 464] width 54 height 21
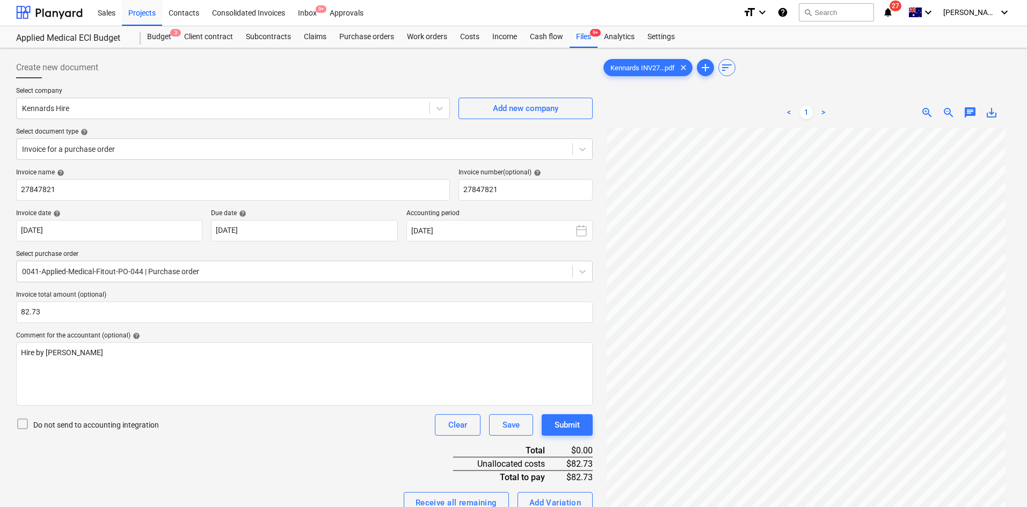
scroll to position [0, 0]
click at [84, 272] on div at bounding box center [294, 272] width 545 height 11
click at [195, 277] on div at bounding box center [294, 272] width 545 height 11
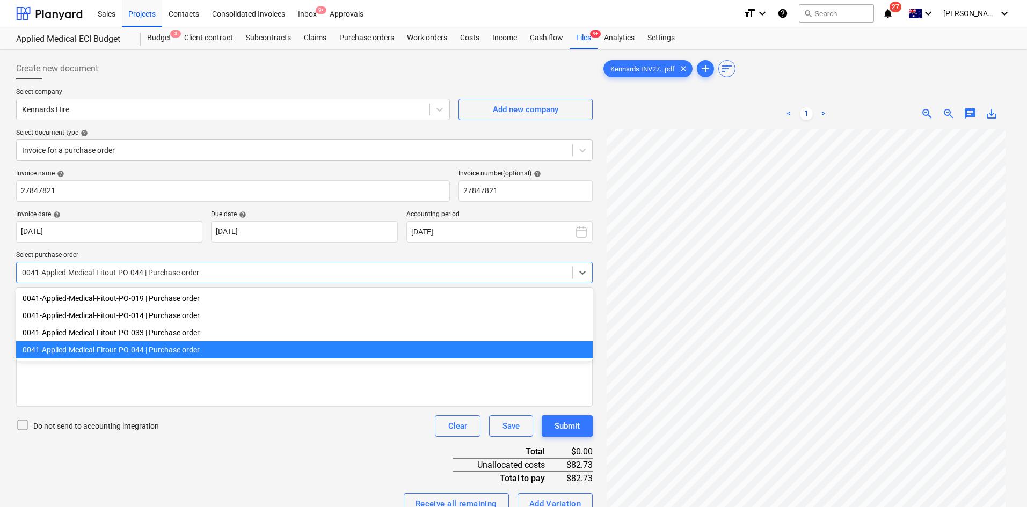
drag, startPoint x: 234, startPoint y: 438, endPoint x: 235, endPoint y: 422, distance: 16.7
click at [233, 438] on div "Invoice name help 27847821 Invoice number (optional) help 27847821 Invoice date…" at bounding box center [304, 394] width 577 height 448
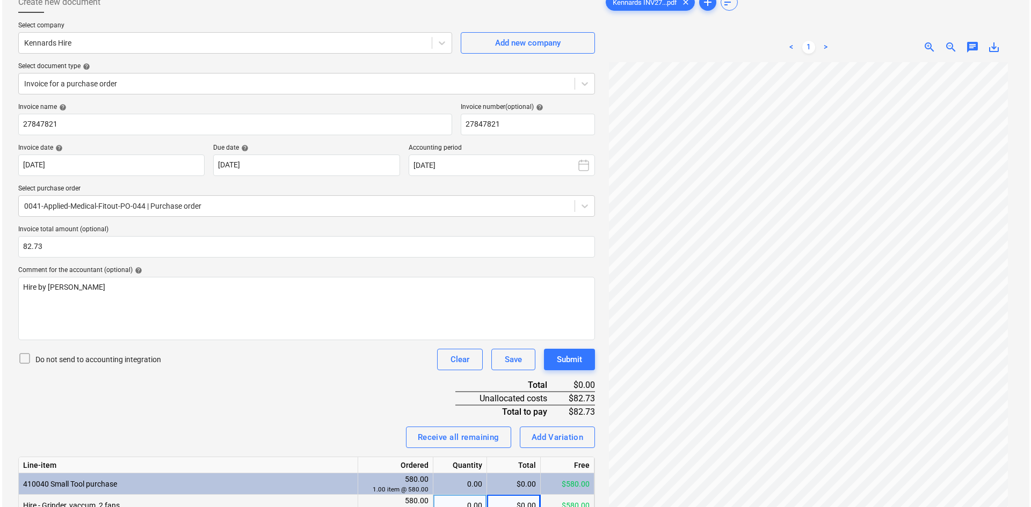
scroll to position [119, 0]
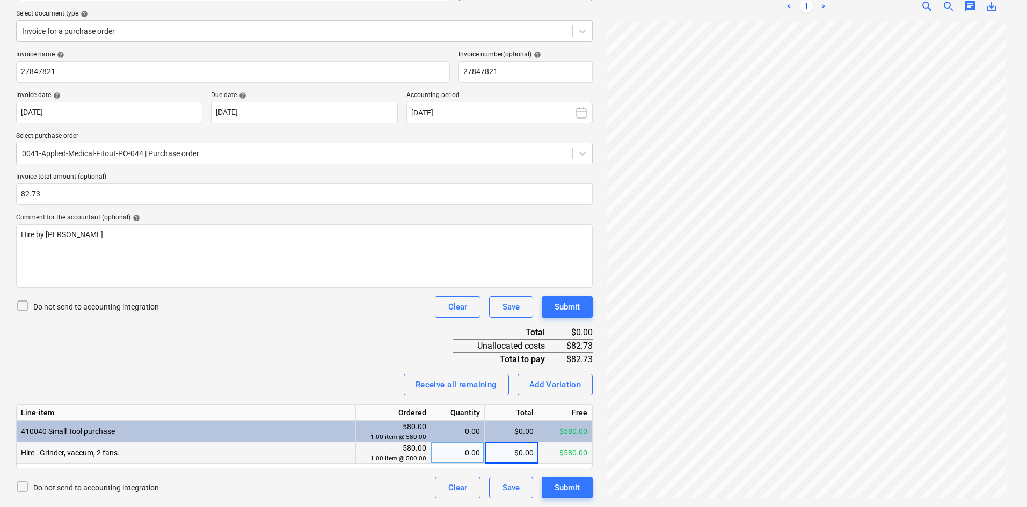
click at [506, 452] on div "$0.00" at bounding box center [512, 452] width 54 height 21
type input "82.73"
click at [316, 317] on div "Do not send to accounting integration Clear Save Submit" at bounding box center [304, 306] width 577 height 21
click at [580, 487] on div "Submit" at bounding box center [567, 488] width 25 height 14
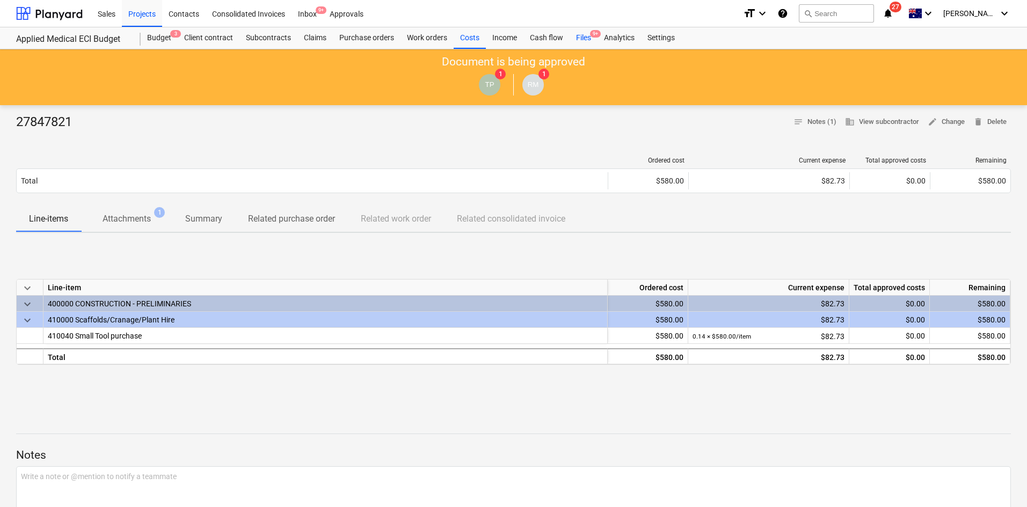
click at [590, 34] on span "9+" at bounding box center [595, 34] width 11 height 8
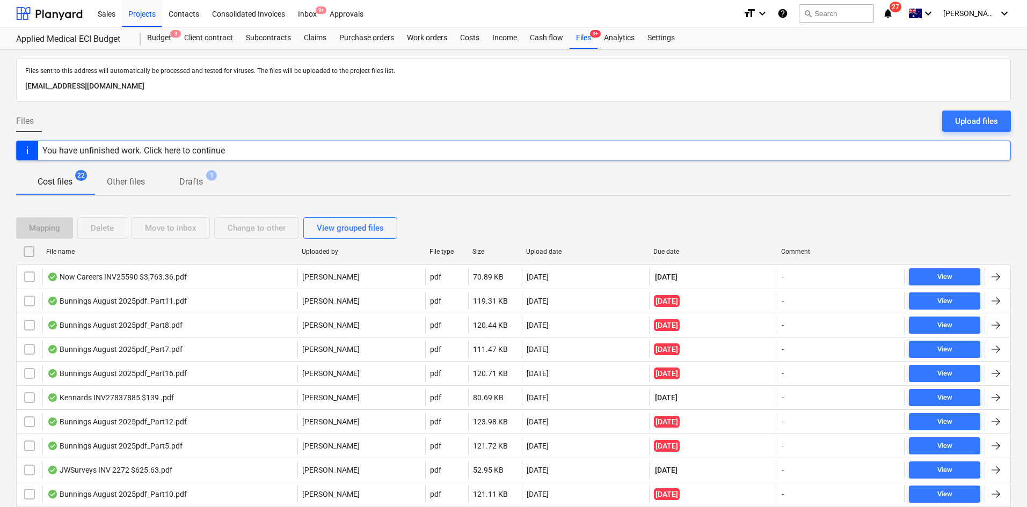
click at [667, 251] on div "Due date" at bounding box center [713, 252] width 119 height 8
checkbox input "false"
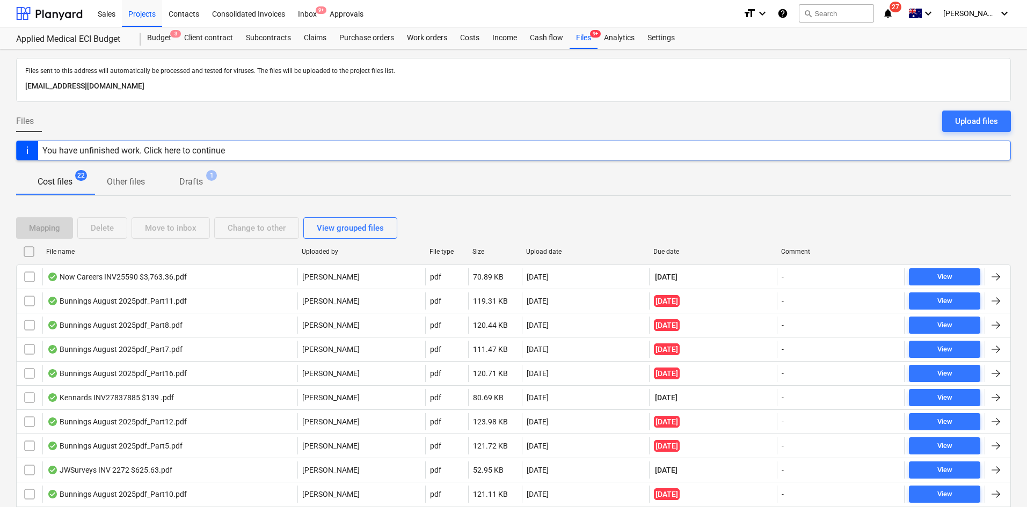
checkbox input "false"
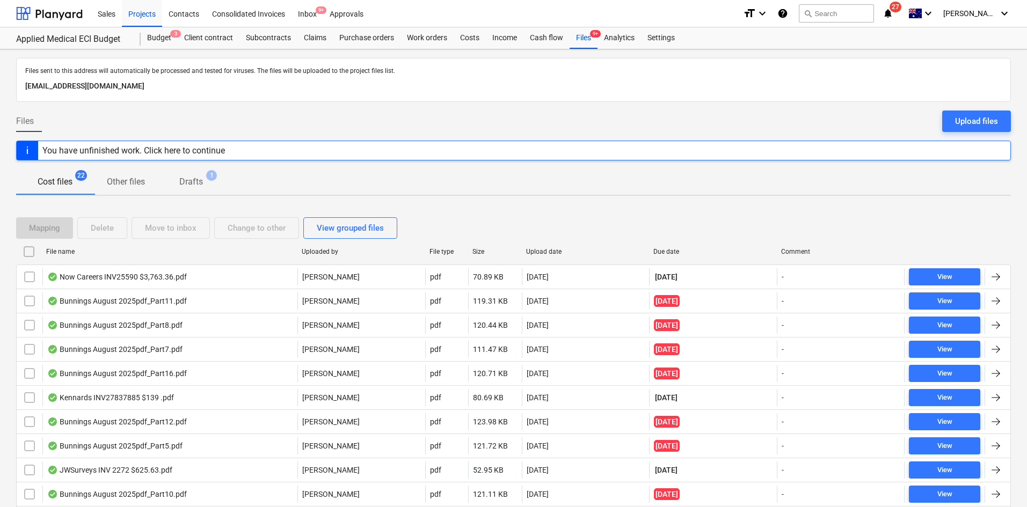
checkbox input "false"
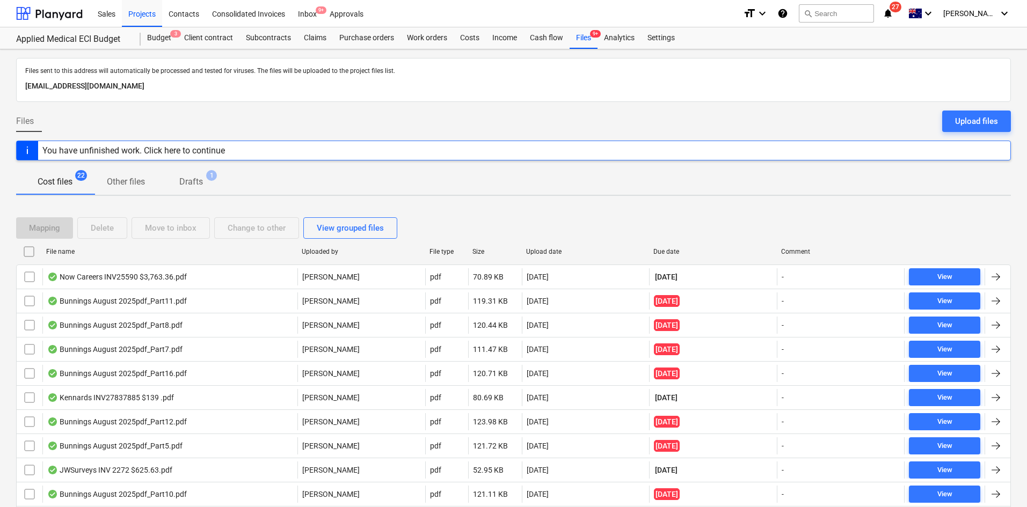
checkbox input "false"
click at [667, 251] on div "Due date" at bounding box center [713, 252] width 119 height 8
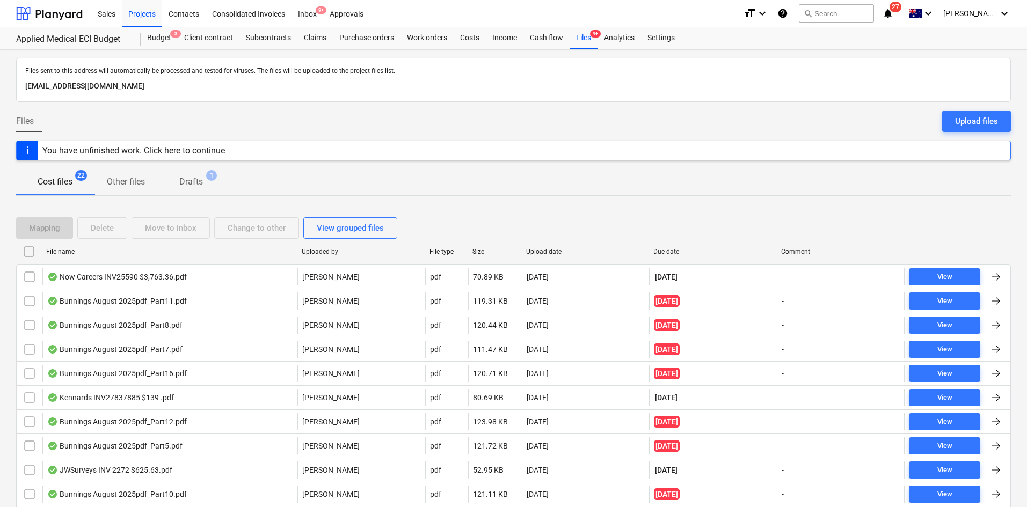
checkbox input "false"
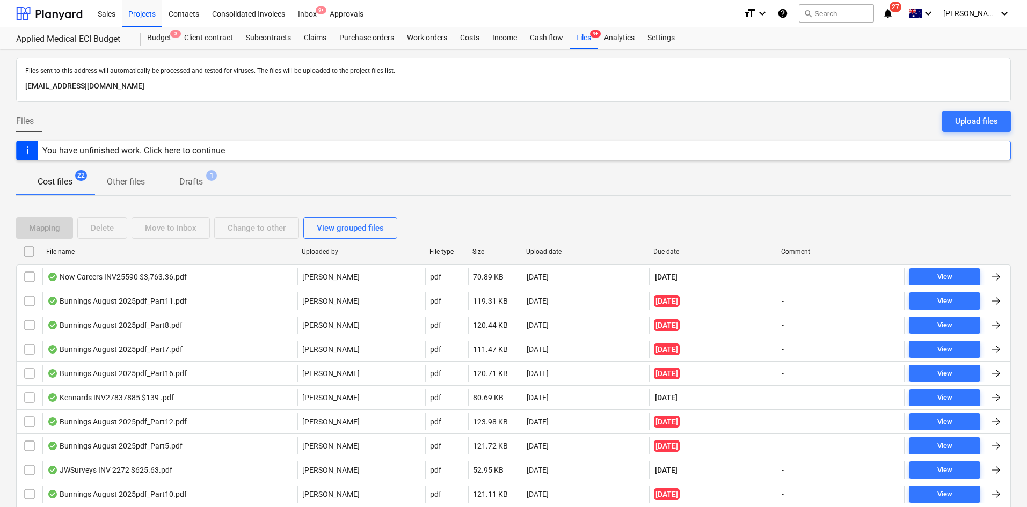
checkbox input "false"
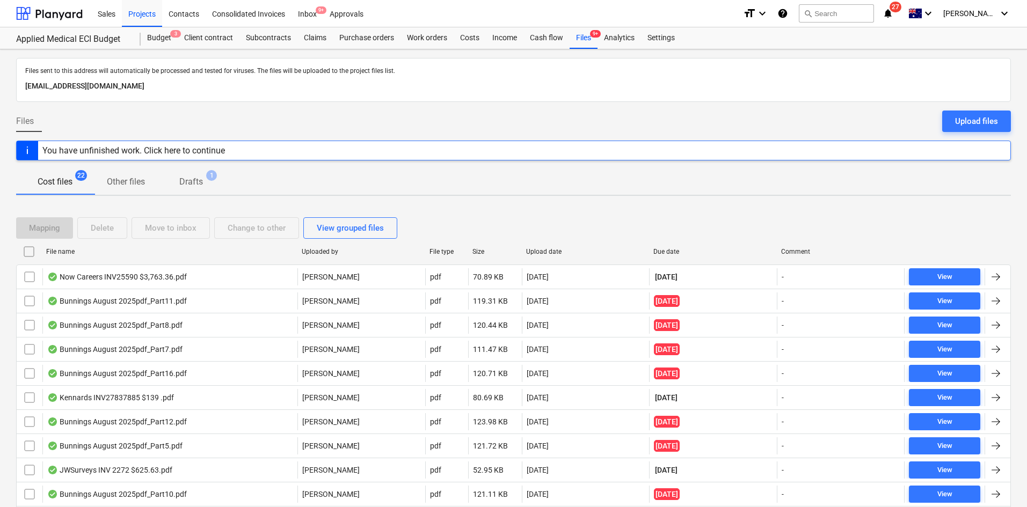
checkbox input "false"
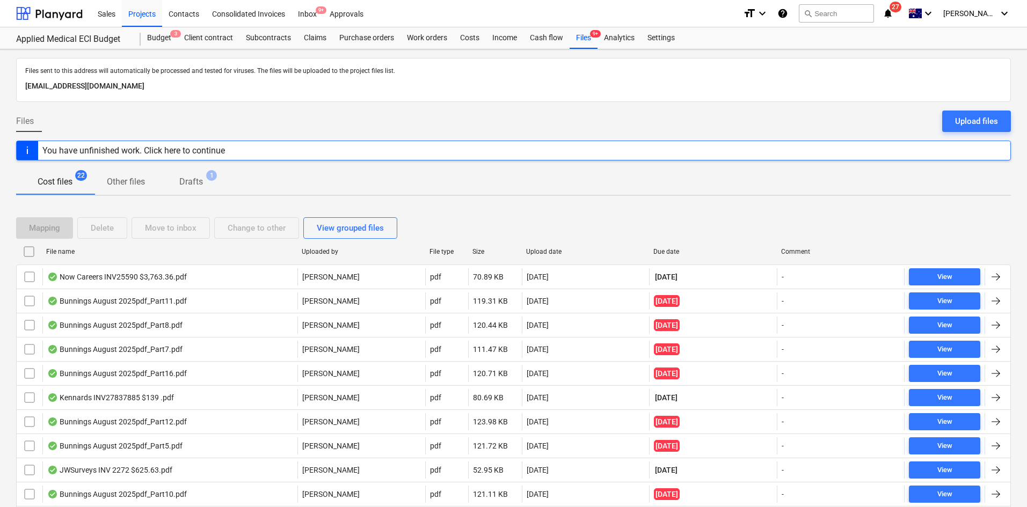
checkbox input "false"
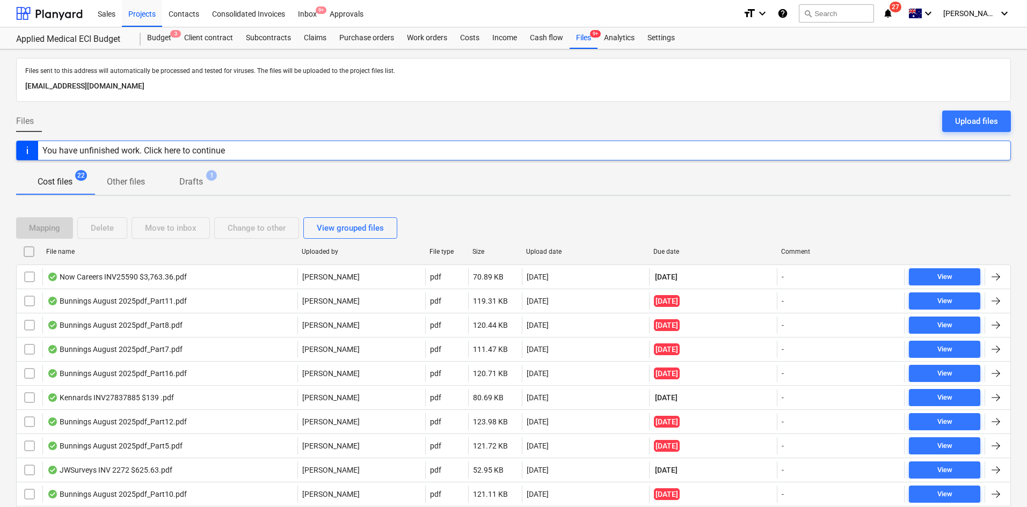
checkbox input "false"
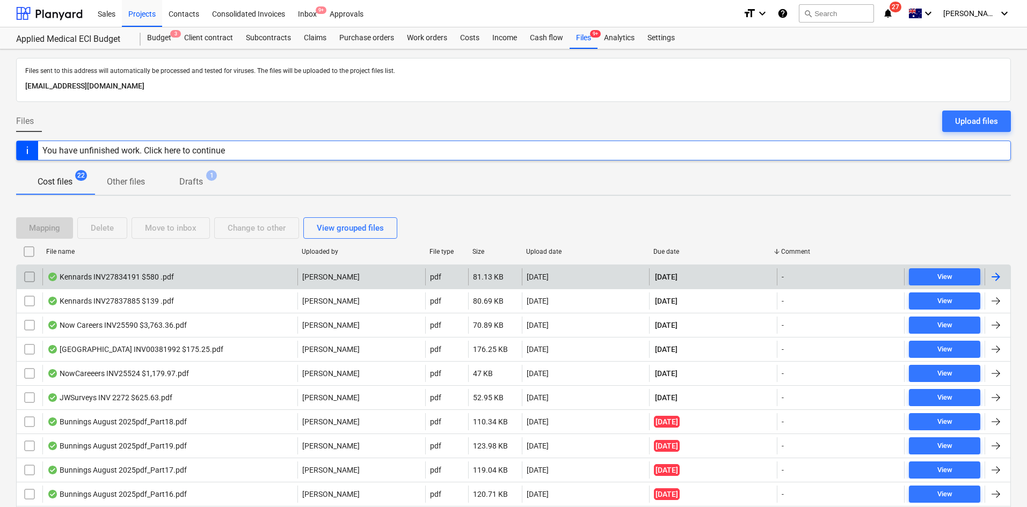
click at [197, 281] on div "Kennards INV27834191 $580 .pdf" at bounding box center [169, 277] width 255 height 17
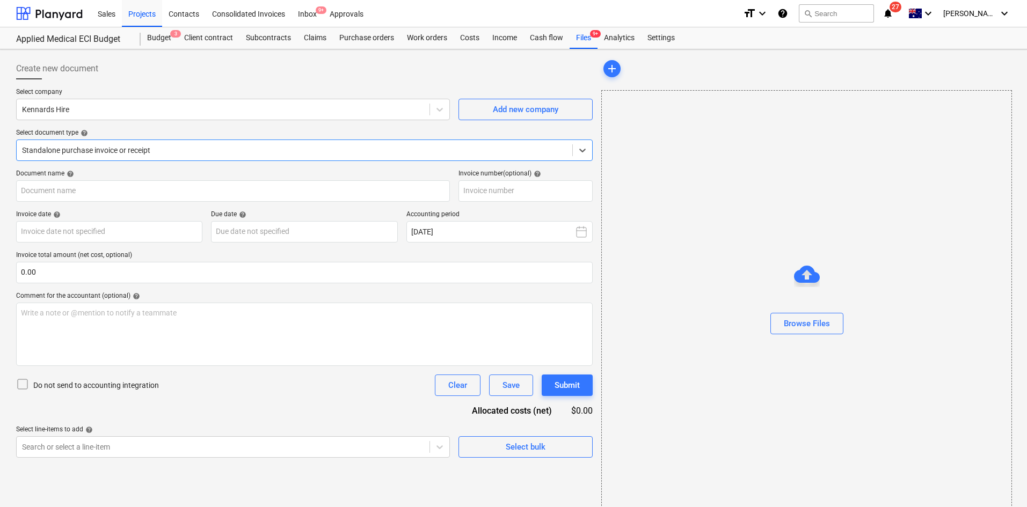
type input "27834191"
type input "02 Sep 2025"
type input "30 Oct 2025"
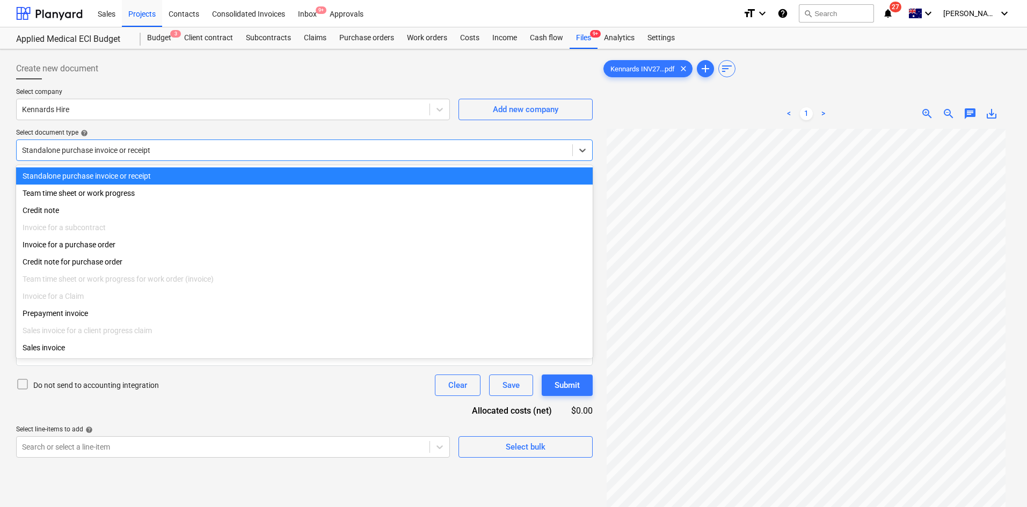
click at [197, 146] on div at bounding box center [294, 150] width 545 height 11
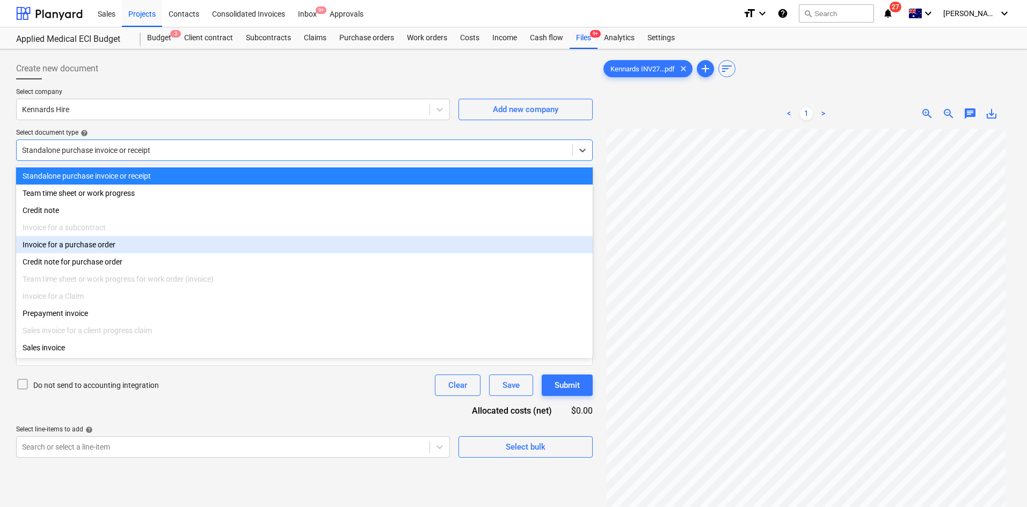
click at [122, 248] on div "Invoice for a purchase order" at bounding box center [304, 244] width 577 height 17
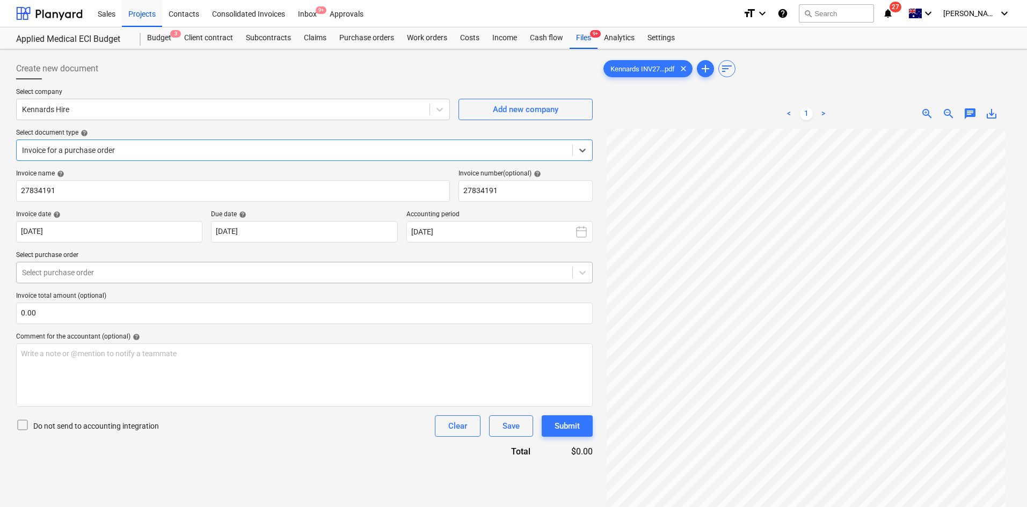
click at [113, 267] on div at bounding box center [294, 272] width 545 height 11
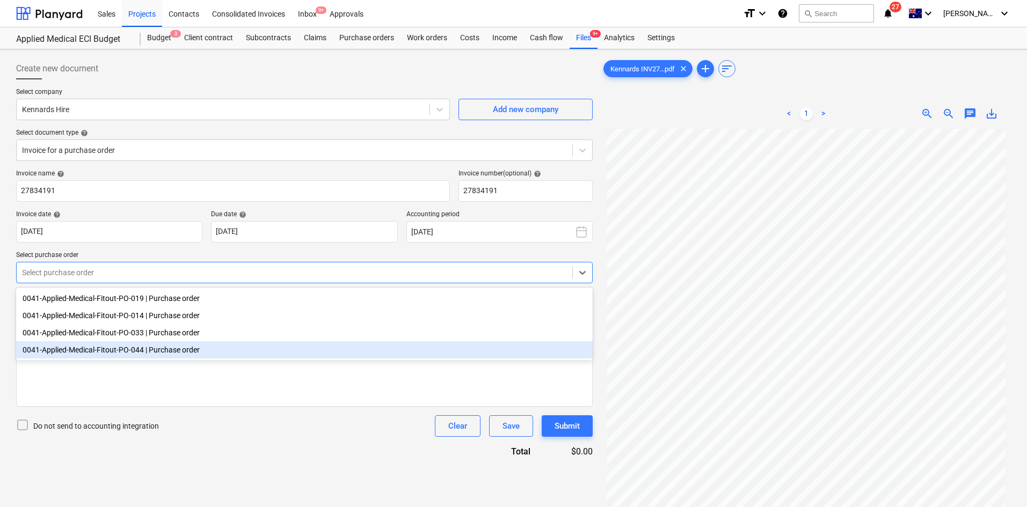
click at [104, 353] on div "0041-Applied-Medical-Fitout-PO-044 | Purchase order" at bounding box center [304, 350] width 577 height 17
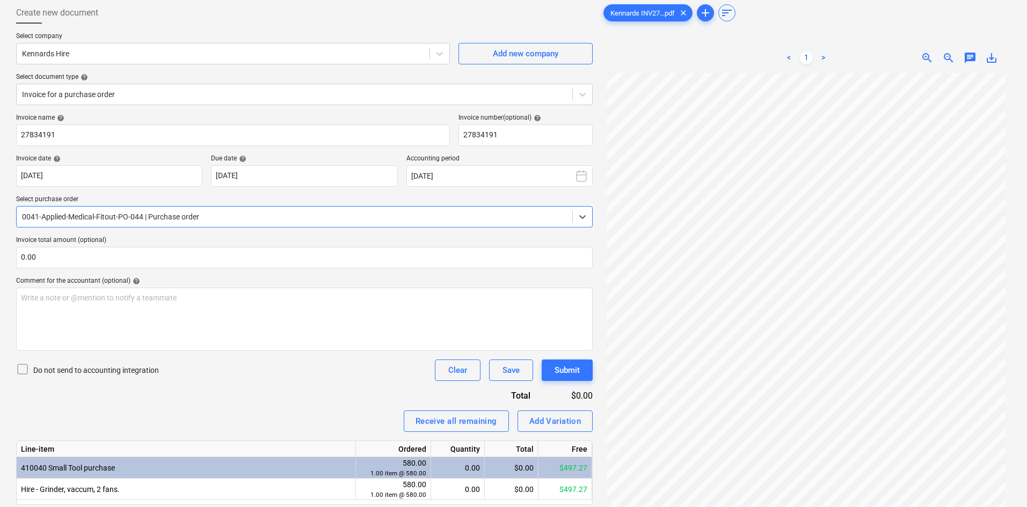
scroll to position [107, 0]
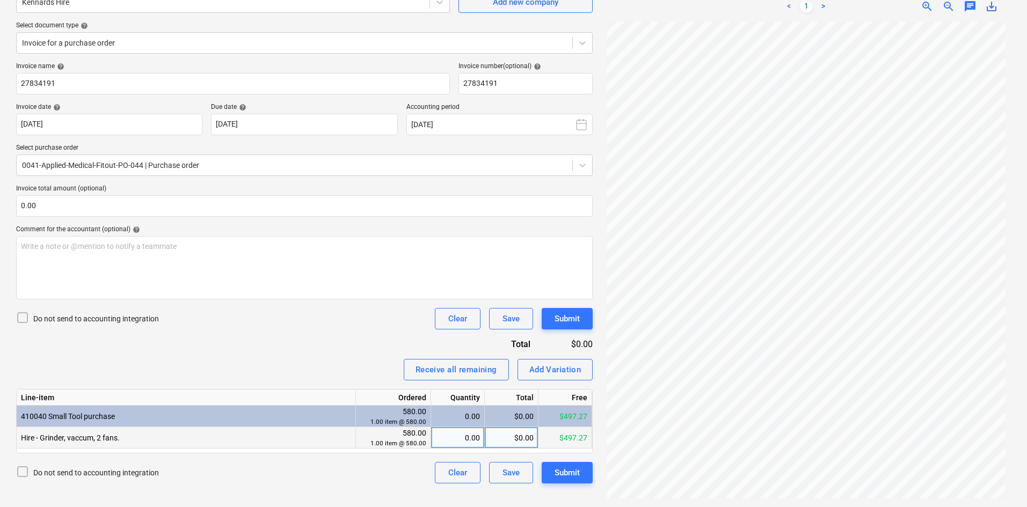
click at [471, 437] on div "0.00" at bounding box center [458, 437] width 45 height 21
type input "1"
click at [334, 323] on div "Do not send to accounting integration Clear Save Submit" at bounding box center [304, 318] width 577 height 21
click at [132, 201] on input "text" at bounding box center [304, 205] width 577 height 21
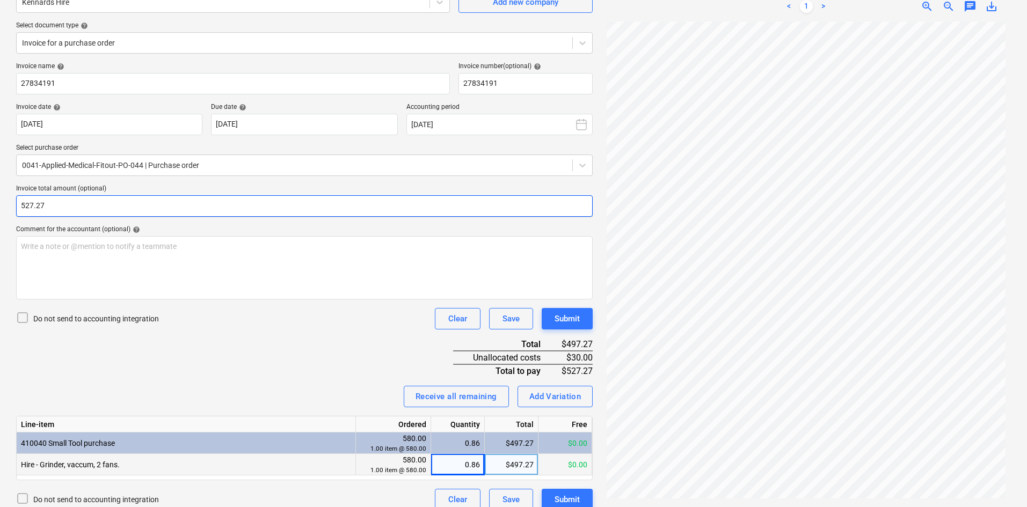
type input "527.27"
click at [267, 333] on div "Invoice name help 27834191 Invoice number (optional) help 27834191 Invoice date…" at bounding box center [304, 286] width 577 height 448
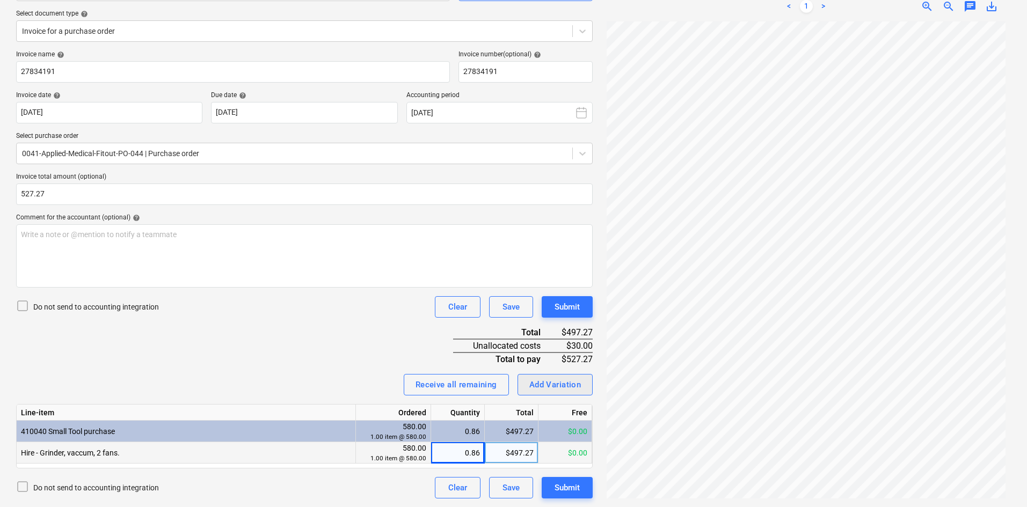
click at [552, 388] on div "Add Variation" at bounding box center [555, 385] width 52 height 14
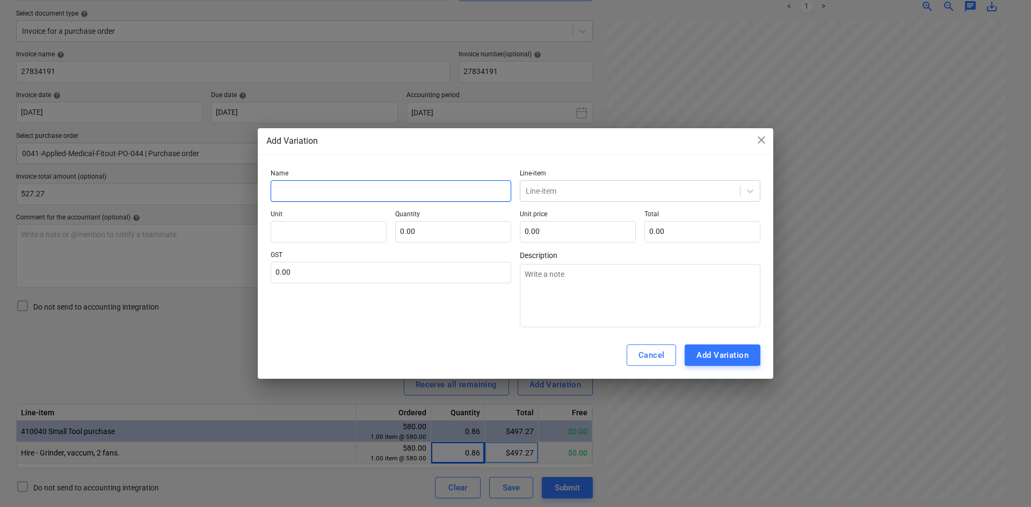
click at [390, 186] on input "text" at bounding box center [391, 190] width 241 height 21
type input "A"
type textarea "x"
type input "Ad"
type textarea "x"
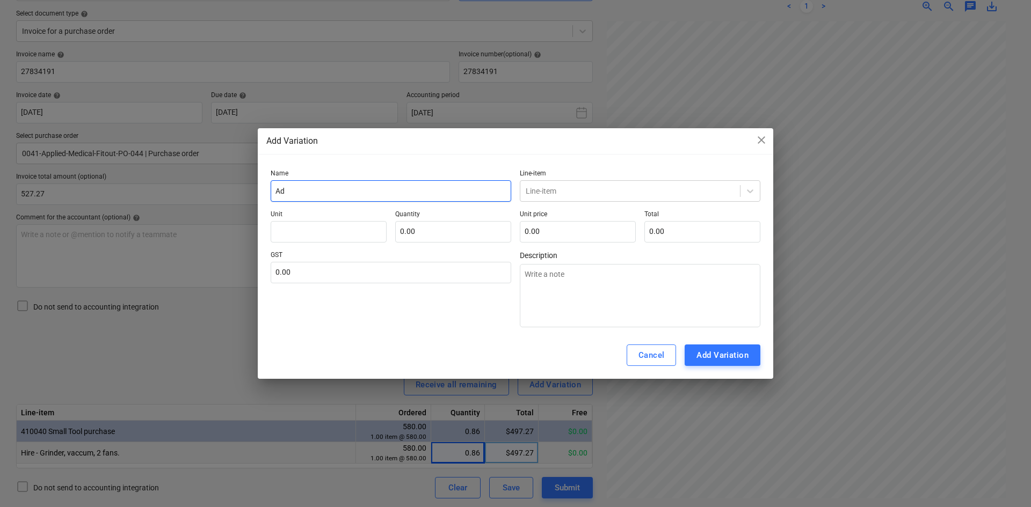
type input "Add"
type textarea "x"
type input "Addi"
type textarea "x"
type input "Addit"
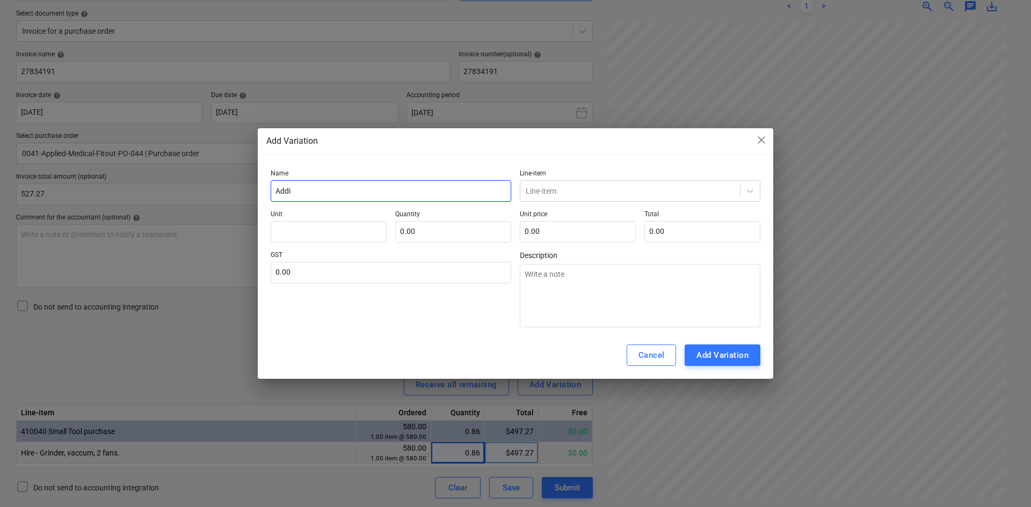
type textarea "x"
type input "Additi"
type textarea "x"
type input "Additio"
type textarea "x"
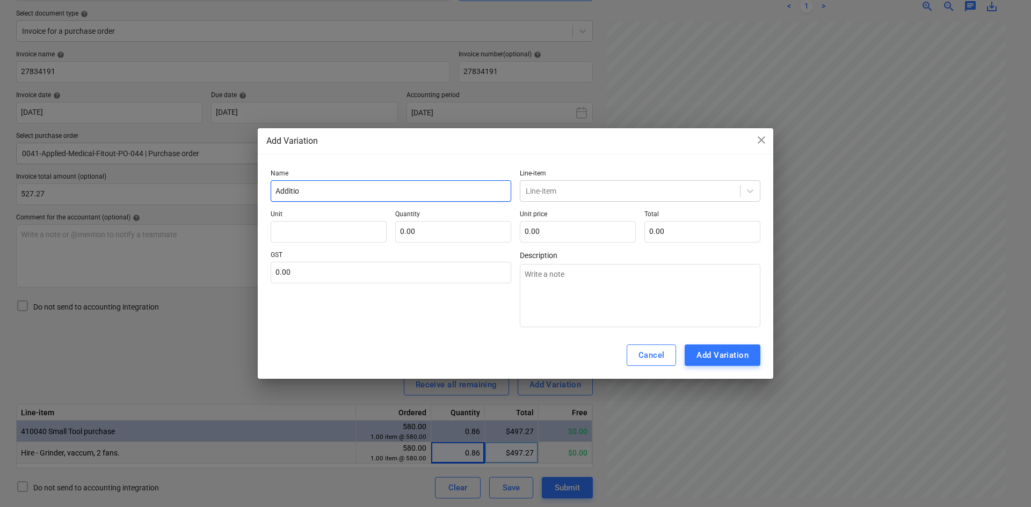
type input "Addition"
type textarea "x"
type input "Additiona"
type textarea "x"
type input "Additional"
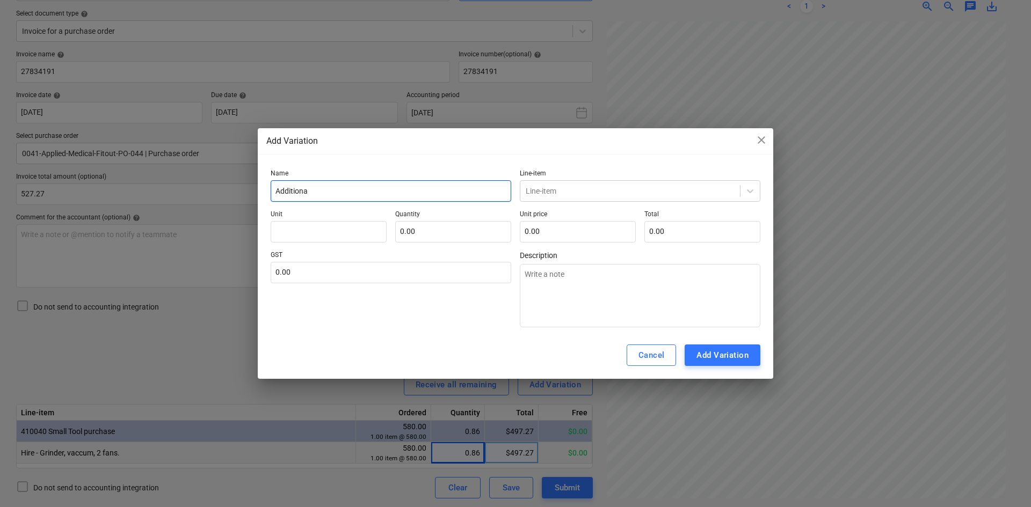
type textarea "x"
type input "Additional"
type textarea "x"
type input "Additional c"
type textarea "x"
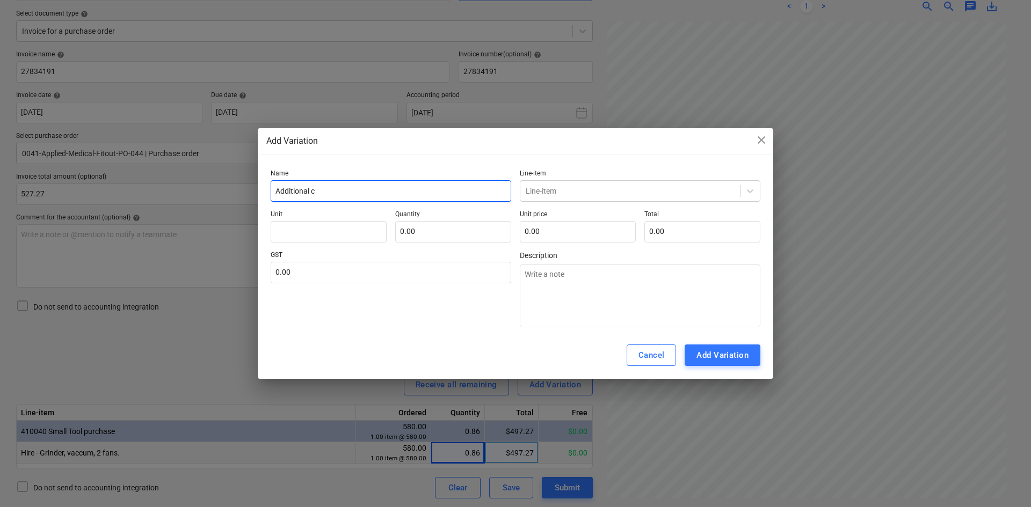
type input "Additional ch"
type textarea "x"
type input "Additional cha"
type textarea "x"
type input "Additional char"
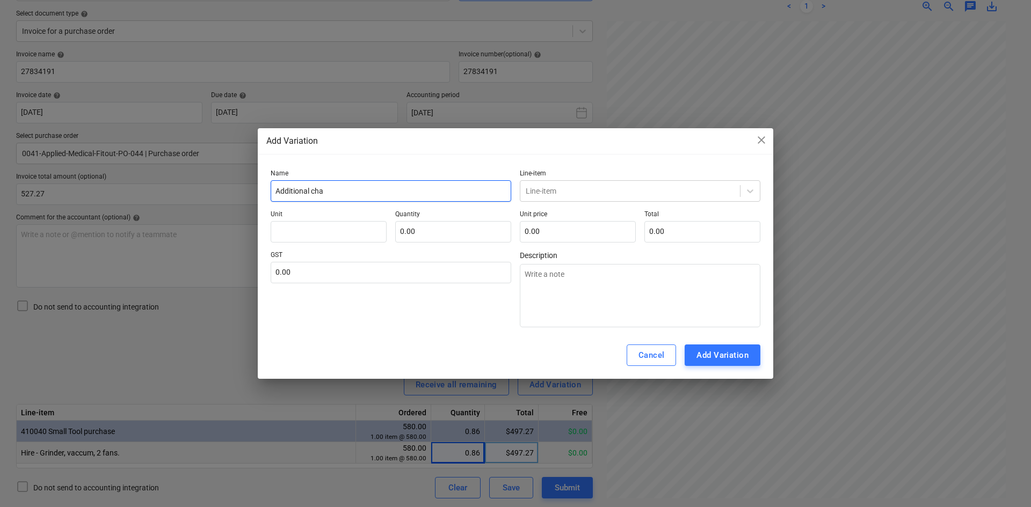
type textarea "x"
type input "Additional charg"
type textarea "x"
type input "Additional charge"
type textarea "x"
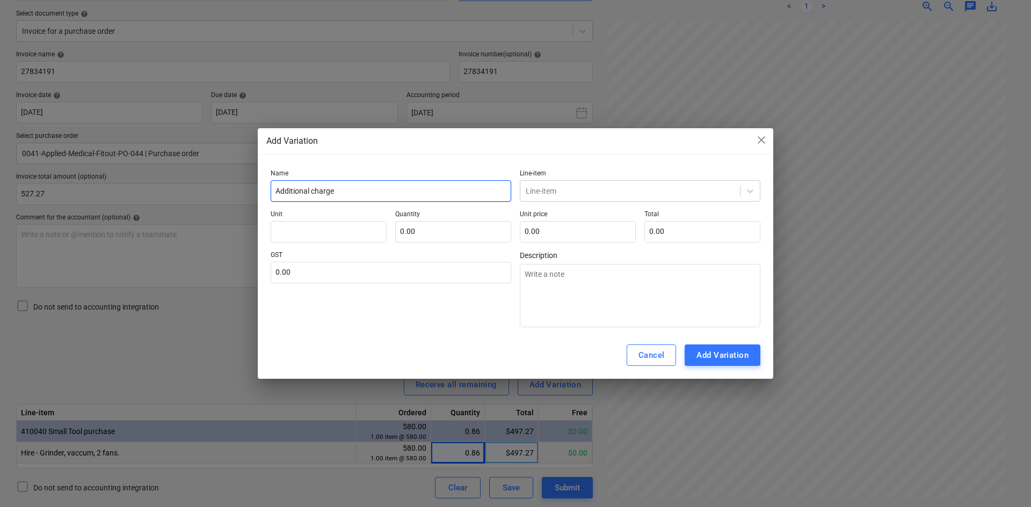
type input "Additional charg"
type textarea "x"
type input "Additional char"
type textarea "x"
type input "Additional cha"
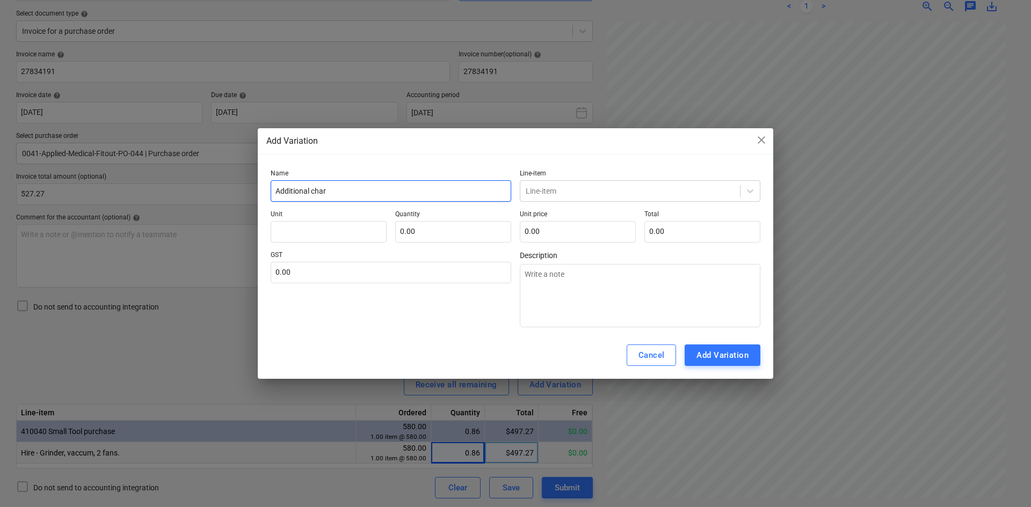
type textarea "x"
type input "Additional ch"
type textarea "x"
type input "Additional c"
type textarea "x"
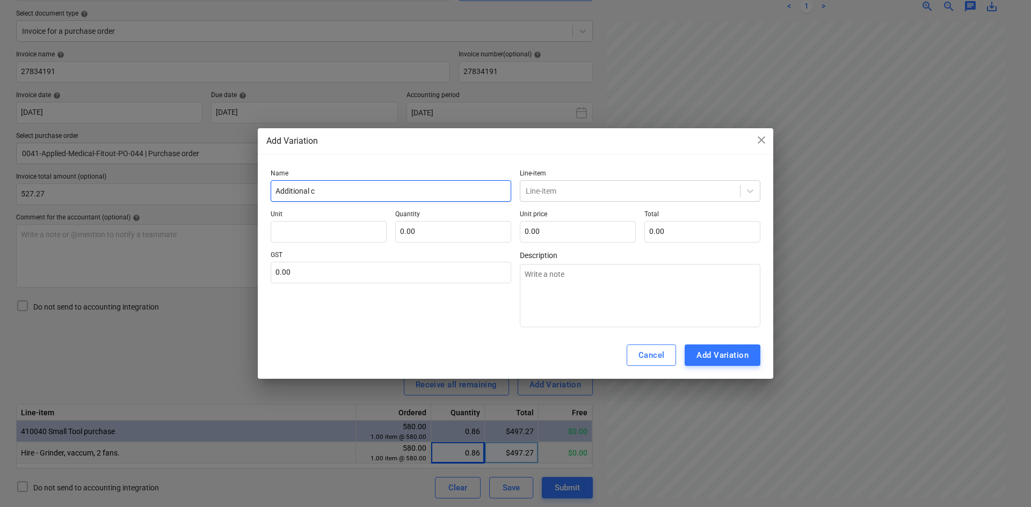
type input "Additional"
type textarea "x"
type input "Additional"
type textarea "x"
type input "Additiona"
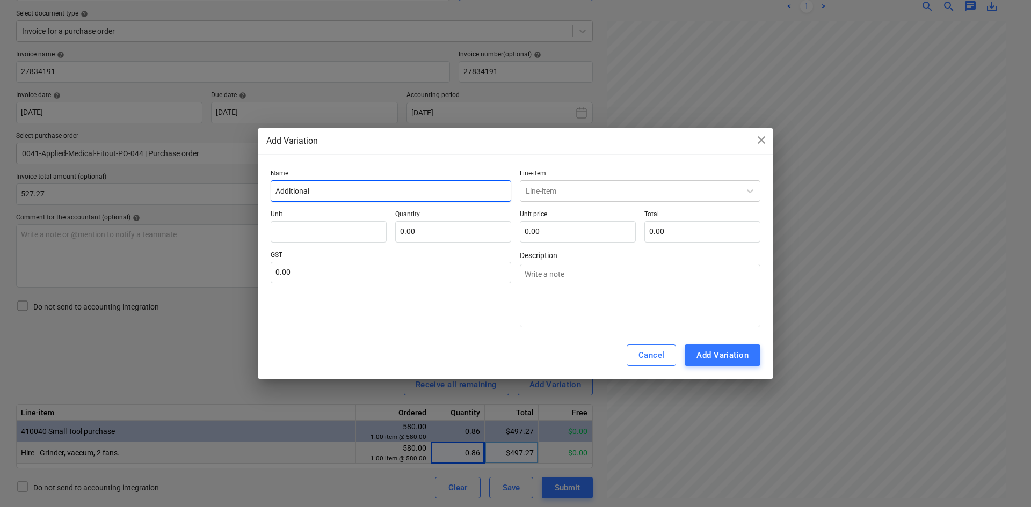
type textarea "x"
type input "Additional"
type textarea "x"
type input "Additional"
type textarea "x"
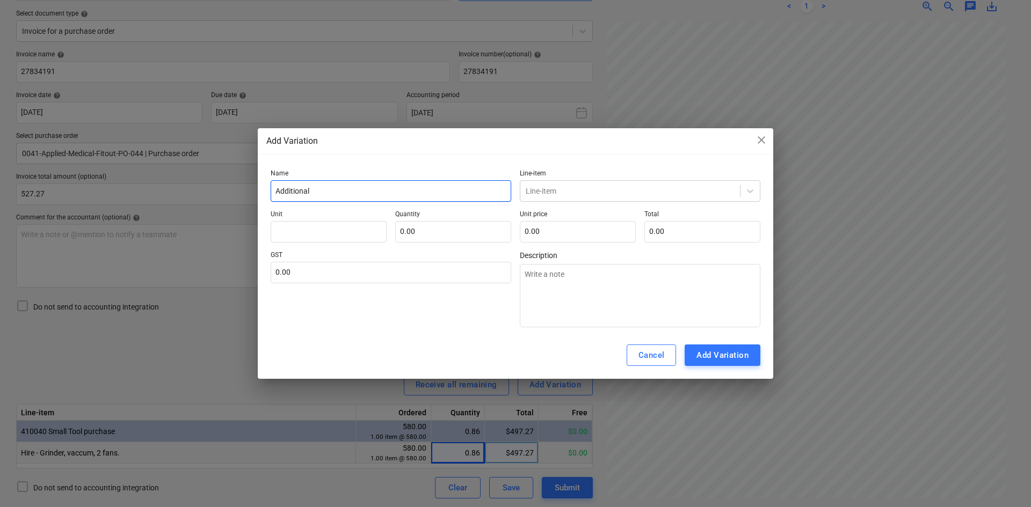
type input "Additional f"
type textarea "x"
type input "Additional fo"
type textarea "x"
type input "Additional for"
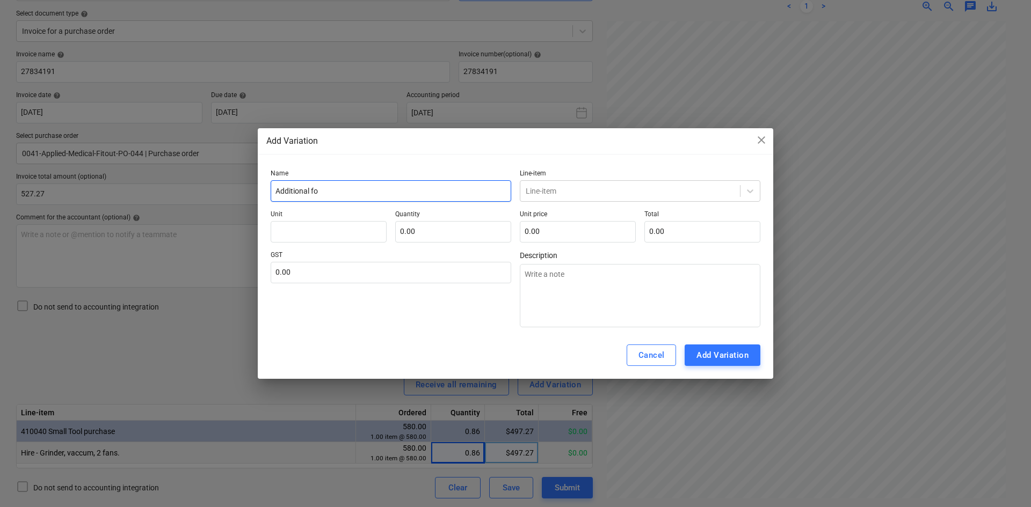
type textarea "x"
type input "Additional for"
type textarea "x"
type input "Additional for h"
type textarea "x"
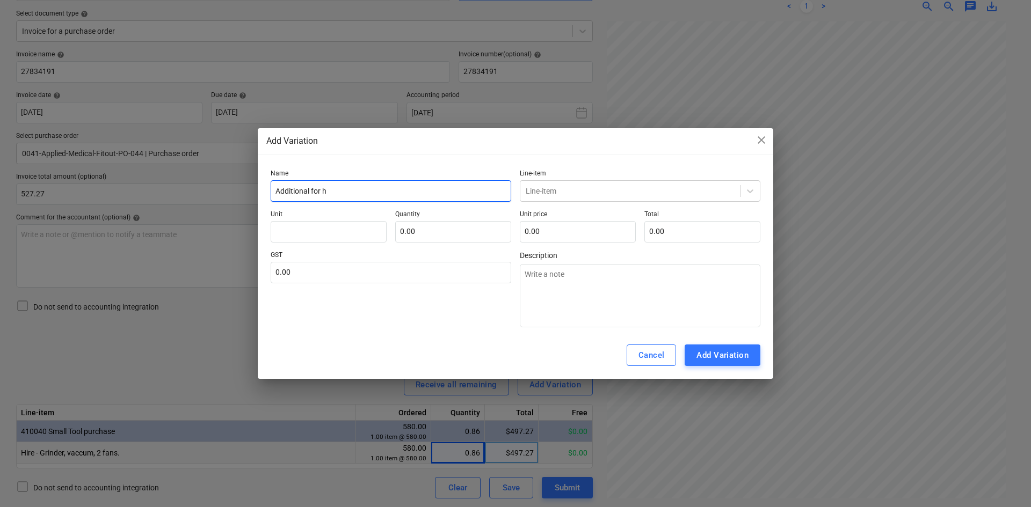
type input "Additional for hi"
type textarea "x"
type input "Additional for hit"
type textarea "x"
type input "Additional for hitr"
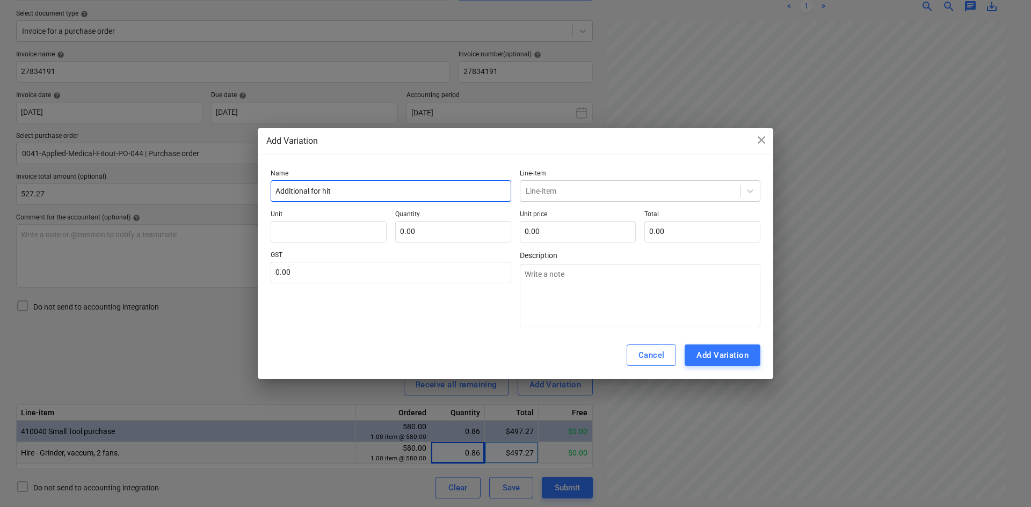
type textarea "x"
type input "Additional for hit"
type textarea "x"
type input "Additional for hi"
type textarea "x"
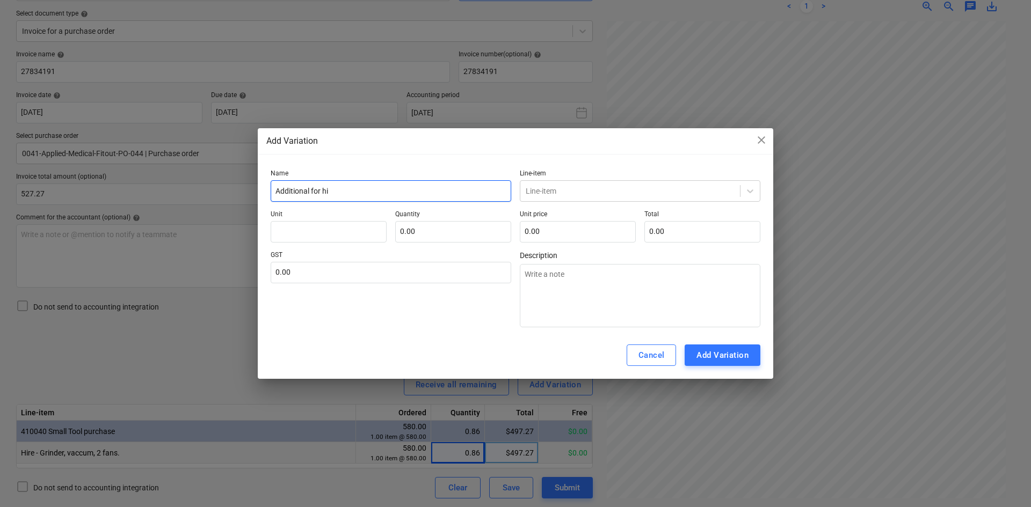
type input "Additional for hir"
type textarea "x"
type input "Additional for hire"
type textarea "x"
type input "Additional for hire"
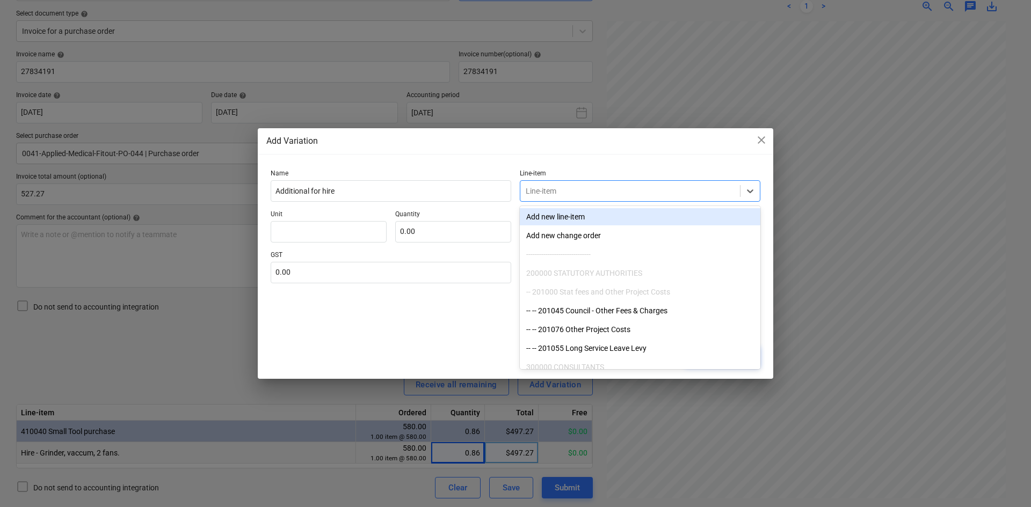
click at [650, 184] on div "Line-item" at bounding box center [630, 191] width 220 height 15
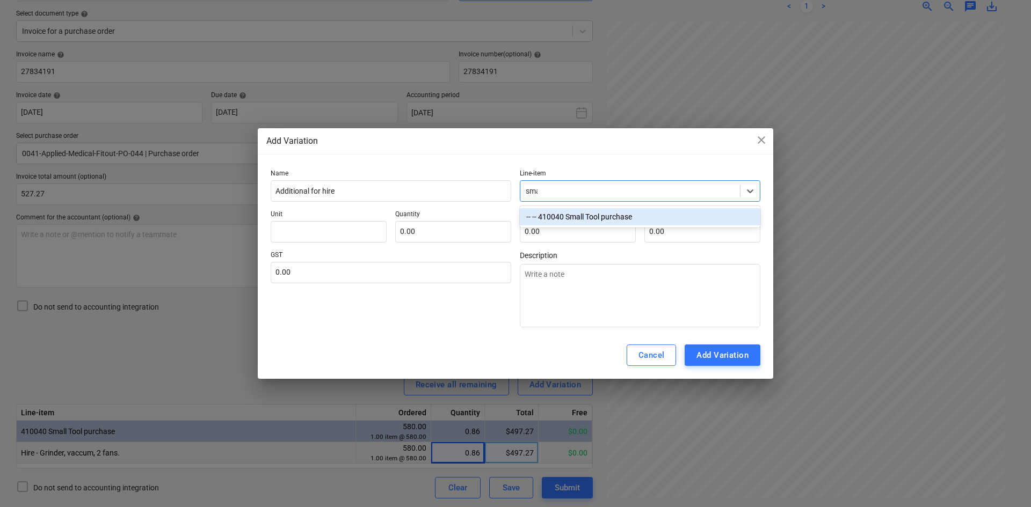
type input "small"
type textarea "x"
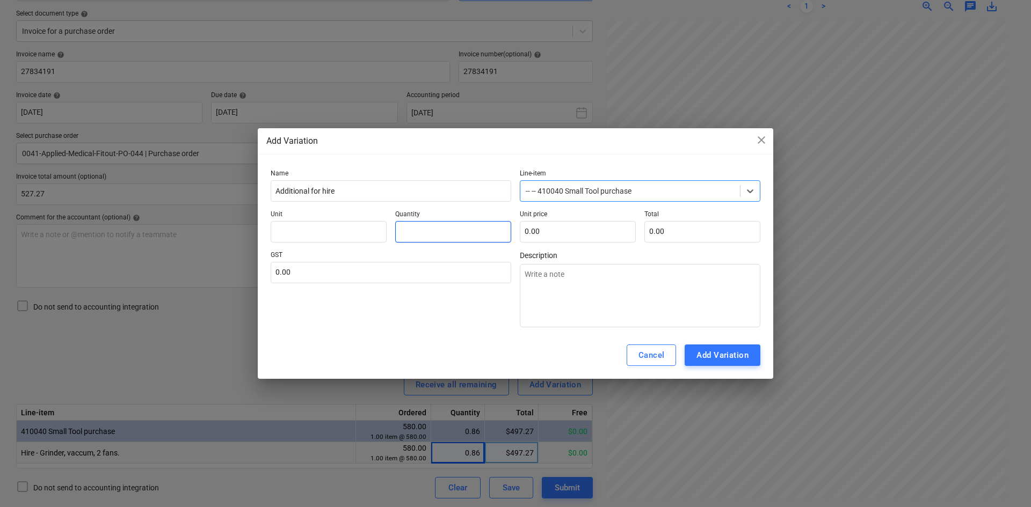
click at [436, 231] on input "text" at bounding box center [453, 231] width 116 height 21
type input "1"
type textarea "x"
type input "1.00"
click at [593, 233] on input "text" at bounding box center [578, 231] width 116 height 21
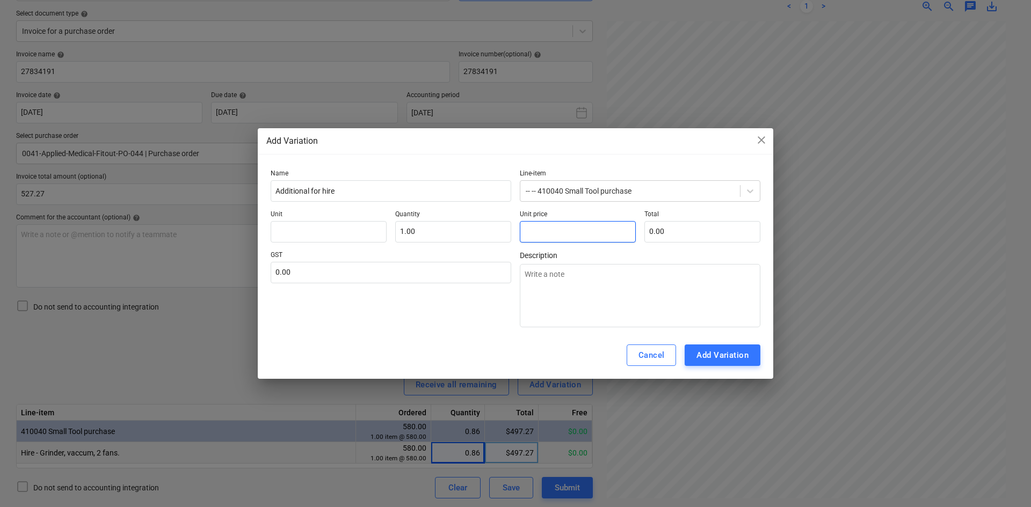
type input "3"
type textarea "x"
type input "3.00"
type input "30"
type textarea "x"
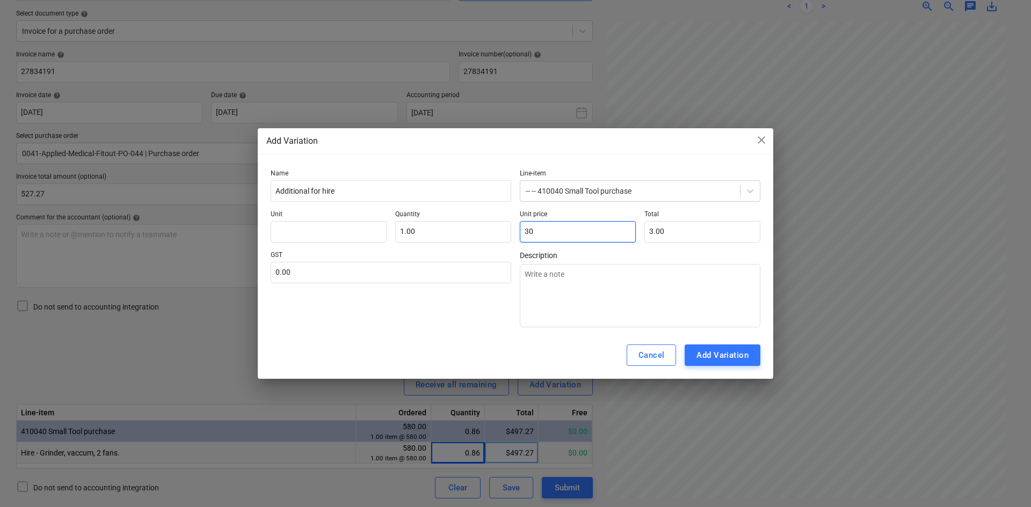
type input "30.00"
click at [463, 300] on div "GST 0.00" at bounding box center [391, 289] width 241 height 76
click at [420, 272] on input "text" at bounding box center [391, 272] width 241 height 21
type input "1"
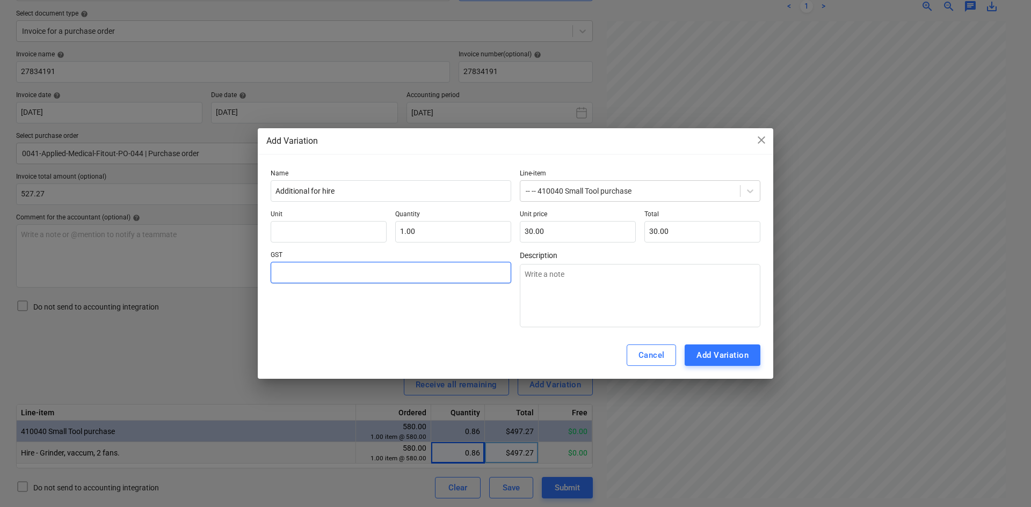
type textarea "x"
type input "10"
type textarea "x"
type input "10.00"
click at [732, 361] on div "Add Variation" at bounding box center [722, 356] width 52 height 14
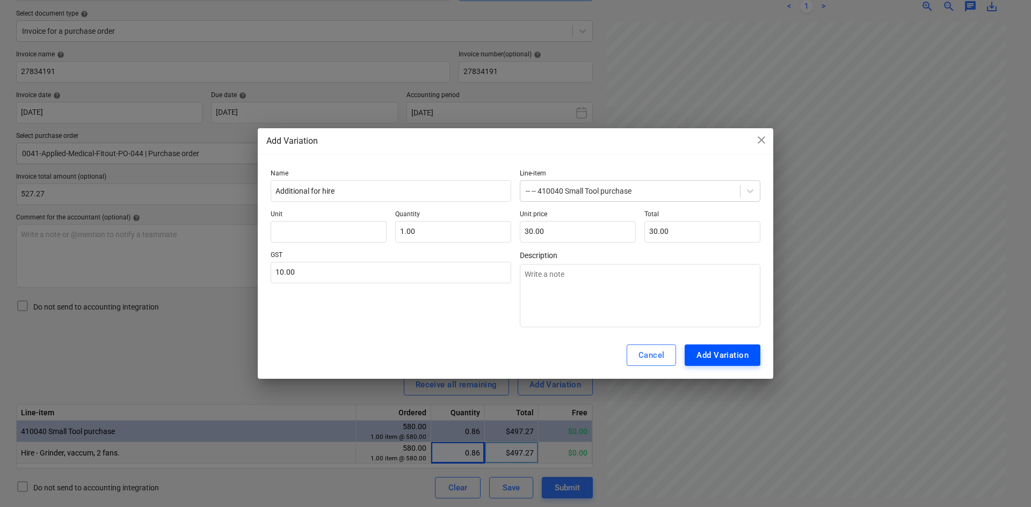
click at [740, 355] on div "Add Variation" at bounding box center [722, 356] width 52 height 14
click at [719, 352] on div "Add Variation" at bounding box center [722, 356] width 52 height 14
click at [742, 347] on button "Add Variation" at bounding box center [723, 355] width 76 height 21
click at [741, 347] on button "Add Variation" at bounding box center [723, 355] width 76 height 21
click at [740, 347] on button "Add Variation" at bounding box center [723, 355] width 76 height 21
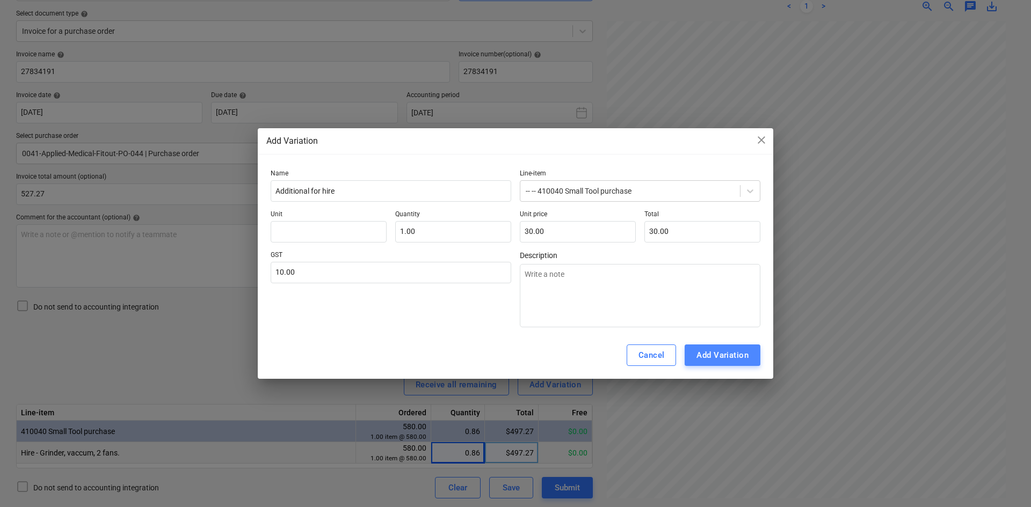
click at [737, 349] on div "Add Variation" at bounding box center [722, 356] width 52 height 14
click at [736, 349] on div "Add Variation" at bounding box center [722, 356] width 52 height 14
click at [336, 228] on input "text" at bounding box center [329, 231] width 116 height 21
type input "i"
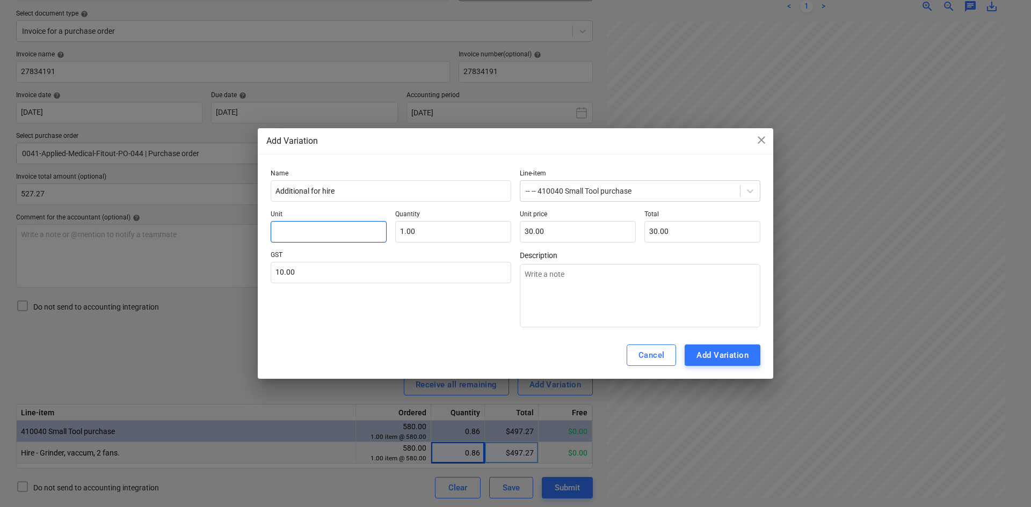
type textarea "x"
type input "it"
type textarea "x"
type input "ite"
type textarea "x"
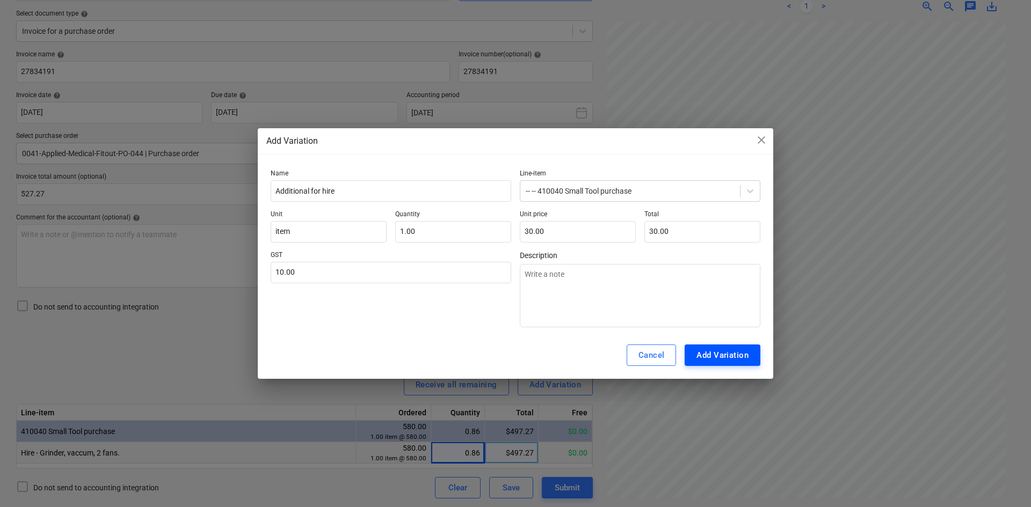
click at [723, 360] on div "Add Variation" at bounding box center [722, 356] width 52 height 14
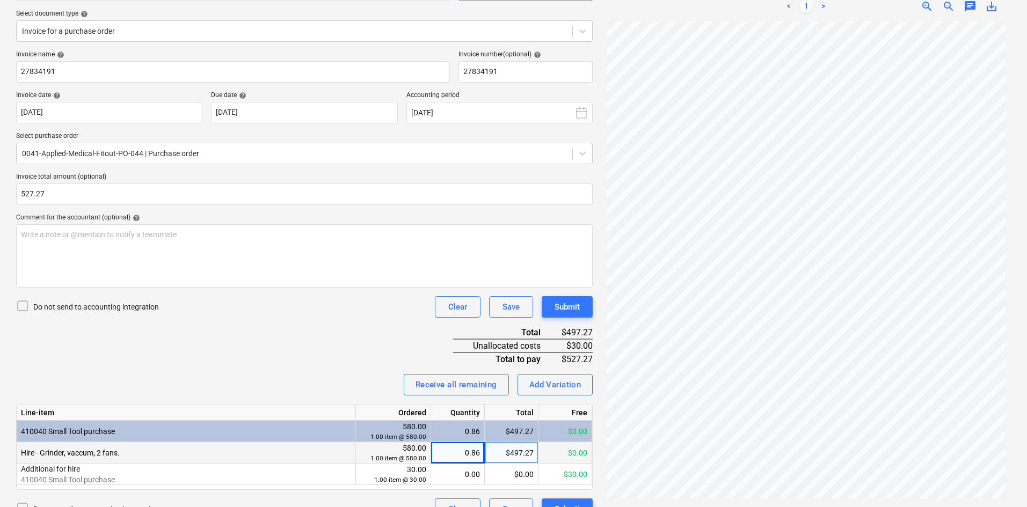
click at [367, 351] on div "Invoice name help 27834191 Invoice number (optional) help 27834191 Invoice date…" at bounding box center [304, 285] width 577 height 470
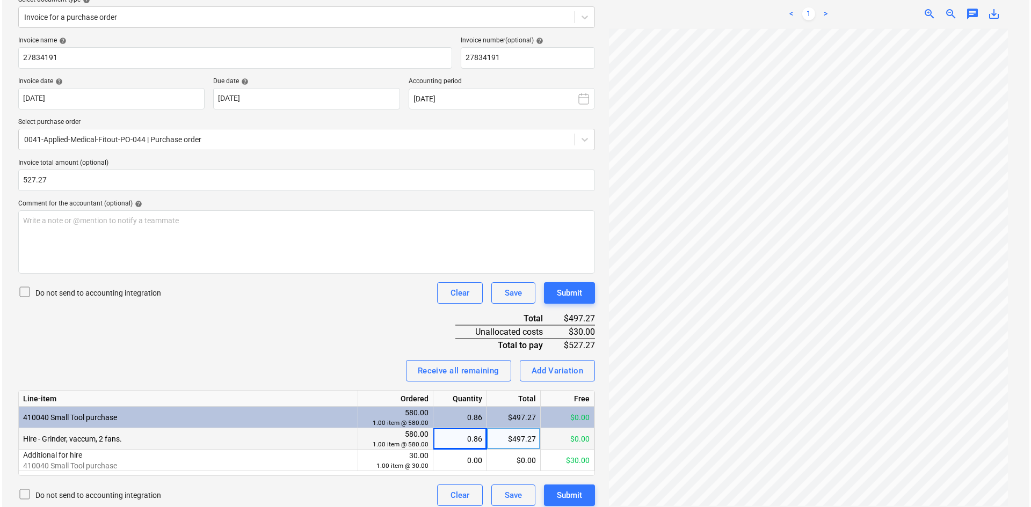
scroll to position [141, 0]
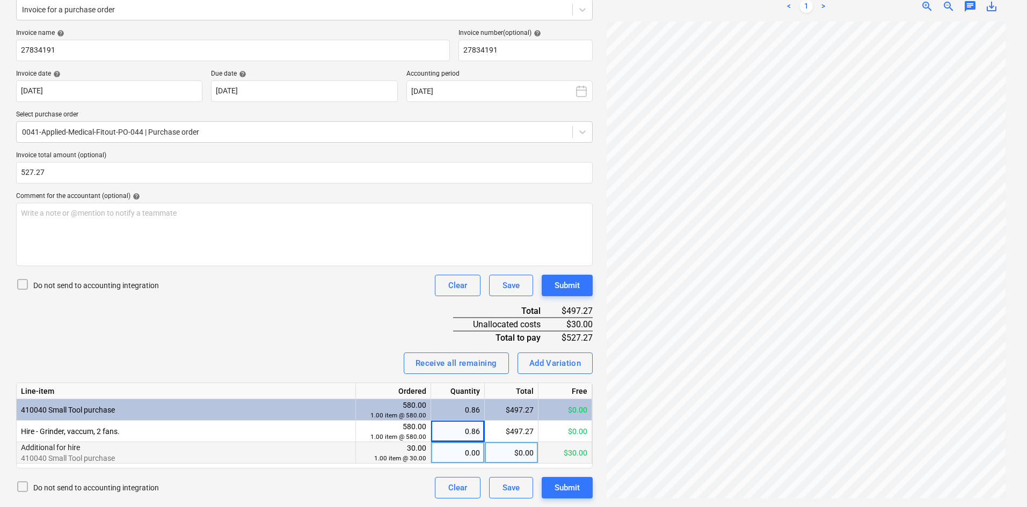
click at [473, 453] on div "0.00" at bounding box center [458, 452] width 45 height 21
click at [260, 312] on div "Invoice name help 27834191 Invoice number (optional) help 27834191 Invoice date…" at bounding box center [304, 264] width 577 height 470
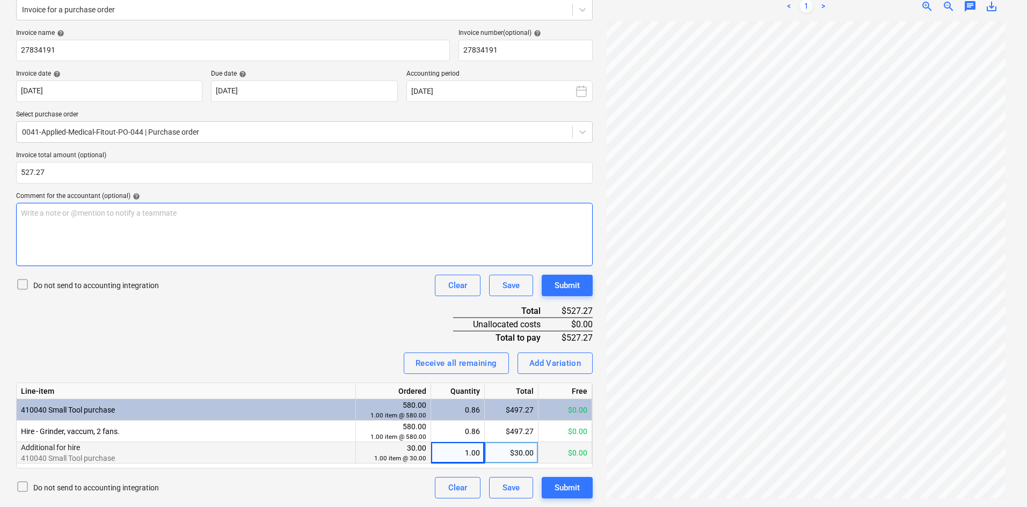
click at [257, 235] on div "Write a note or @mention to notify a teammate ﻿" at bounding box center [304, 234] width 577 height 63
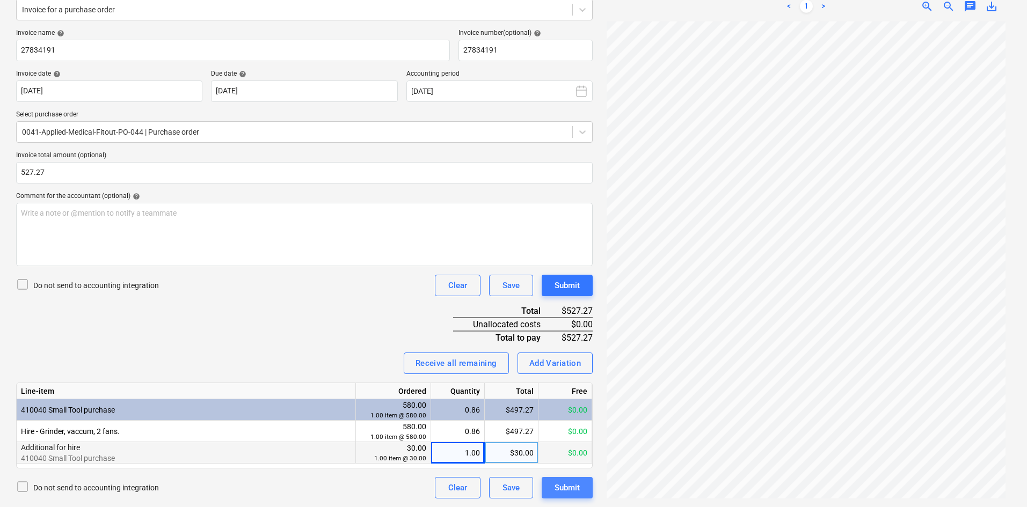
click at [563, 490] on div "Submit" at bounding box center [567, 488] width 25 height 14
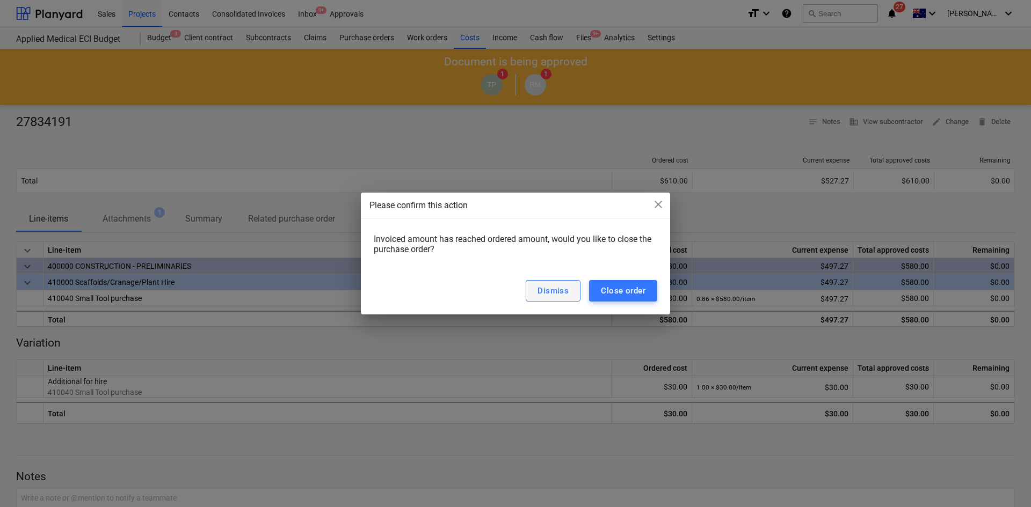
click at [560, 290] on div "Dismiss" at bounding box center [553, 291] width 31 height 14
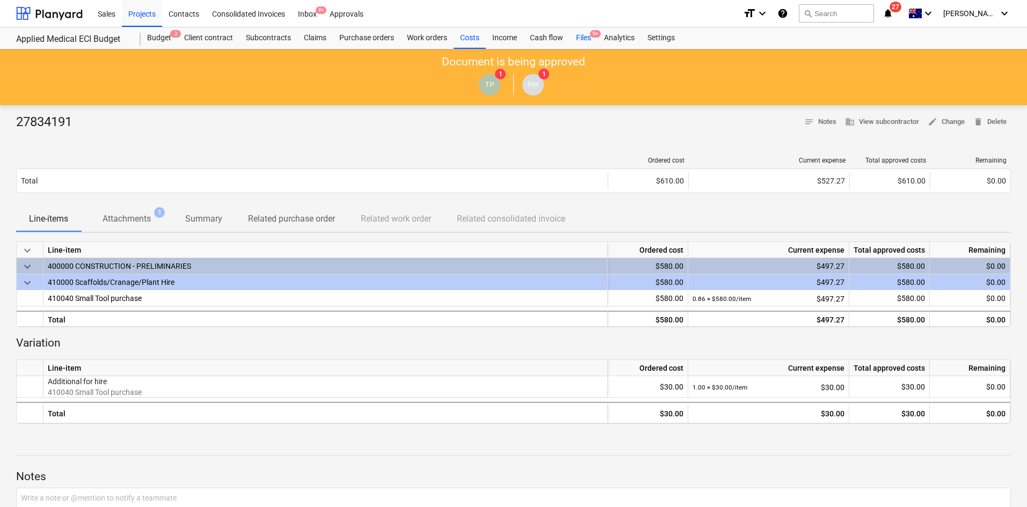
click at [585, 32] on div "Files 9+" at bounding box center [584, 37] width 28 height 21
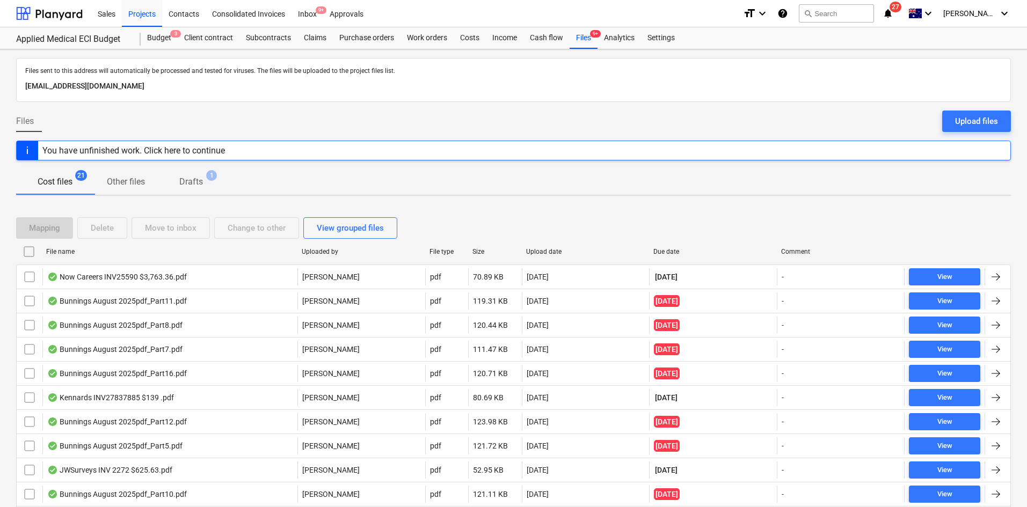
click at [665, 248] on div "Due date" at bounding box center [713, 252] width 119 height 8
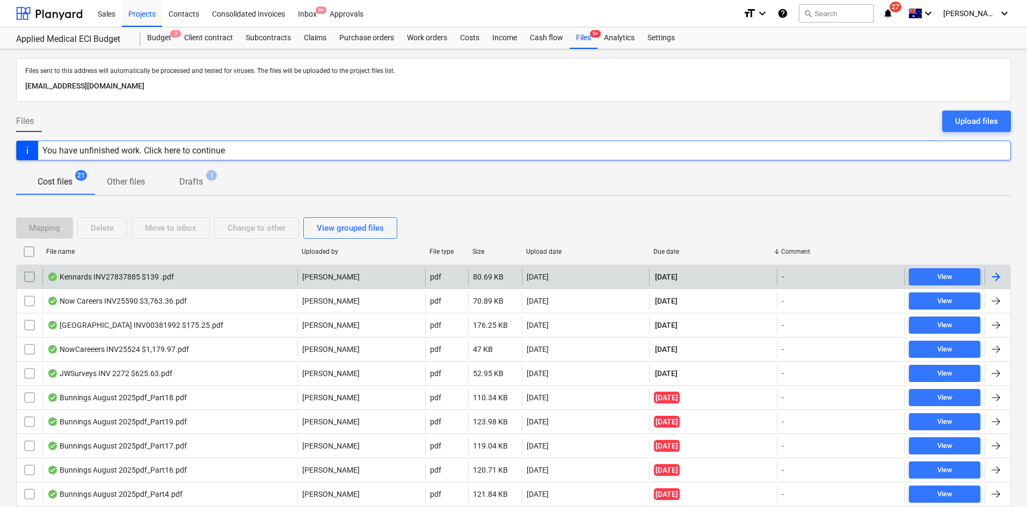
click at [186, 280] on div "Kennards INV27837885 $139 .pdf" at bounding box center [169, 277] width 255 height 17
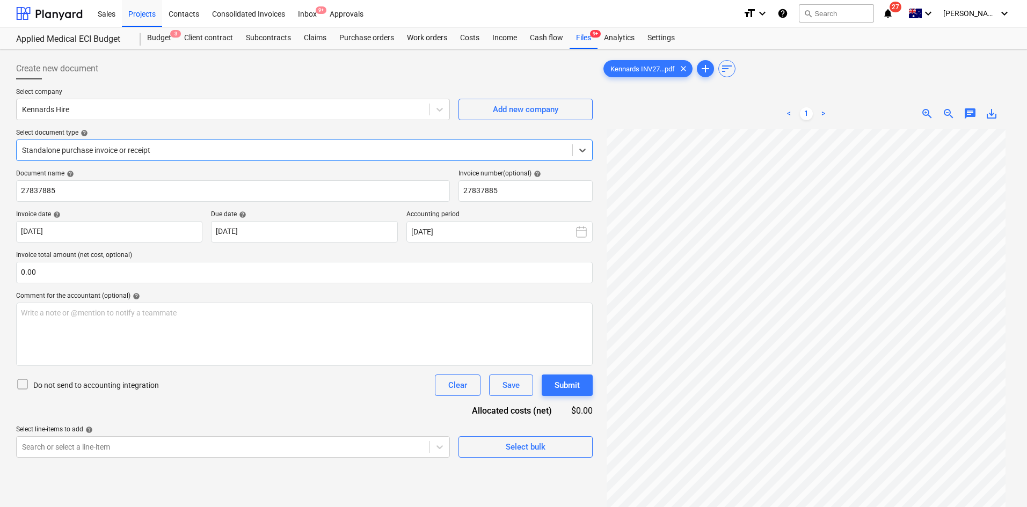
click at [166, 155] on div at bounding box center [294, 150] width 545 height 11
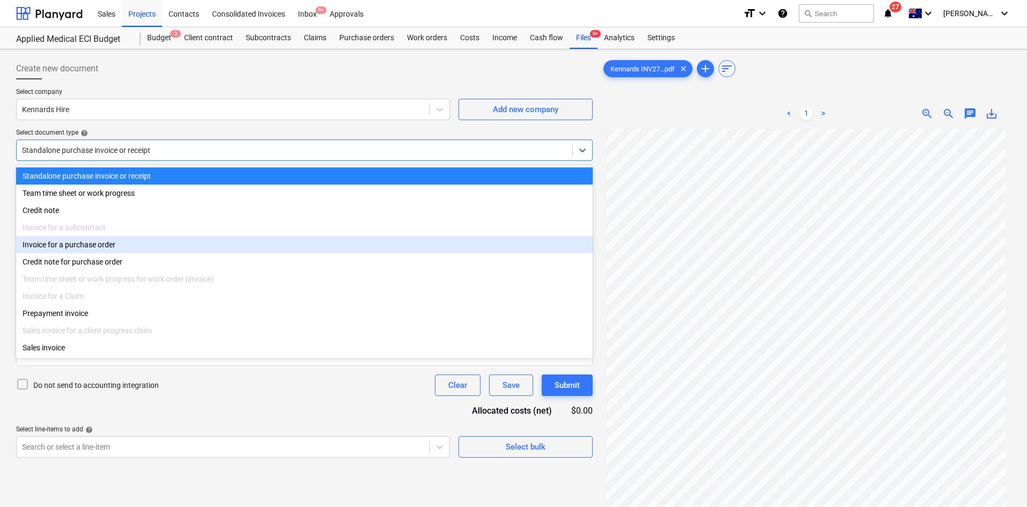
click at [114, 252] on div "Invoice for a purchase order" at bounding box center [304, 244] width 577 height 17
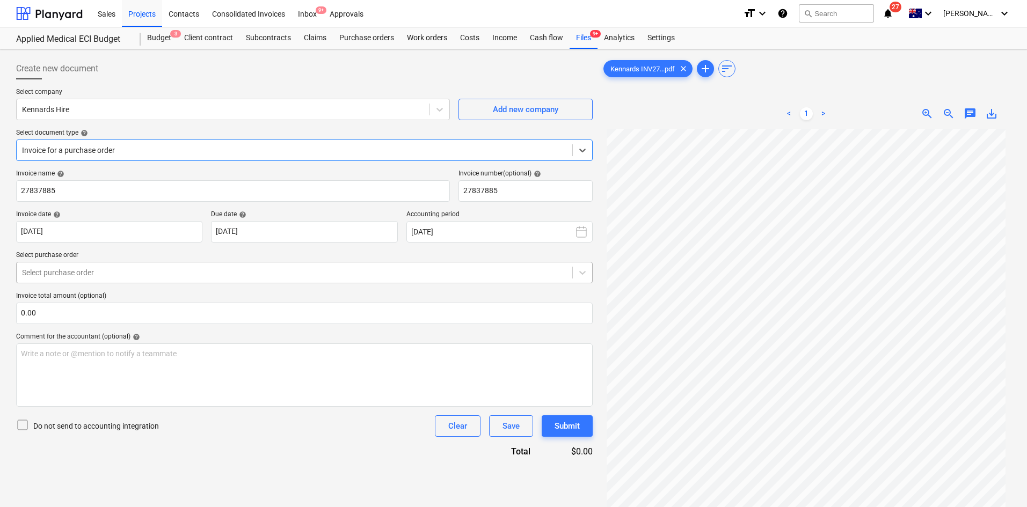
click at [94, 277] on div at bounding box center [294, 272] width 545 height 11
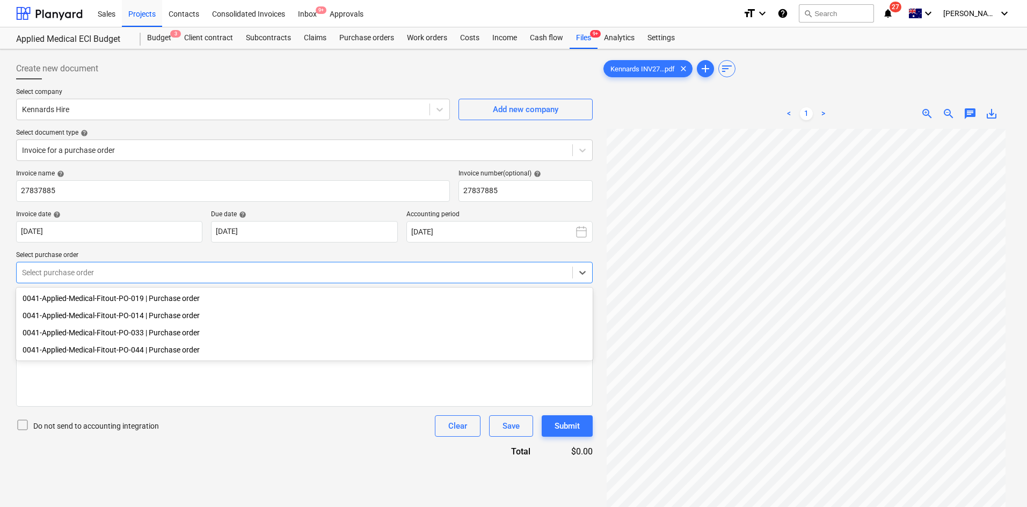
click at [104, 352] on div "0041-Applied-Medical-Fitout-PO-044 | Purchase order" at bounding box center [304, 350] width 577 height 17
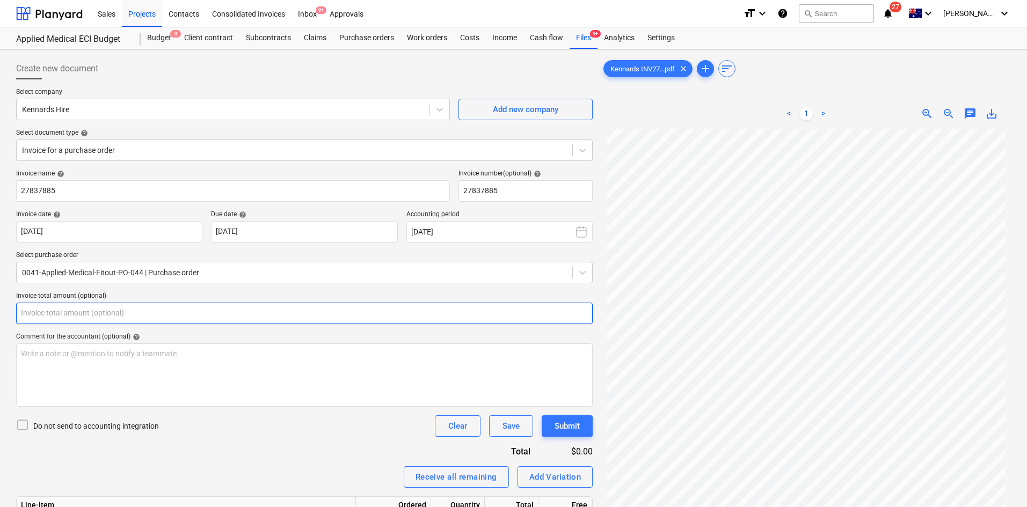
click at [330, 316] on input "text" at bounding box center [304, 313] width 577 height 21
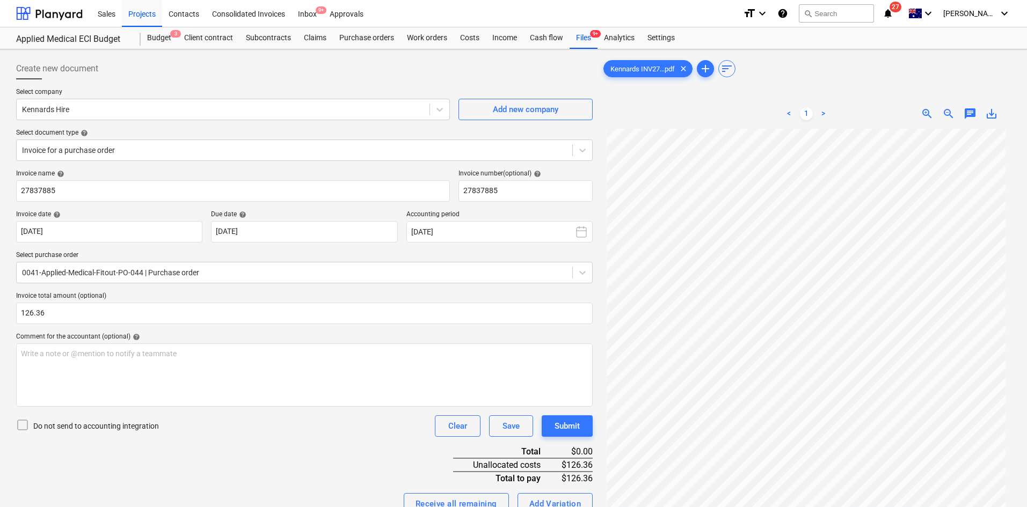
drag, startPoint x: 303, startPoint y: 422, endPoint x: 330, endPoint y: 419, distance: 27.0
click at [304, 422] on div "Do not send to accounting integration Clear Save Submit" at bounding box center [304, 426] width 577 height 21
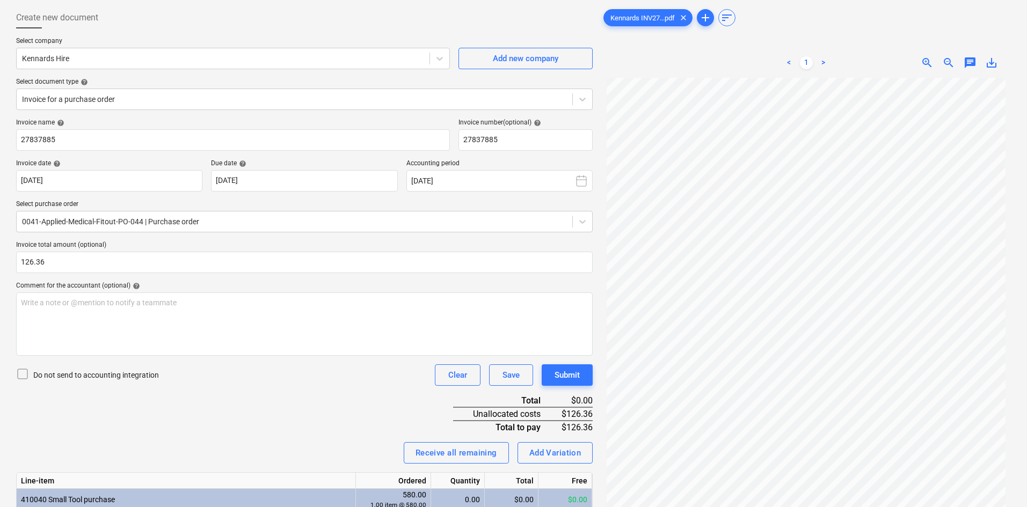
scroll to position [141, 0]
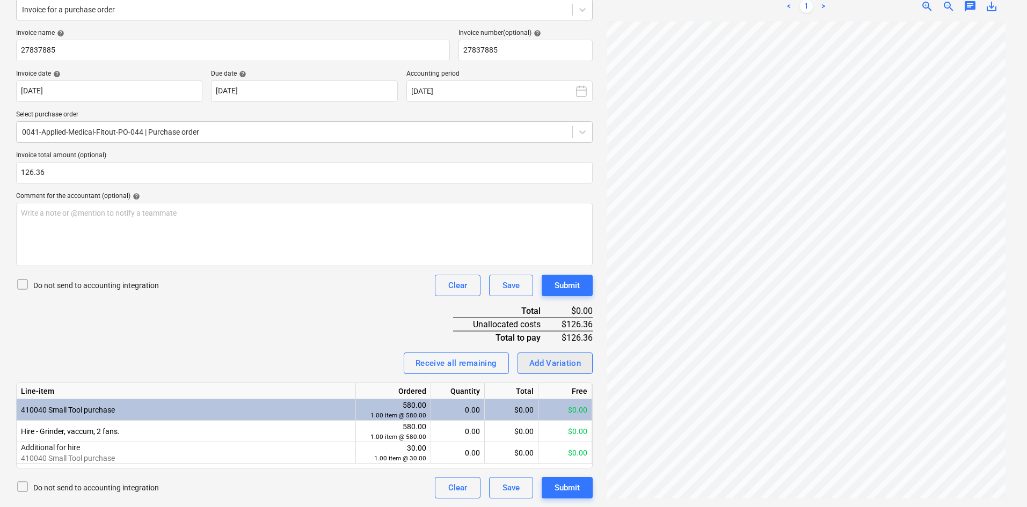
click at [565, 365] on div "Add Variation" at bounding box center [555, 364] width 52 height 14
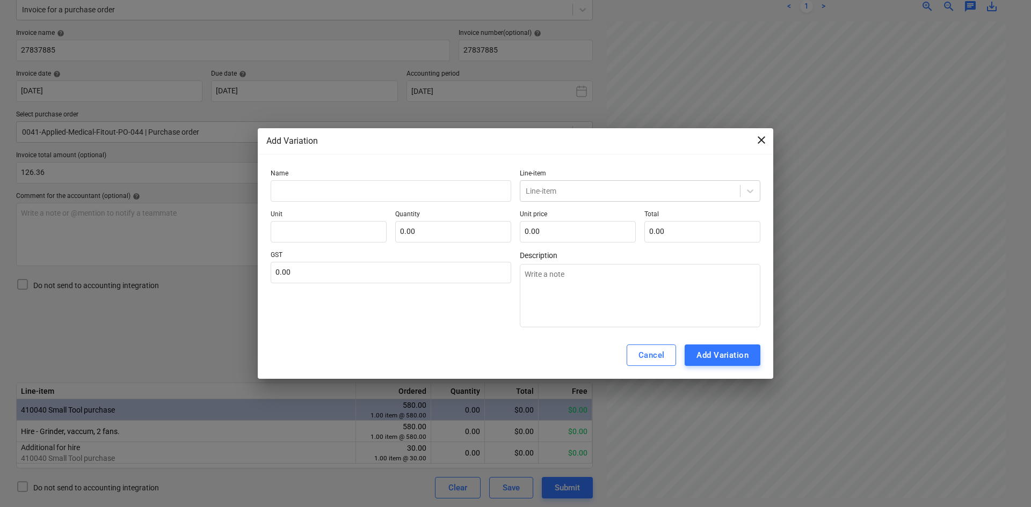
click at [763, 142] on span "close" at bounding box center [761, 140] width 13 height 13
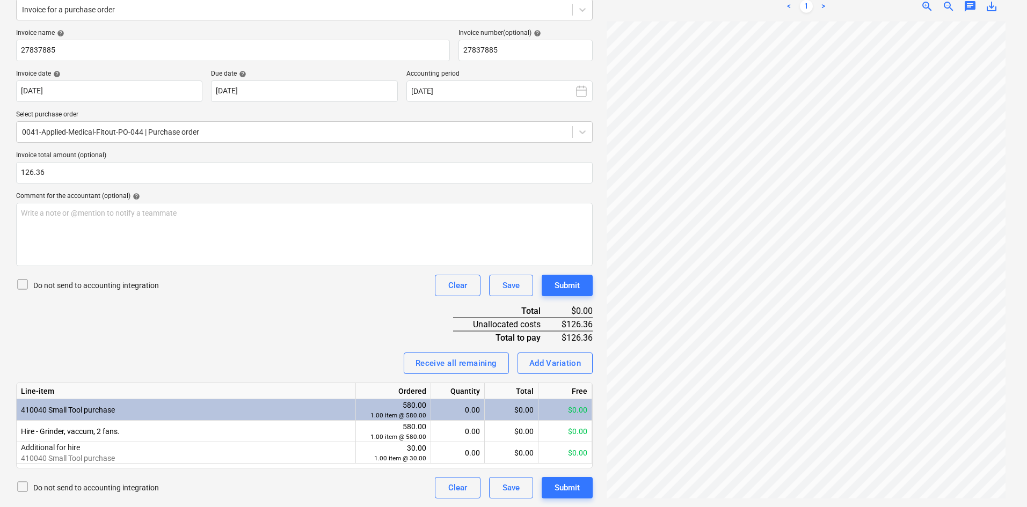
click at [583, 485] on button "Submit" at bounding box center [567, 487] width 51 height 21
click at [570, 362] on div "Add Variation" at bounding box center [555, 364] width 52 height 14
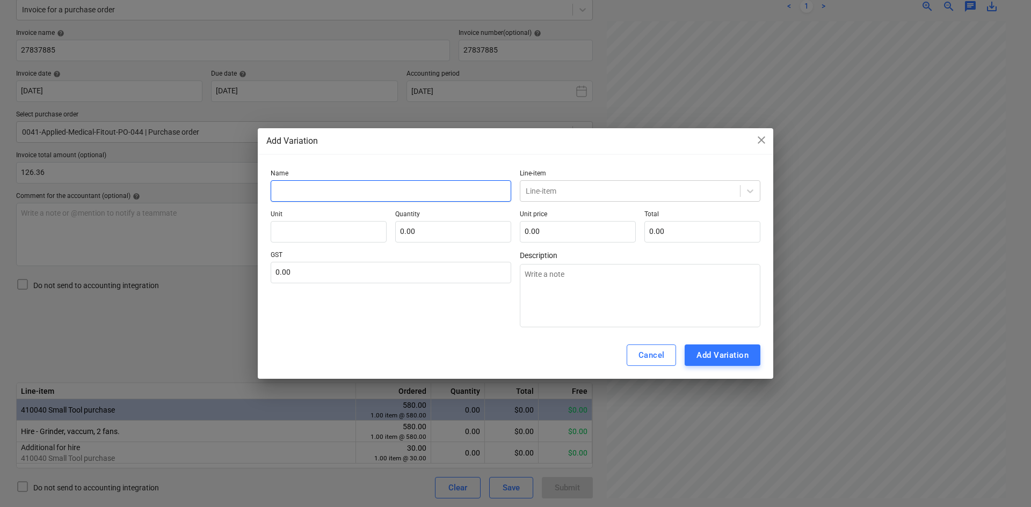
click at [387, 193] on input "text" at bounding box center [391, 190] width 241 height 21
click at [627, 186] on div at bounding box center [630, 191] width 209 height 11
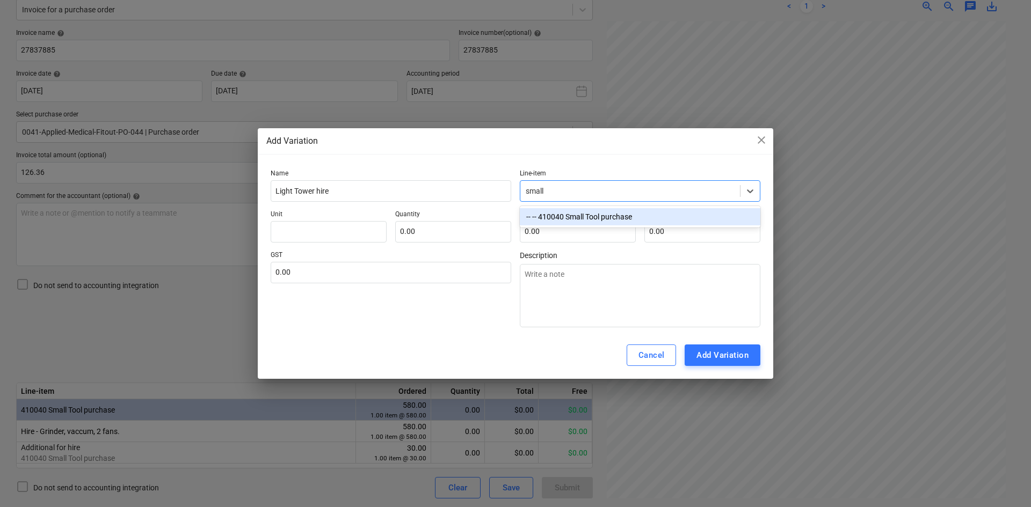
click at [601, 219] on div "-- -- 410040 Small Tool purchase" at bounding box center [640, 216] width 241 height 17
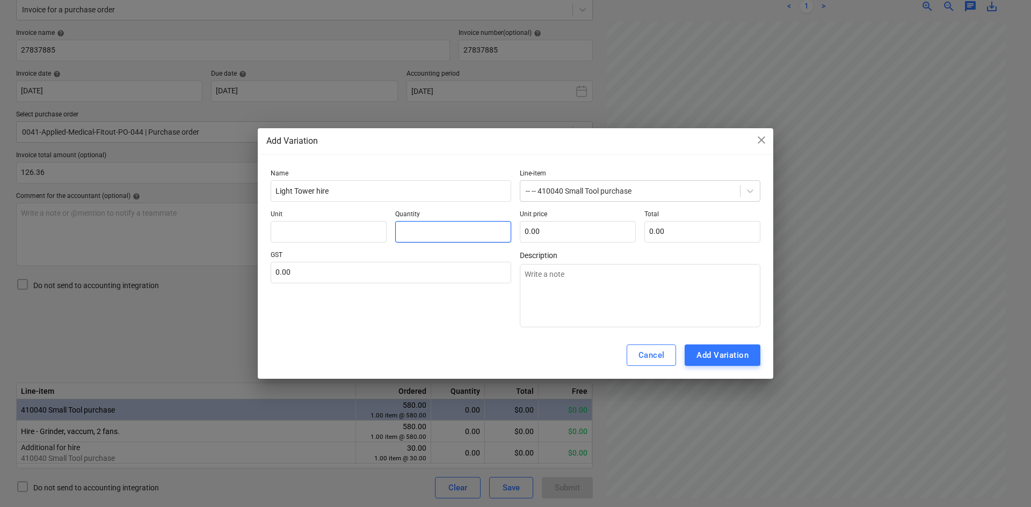
click at [429, 230] on input "text" at bounding box center [453, 231] width 116 height 21
click at [341, 231] on input "text" at bounding box center [329, 231] width 116 height 21
click at [348, 273] on input "text" at bounding box center [391, 272] width 241 height 21
click at [724, 360] on div "Add Variation" at bounding box center [722, 356] width 52 height 14
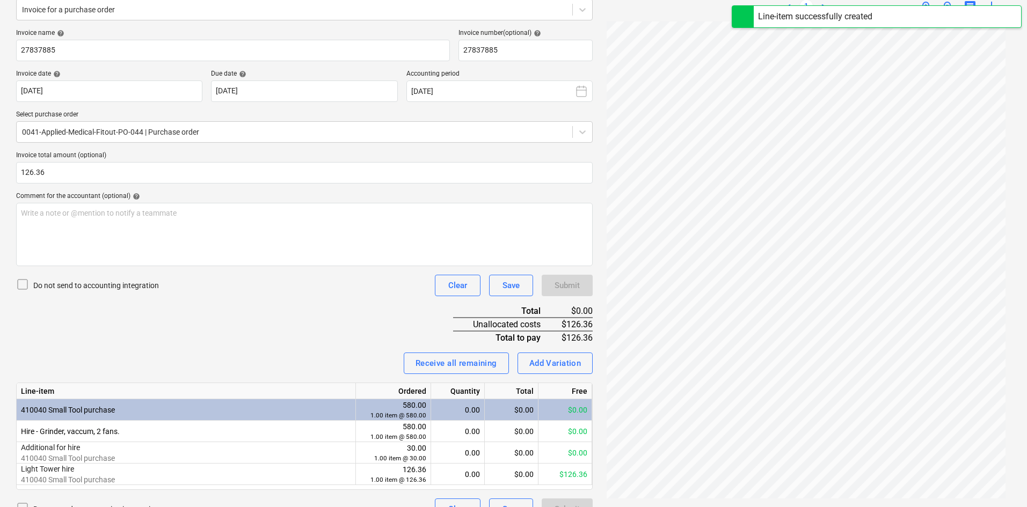
click at [402, 302] on div "Invoice name help 27837885 Invoice number (optional) help 27837885 Invoice date…" at bounding box center [304, 274] width 577 height 491
click at [465, 468] on div "0.00" at bounding box center [458, 474] width 45 height 21
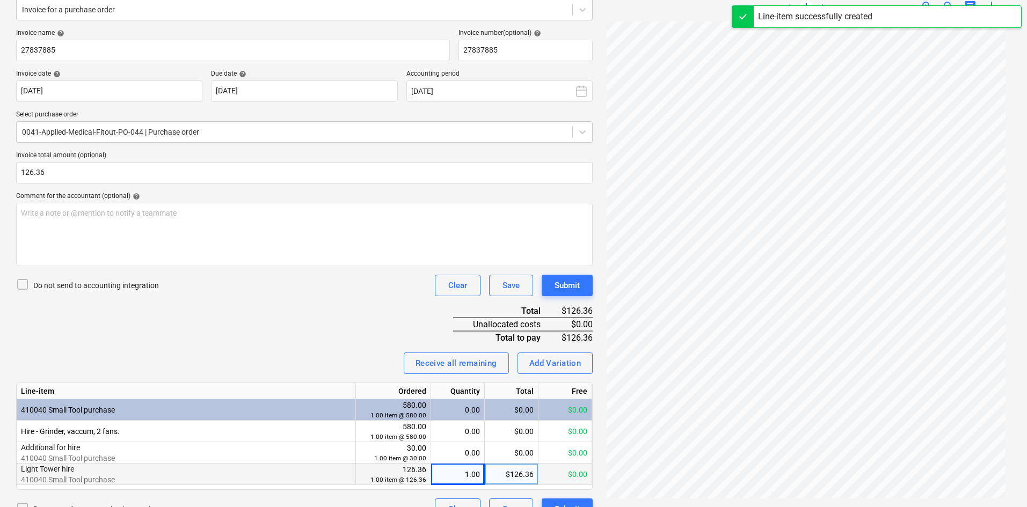
click at [271, 310] on div "Invoice name help 27837885 Invoice number (optional) help 27837885 Invoice date…" at bounding box center [304, 274] width 577 height 491
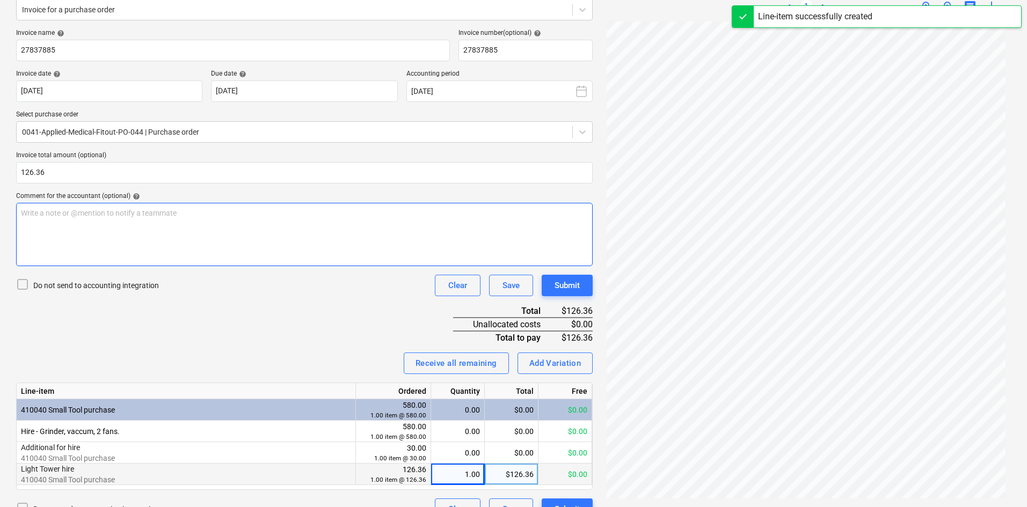
click at [181, 211] on p "Write a note or @mention to notify a teammate ﻿" at bounding box center [304, 213] width 567 height 11
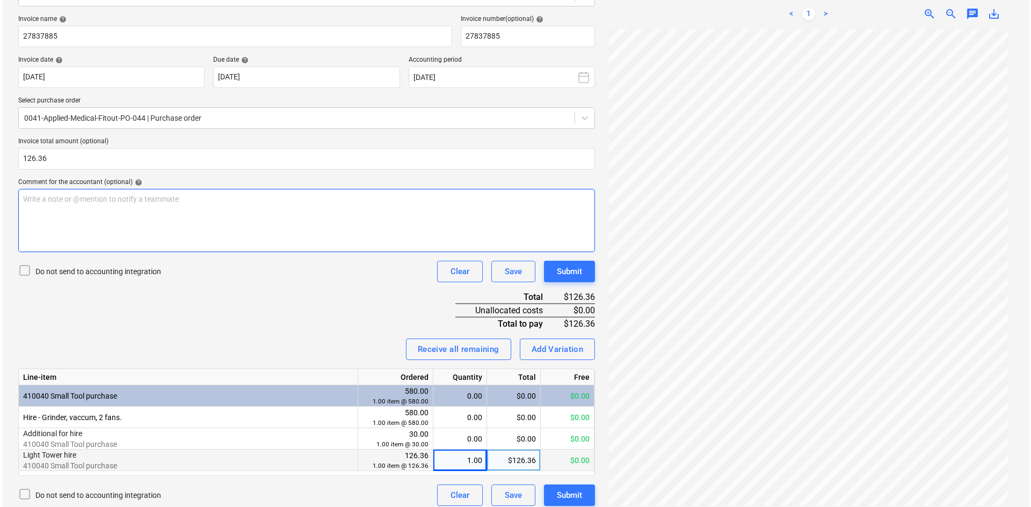
scroll to position [162, 0]
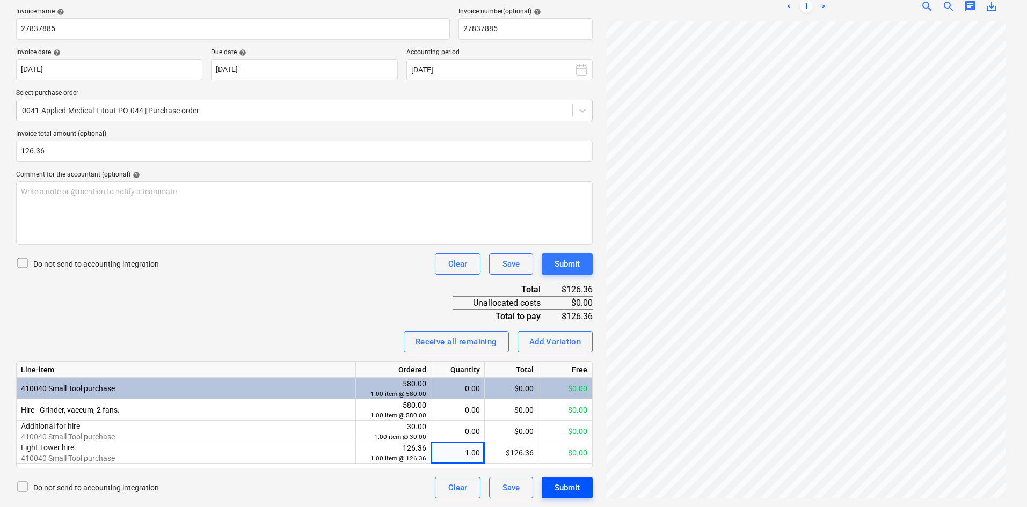
click at [580, 487] on div "Submit" at bounding box center [567, 488] width 25 height 14
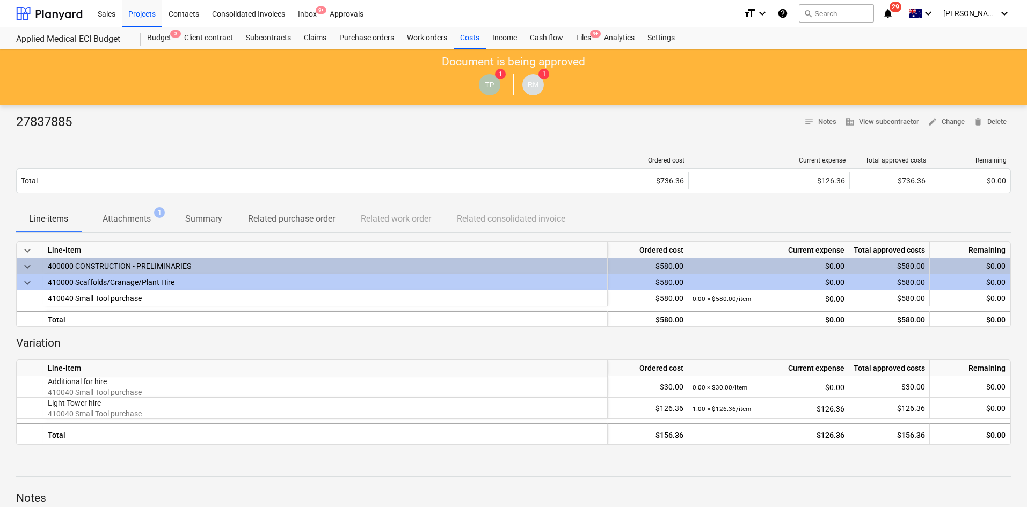
click at [894, 18] on icon "notifications" at bounding box center [888, 13] width 11 height 13
click at [896, 16] on span "notifications 29" at bounding box center [889, 13] width 13 height 13
click at [595, 35] on span "9+" at bounding box center [595, 34] width 11 height 8
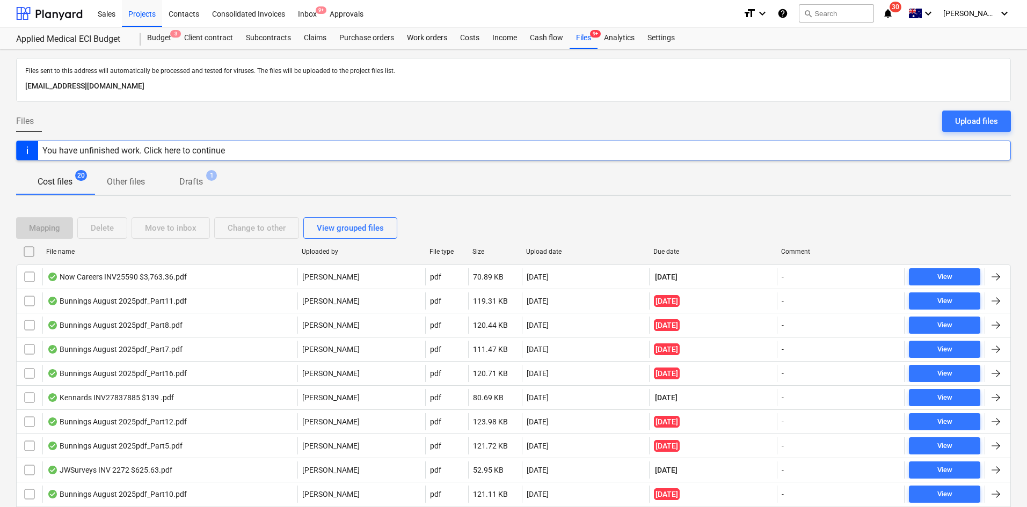
click at [679, 251] on div "Due date" at bounding box center [713, 252] width 119 height 8
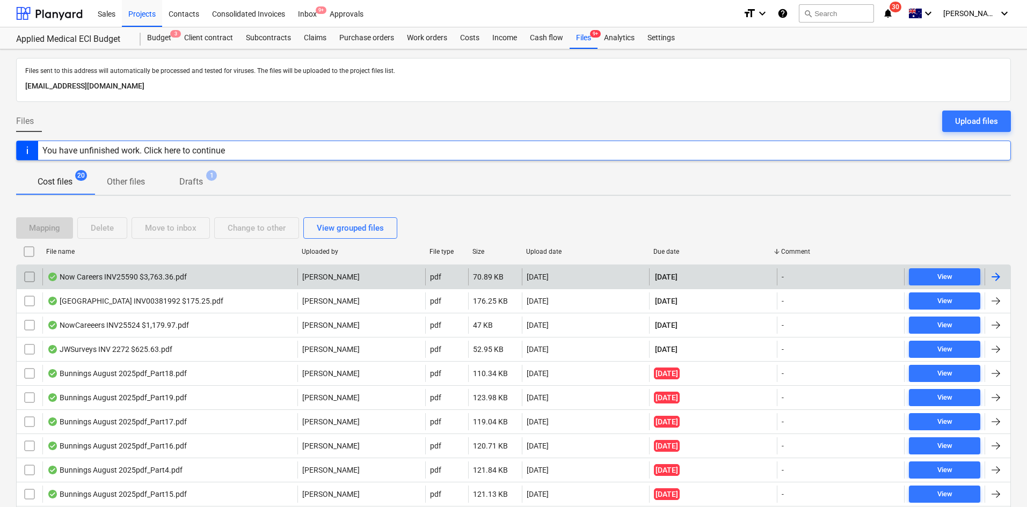
click at [194, 277] on div "Now Careers INV25590 $3,763.36.pdf" at bounding box center [169, 277] width 255 height 17
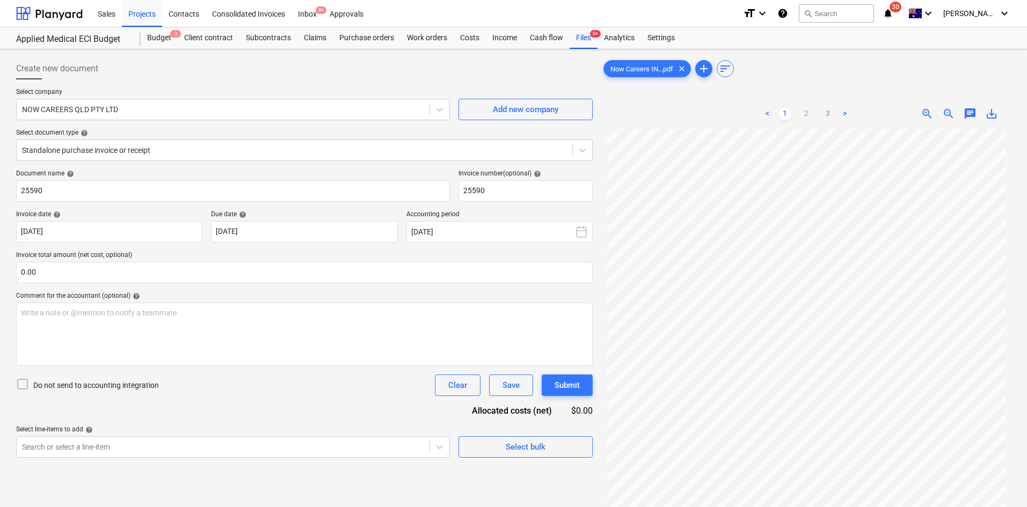
click at [802, 115] on link "2" at bounding box center [806, 113] width 13 height 13
click at [190, 150] on div at bounding box center [294, 150] width 545 height 11
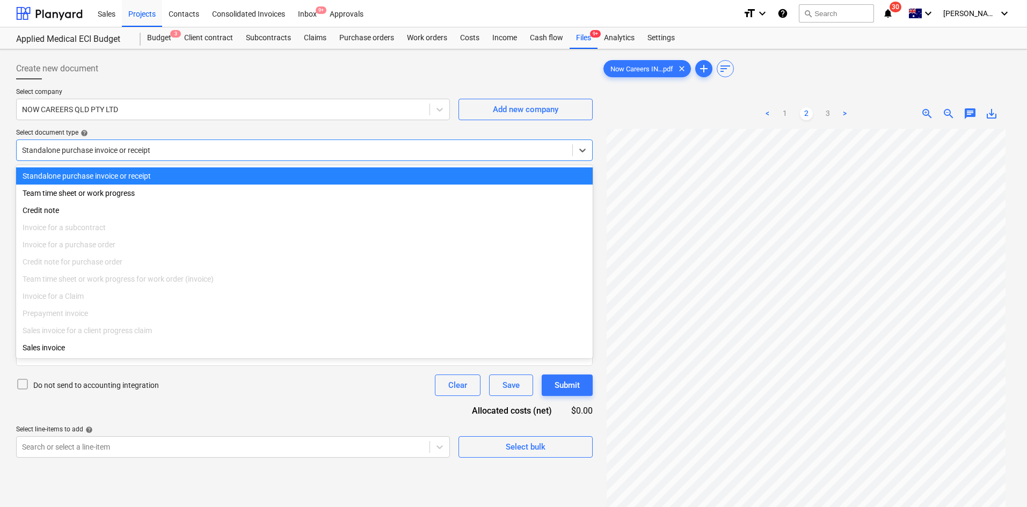
click at [190, 149] on div at bounding box center [294, 150] width 545 height 11
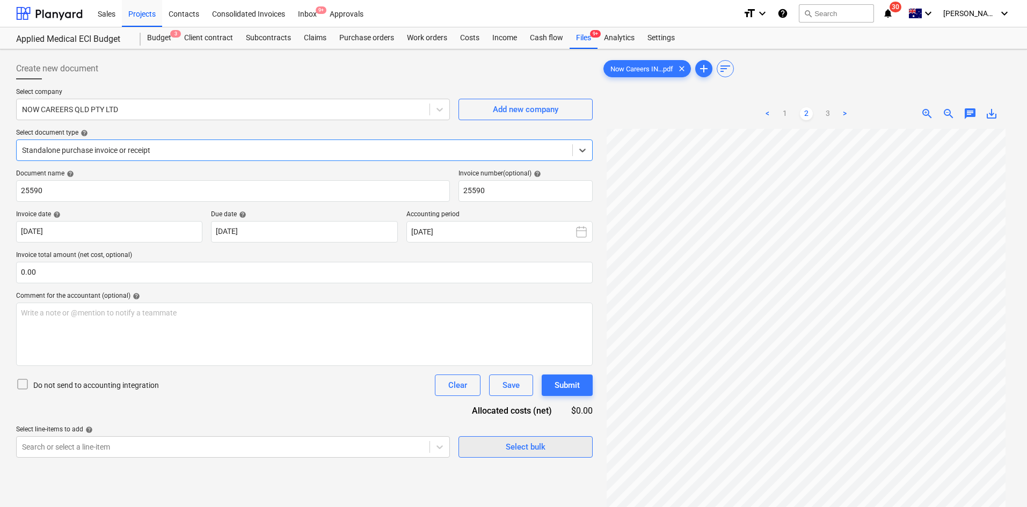
click at [503, 451] on span "Select bulk" at bounding box center [525, 447] width 107 height 14
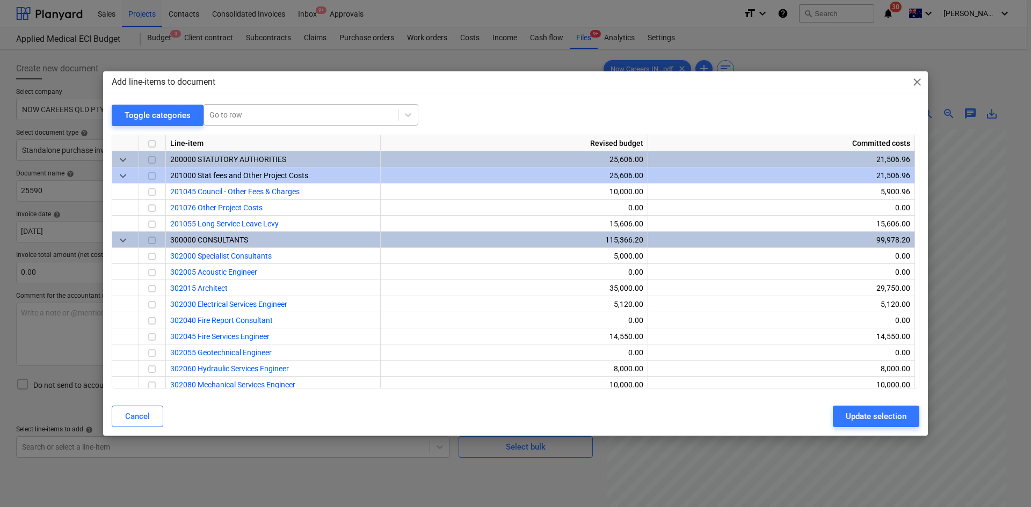
click at [301, 117] on div at bounding box center [300, 115] width 183 height 11
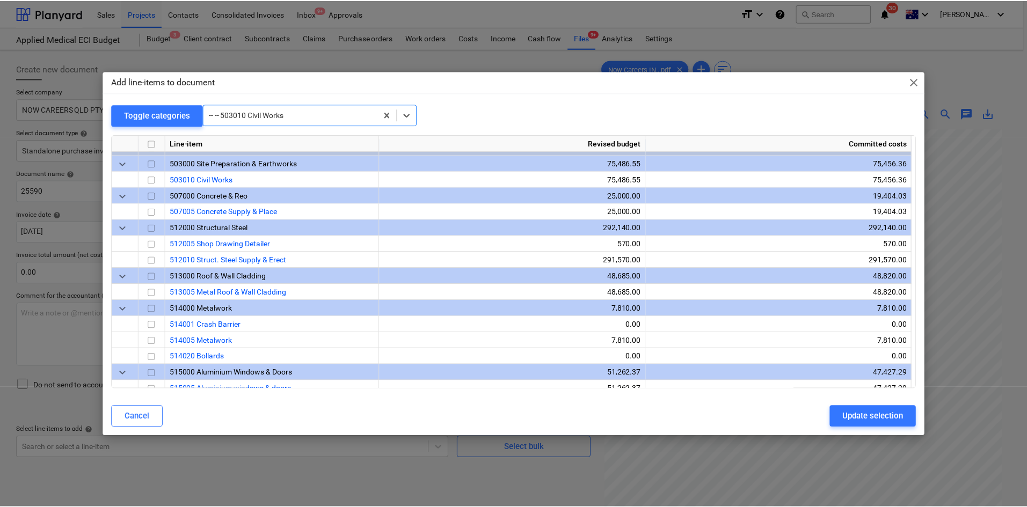
scroll to position [757, 0]
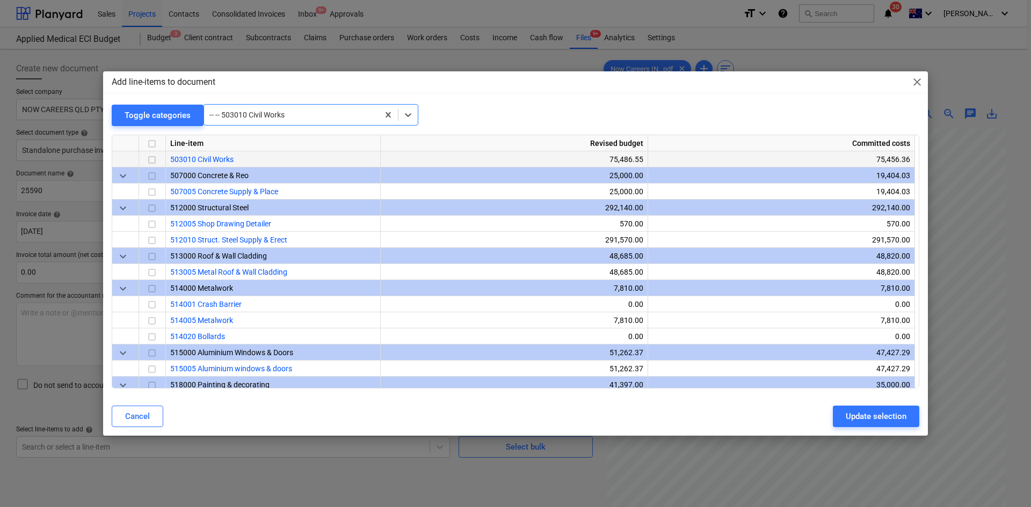
click at [153, 160] on input "checkbox" at bounding box center [152, 160] width 13 height 13
click at [880, 412] on div "Update selection" at bounding box center [876, 417] width 61 height 14
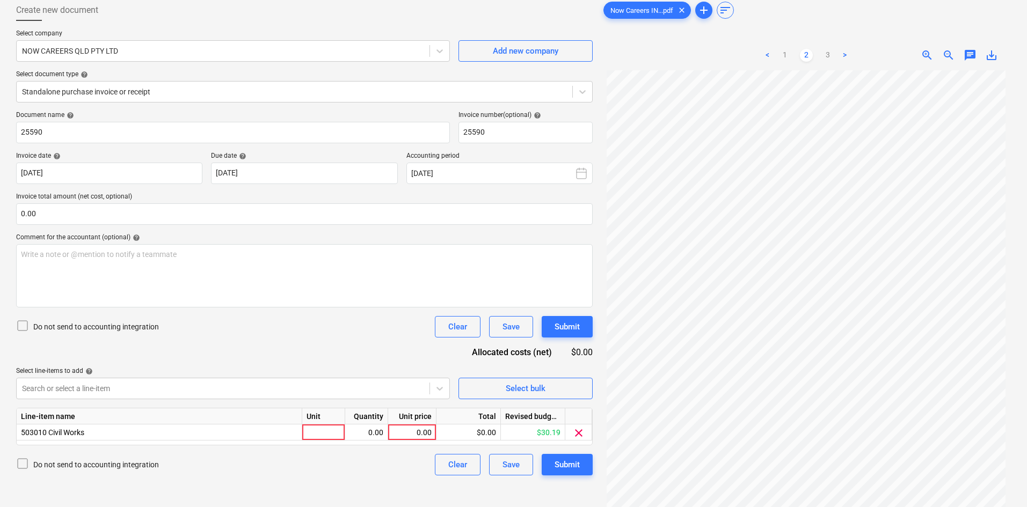
scroll to position [107, 0]
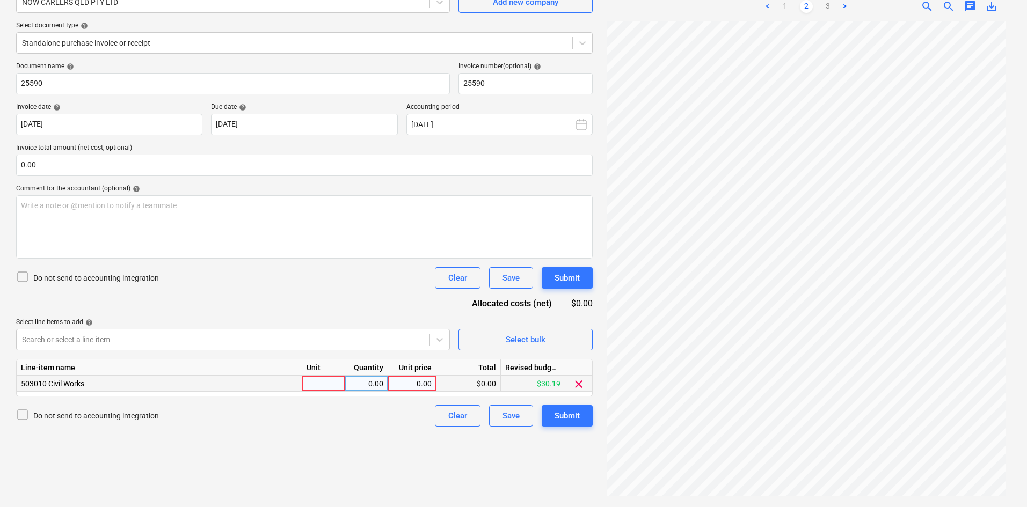
click at [316, 383] on div at bounding box center [323, 384] width 43 height 16
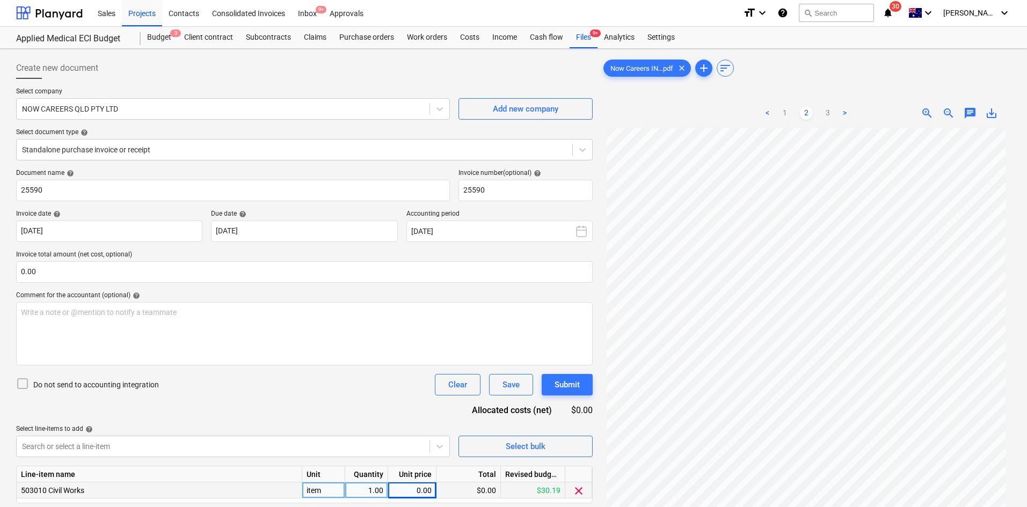
scroll to position [0, 0]
click at [829, 112] on link "3" at bounding box center [828, 113] width 13 height 13
click at [786, 112] on link "1" at bounding box center [785, 113] width 13 height 13
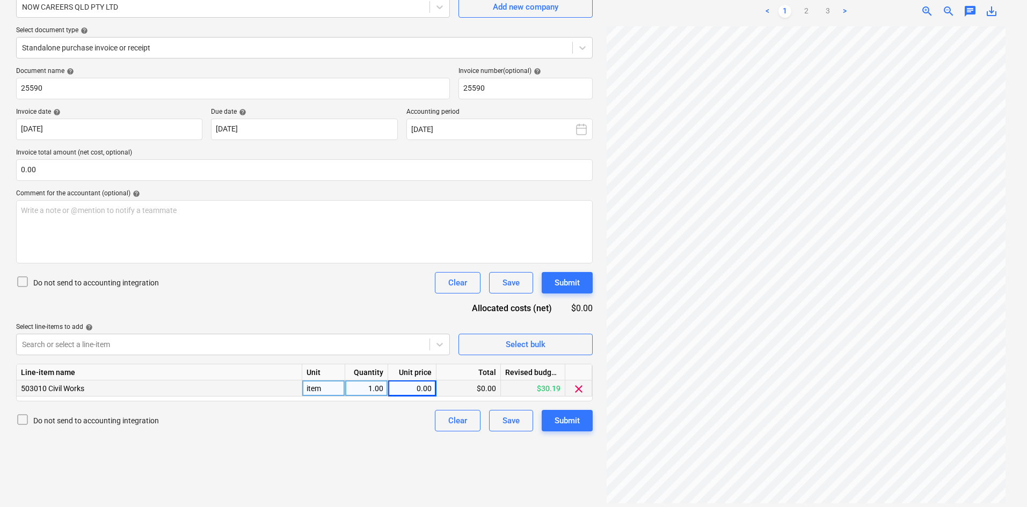
scroll to position [107, 0]
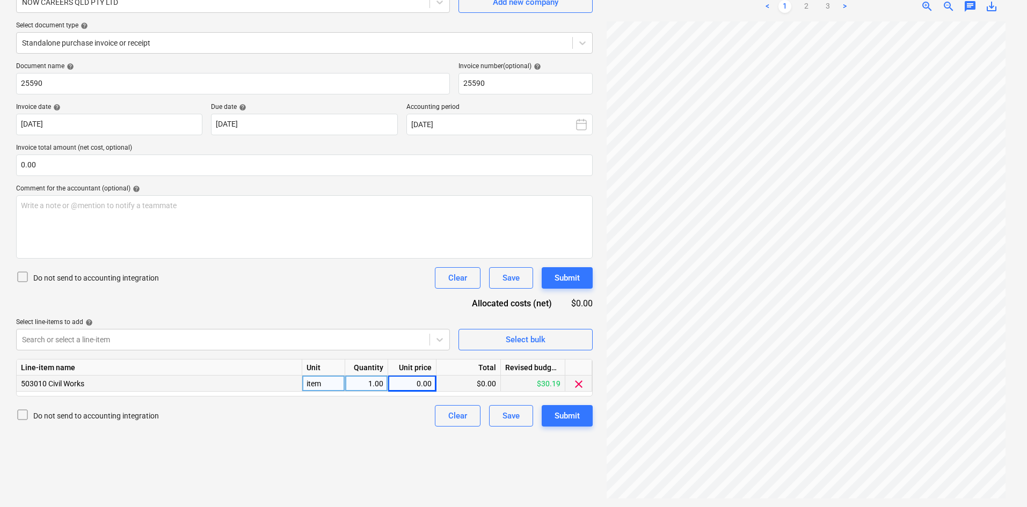
click at [416, 383] on div "0.00" at bounding box center [412, 384] width 39 height 16
click at [405, 293] on div "Document name help 25590 Invoice number (optional) help 25590 Invoice date help…" at bounding box center [304, 244] width 577 height 365
click at [415, 389] on div "0.00" at bounding box center [412, 384] width 39 height 16
click at [412, 300] on div "Document name help 25590 Invoice number (optional) help 25590 Invoice date help…" at bounding box center [304, 244] width 577 height 365
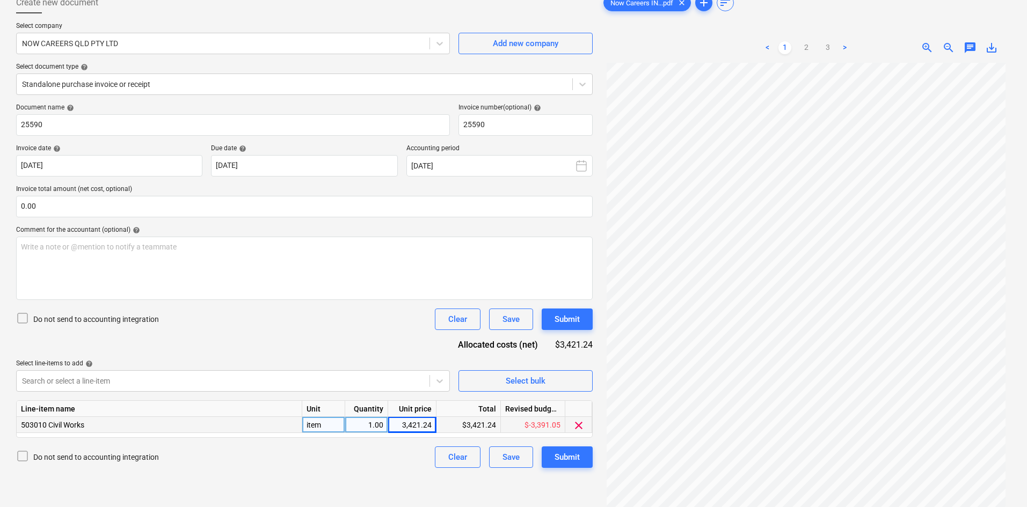
scroll to position [54, 0]
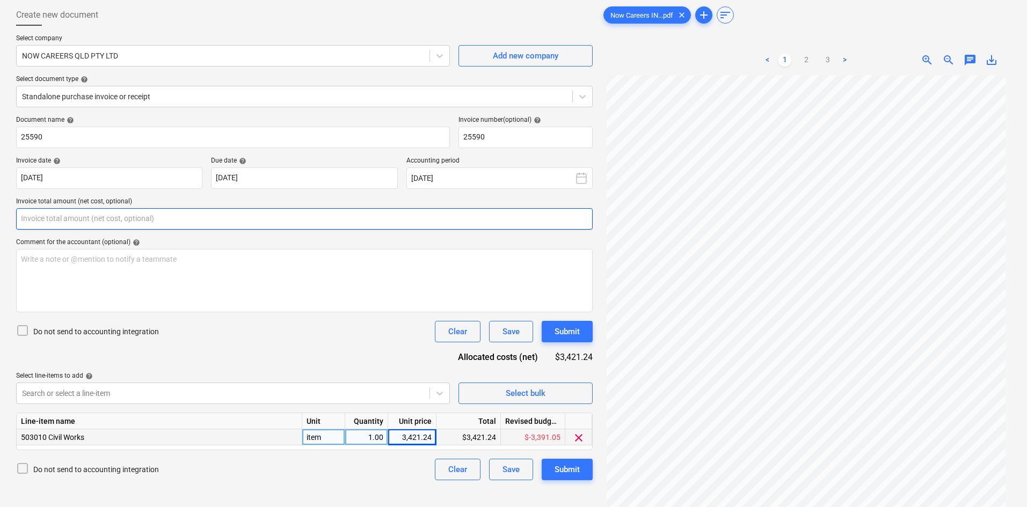
click at [155, 228] on input "text" at bounding box center [304, 218] width 577 height 21
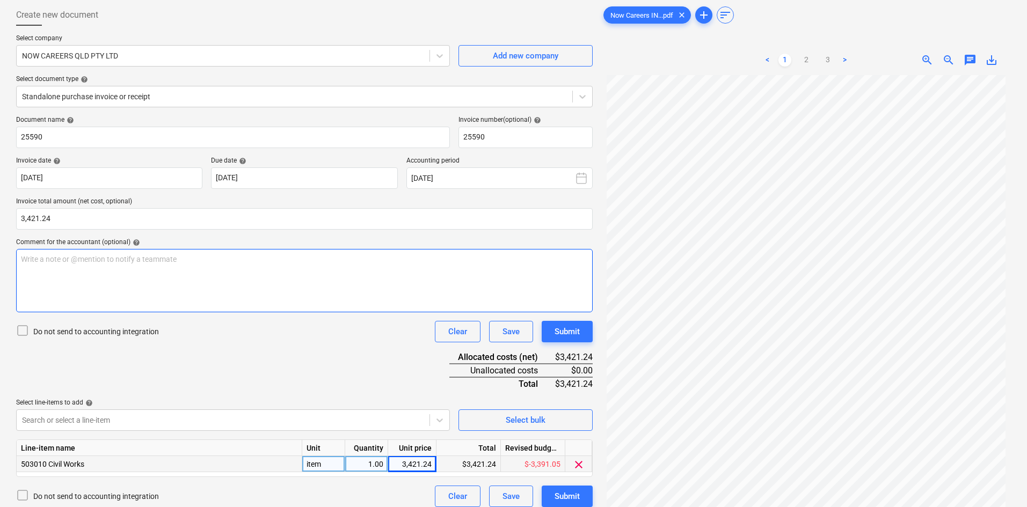
click at [180, 279] on div "Write a note or @mention to notify a teammate ﻿" at bounding box center [304, 280] width 577 height 63
click at [262, 361] on div "Document name help 25590 Invoice number (optional) help 25590 Invoice date help…" at bounding box center [304, 311] width 577 height 391
click at [248, 255] on p "Write a note or @mention to notify a teammate ﻿" at bounding box center [304, 259] width 567 height 11
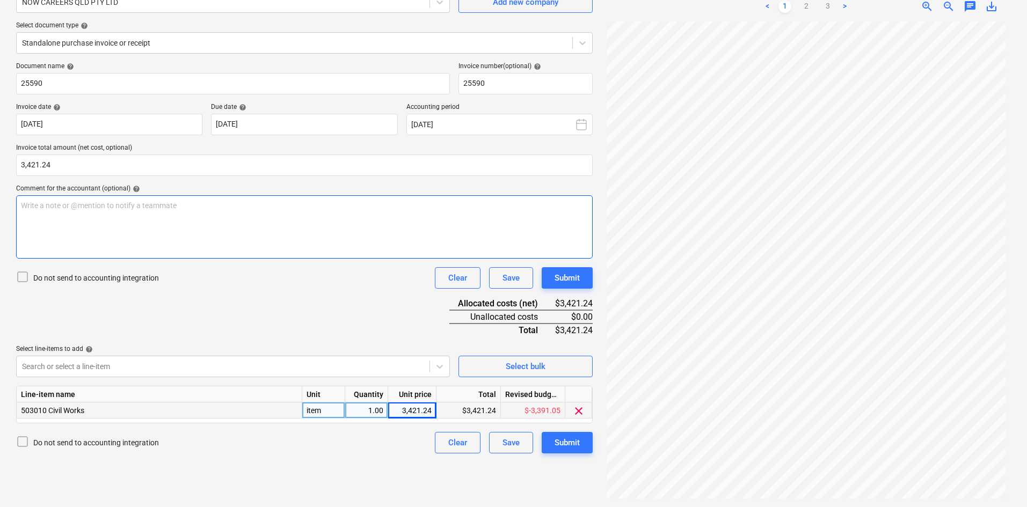
click at [300, 228] on div "Write a note or @mention to notify a teammate ﻿" at bounding box center [304, 226] width 577 height 63
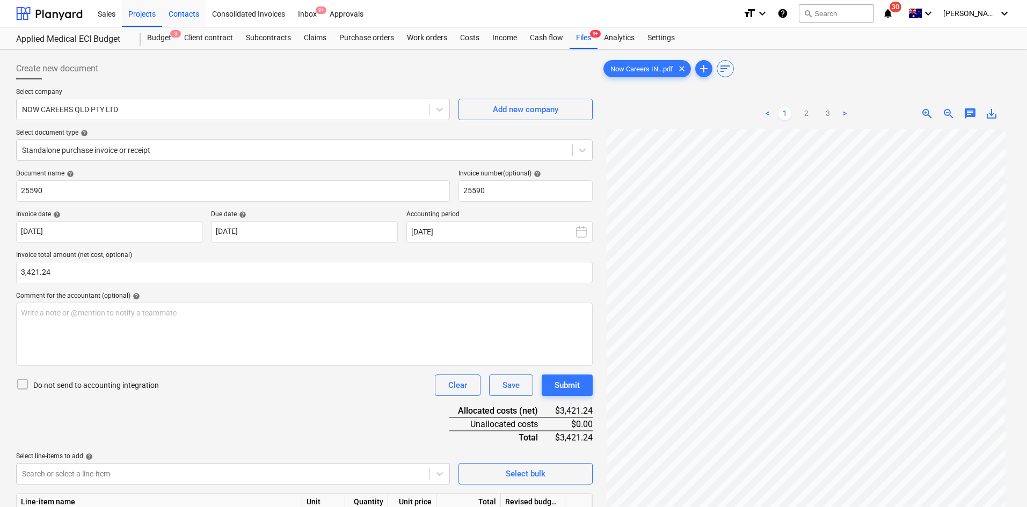
drag, startPoint x: 162, startPoint y: 39, endPoint x: 172, endPoint y: 10, distance: 30.7
click at [199, 342] on div "Write a note or @mention to notify a teammate ﻿" at bounding box center [304, 334] width 577 height 63
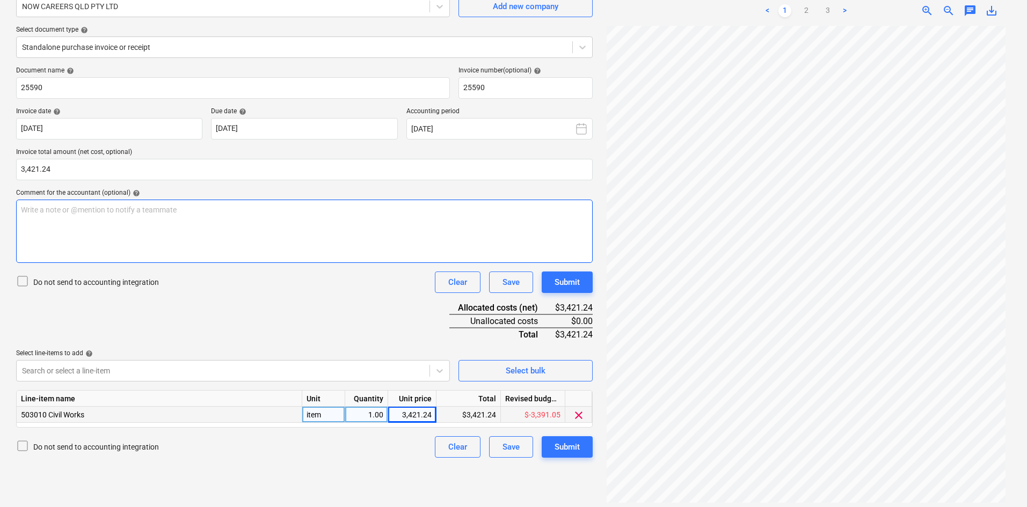
scroll to position [107, 0]
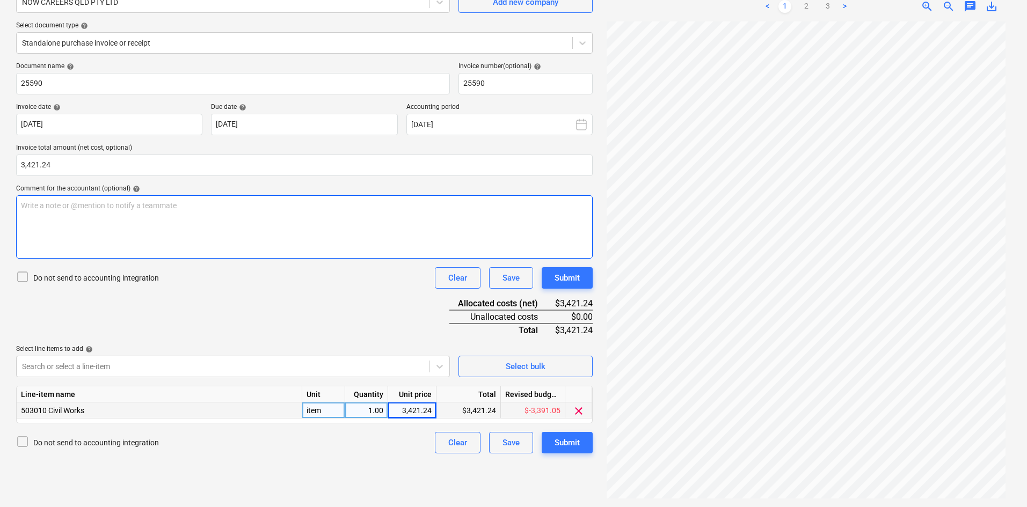
click at [202, 224] on div "Write a note or @mention to notify a teammate ﻿" at bounding box center [304, 226] width 577 height 63
click at [177, 214] on div "Write a note or @mention to notify a teammate ﻿" at bounding box center [304, 226] width 577 height 63
drag, startPoint x: 156, startPoint y: 217, endPoint x: 5, endPoint y: 207, distance: 151.2
click at [5, 207] on div "Create new document Select company NOW CAREERS QLD PTY LTD Add new company Sele…" at bounding box center [513, 224] width 1027 height 565
copy span "No budget forecasted hence in negative"
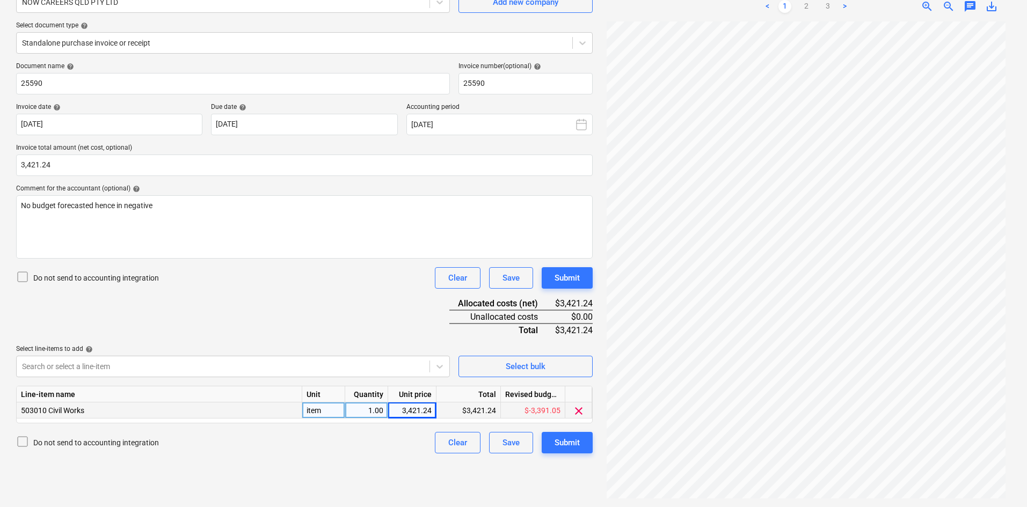
click at [280, 325] on div "Document name help 25590 Invoice number (optional) help 25590 Invoice date help…" at bounding box center [304, 257] width 577 height 391
click at [315, 281] on div "Do not send to accounting integration Clear Save Submit" at bounding box center [304, 277] width 577 height 21
click at [567, 438] on div "Submit" at bounding box center [567, 443] width 25 height 14
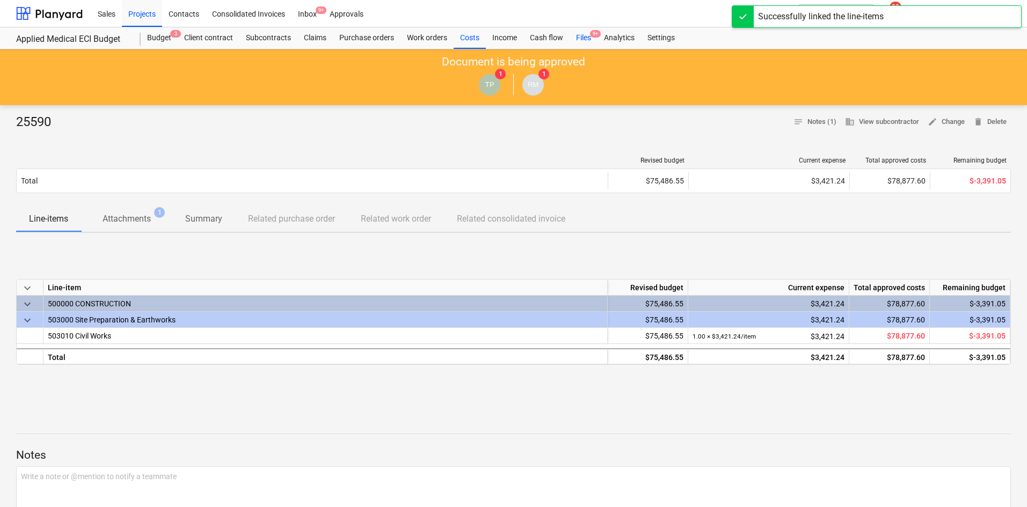
click at [582, 39] on div "Files 9+" at bounding box center [584, 37] width 28 height 21
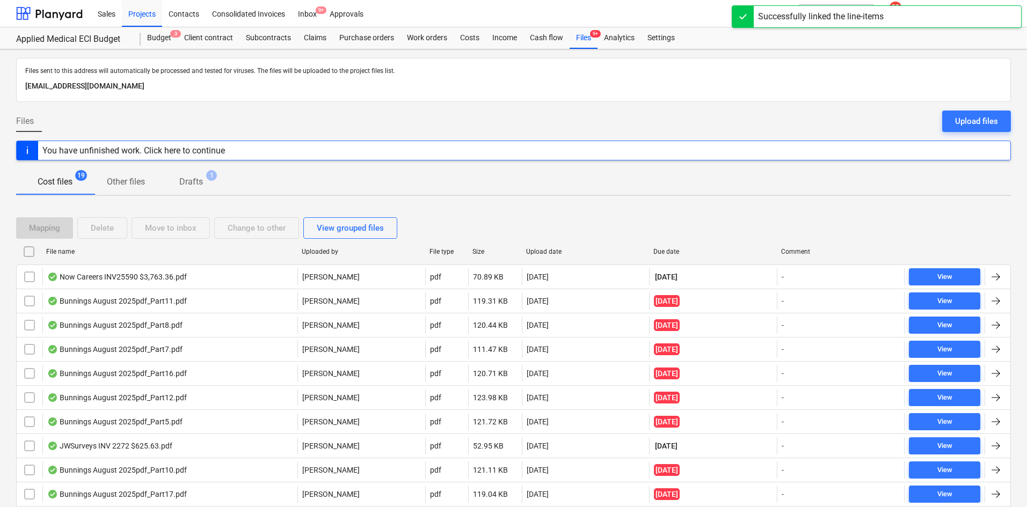
click at [670, 248] on div "Due date" at bounding box center [713, 252] width 119 height 8
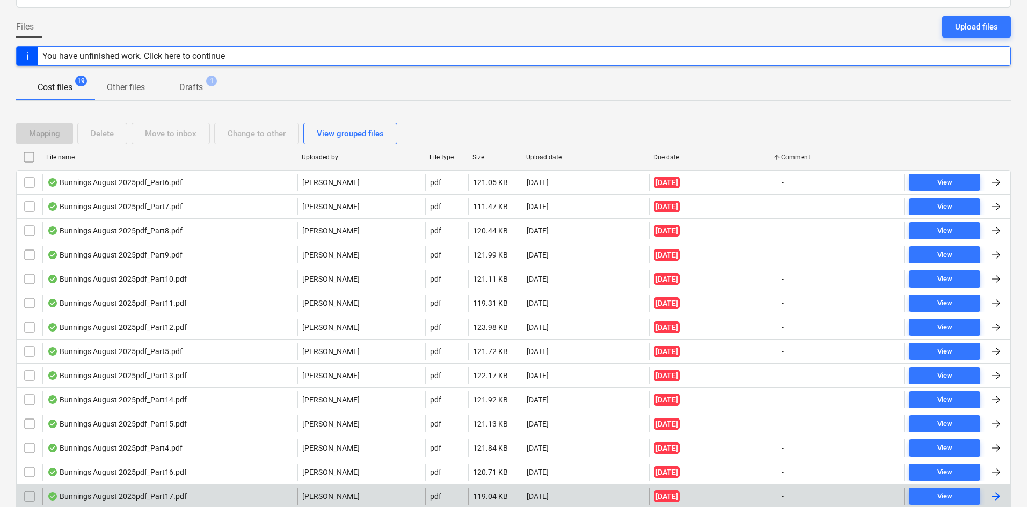
scroll to position [256, 0]
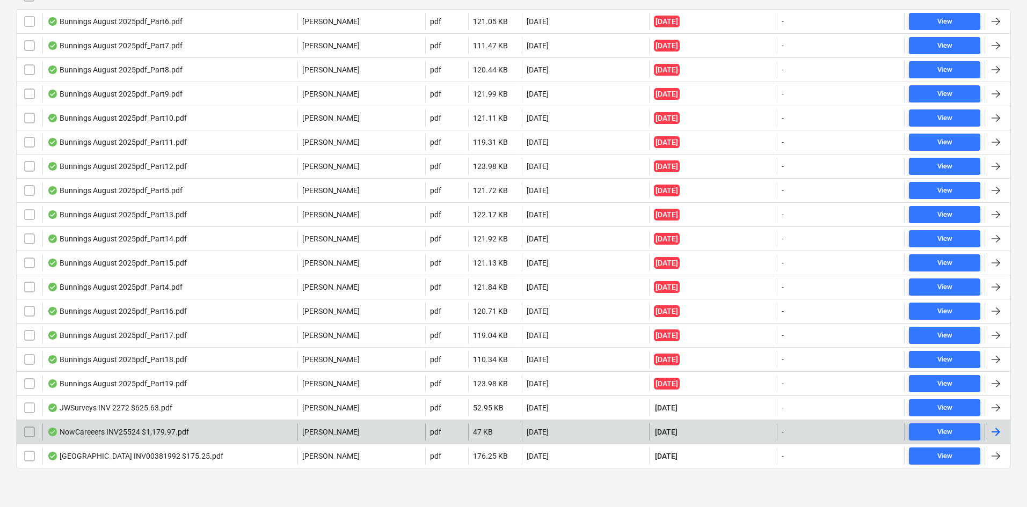
click at [169, 433] on div "NowCareeers INV25524 $1,179.97.pdf" at bounding box center [118, 432] width 142 height 9
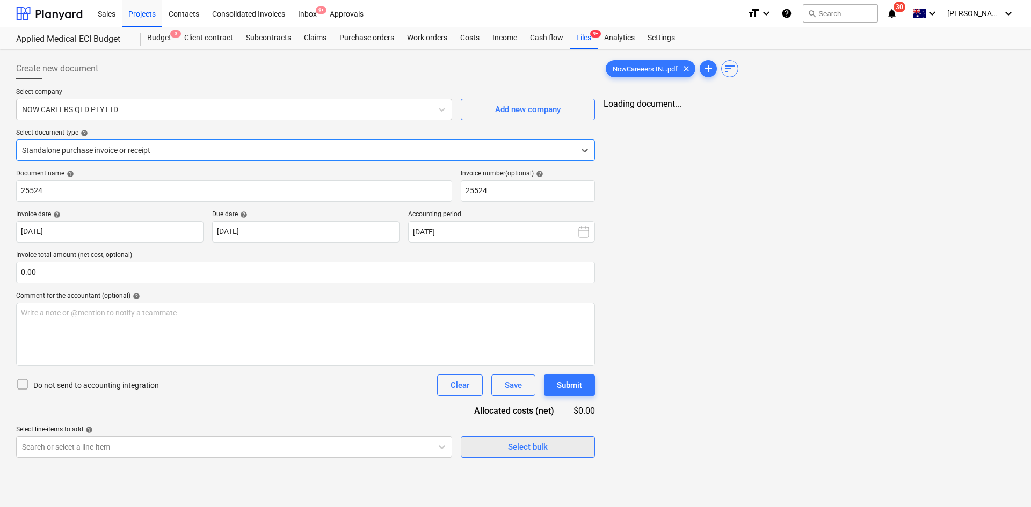
click at [525, 451] on div "Select bulk" at bounding box center [528, 447] width 40 height 14
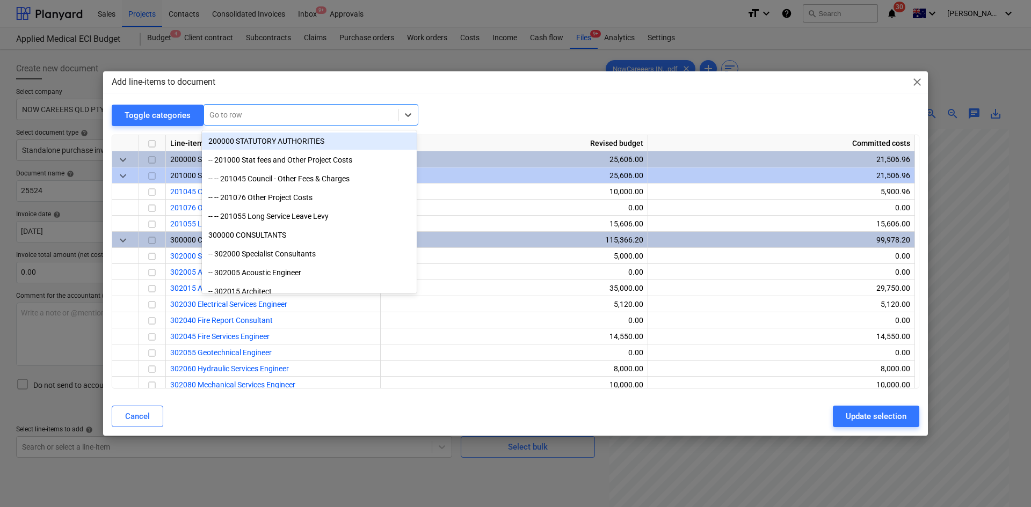
click at [258, 110] on div at bounding box center [300, 115] width 183 height 11
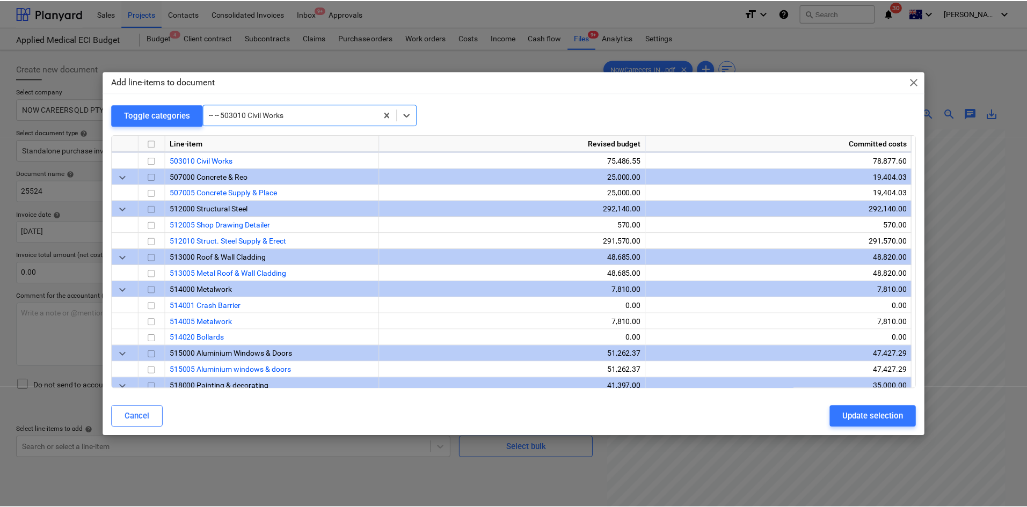
scroll to position [757, 0]
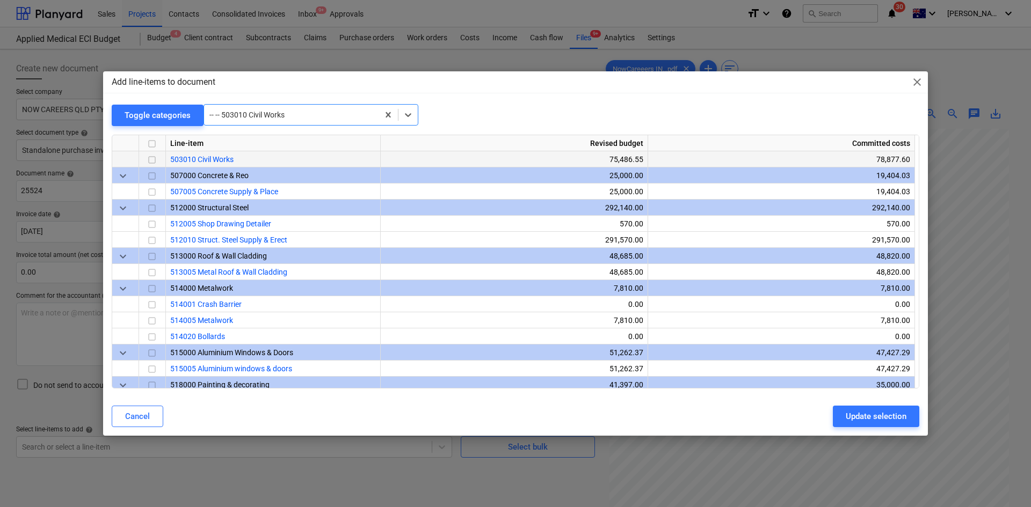
click at [153, 161] on input "checkbox" at bounding box center [152, 160] width 13 height 13
click at [881, 414] on div "Update selection" at bounding box center [876, 417] width 61 height 14
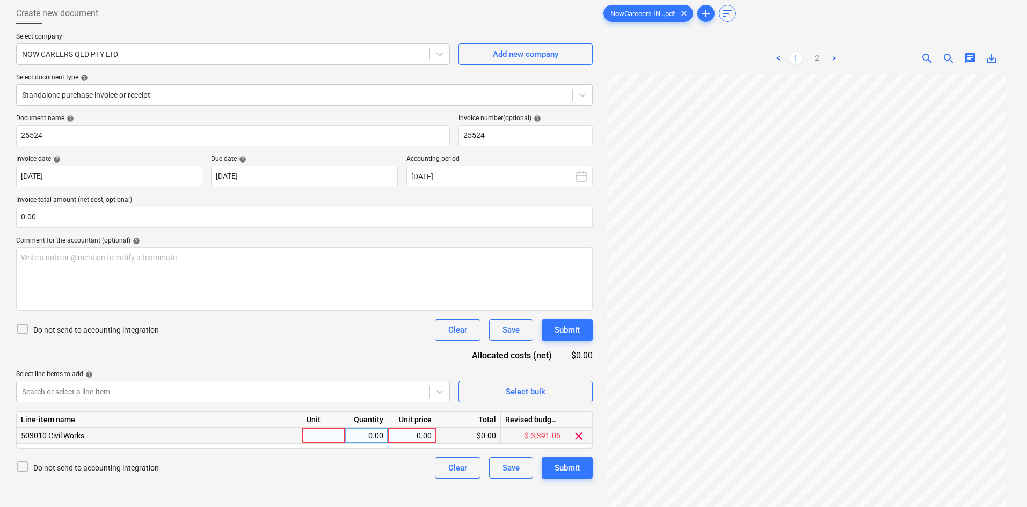
scroll to position [107, 0]
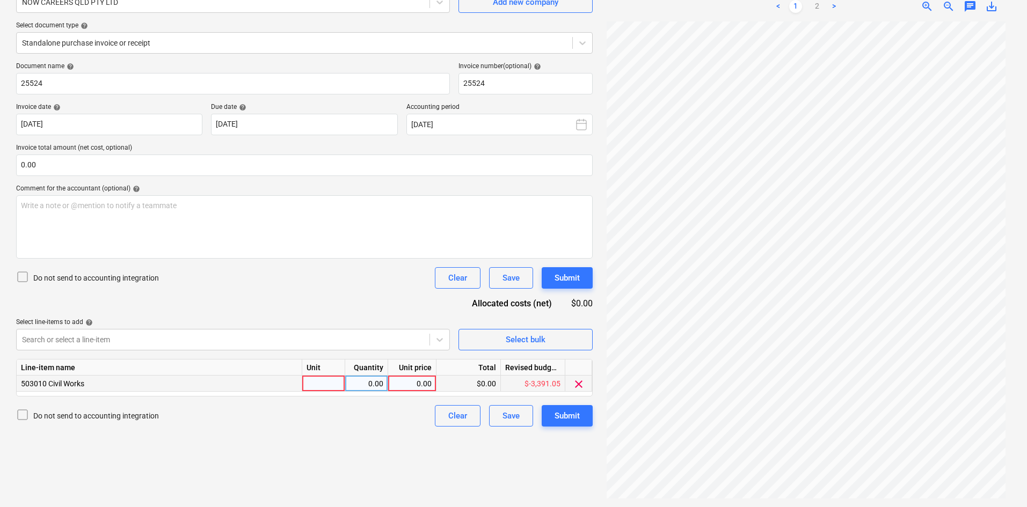
click at [320, 383] on div at bounding box center [323, 384] width 43 height 16
click at [77, 165] on input "0.00" at bounding box center [304, 165] width 577 height 21
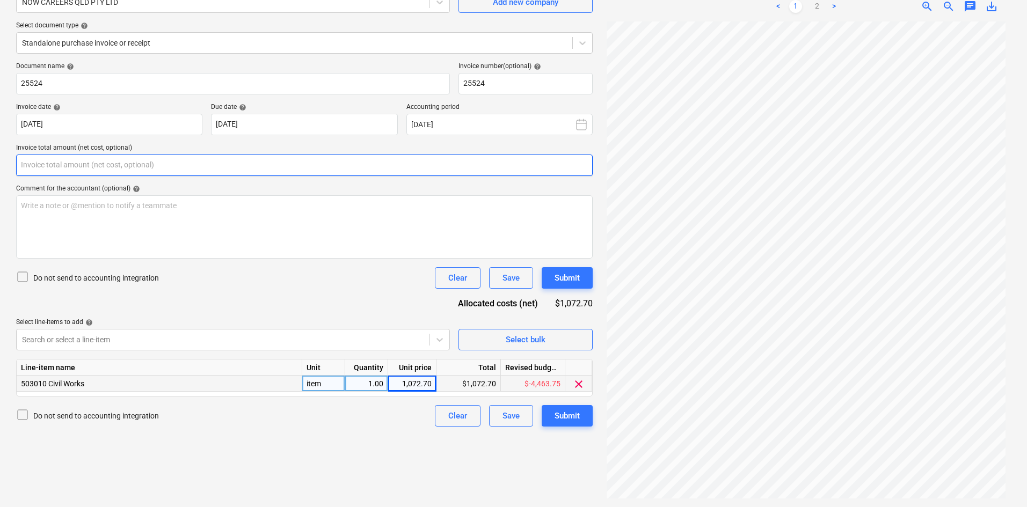
click at [77, 165] on input "text" at bounding box center [304, 165] width 577 height 21
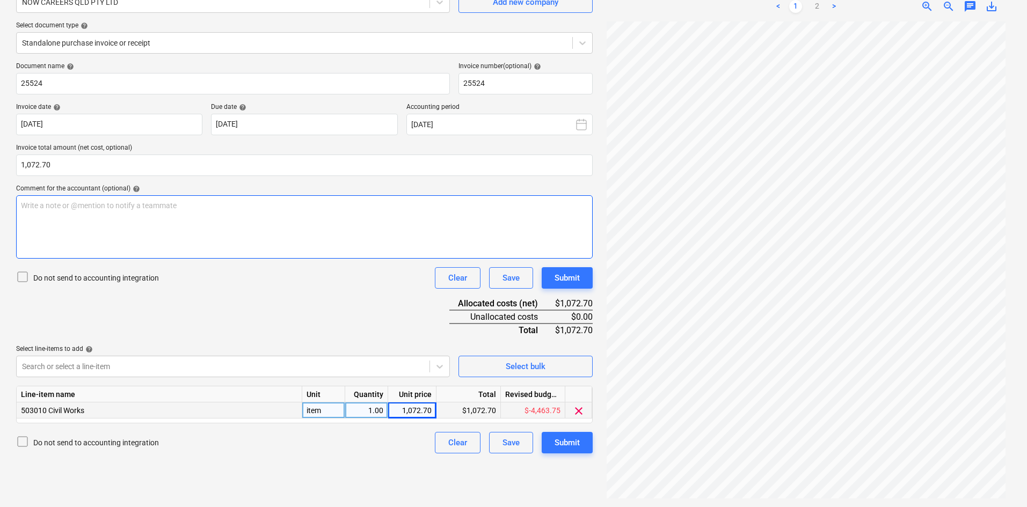
click at [231, 217] on div "Write a note or @mention to notify a teammate ﻿" at bounding box center [304, 226] width 577 height 63
click at [236, 268] on div "Do not send to accounting integration Clear Save Submit" at bounding box center [304, 277] width 577 height 21
click at [566, 442] on div "Submit" at bounding box center [567, 443] width 25 height 14
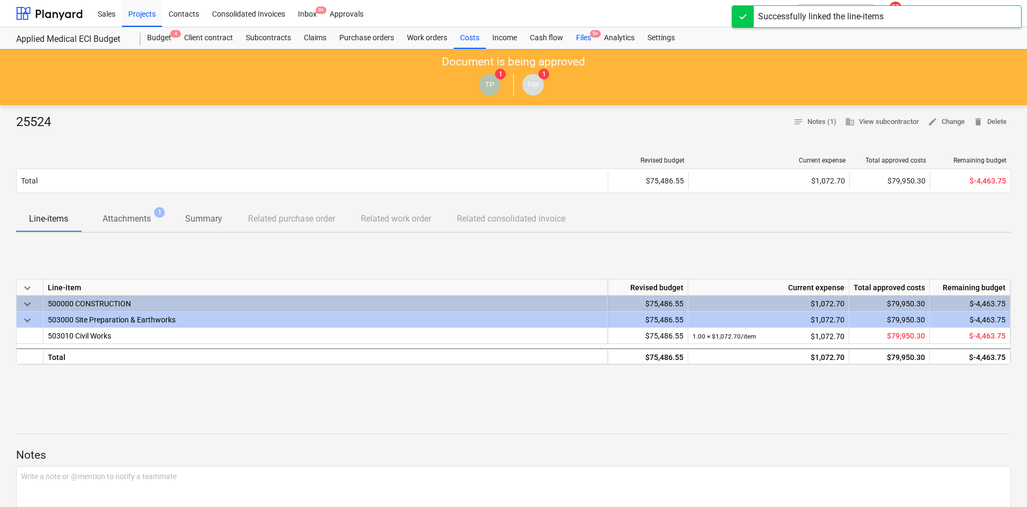
click at [589, 41] on div "Files 9+" at bounding box center [584, 37] width 28 height 21
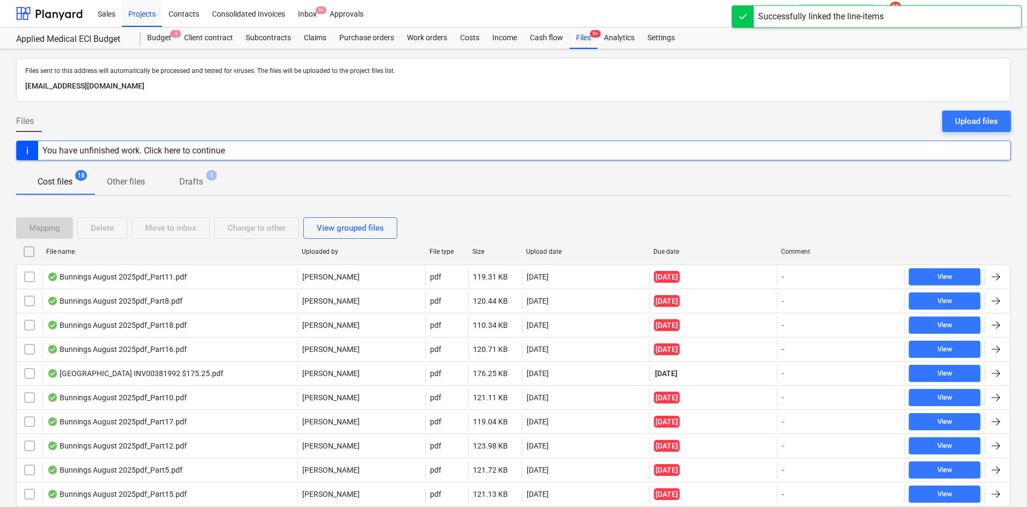
click at [921, 6] on div "Successfully linked the line-items" at bounding box center [877, 16] width 290 height 23
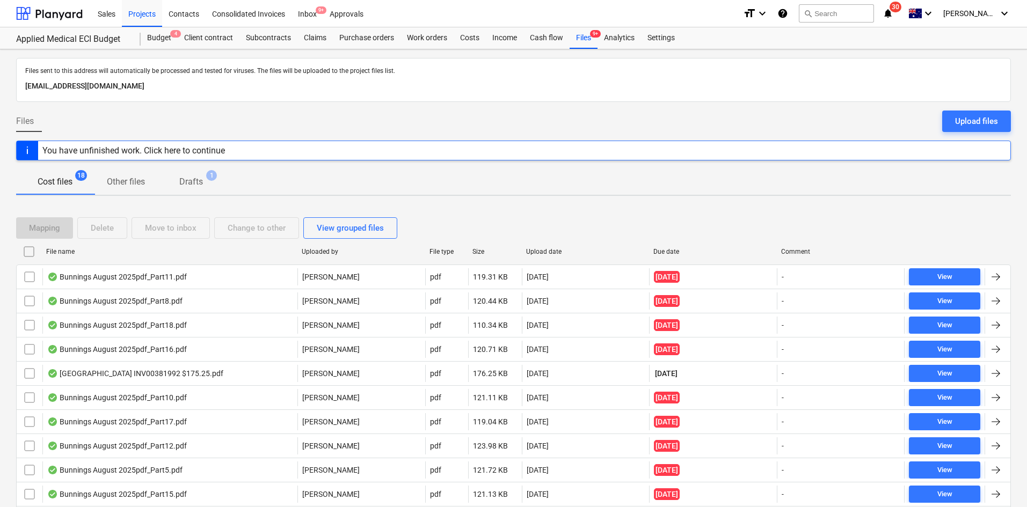
click at [902, 6] on span "30" at bounding box center [896, 7] width 12 height 11
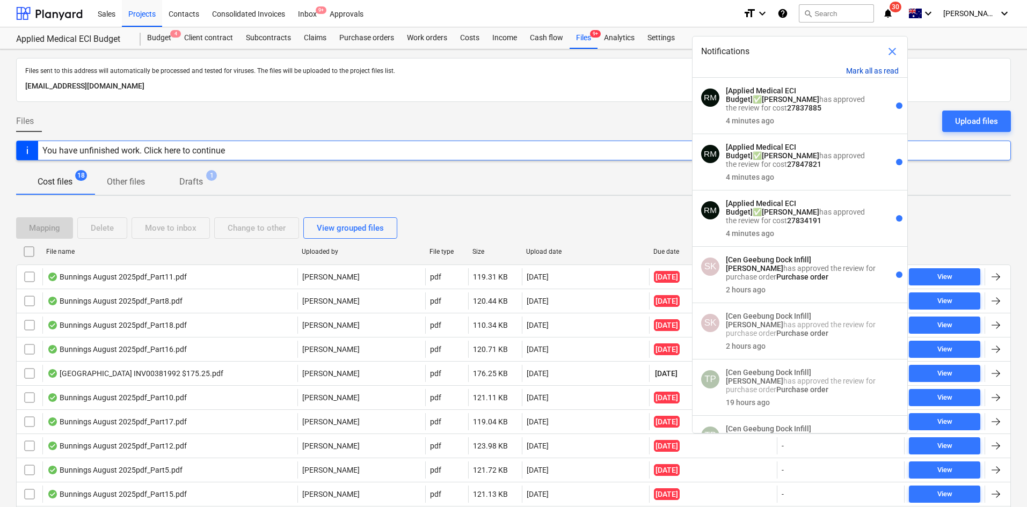
click at [864, 71] on button "Mark all as read" at bounding box center [872, 71] width 53 height 9
click at [921, 12] on div "format_size keyboard_arrow_down help search Search notifications 30 keyboard_ar…" at bounding box center [877, 13] width 268 height 27
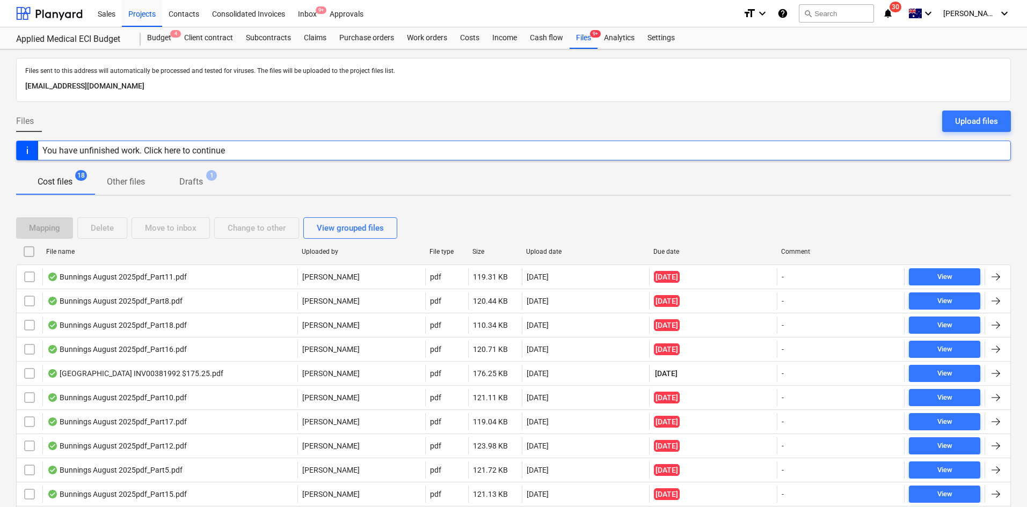
click at [664, 260] on div "File name Uploaded by File type Size Upload date Due date Comment" at bounding box center [513, 253] width 995 height 21
click at [664, 254] on div "Due date" at bounding box center [713, 252] width 119 height 8
click at [667, 253] on div "Due date" at bounding box center [713, 252] width 119 height 8
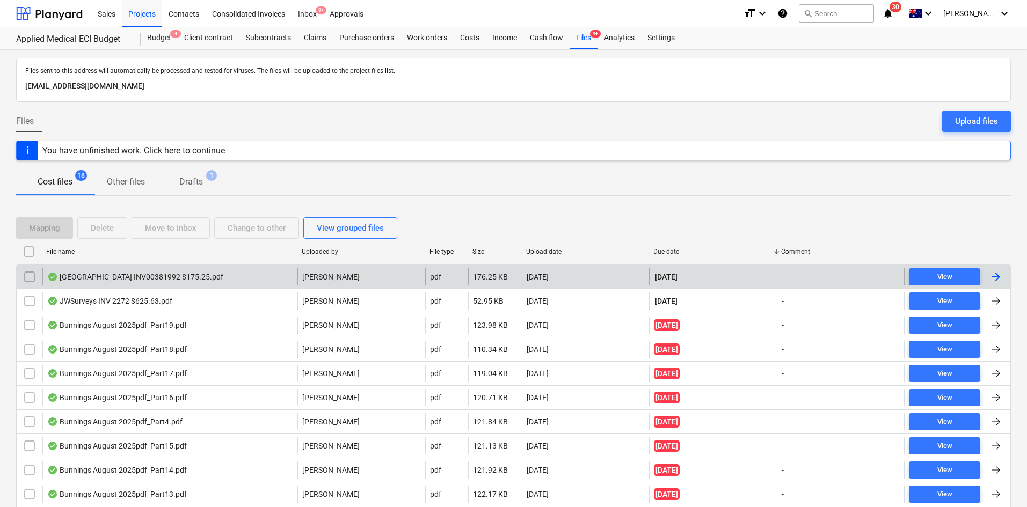
click at [202, 280] on div "Pacific Springs INV00381992 $175.25.pdf" at bounding box center [169, 277] width 255 height 17
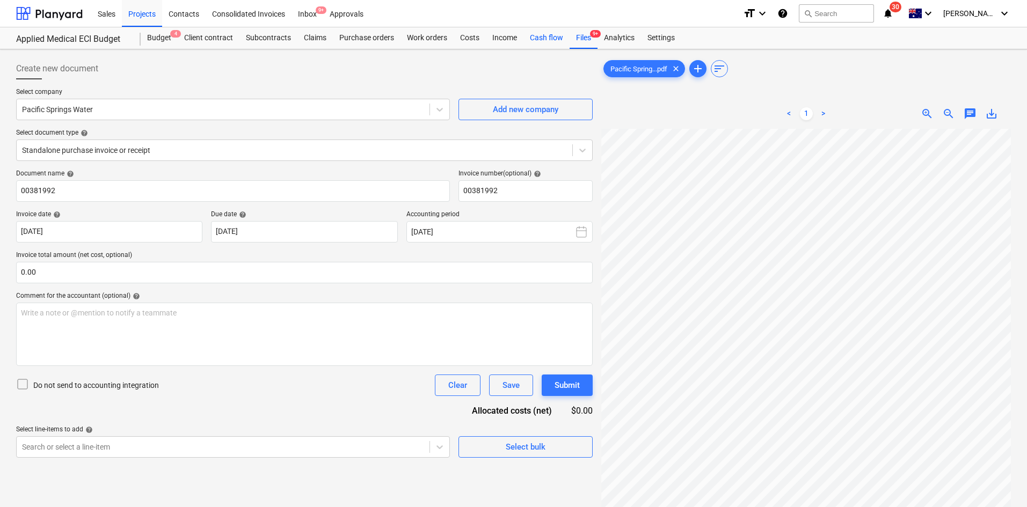
drag, startPoint x: 577, startPoint y: 40, endPoint x: 562, endPoint y: 45, distance: 15.3
click at [577, 40] on div "Files 9+" at bounding box center [584, 37] width 28 height 21
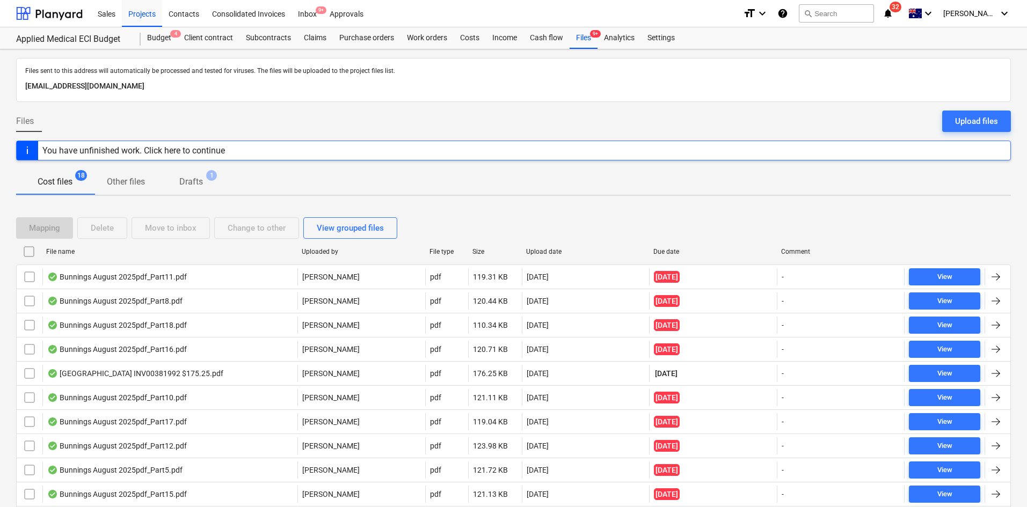
click at [894, 17] on icon "notifications" at bounding box center [888, 13] width 11 height 13
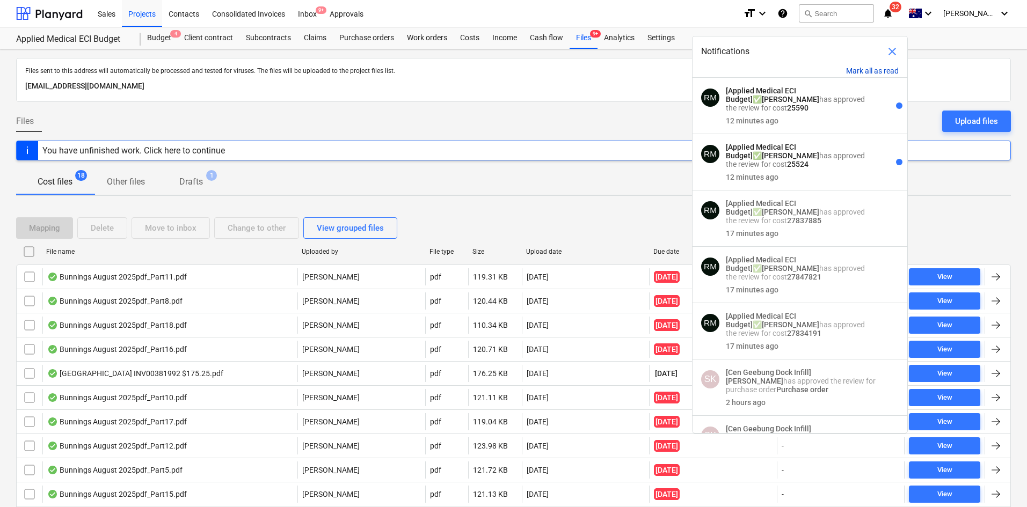
click at [859, 73] on button "Mark all as read" at bounding box center [872, 71] width 53 height 9
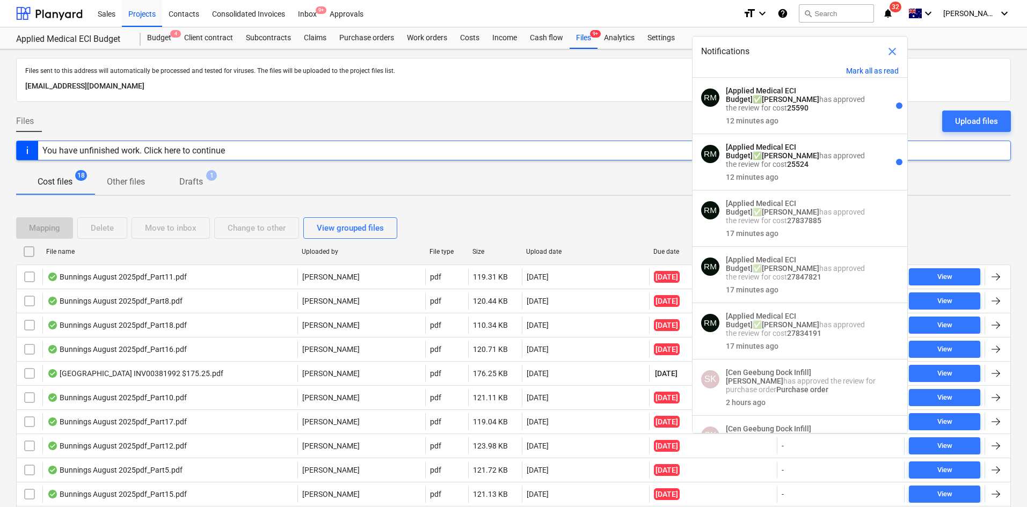
click at [888, 55] on span "close" at bounding box center [892, 51] width 13 height 13
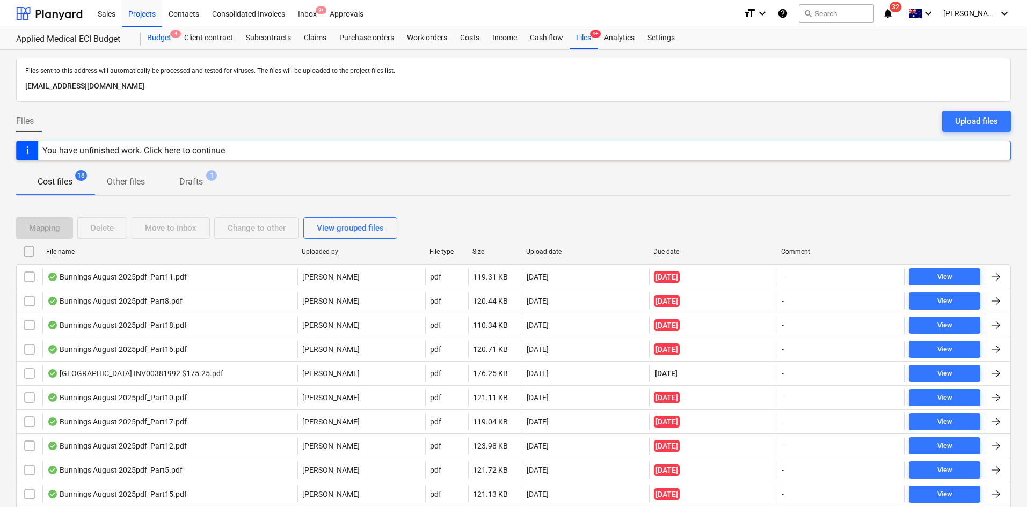
click at [157, 34] on div "Budget 4" at bounding box center [159, 37] width 37 height 21
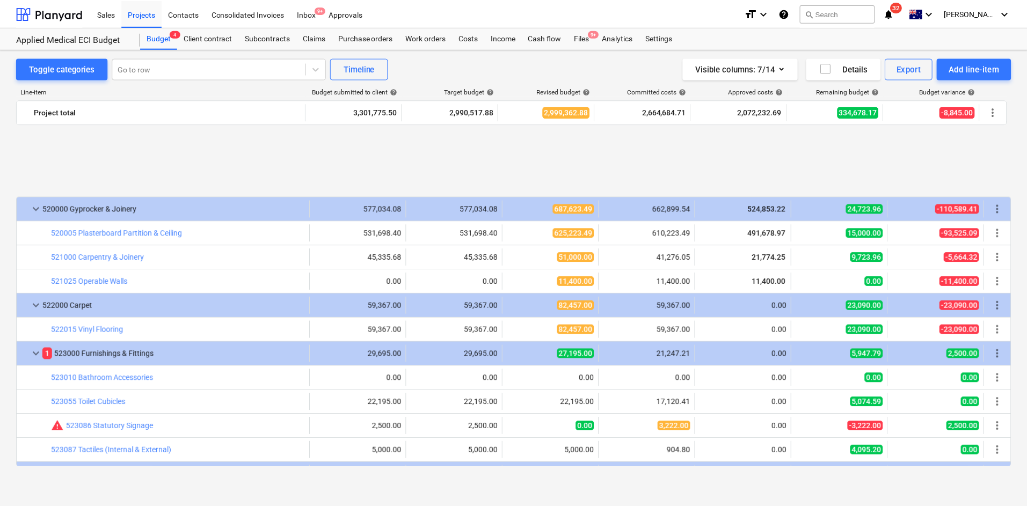
scroll to position [1289, 0]
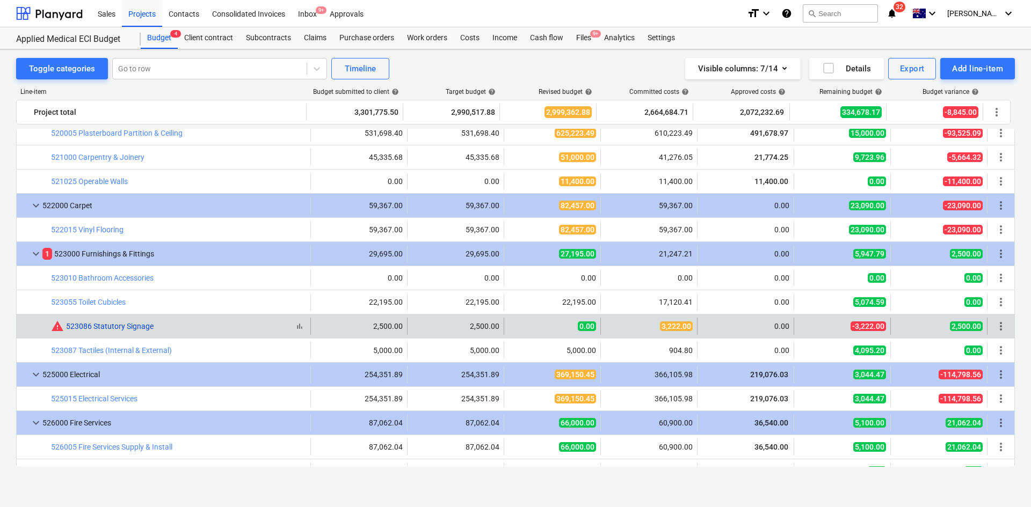
click at [147, 325] on link "523086 Statutory Signage" at bounding box center [110, 326] width 88 height 9
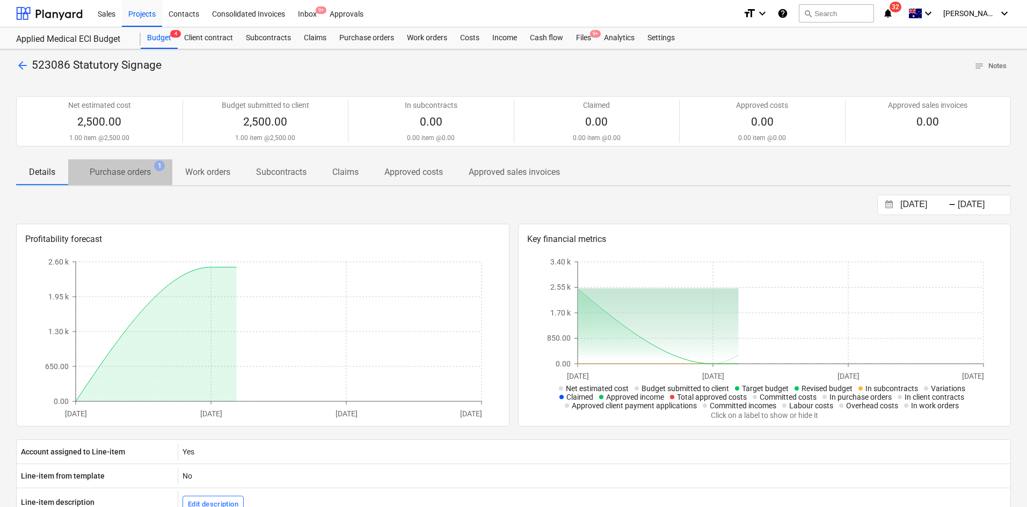
click at [130, 168] on p "Purchase orders" at bounding box center [120, 172] width 61 height 13
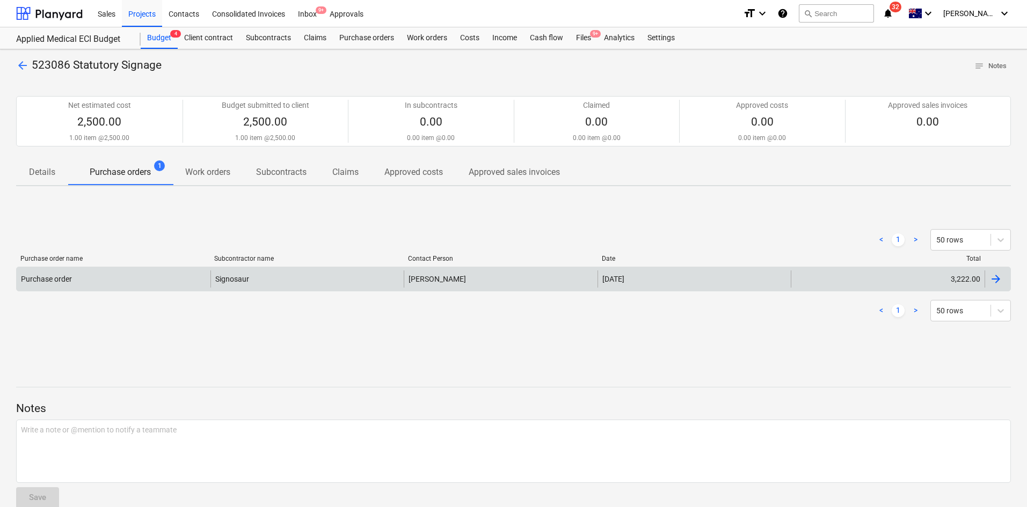
click at [139, 274] on div "Purchase order" at bounding box center [114, 279] width 194 height 17
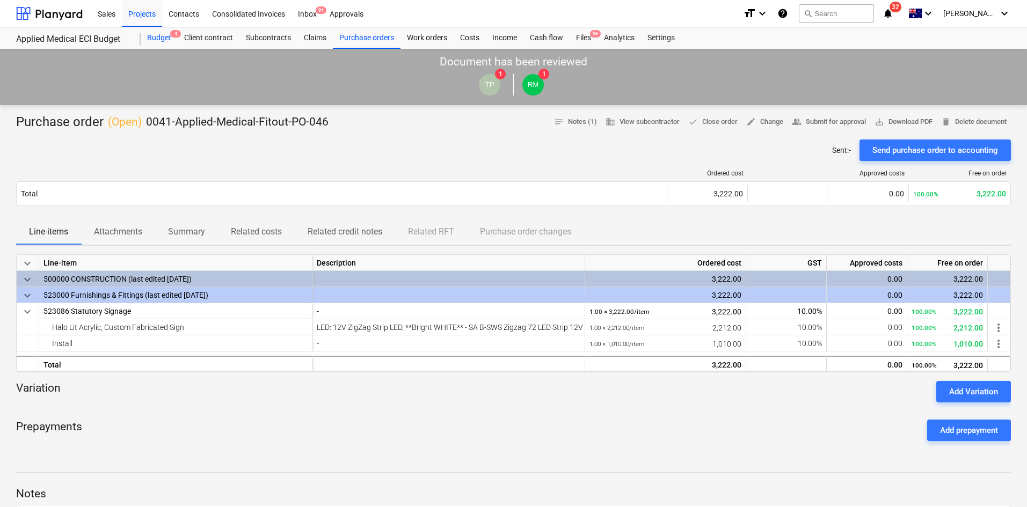
click at [172, 40] on div "Budget 4" at bounding box center [159, 37] width 37 height 21
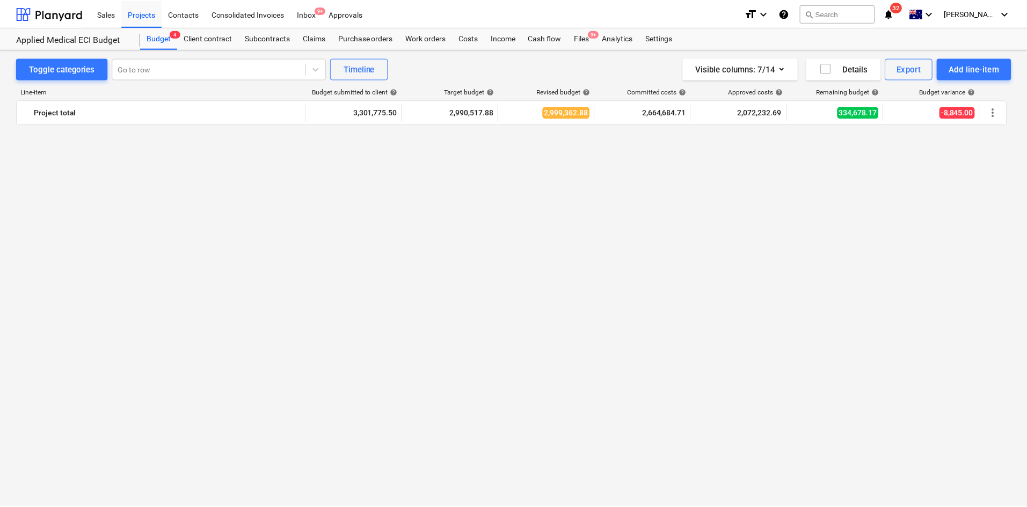
scroll to position [1289, 0]
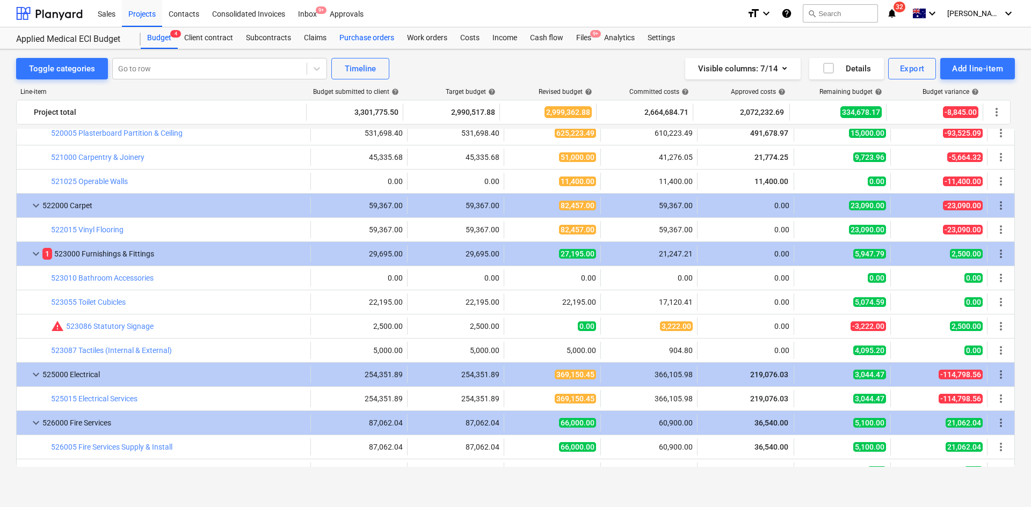
click at [377, 37] on div "Purchase orders" at bounding box center [367, 37] width 68 height 21
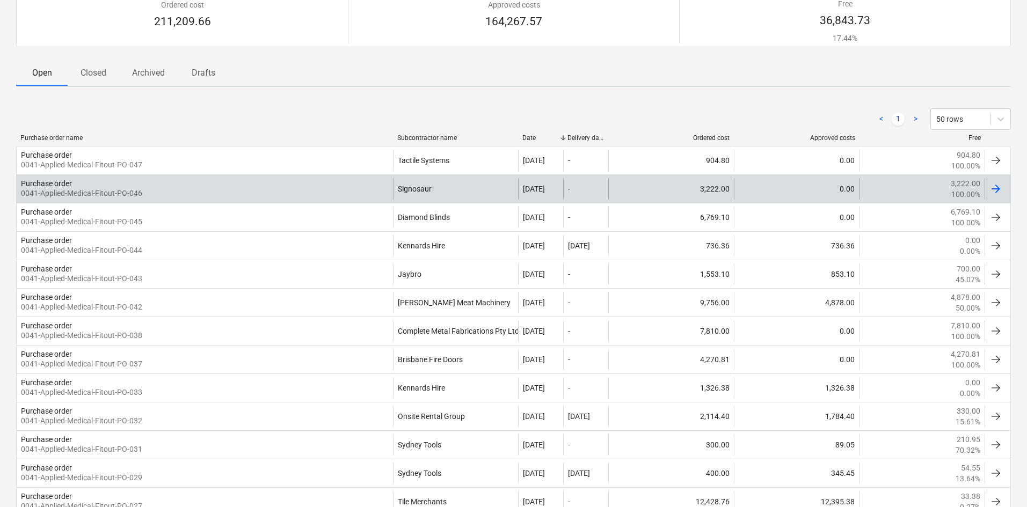
scroll to position [107, 0]
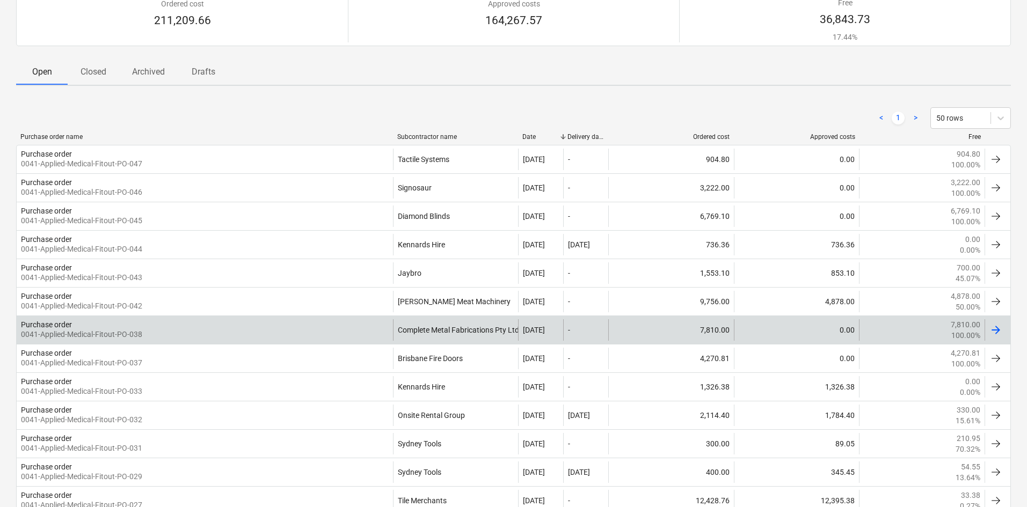
click at [318, 330] on div "Purchase order 0041-Applied-Medical-Fitout-PO-038" at bounding box center [205, 330] width 376 height 21
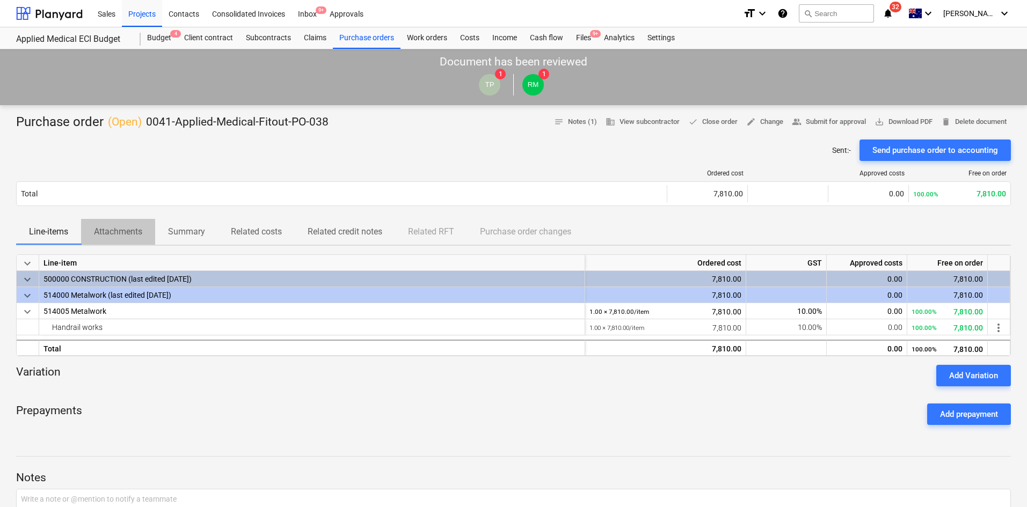
click at [110, 232] on p "Attachments" at bounding box center [118, 232] width 48 height 13
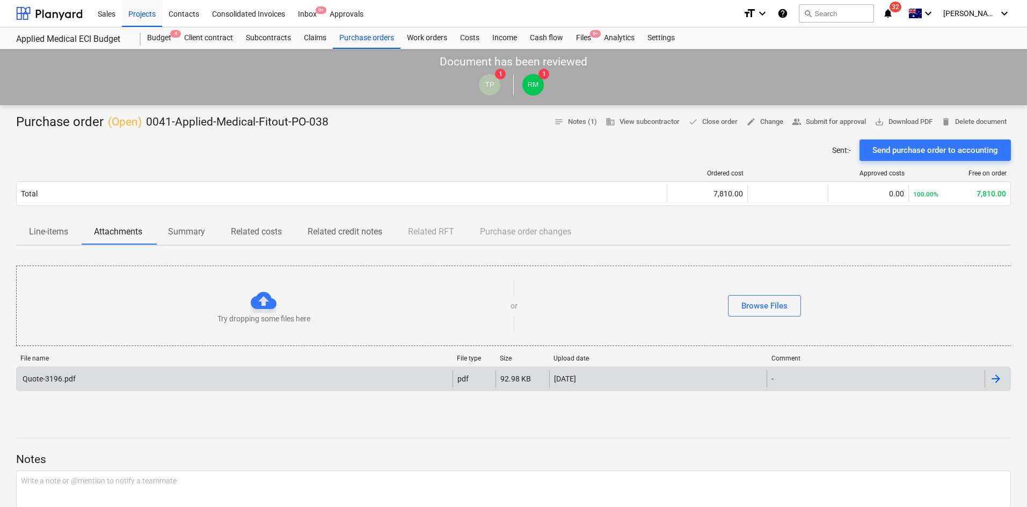
click at [79, 371] on div "Quote-3196.pdf" at bounding box center [235, 379] width 436 height 17
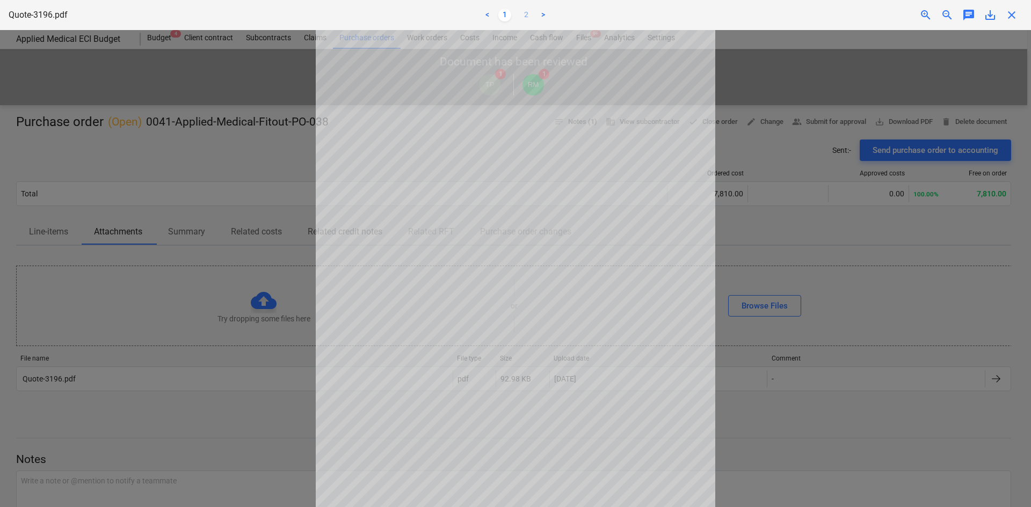
click at [530, 20] on link "2" at bounding box center [526, 15] width 13 height 13
click at [505, 16] on link "1" at bounding box center [504, 15] width 13 height 13
click at [519, 14] on ul "< 1 2 >" at bounding box center [515, 15] width 338 height 13
click at [526, 16] on link "2" at bounding box center [526, 15] width 13 height 13
click at [1012, 19] on span "close" at bounding box center [1011, 15] width 13 height 13
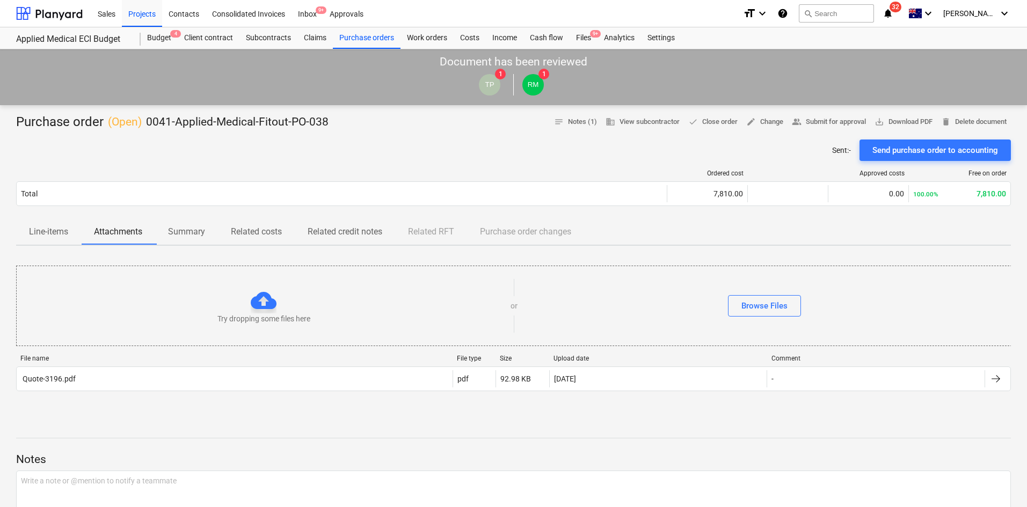
click at [57, 226] on p "Line-items" at bounding box center [48, 232] width 39 height 13
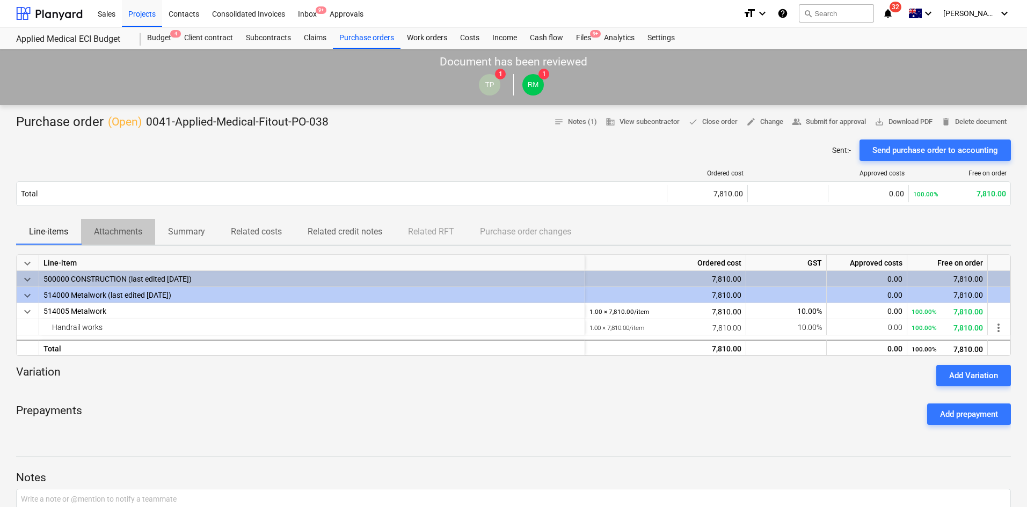
click at [137, 229] on p "Attachments" at bounding box center [118, 232] width 48 height 13
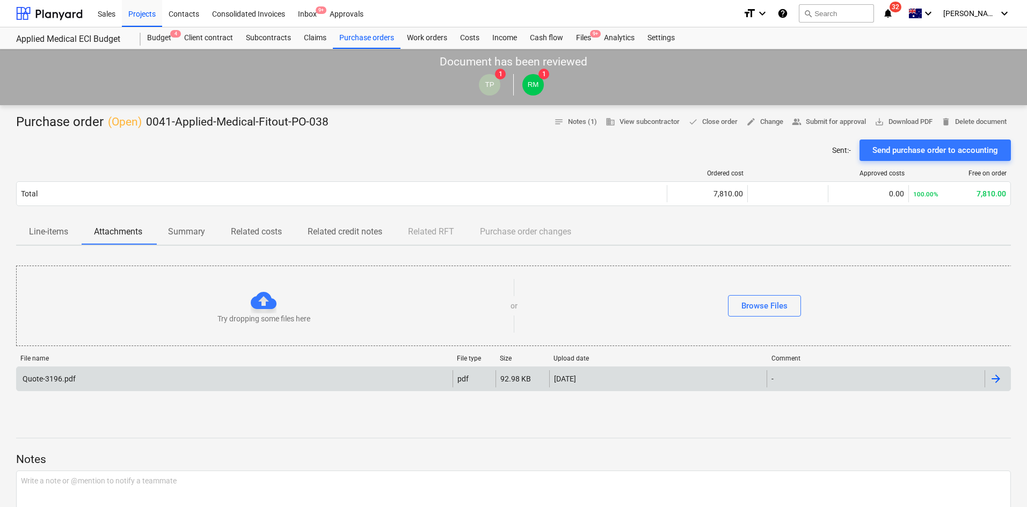
click at [131, 379] on div "Quote-3196.pdf" at bounding box center [235, 379] width 436 height 17
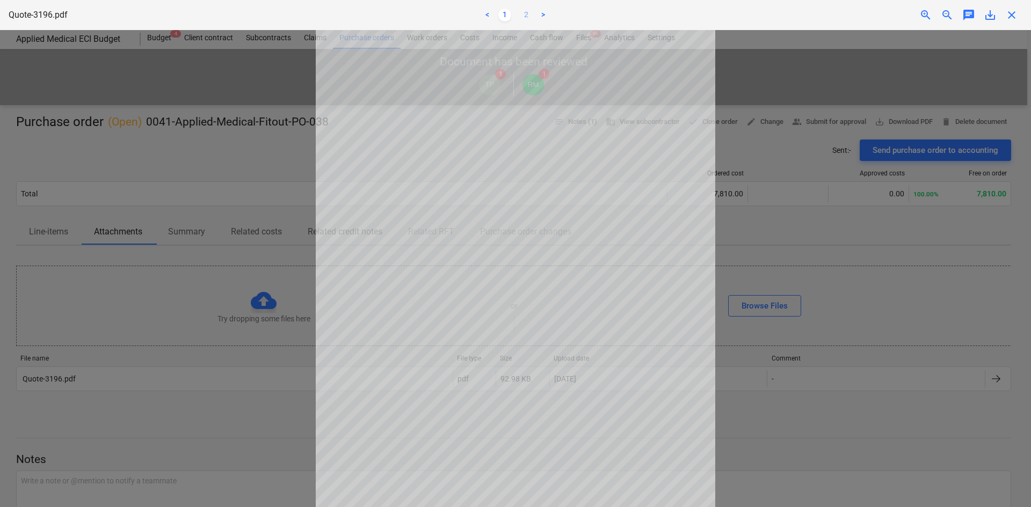
click at [520, 16] on link "2" at bounding box center [526, 15] width 13 height 13
click at [503, 16] on link "1" at bounding box center [504, 15] width 13 height 13
click at [530, 14] on link "2" at bounding box center [526, 15] width 13 height 13
click at [503, 15] on link "1" at bounding box center [504, 15] width 13 height 13
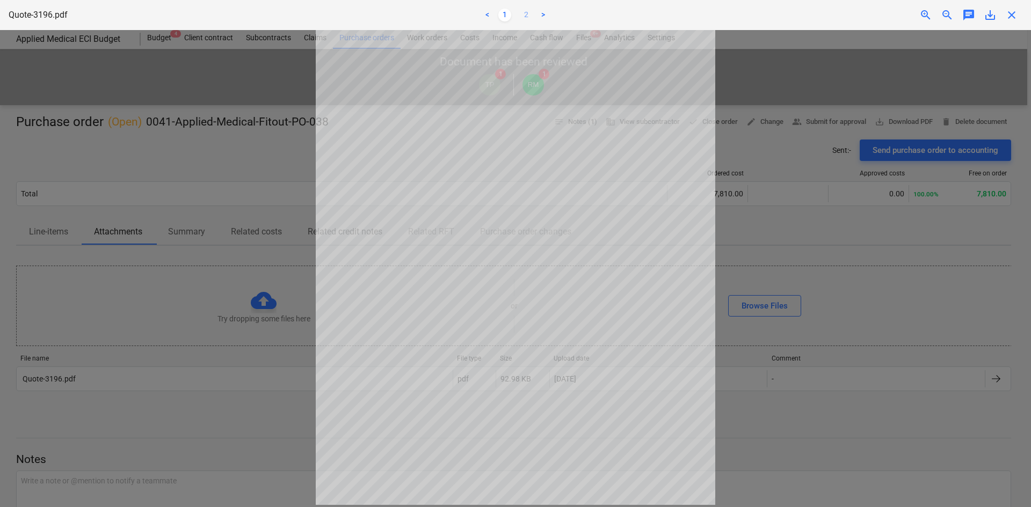
click at [520, 14] on link "2" at bounding box center [526, 15] width 13 height 13
click at [508, 17] on link "1" at bounding box center [504, 15] width 13 height 13
click at [525, 13] on link "2" at bounding box center [526, 15] width 13 height 13
click at [512, 13] on ul "< 1 2 >" at bounding box center [515, 15] width 338 height 13
click at [499, 17] on link "1" at bounding box center [504, 15] width 13 height 13
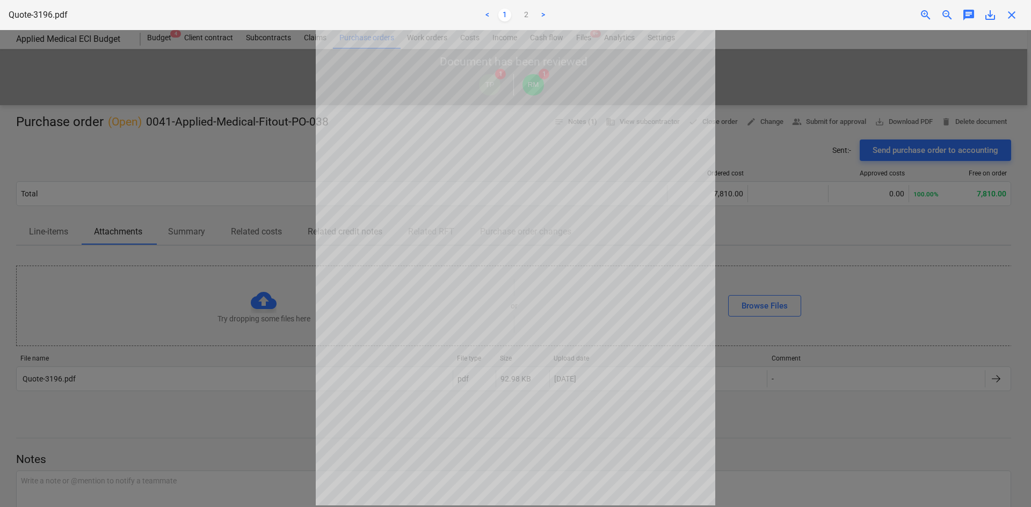
scroll to position [89, 0]
click at [901, 74] on div at bounding box center [515, 268] width 1031 height 477
click at [1014, 15] on span "close" at bounding box center [1011, 15] width 13 height 13
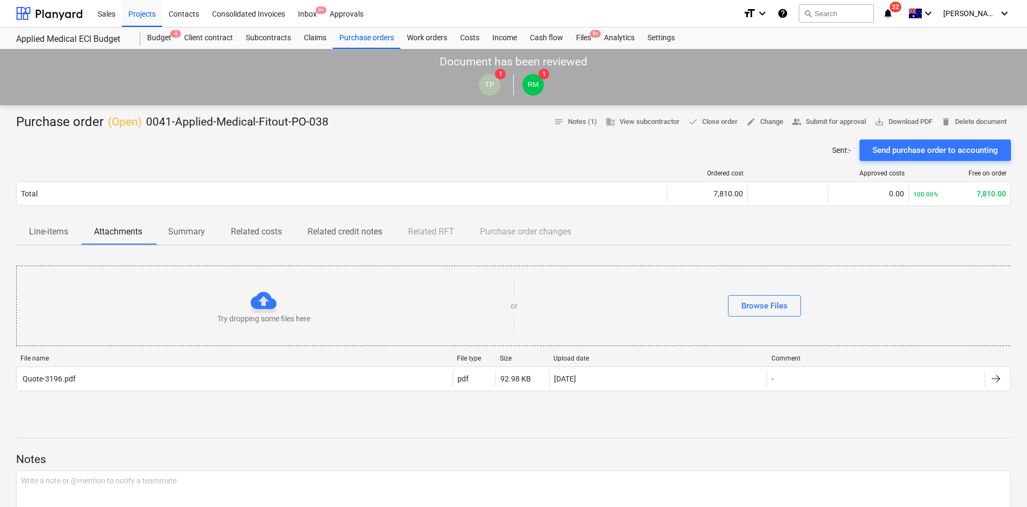
click at [346, 140] on div "Sent : - Send purchase order to accounting" at bounding box center [513, 150] width 995 height 21
click at [580, 39] on div "Files 9+" at bounding box center [584, 37] width 28 height 21
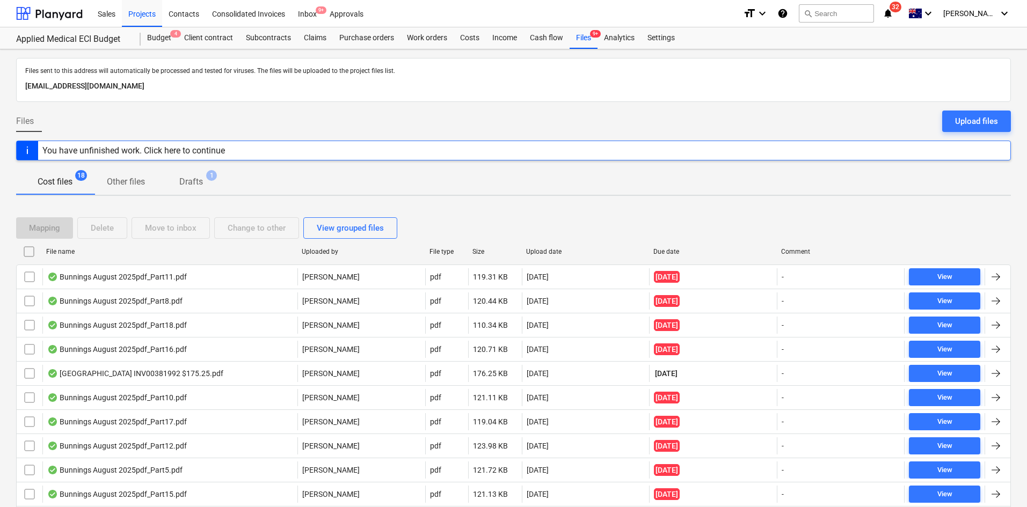
click at [676, 244] on div "Due date" at bounding box center [713, 251] width 128 height 17
click at [674, 248] on div "Due date" at bounding box center [713, 252] width 119 height 8
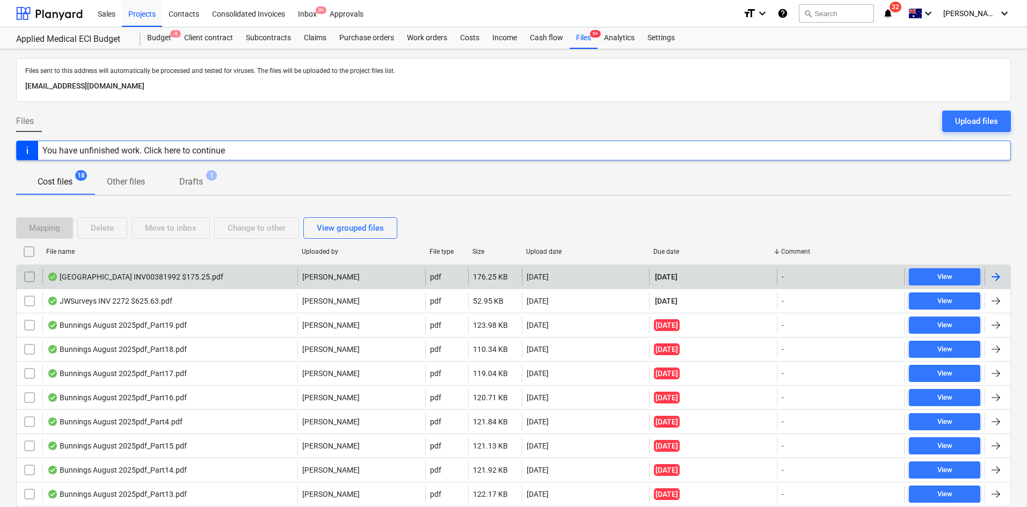
click at [227, 280] on div "Pacific Springs INV00381992 $175.25.pdf" at bounding box center [169, 277] width 255 height 17
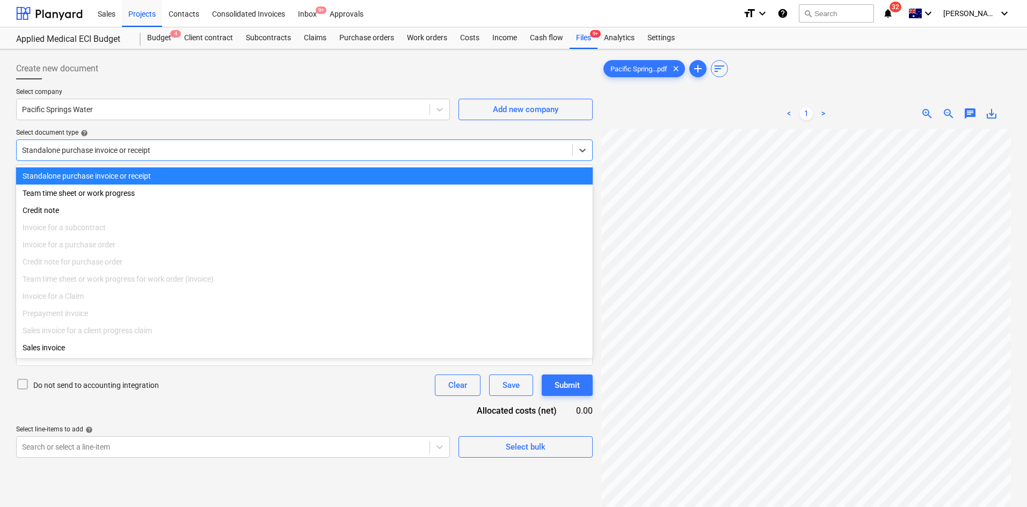
click at [194, 152] on div at bounding box center [294, 150] width 545 height 11
click at [195, 151] on div at bounding box center [294, 150] width 545 height 11
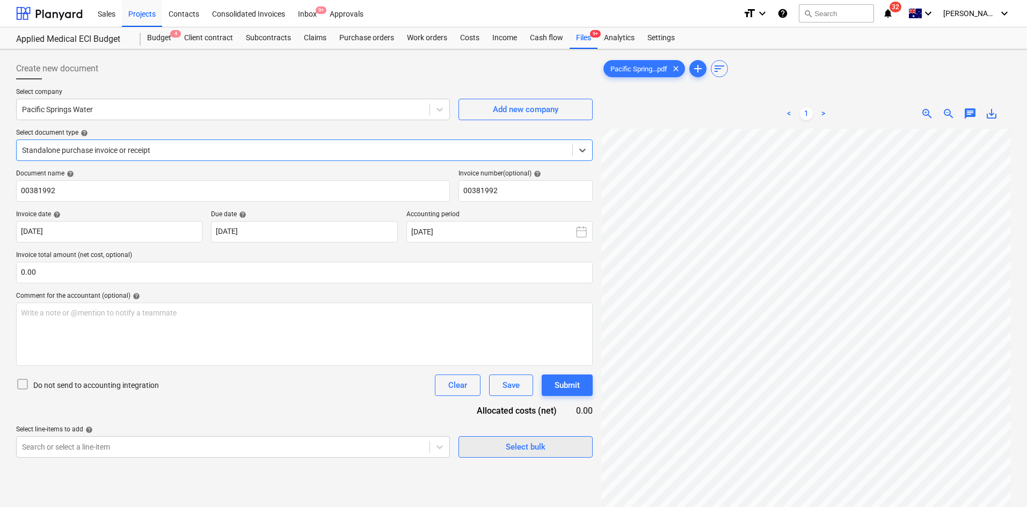
click at [521, 448] on div "Select bulk" at bounding box center [526, 447] width 40 height 14
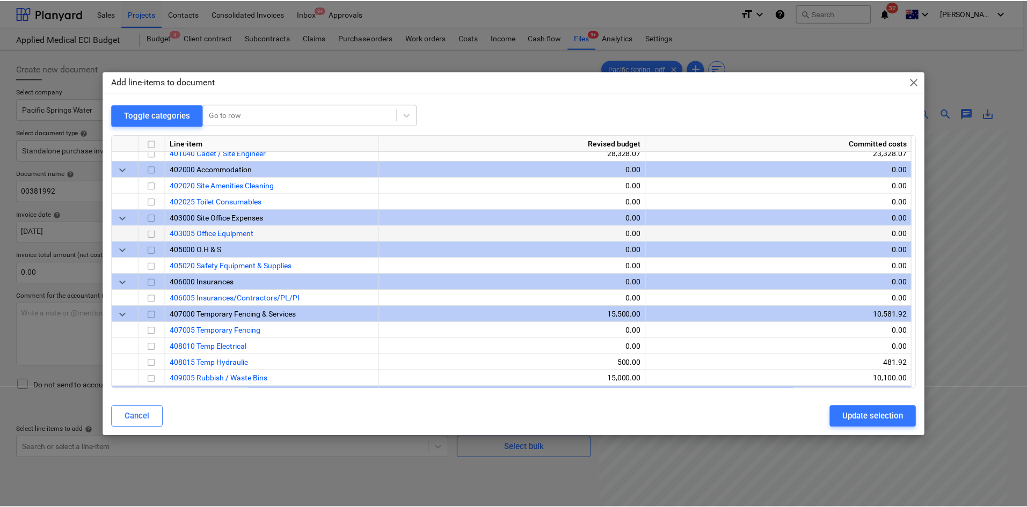
scroll to position [483, 0]
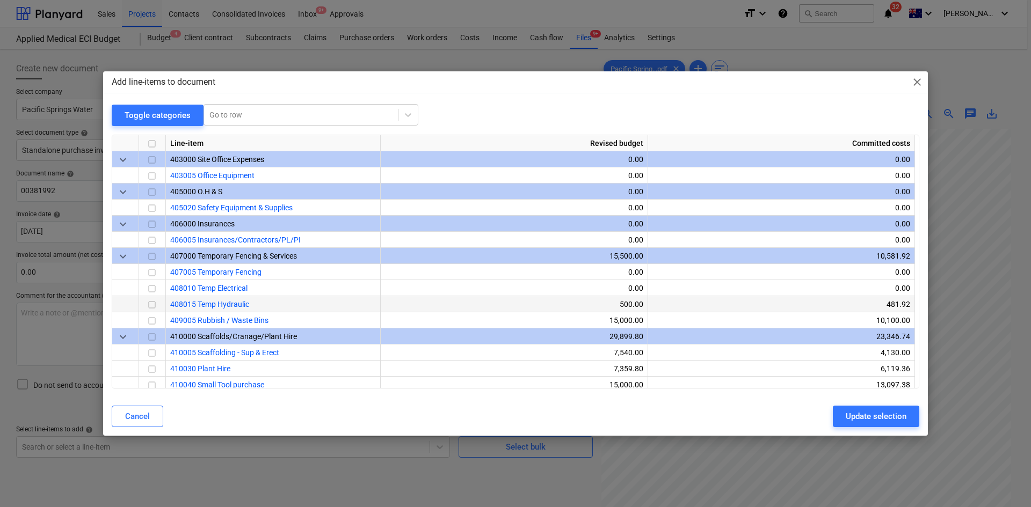
click at [151, 303] on input "checkbox" at bounding box center [152, 305] width 13 height 13
click at [874, 414] on div "Update selection" at bounding box center [876, 417] width 61 height 14
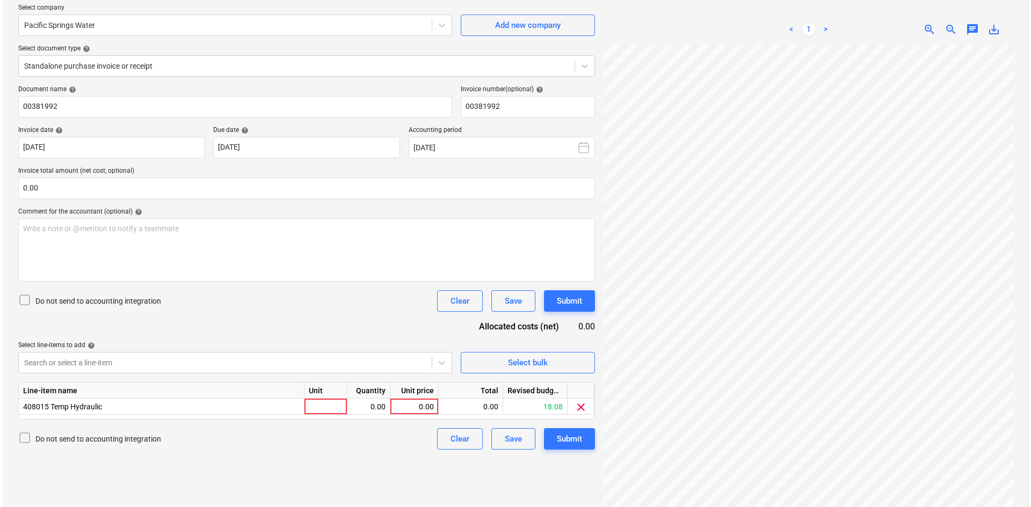
scroll to position [107, 0]
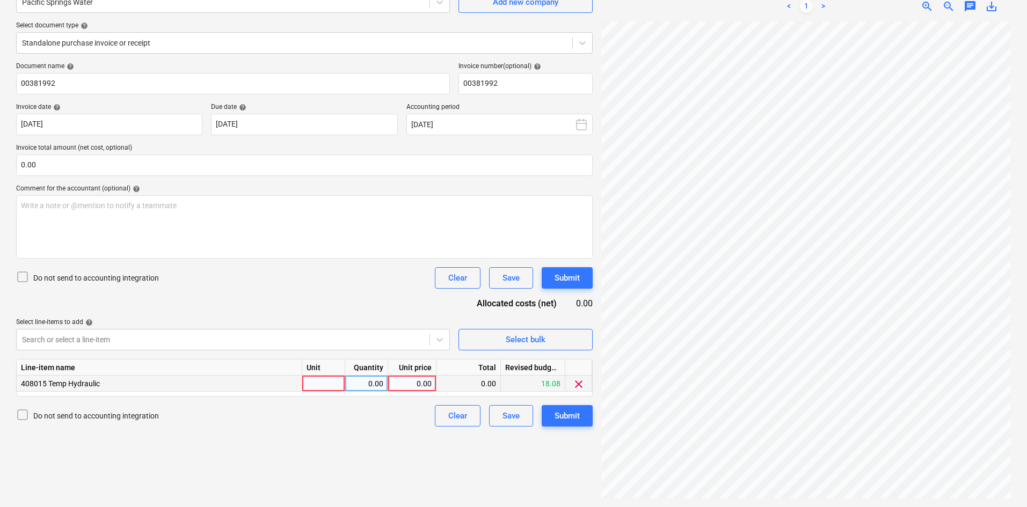
click at [324, 387] on div at bounding box center [323, 384] width 43 height 16
click at [340, 435] on div "Create new document Select company Pacific Springs Water Add new company Select…" at bounding box center [304, 224] width 585 height 557
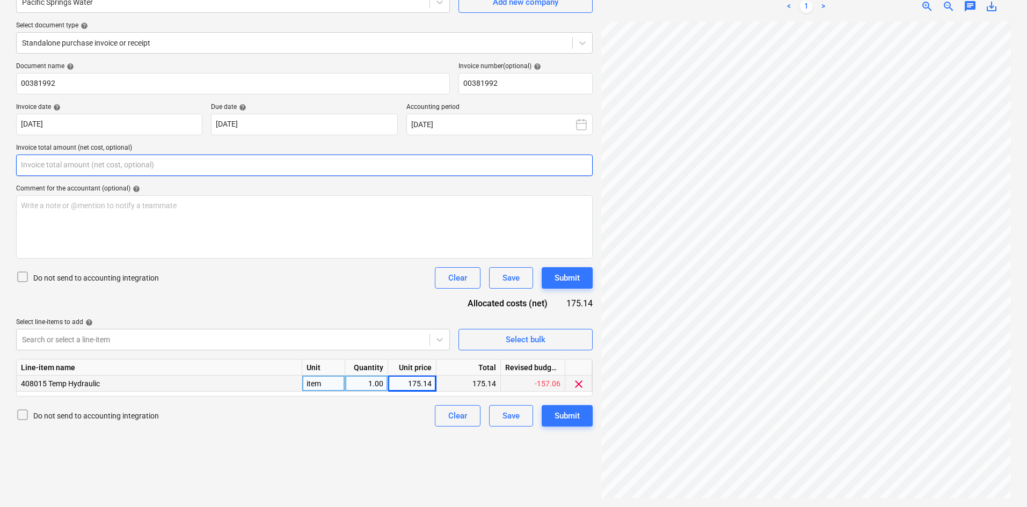
click at [143, 169] on input "text" at bounding box center [304, 165] width 577 height 21
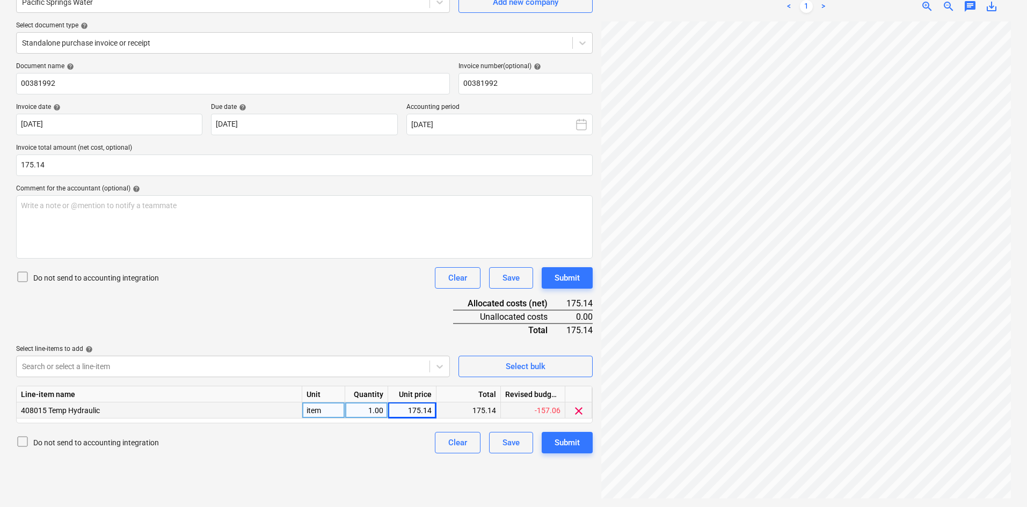
click at [313, 314] on div "Document name help 00381992 Invoice number (optional) help 00381992 Invoice dat…" at bounding box center [304, 257] width 577 height 391
click at [92, 207] on p "Write a note or @mention to notify a teammate ﻿" at bounding box center [304, 205] width 567 height 11
click at [574, 445] on div "Submit" at bounding box center [567, 443] width 25 height 14
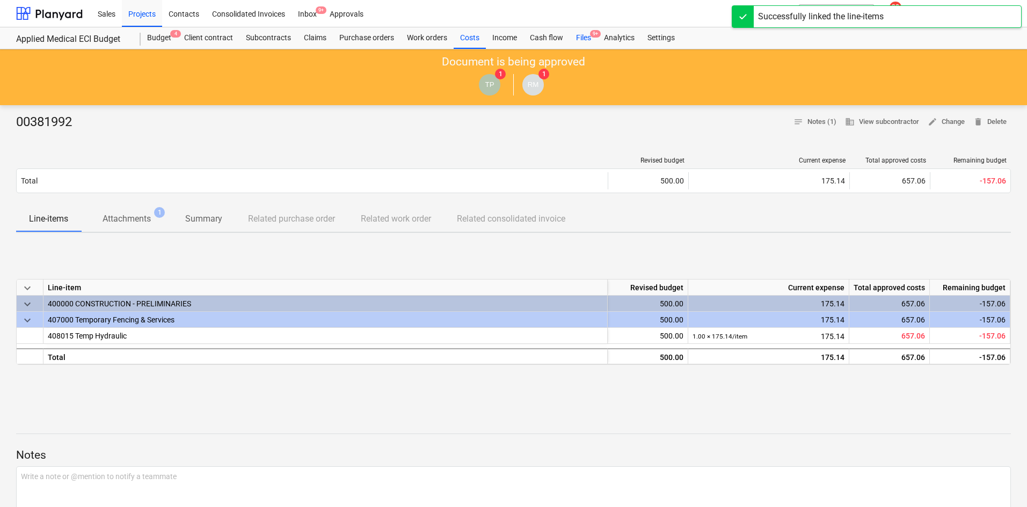
click at [579, 41] on div "Files 9+" at bounding box center [584, 37] width 28 height 21
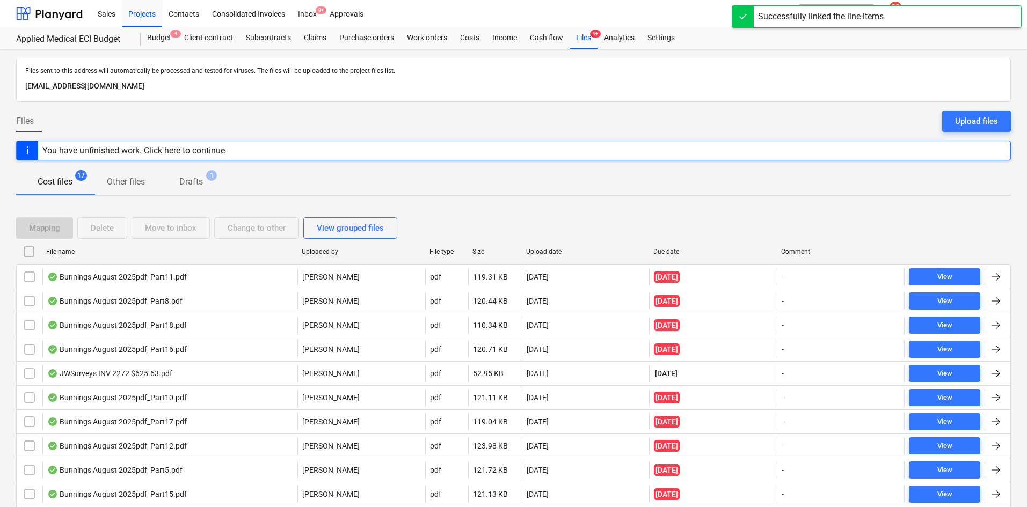
click at [675, 244] on div "Due date" at bounding box center [713, 251] width 128 height 17
click at [673, 247] on div "Due date" at bounding box center [713, 251] width 128 height 17
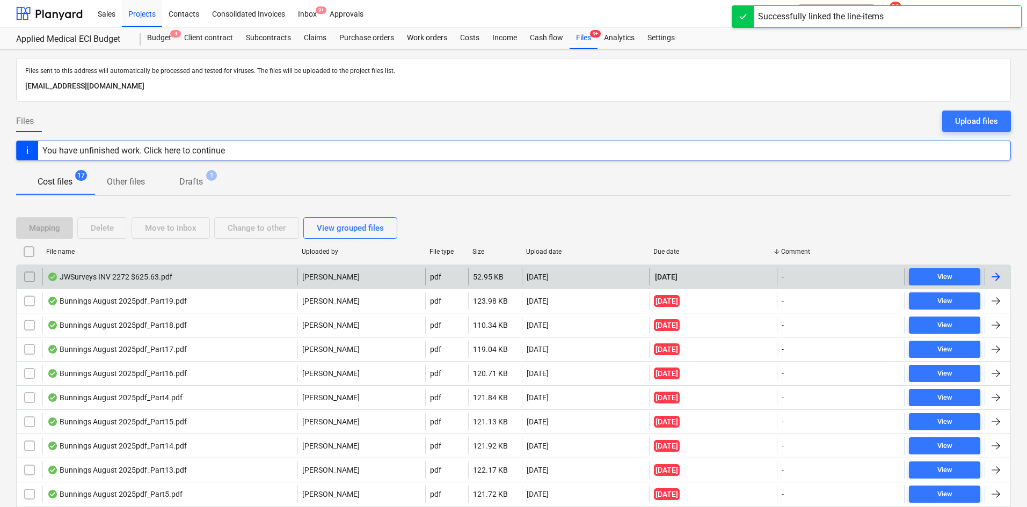
click at [419, 274] on div "J. Keane" at bounding box center [362, 277] width 128 height 17
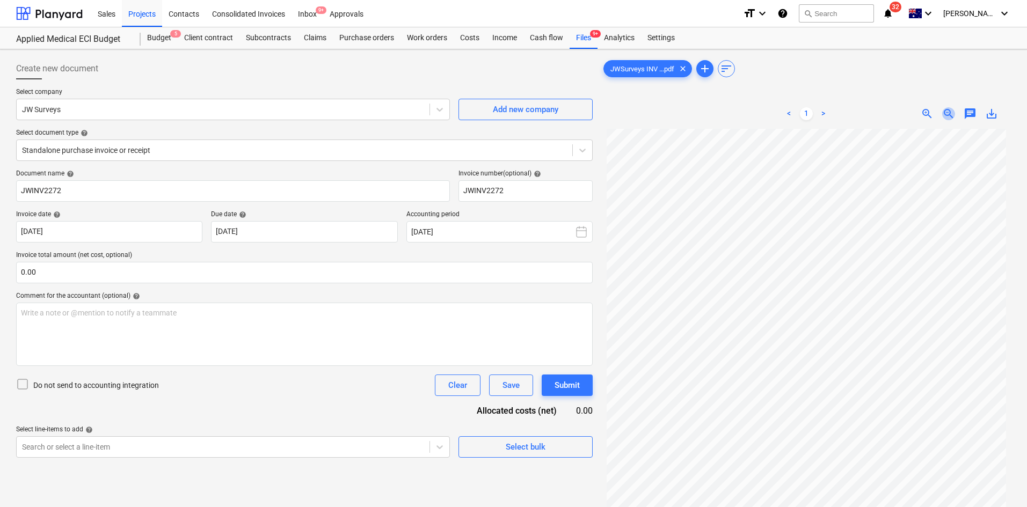
click at [952, 112] on span "zoom_out" at bounding box center [948, 113] width 13 height 13
click at [928, 113] on span "zoom_in" at bounding box center [927, 113] width 13 height 13
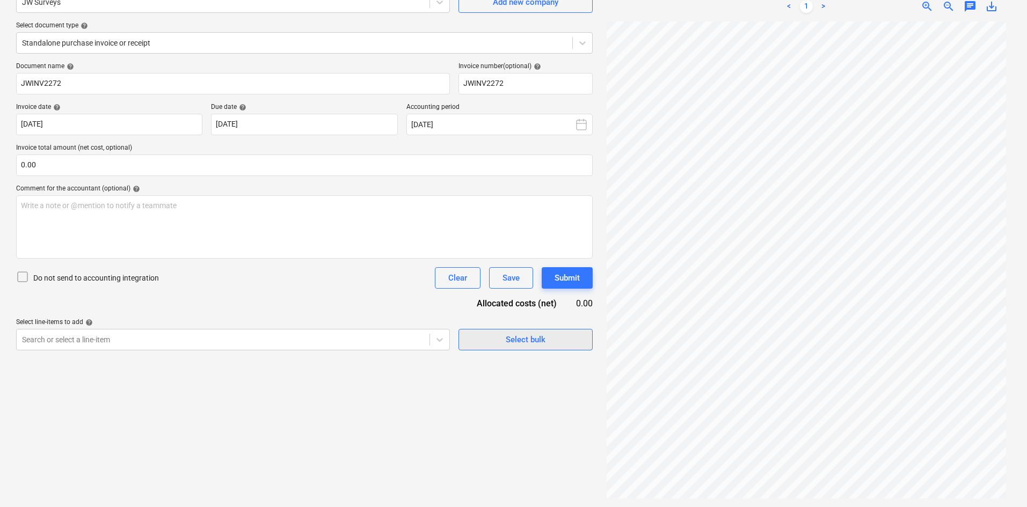
click at [512, 342] on div "Select bulk" at bounding box center [526, 340] width 40 height 14
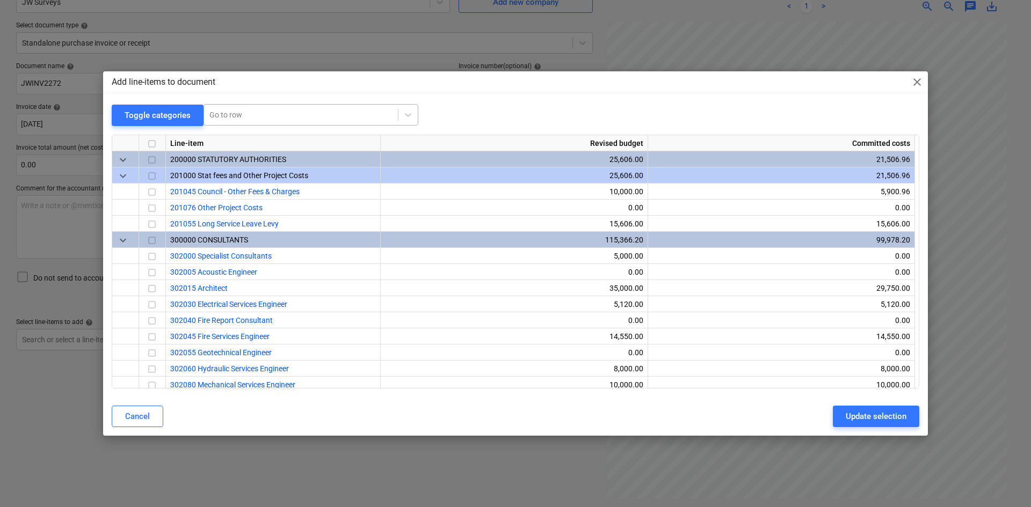
click at [310, 108] on div "Go to row" at bounding box center [301, 114] width 194 height 15
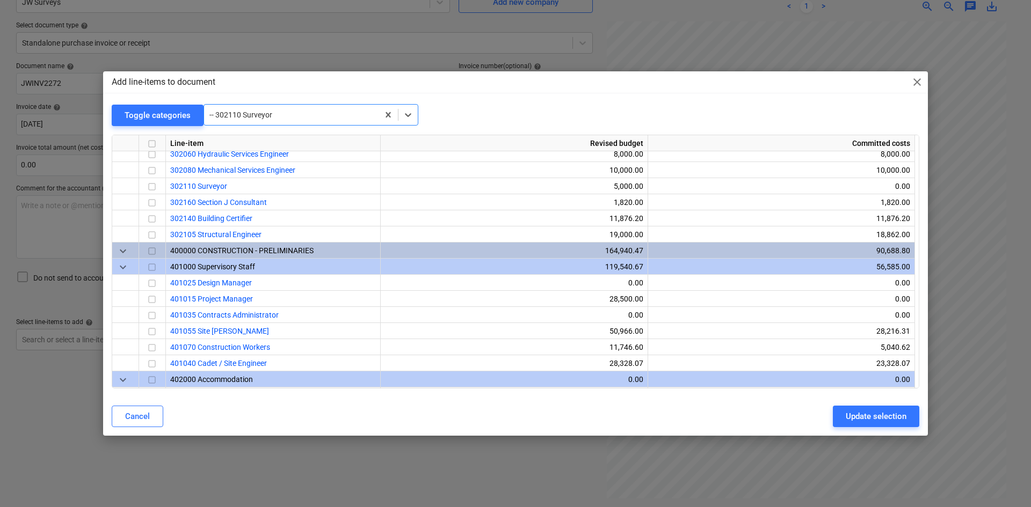
scroll to position [161, 0]
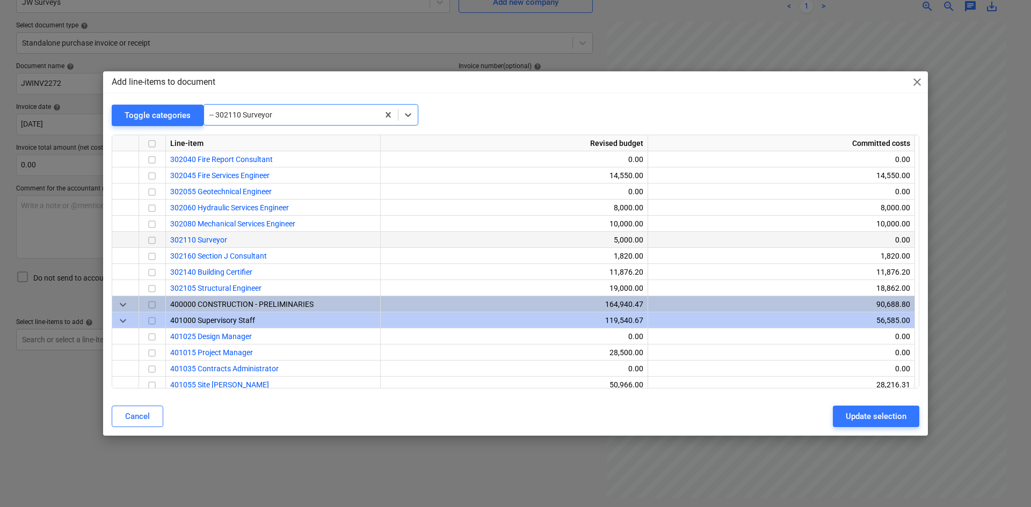
click at [148, 237] on input "checkbox" at bounding box center [152, 240] width 13 height 13
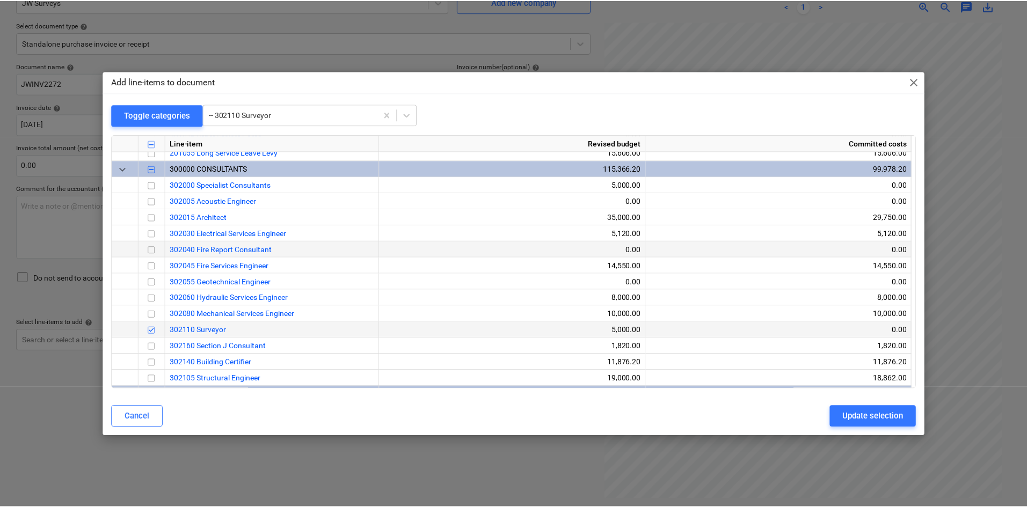
scroll to position [54, 0]
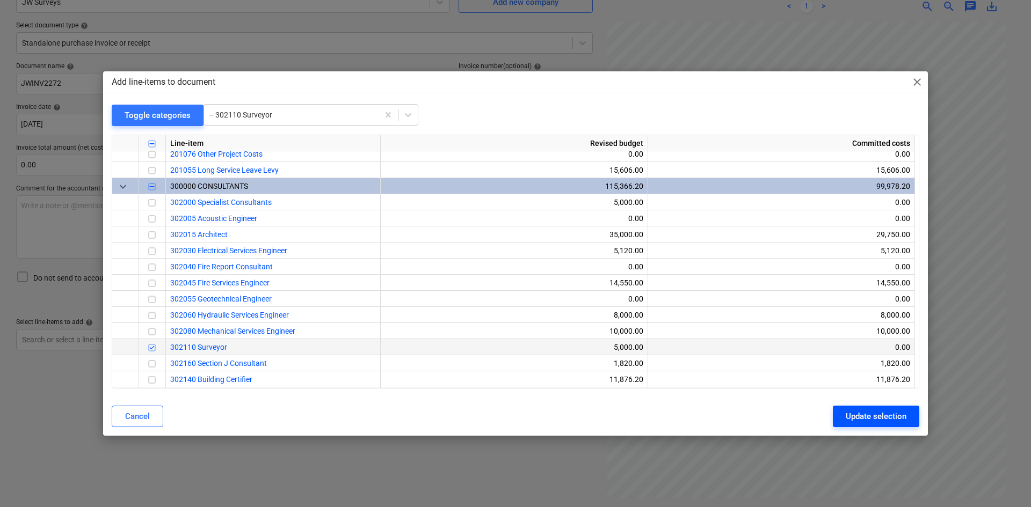
click at [867, 415] on div "Update selection" at bounding box center [876, 417] width 61 height 14
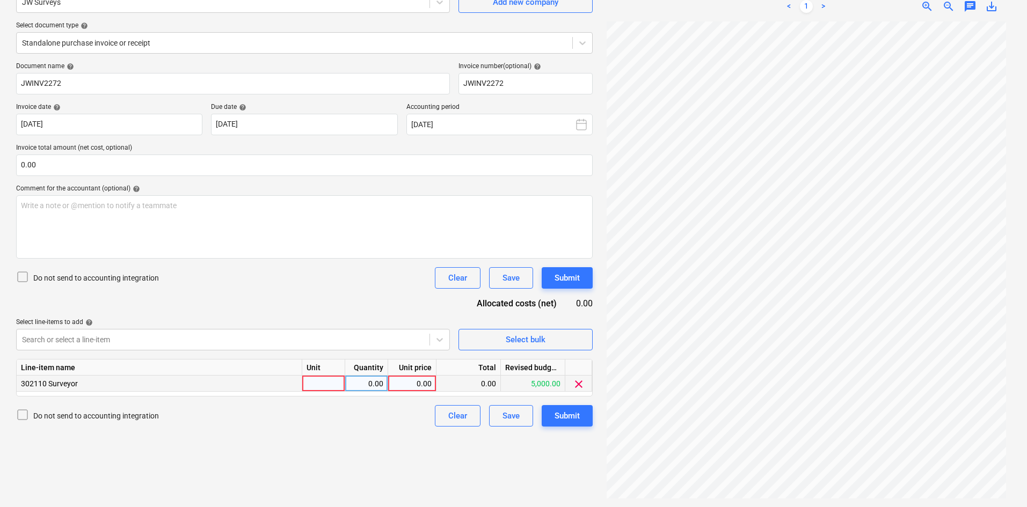
click at [317, 379] on div at bounding box center [323, 384] width 43 height 16
click at [364, 319] on div "Select line-items to add help" at bounding box center [233, 322] width 434 height 9
click at [286, 232] on div "Write a note or @mention to notify a teammate ﻿" at bounding box center [304, 226] width 577 height 63
click at [227, 180] on div "Document name help JWINV2272 Invoice number (optional) help JWINV2272 Invoice d…" at bounding box center [304, 244] width 577 height 365
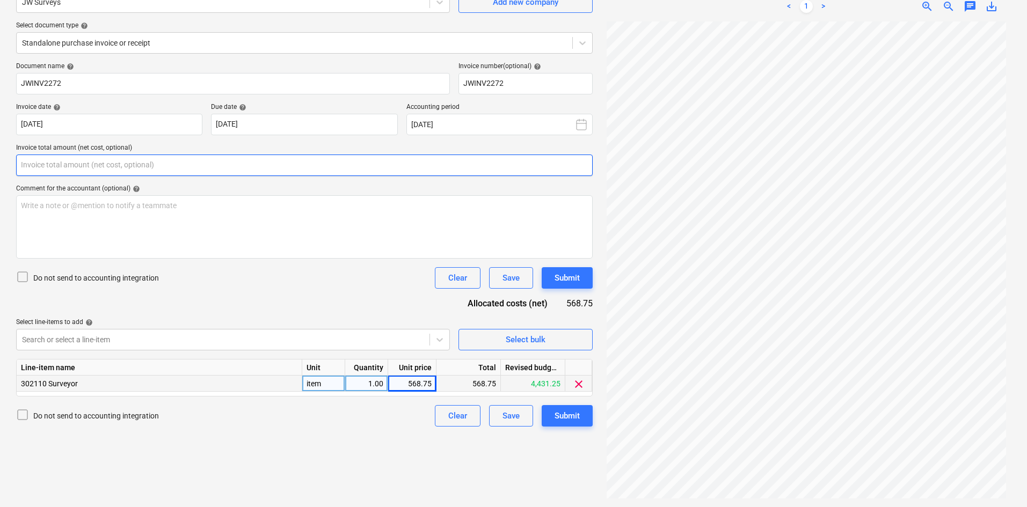
click at [211, 162] on input "text" at bounding box center [304, 165] width 577 height 21
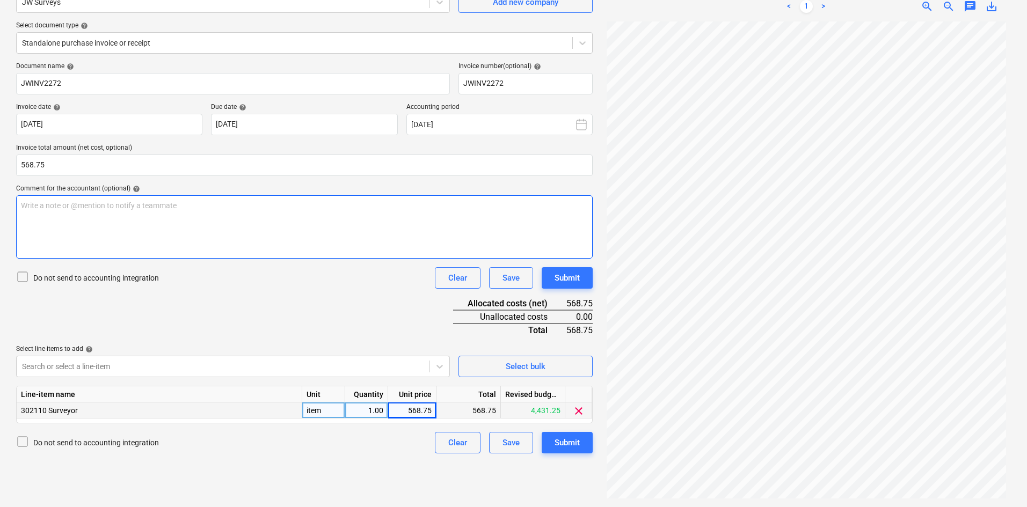
click at [221, 241] on div "Write a note or @mention to notify a teammate ﻿" at bounding box center [304, 226] width 577 height 63
click at [205, 278] on div "Do not send to accounting integration Clear Save Submit" at bounding box center [304, 277] width 577 height 21
click at [186, 208] on p "Confirmed with Mikey" at bounding box center [304, 205] width 567 height 11
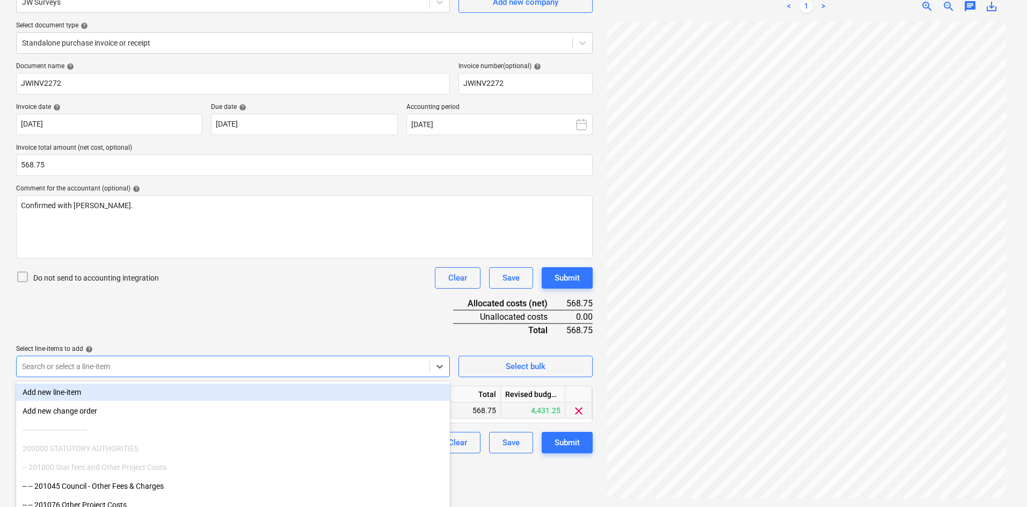
click at [327, 359] on body "Sales Projects Contacts Consolidated Invoices Inbox 9+ Approvals format_size ke…" at bounding box center [513, 146] width 1027 height 507
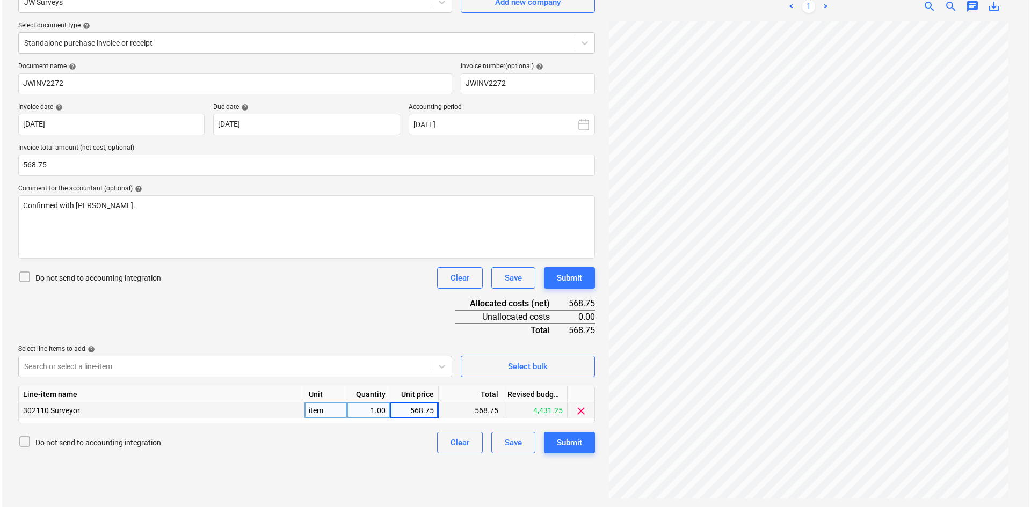
scroll to position [107, 0]
click at [344, 284] on div "Document name help JWINV2272 Invoice number (optional) help JWINV2272 Invoice d…" at bounding box center [304, 257] width 577 height 391
click at [369, 270] on div "Do not send to accounting integration Clear Save Submit" at bounding box center [304, 277] width 577 height 21
click at [368, 275] on div "Do not send to accounting integration Clear Save Submit" at bounding box center [304, 277] width 577 height 21
click at [330, 315] on div "Document name help JWINV2272 Invoice number (optional) help JWINV2272 Invoice d…" at bounding box center [304, 257] width 577 height 391
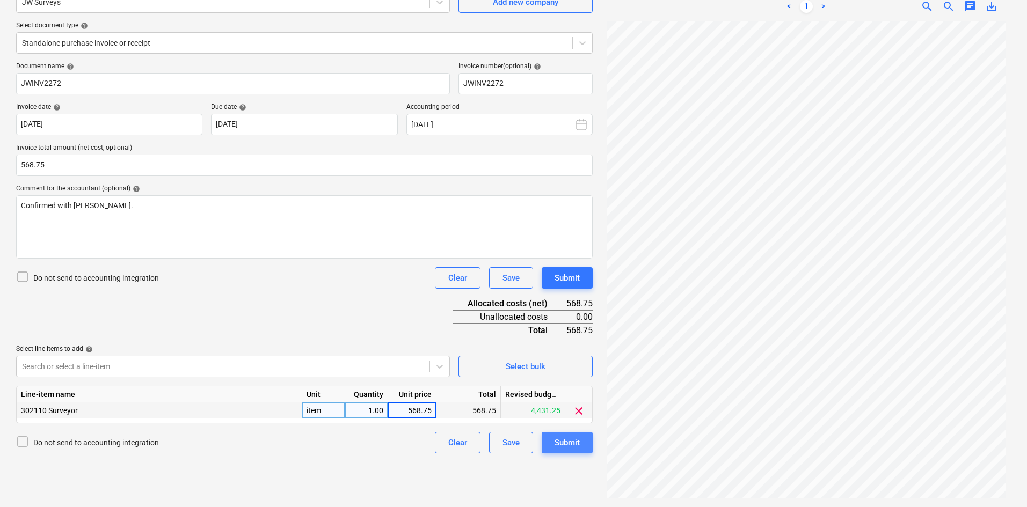
click at [563, 449] on div "Submit" at bounding box center [567, 443] width 25 height 14
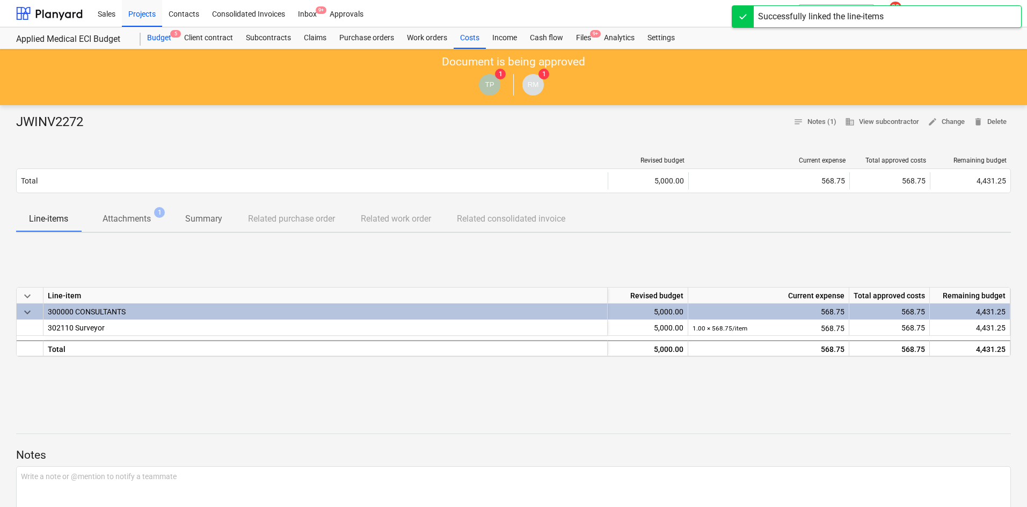
click at [163, 40] on div "Budget 5" at bounding box center [159, 37] width 37 height 21
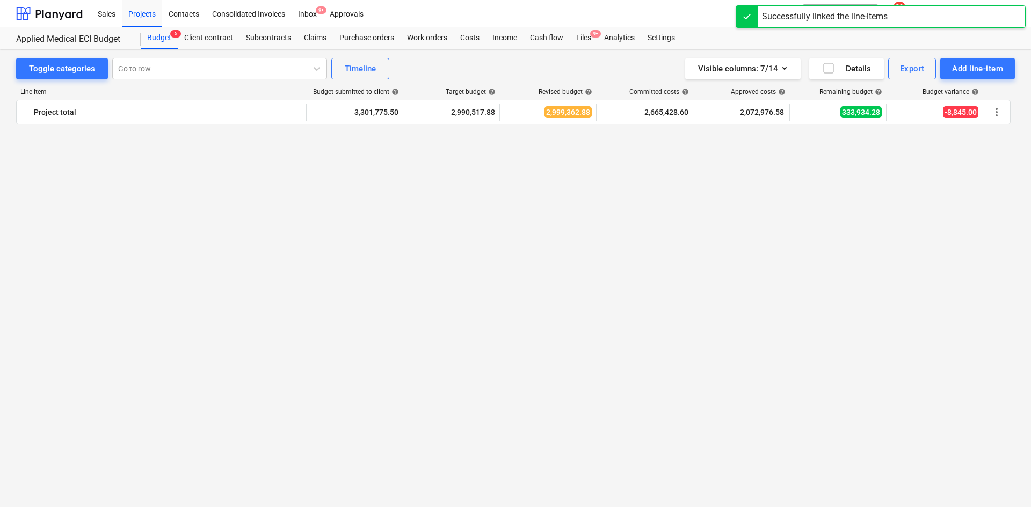
scroll to position [1235, 0]
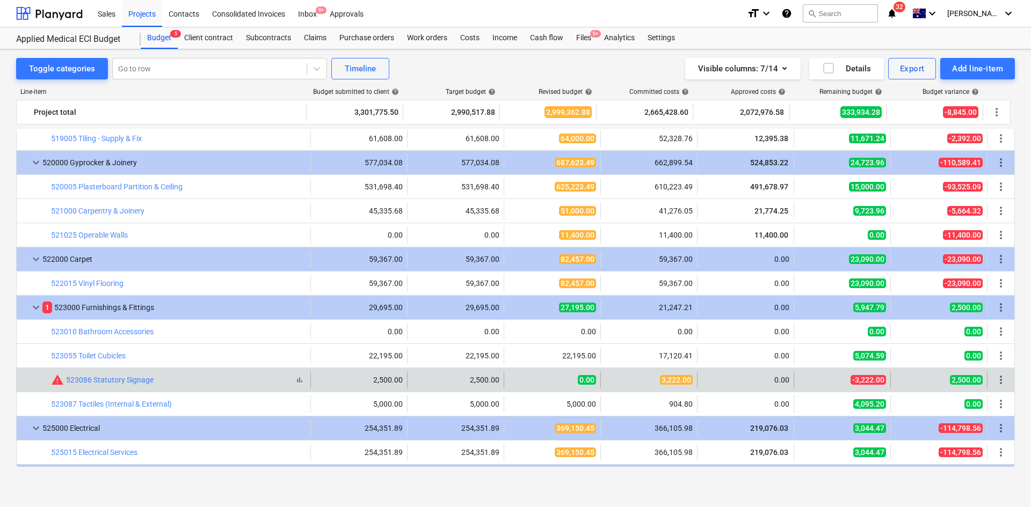
click at [155, 380] on div "bar_chart warning 523086 Statutory Signage" at bounding box center [178, 380] width 255 height 13
click at [146, 381] on link "523086 Statutory Signage" at bounding box center [110, 380] width 88 height 9
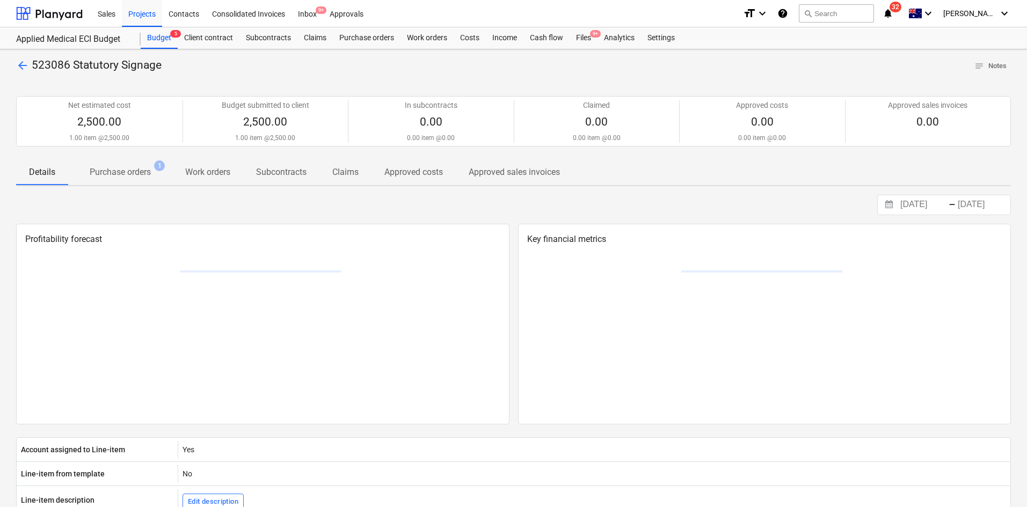
click at [147, 167] on p "Purchase orders" at bounding box center [120, 172] width 61 height 13
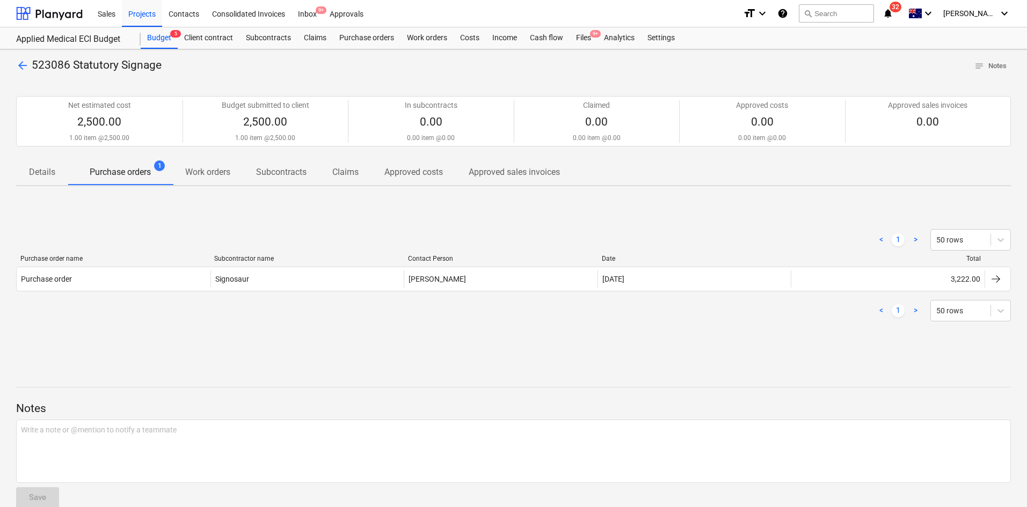
click at [45, 172] on p "Details" at bounding box center [42, 172] width 26 height 13
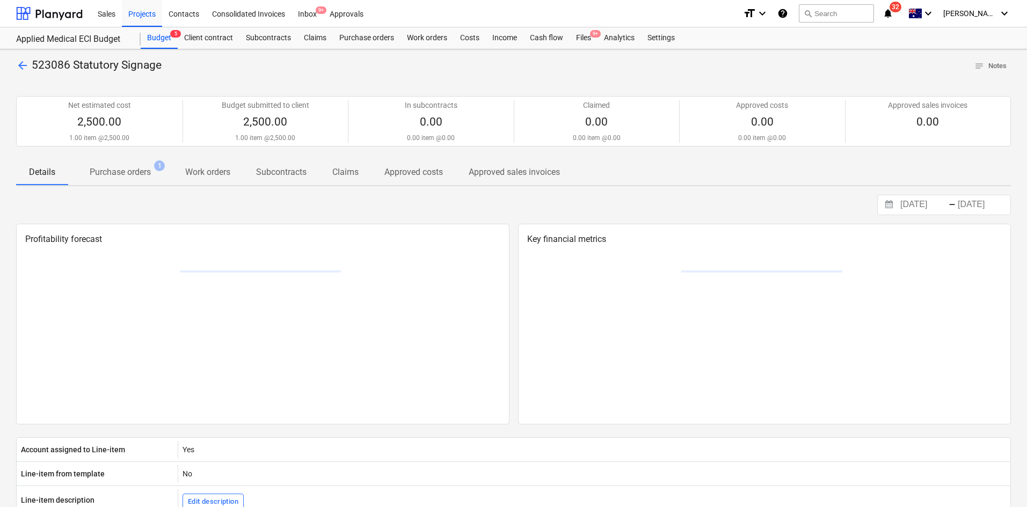
click at [22, 67] on span "arrow_back" at bounding box center [22, 65] width 13 height 13
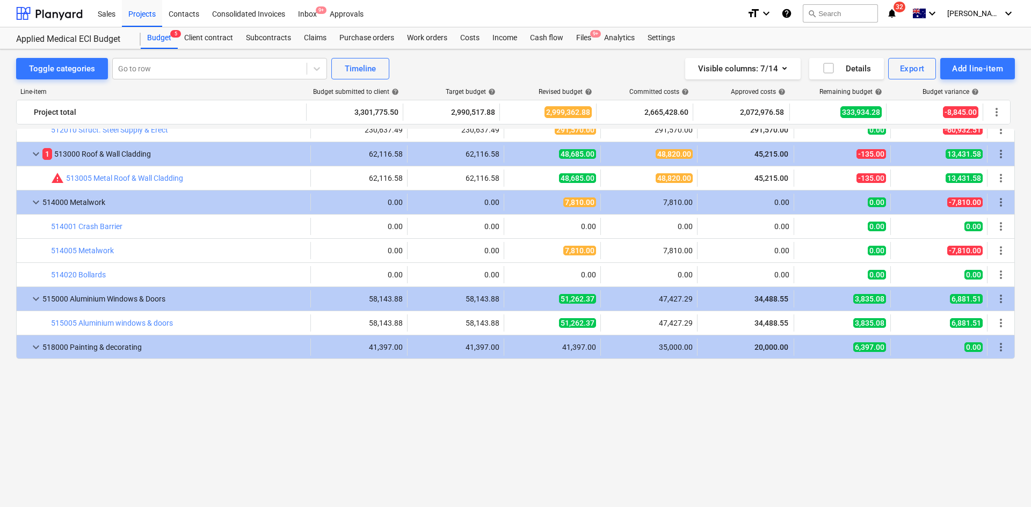
scroll to position [698, 0]
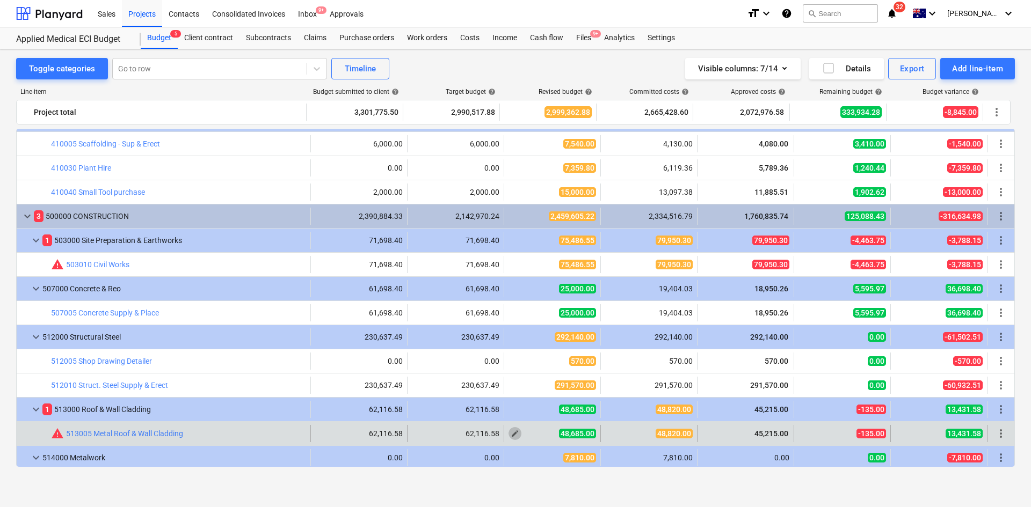
click at [512, 432] on span "edit" at bounding box center [515, 434] width 9 height 9
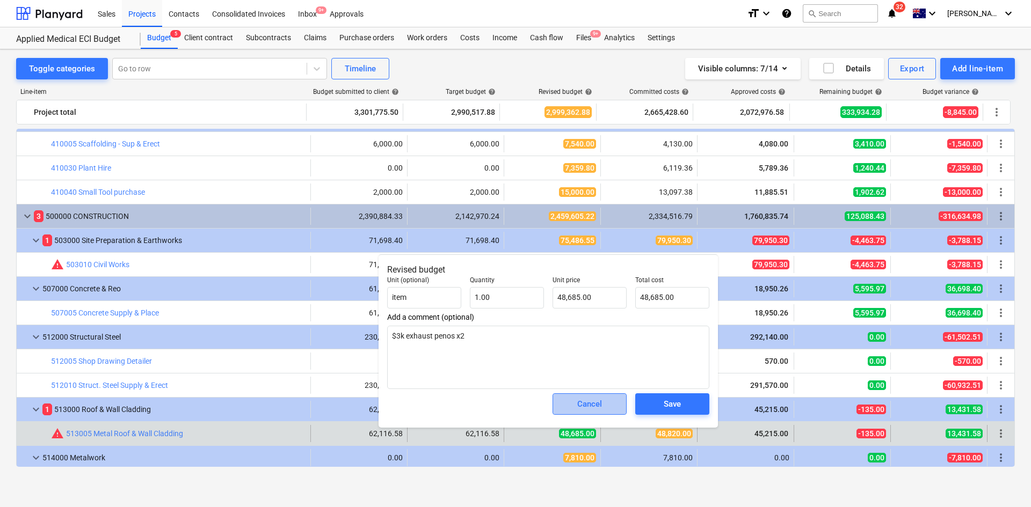
click at [584, 407] on div "Cancel" at bounding box center [589, 404] width 25 height 14
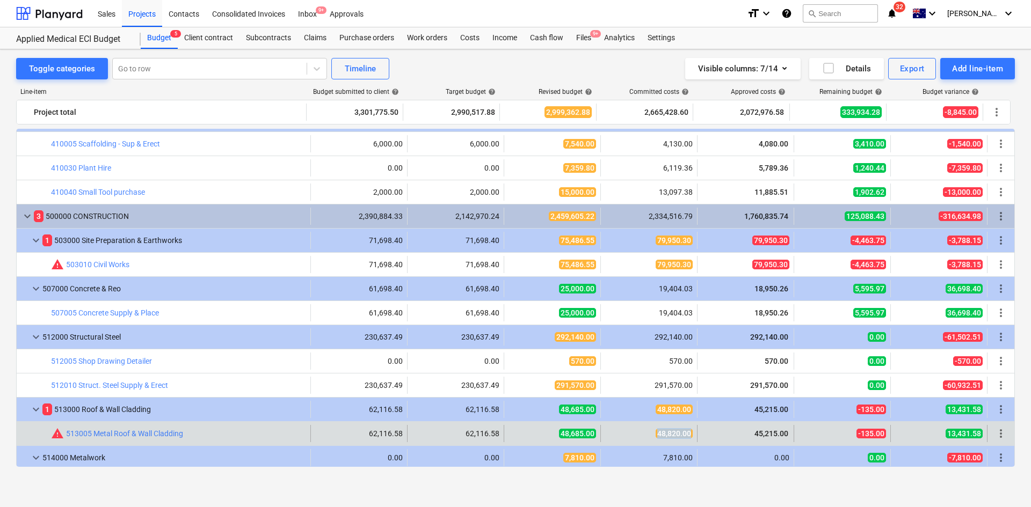
drag, startPoint x: 653, startPoint y: 434, endPoint x: 688, endPoint y: 432, distance: 34.9
click at [688, 432] on div "48,820.00" at bounding box center [649, 434] width 88 height 11
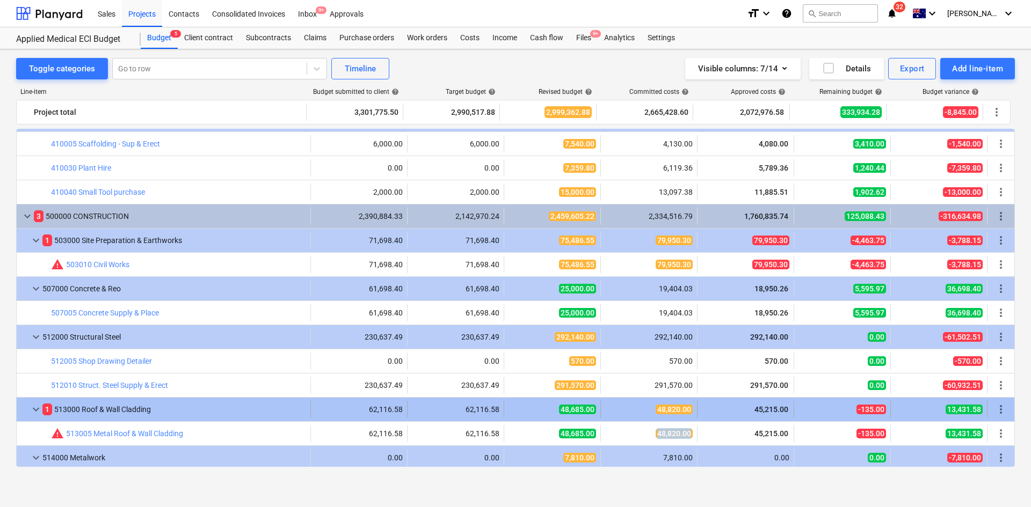
copy span "48,820.00"
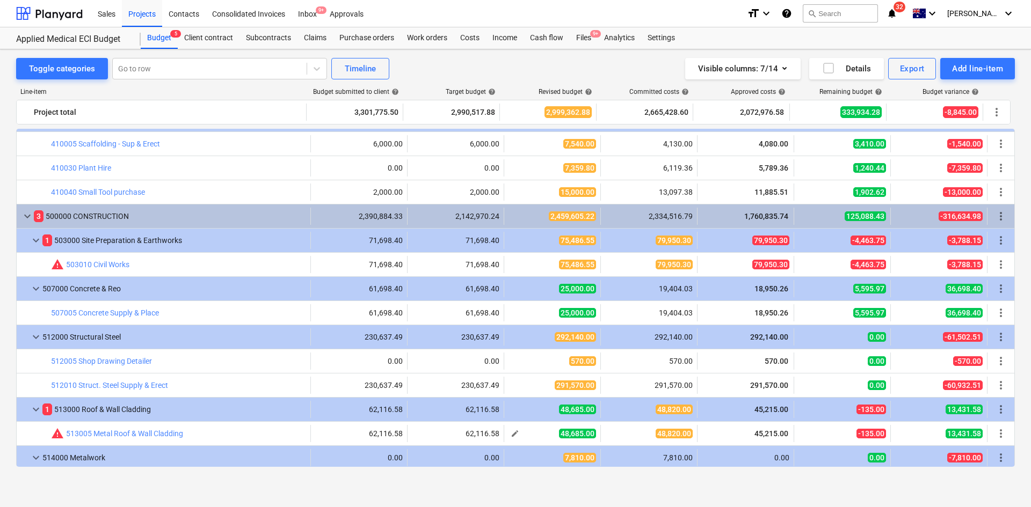
click at [549, 432] on div "48,685.00" at bounding box center [553, 434] width 88 height 11
click at [511, 434] on span "edit" at bounding box center [515, 434] width 9 height 9
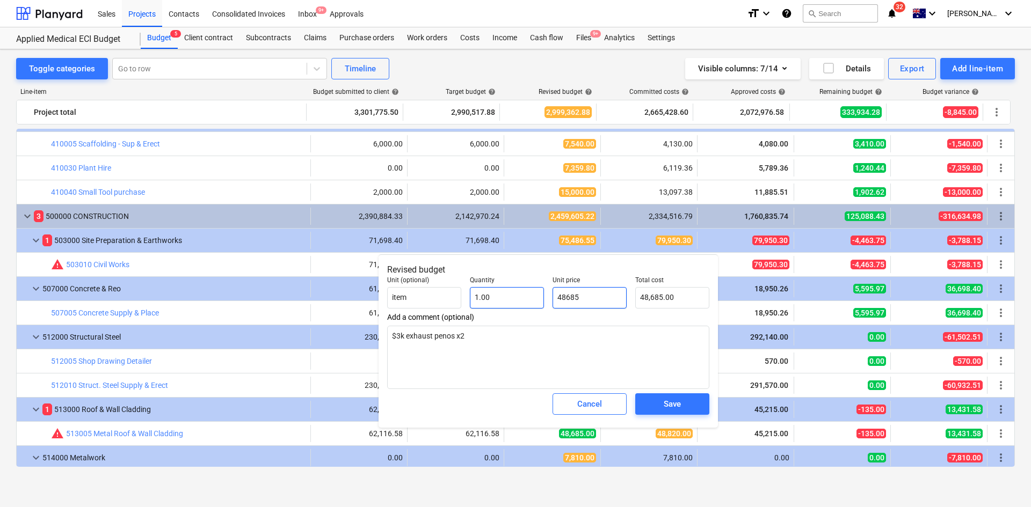
drag, startPoint x: 595, startPoint y: 300, endPoint x: 534, endPoint y: 300, distance: 61.2
click at [534, 300] on div "Unit (optional) item Quantity 1.00 Unit price 48685 Total cost 48,685.00" at bounding box center [548, 292] width 331 height 41
paste input ",820.00"
click at [674, 402] on div "Save" at bounding box center [672, 404] width 17 height 14
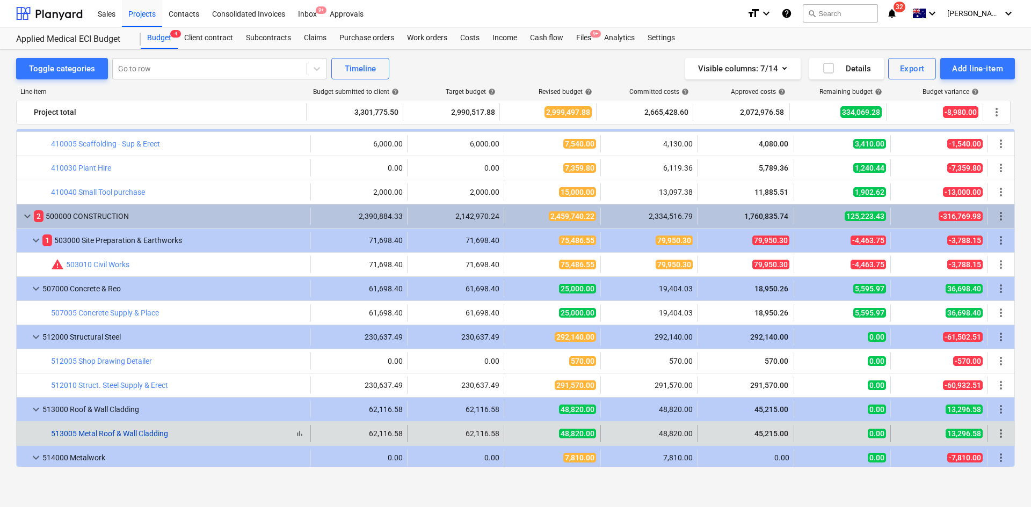
click at [121, 431] on link "513005 Metal Roof & Wall Cladding" at bounding box center [109, 434] width 117 height 9
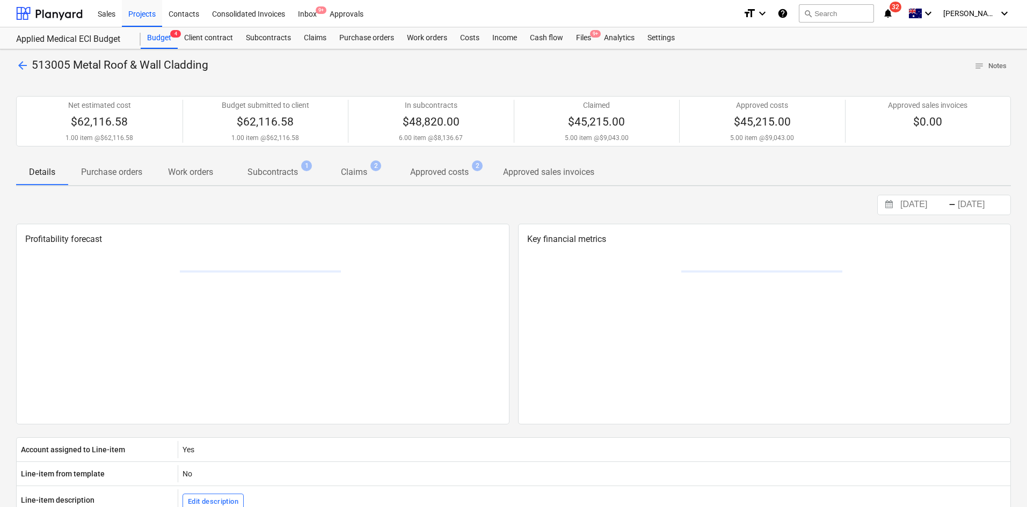
click at [290, 183] on button "Subcontracts 1" at bounding box center [272, 172] width 93 height 26
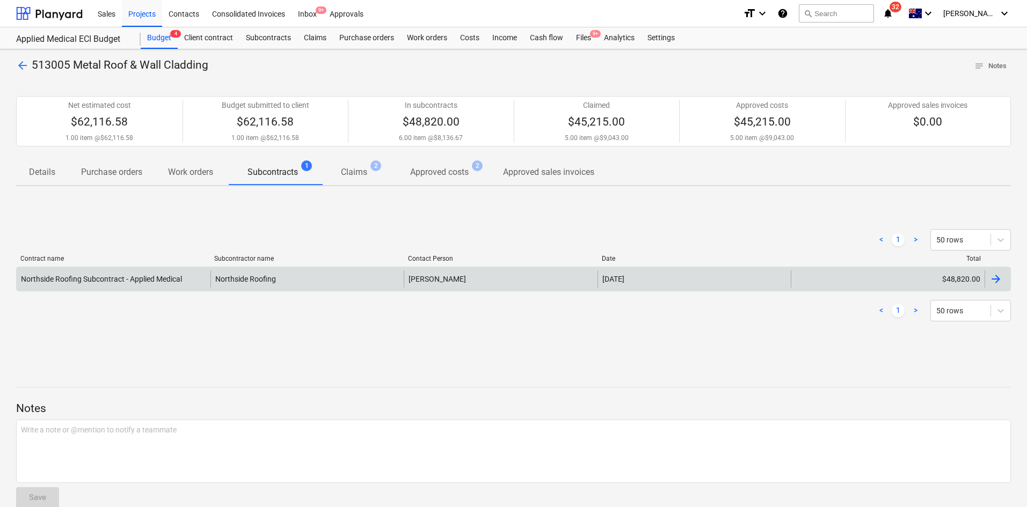
click at [184, 271] on div "Northside Roofing Subcontract - Applied Medical" at bounding box center [114, 279] width 194 height 17
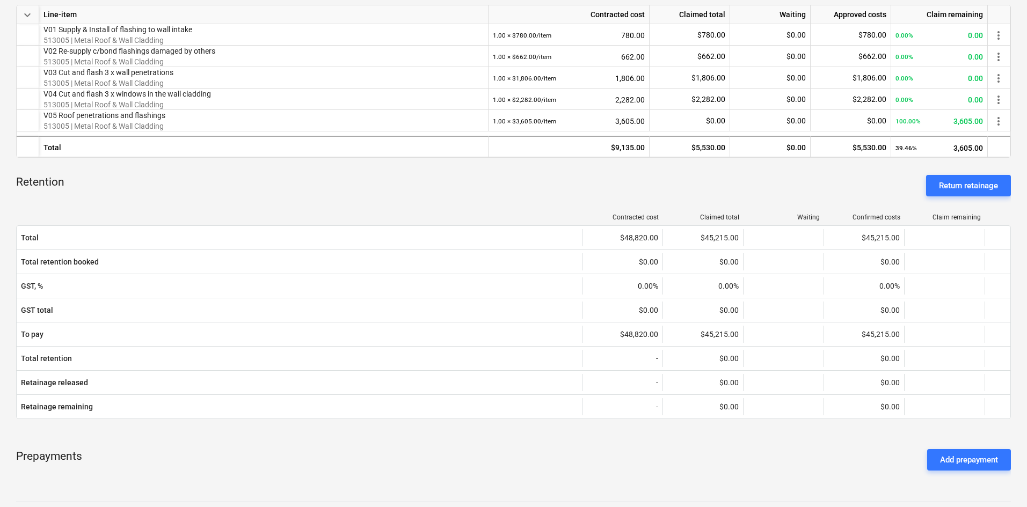
click at [215, 180] on div "Retention Return retainage" at bounding box center [513, 185] width 995 height 39
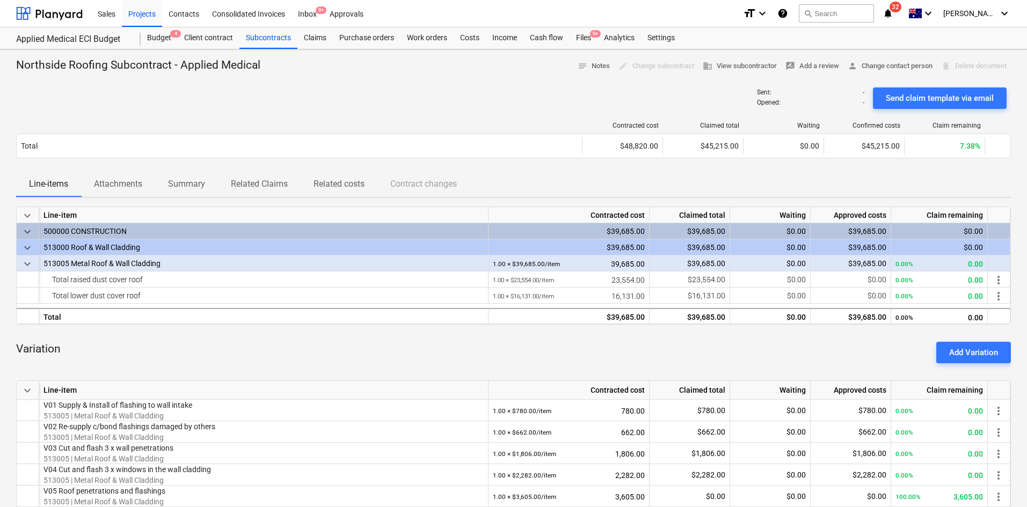
click at [383, 79] on div at bounding box center [513, 79] width 995 height 9
click at [166, 42] on div "Budget 4" at bounding box center [159, 37] width 37 height 21
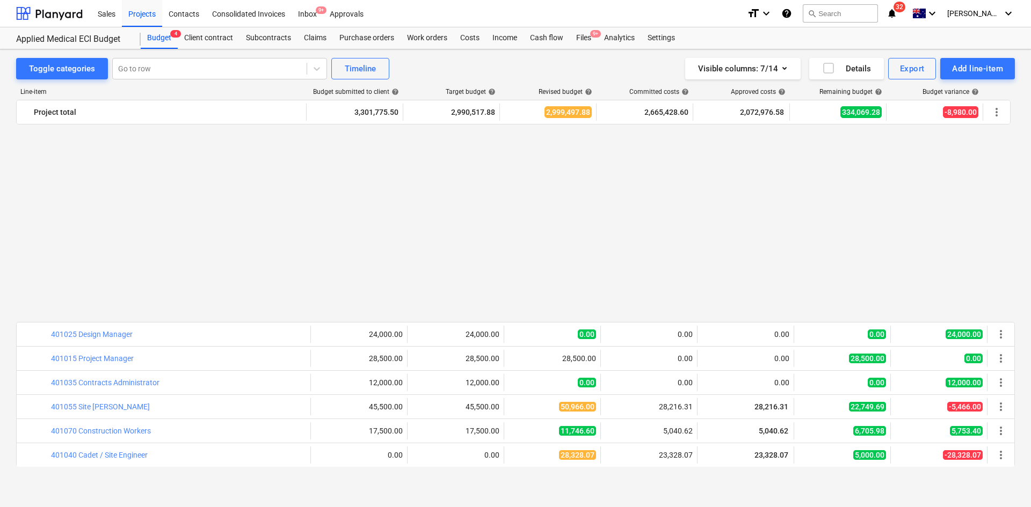
scroll to position [698, 0]
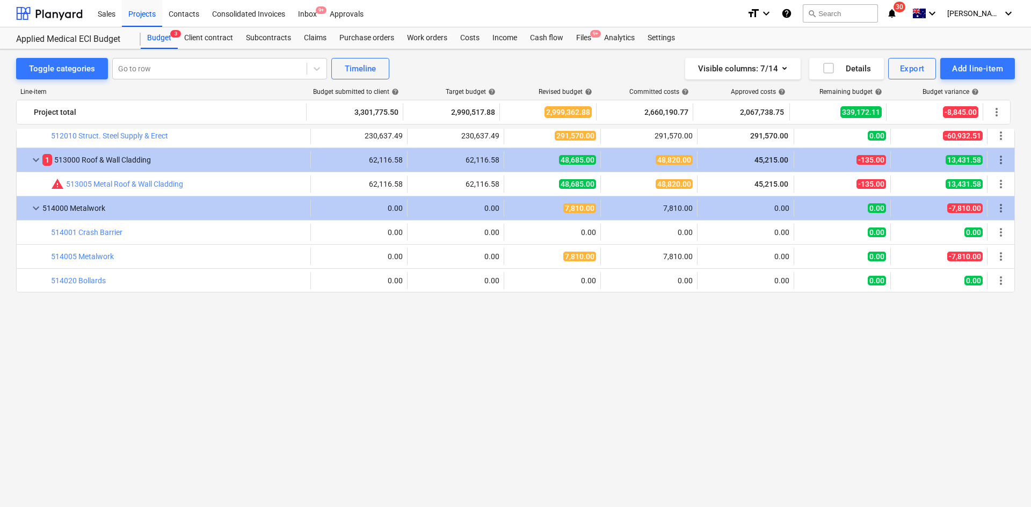
scroll to position [733, 0]
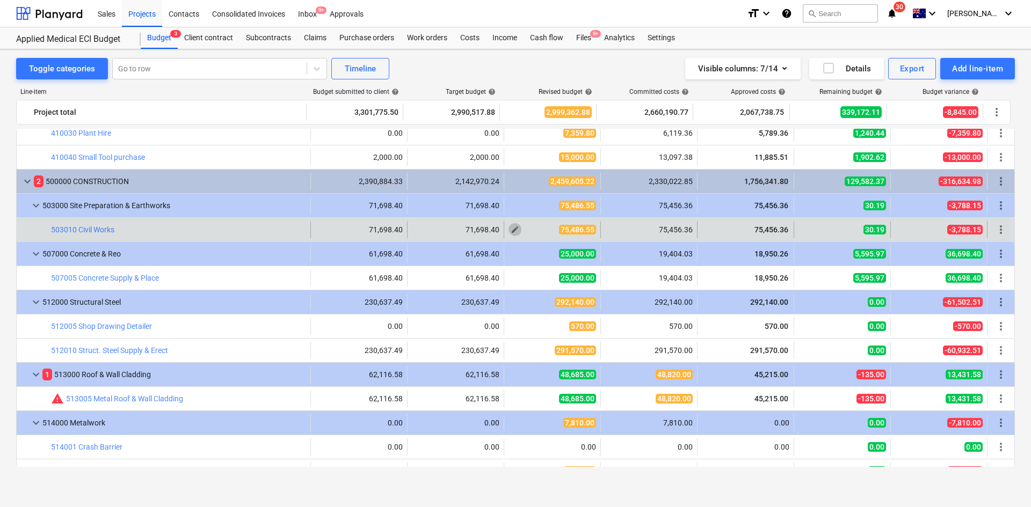
click at [511, 231] on span "edit" at bounding box center [515, 230] width 9 height 9
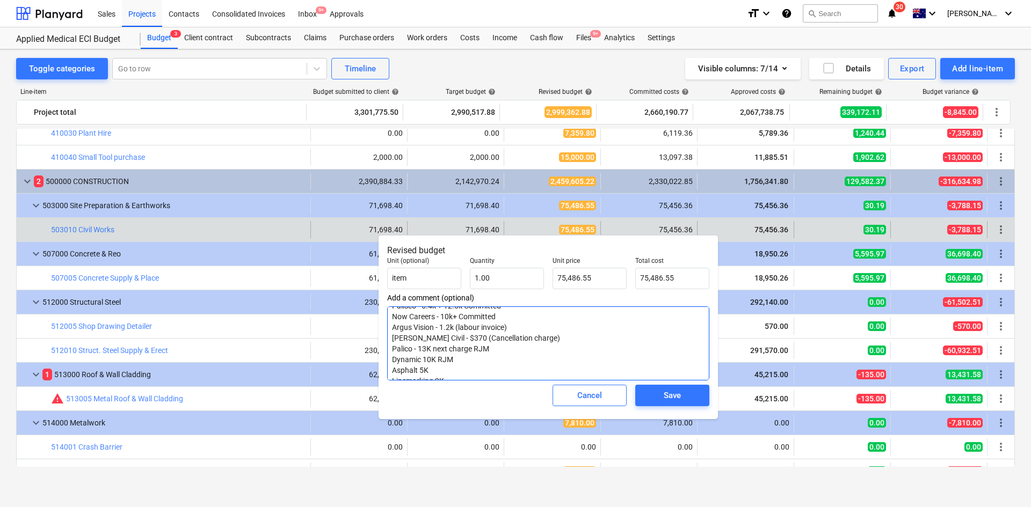
scroll to position [0, 0]
click at [578, 395] on div "Cancel" at bounding box center [589, 396] width 25 height 14
